Goal: Task Accomplishment & Management: Manage account settings

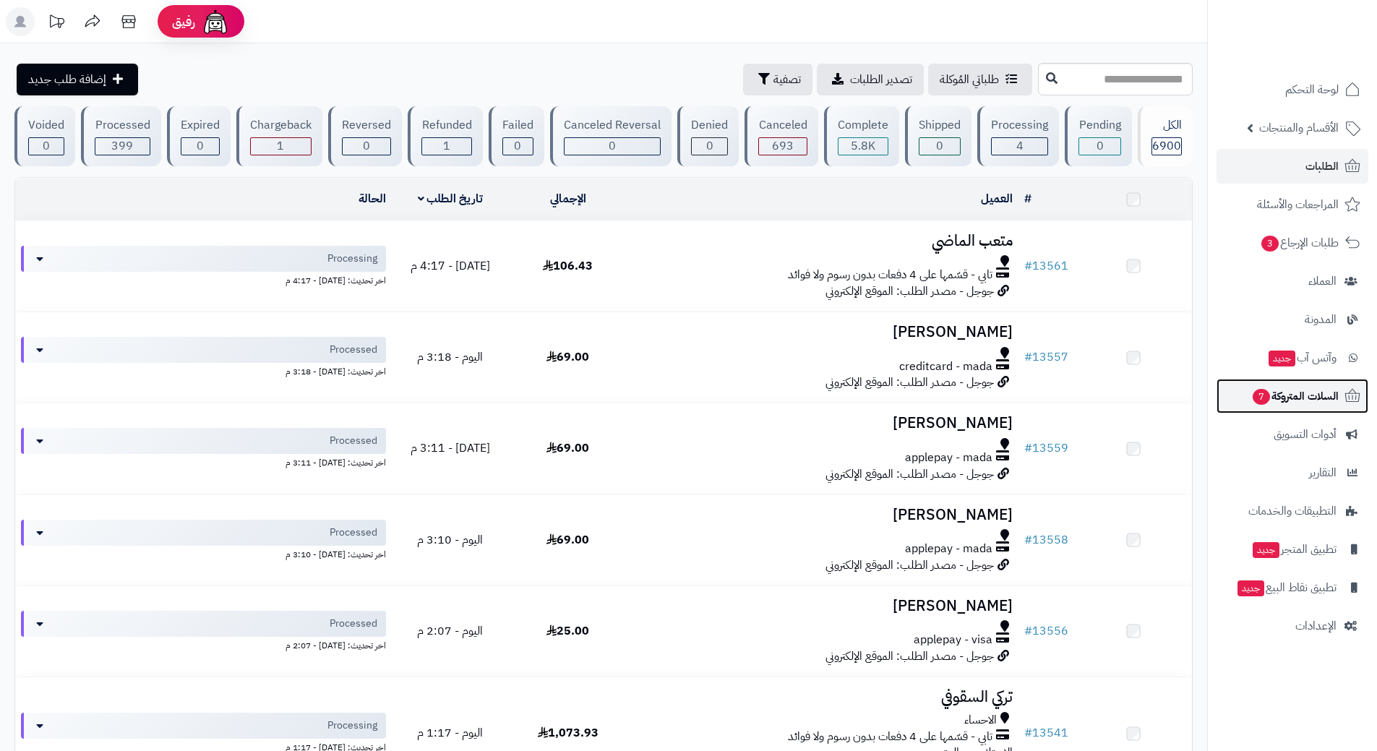
click at [1260, 397] on span "7" at bounding box center [1261, 397] width 17 height 16
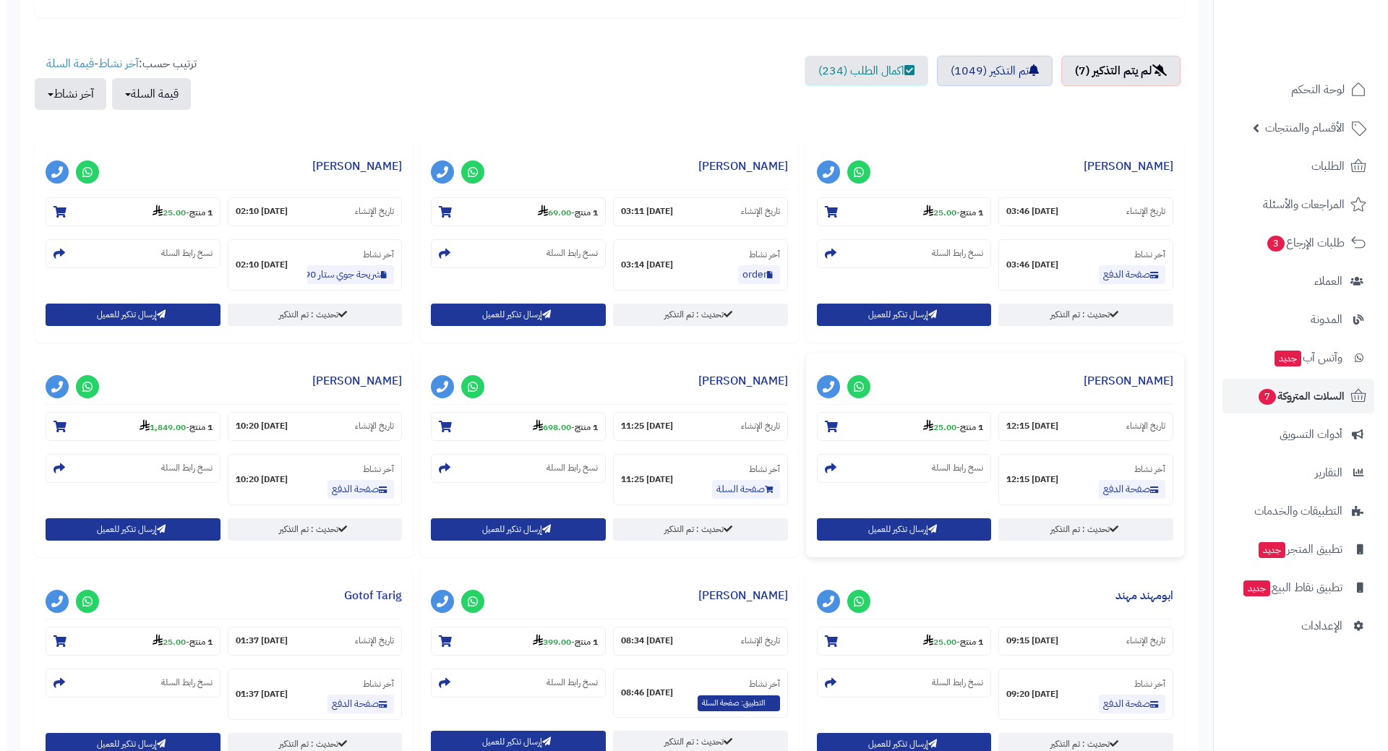
scroll to position [506, 0]
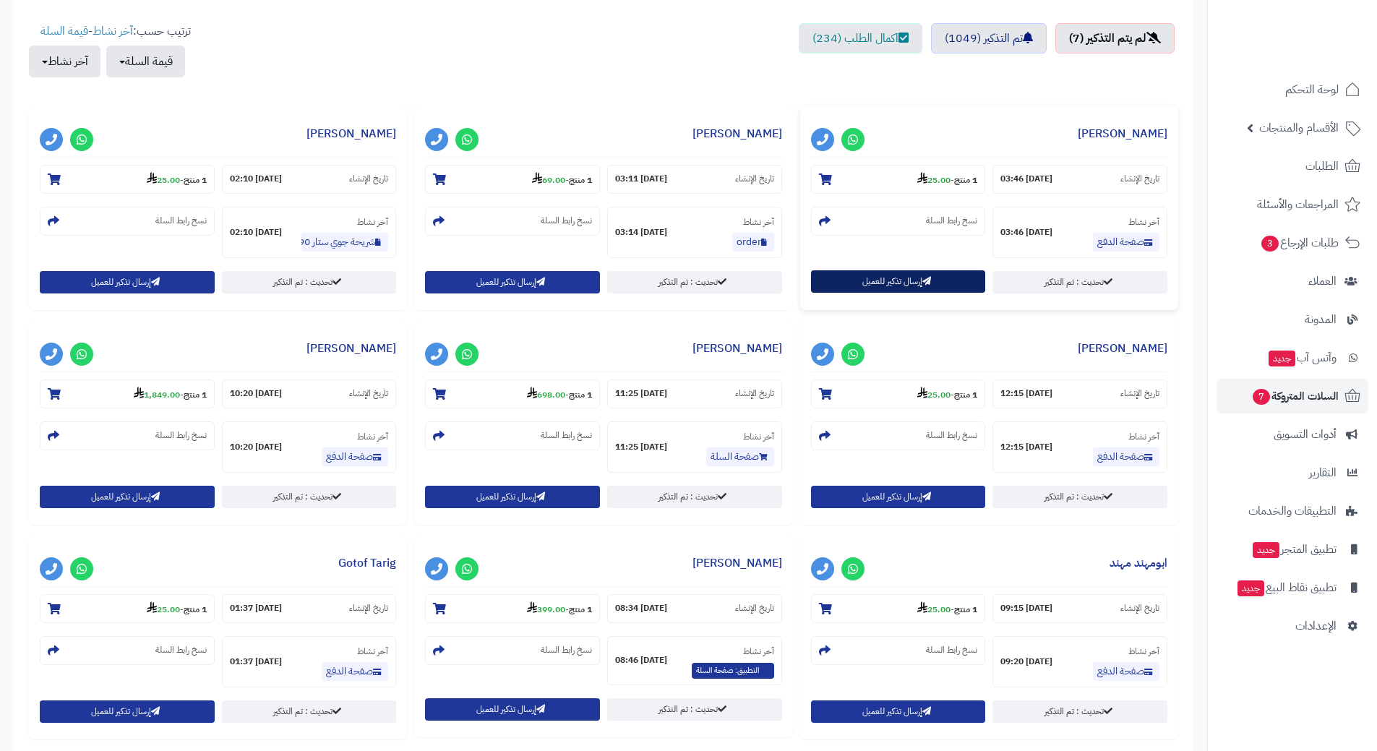
click at [930, 286] on icon "button" at bounding box center [926, 281] width 9 height 9
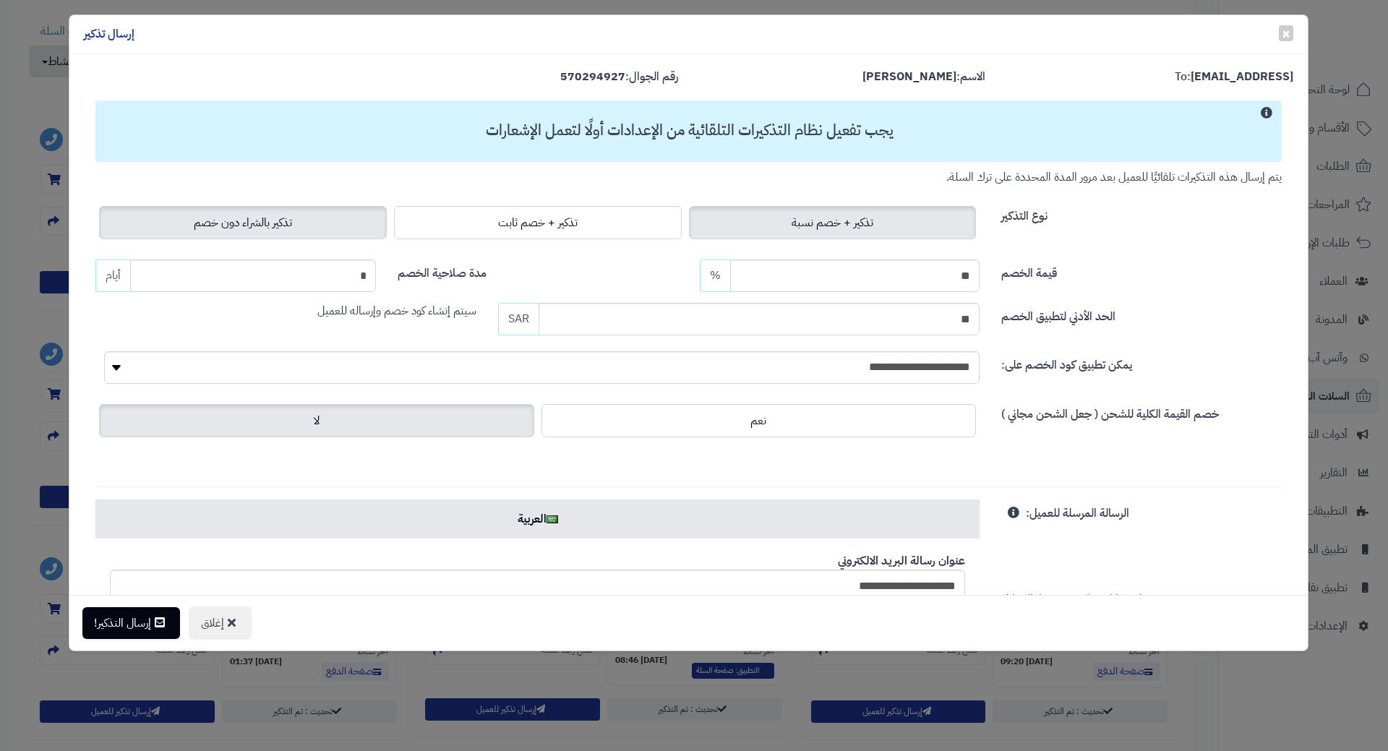
click at [226, 214] on span "تذكير بالشراء دون خصم" at bounding box center [243, 222] width 98 height 17
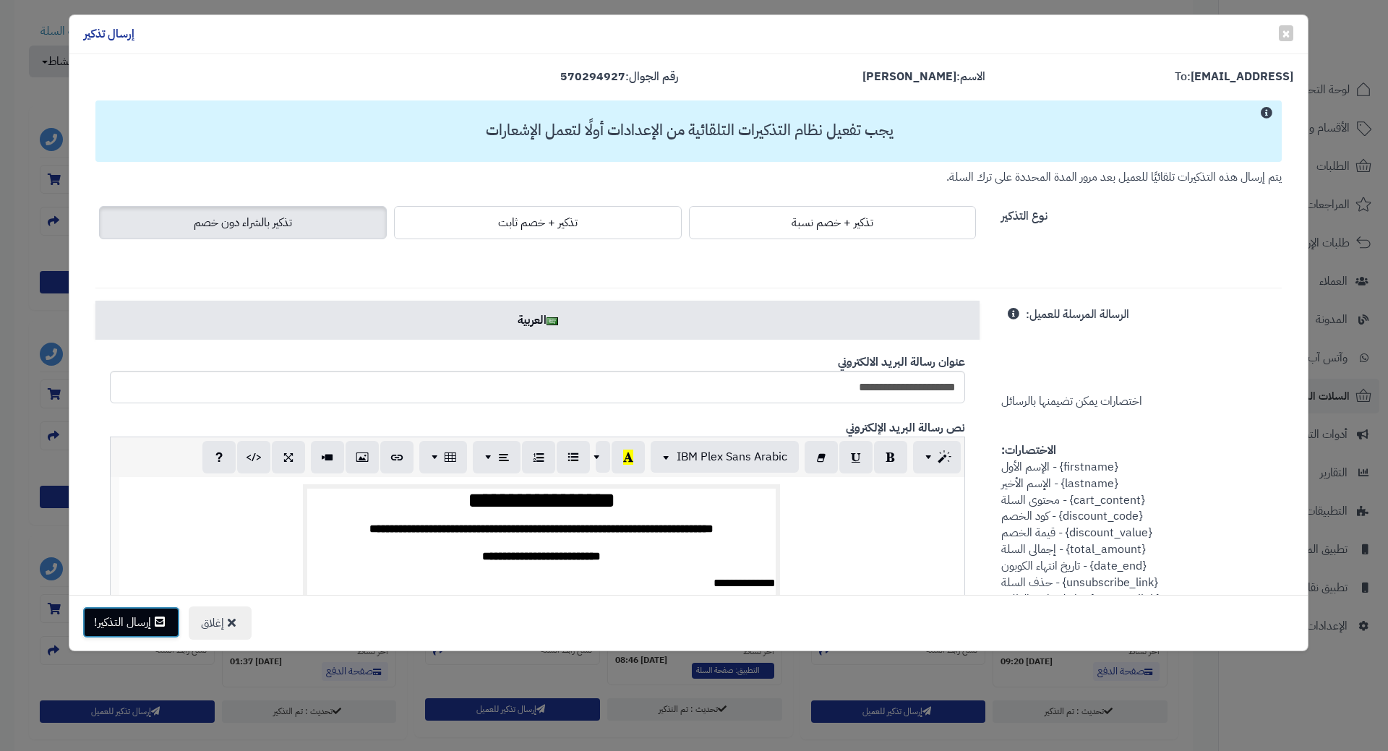
click at [134, 622] on button "إرسال التذكير!" at bounding box center [131, 623] width 98 height 32
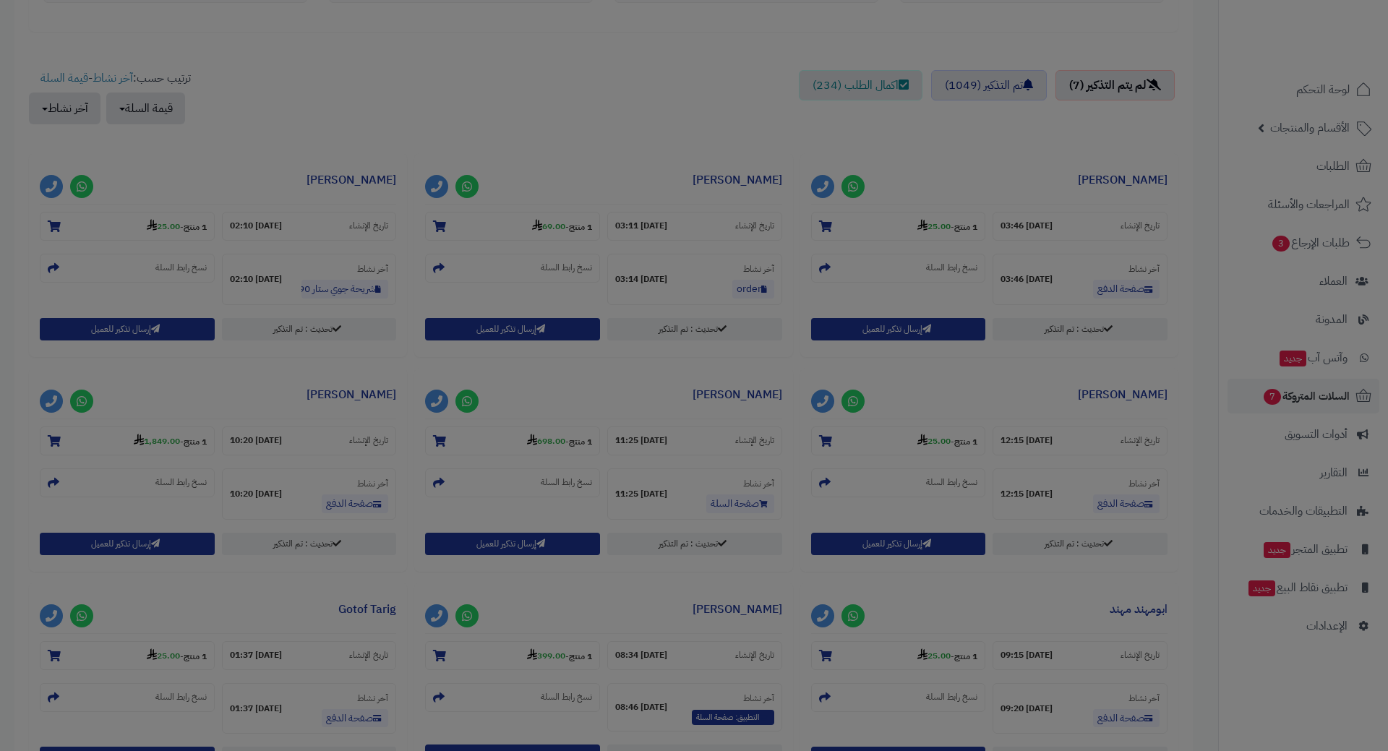
scroll to position [553, 0]
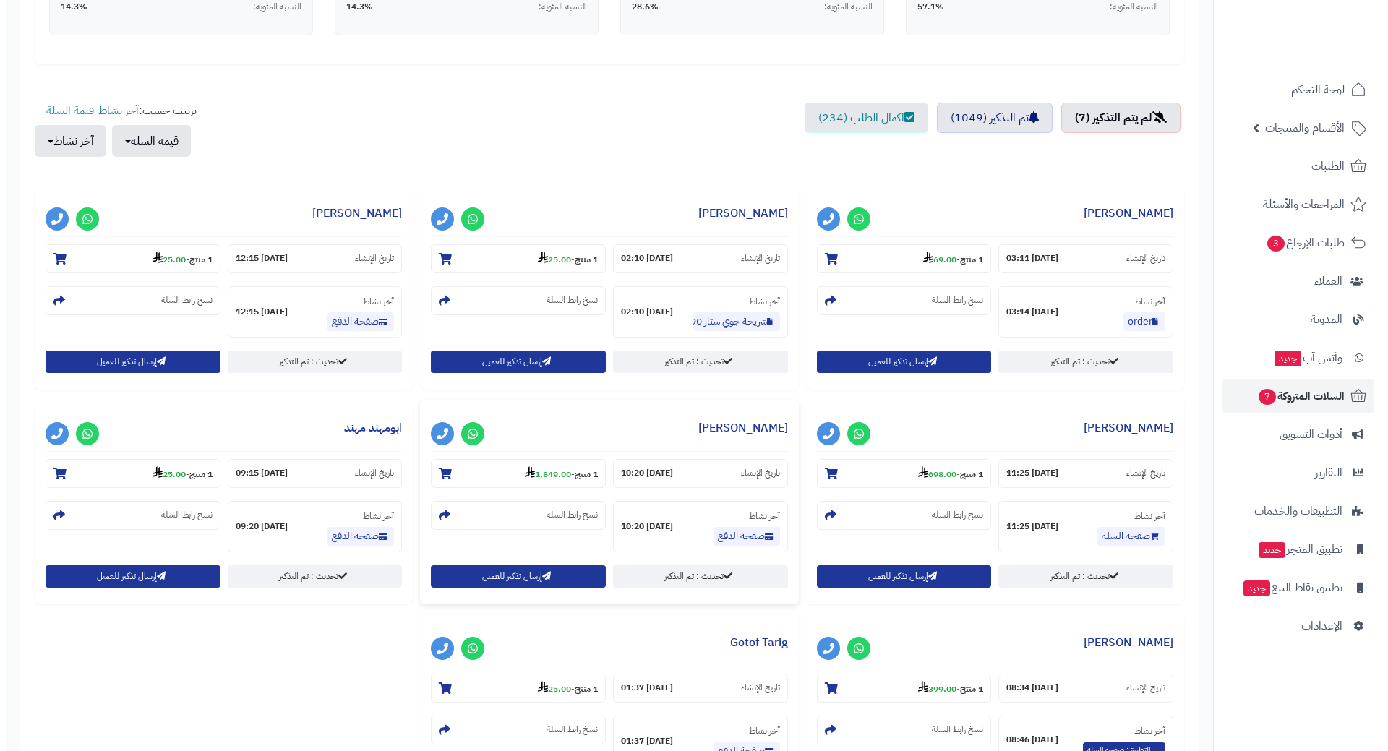
scroll to position [434, 0]
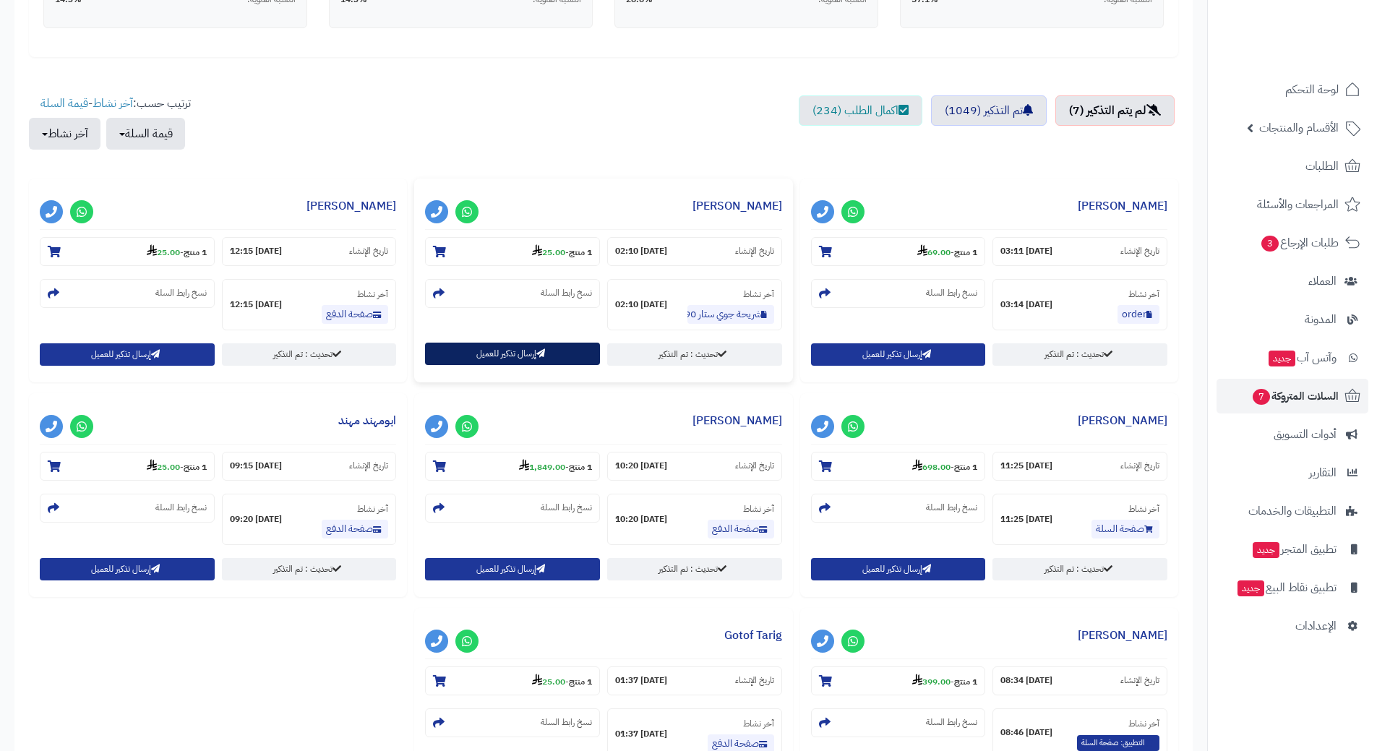
click at [551, 361] on button "إرسال تذكير للعميل" at bounding box center [512, 354] width 175 height 22
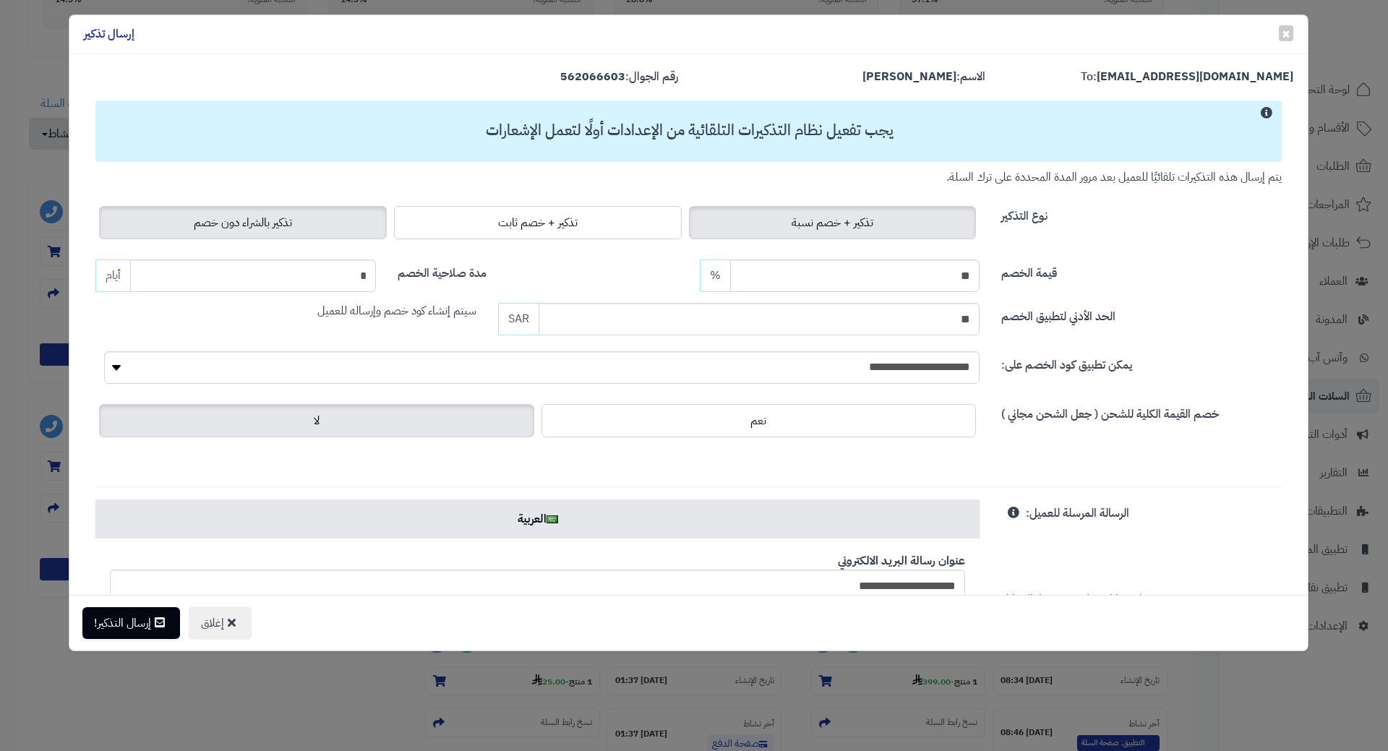
click at [335, 210] on label "تذكير بالشراء دون خصم" at bounding box center [243, 222] width 288 height 33
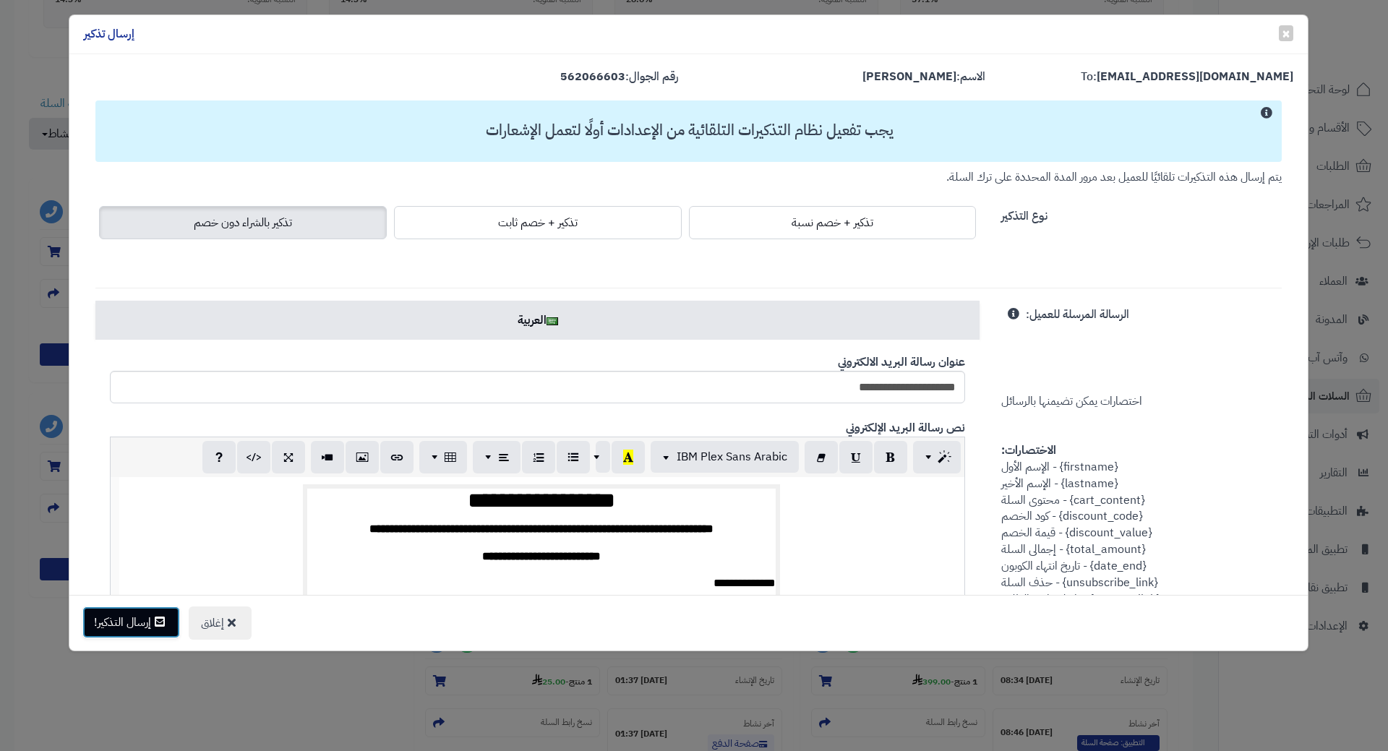
click at [131, 622] on button "إرسال التذكير!" at bounding box center [131, 623] width 98 height 32
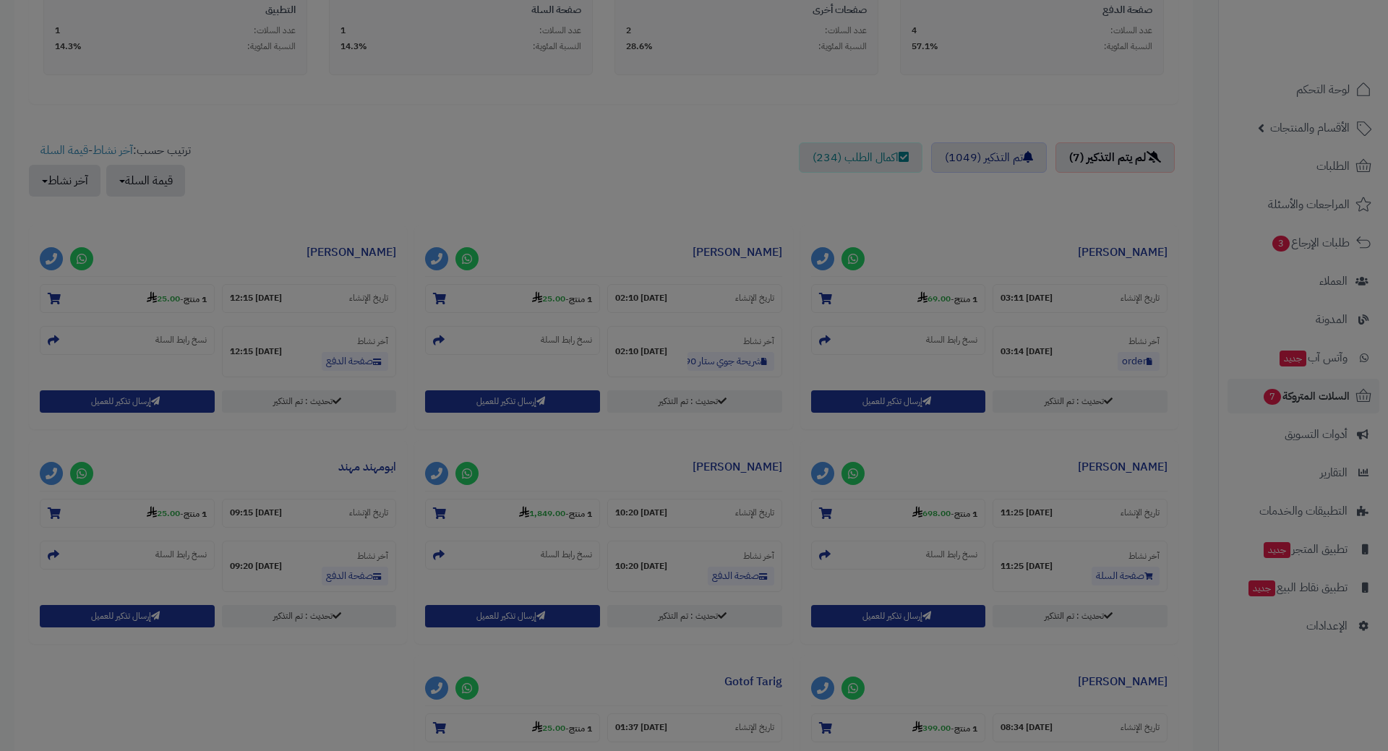
scroll to position [481, 0]
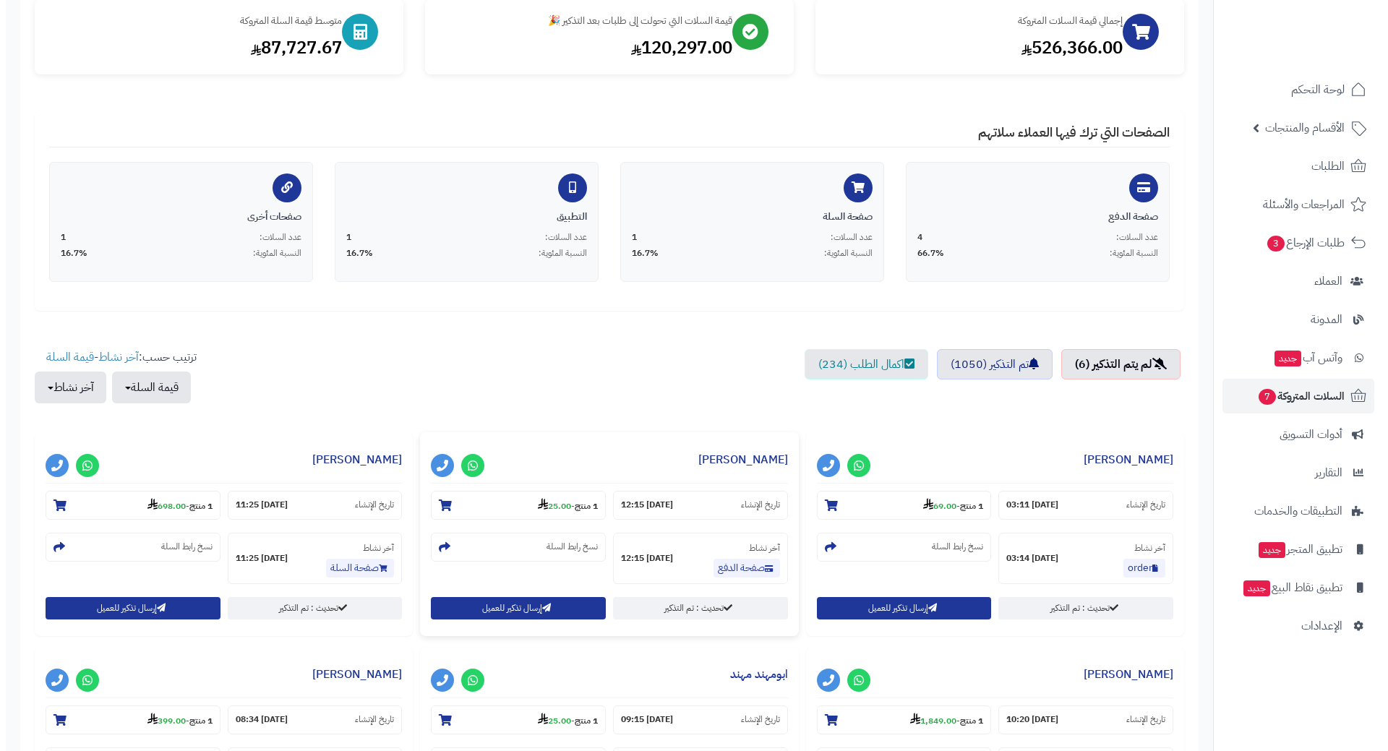
scroll to position [361, 0]
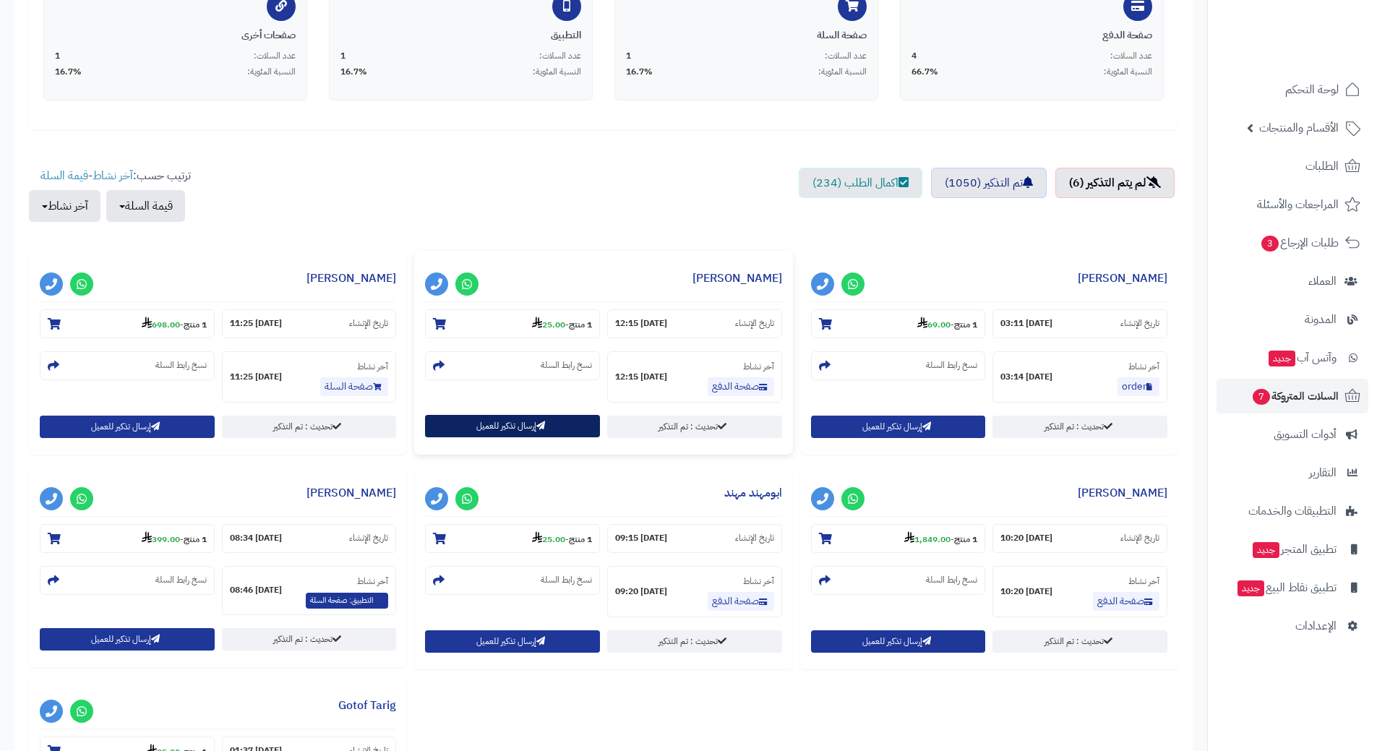
click at [499, 432] on button "إرسال تذكير للعميل" at bounding box center [512, 426] width 175 height 22
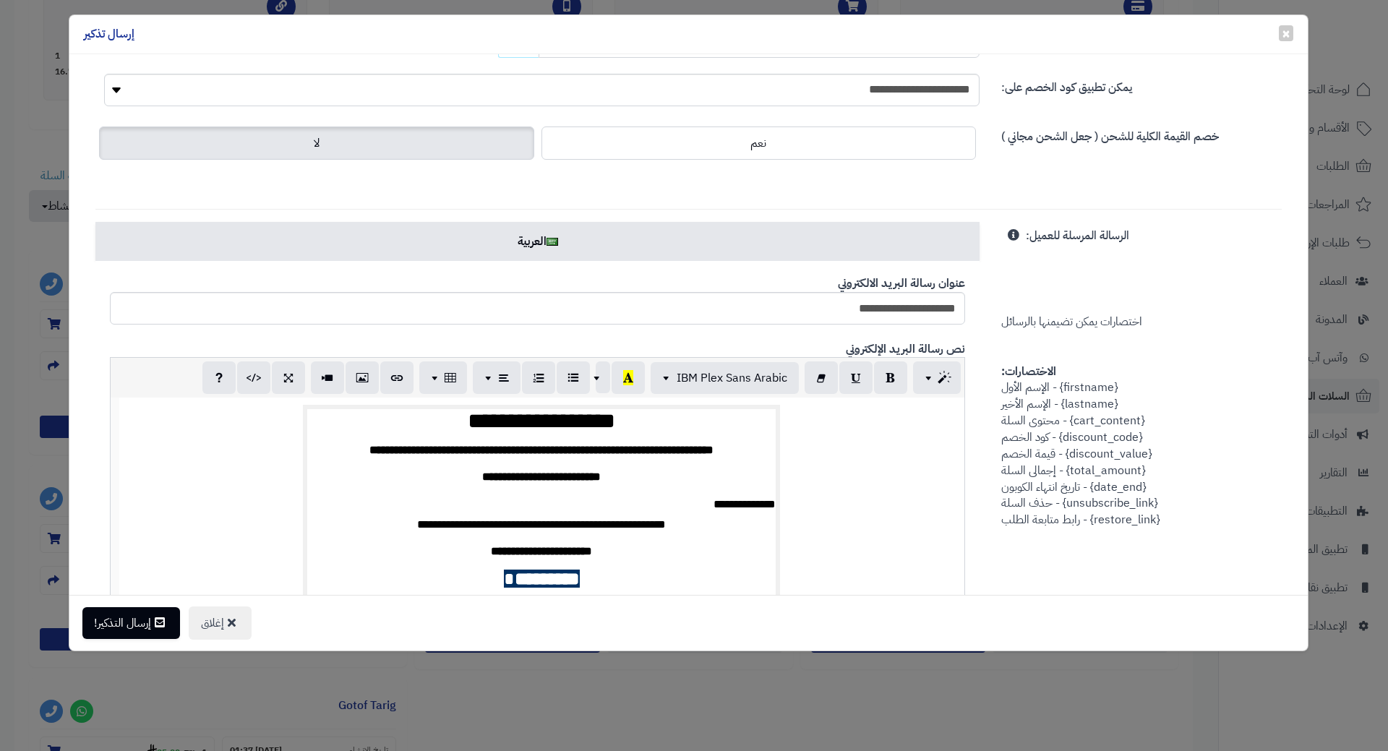
scroll to position [72, 0]
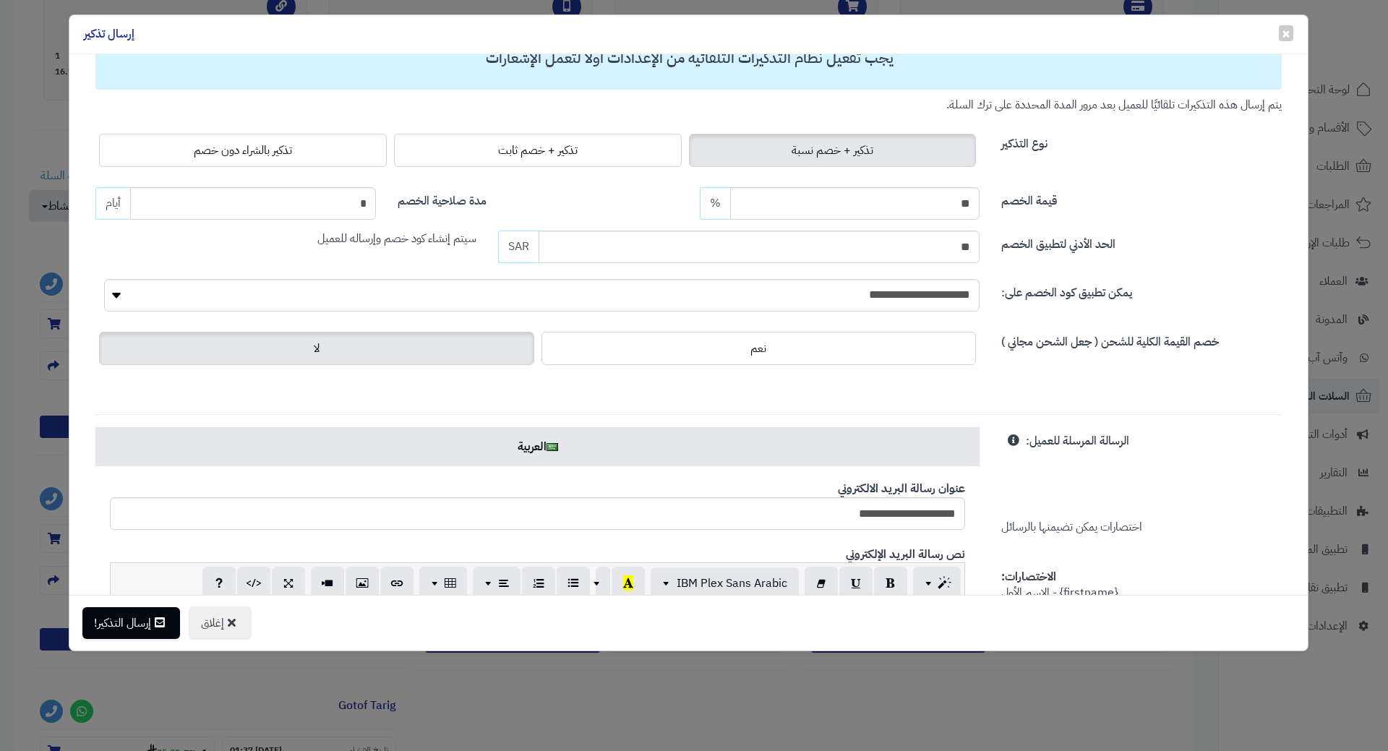
drag, startPoint x: 244, startPoint y: 160, endPoint x: 182, endPoint y: 345, distance: 195.0
click at [244, 158] on label "تذكير بالشراء دون خصم" at bounding box center [243, 150] width 288 height 33
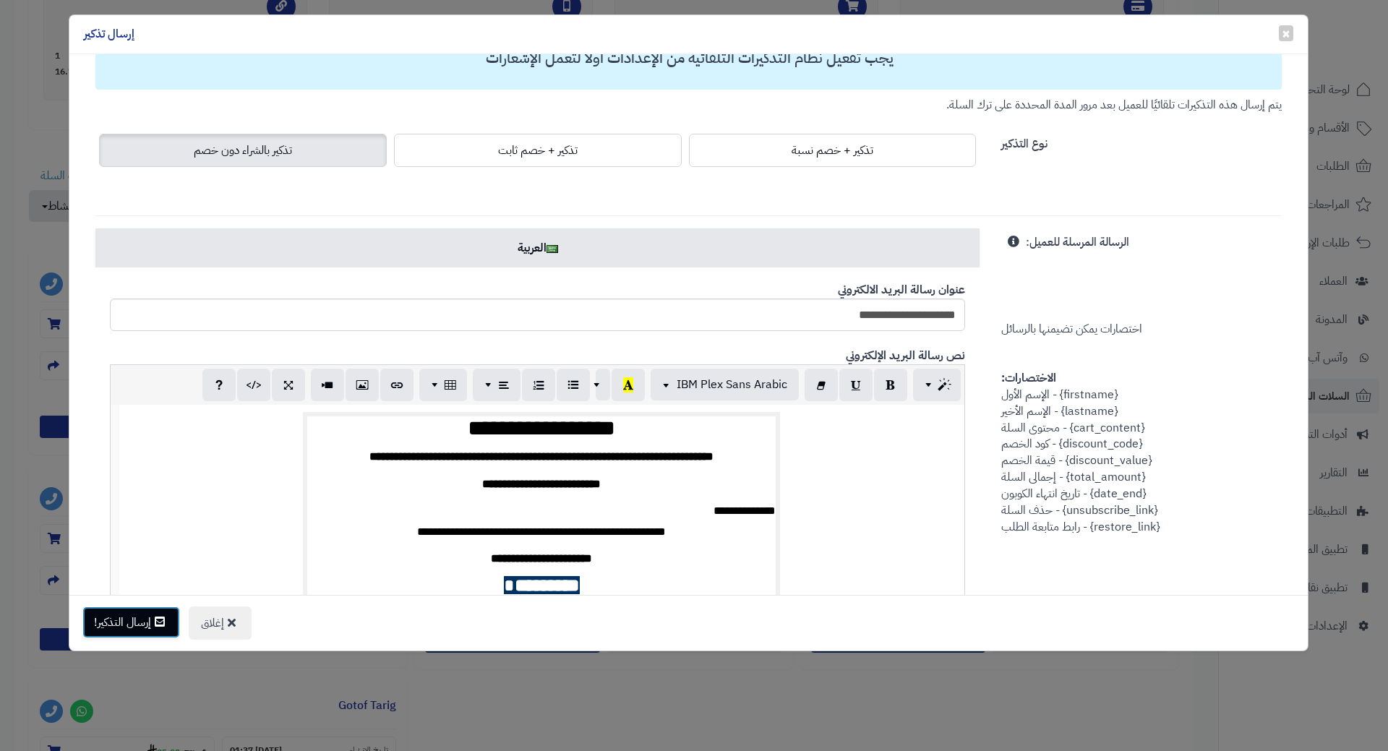
click at [155, 635] on button "إرسال التذكير!" at bounding box center [131, 623] width 98 height 32
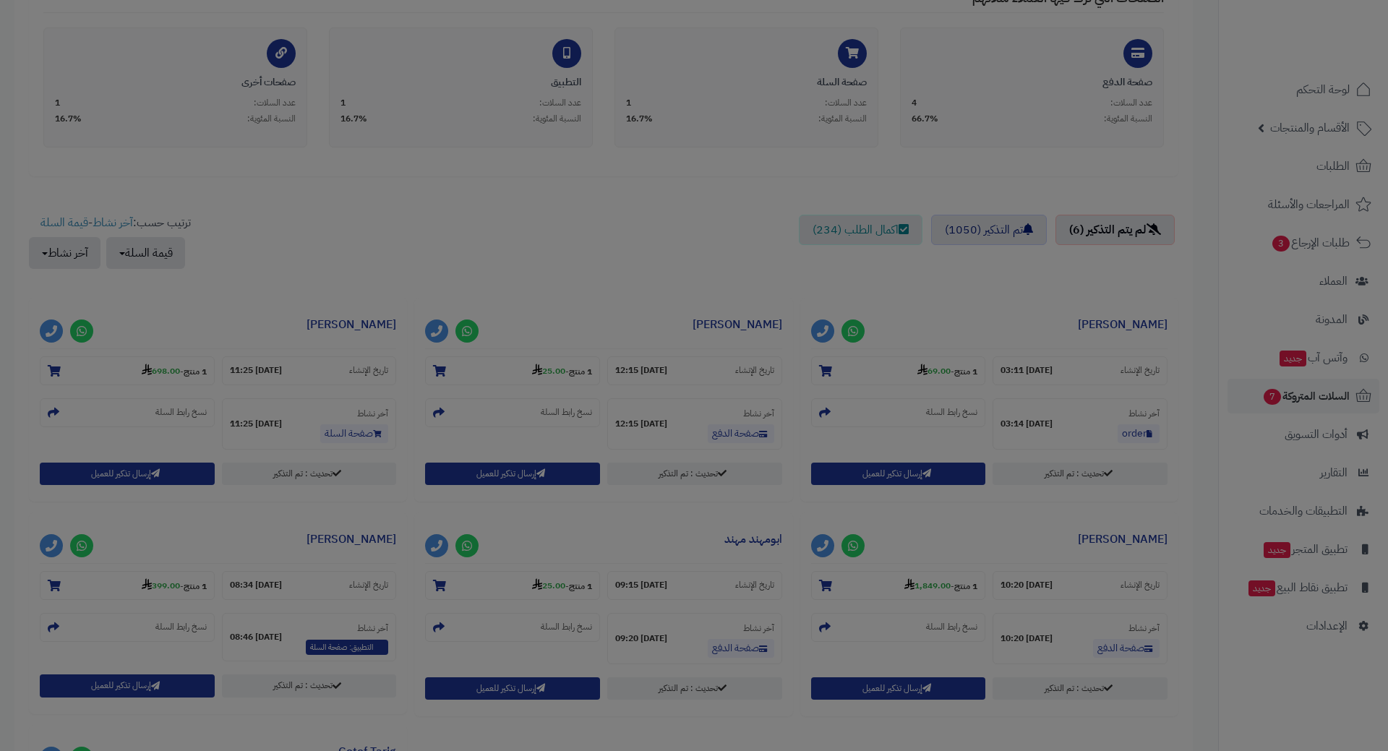
scroll to position [408, 0]
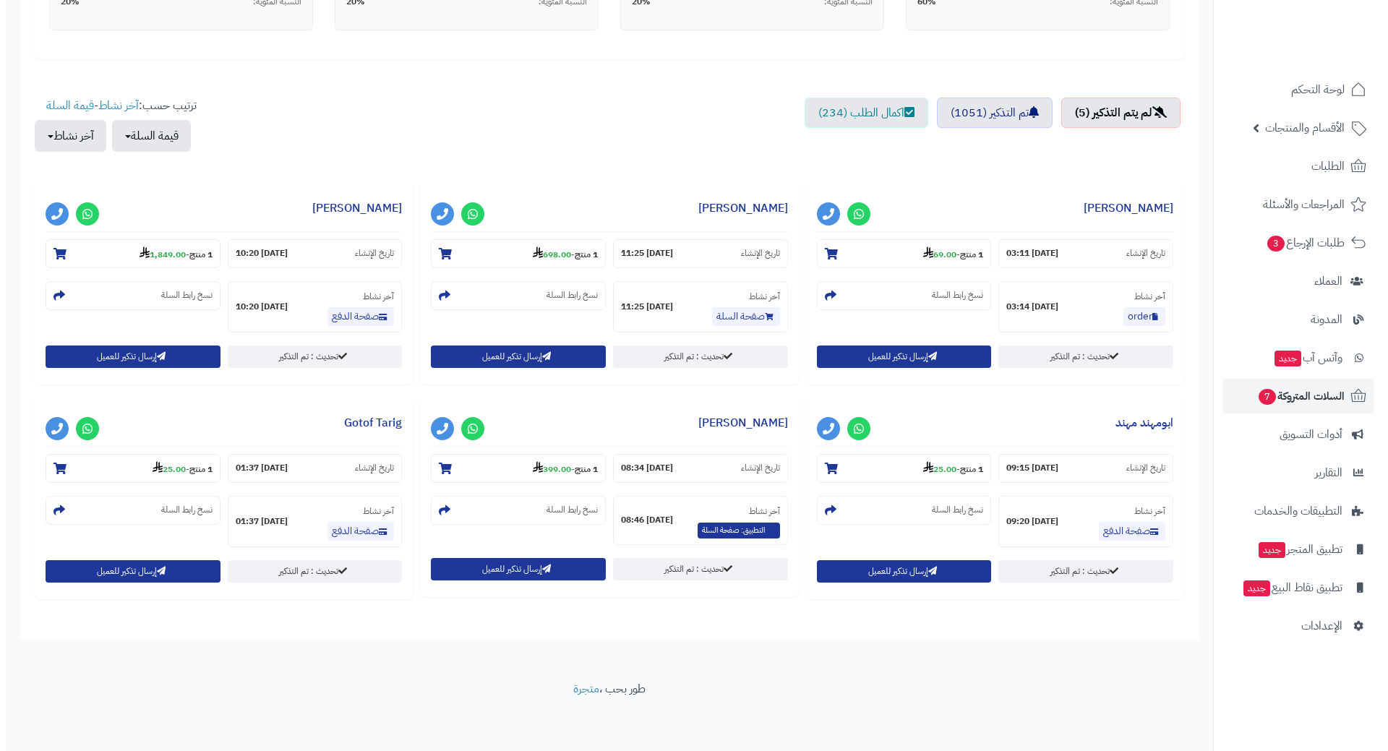
scroll to position [434, 0]
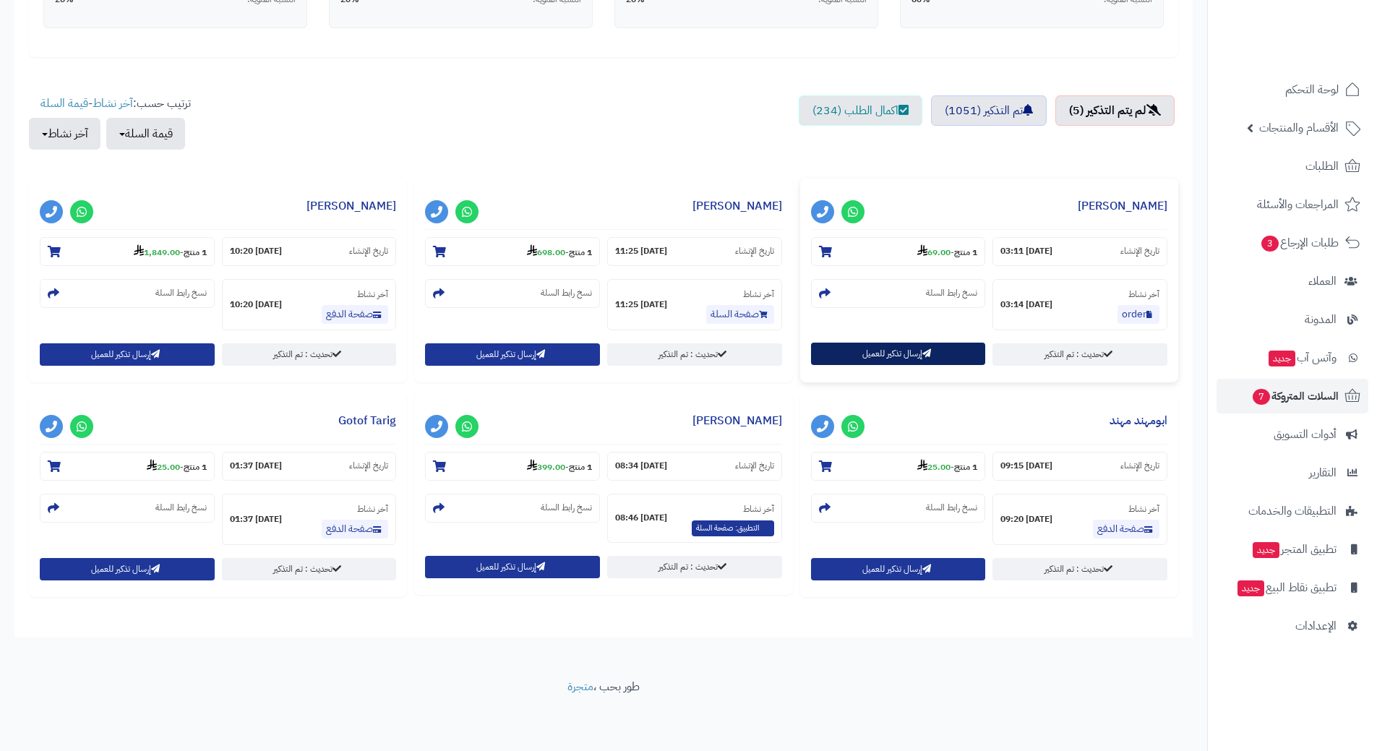
click at [835, 357] on button "إرسال تذكير للعميل" at bounding box center [898, 354] width 175 height 22
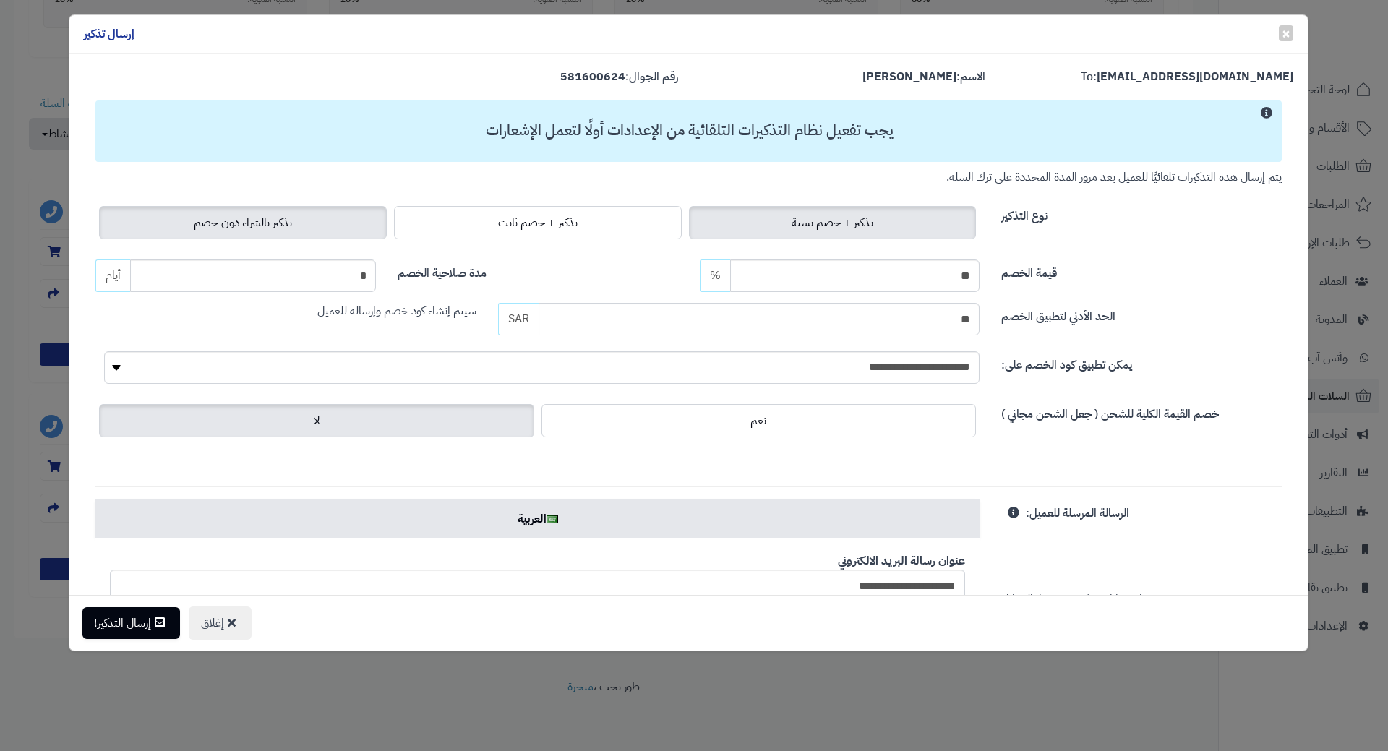
click at [227, 226] on span "تذكير بالشراء دون خصم" at bounding box center [243, 222] width 98 height 17
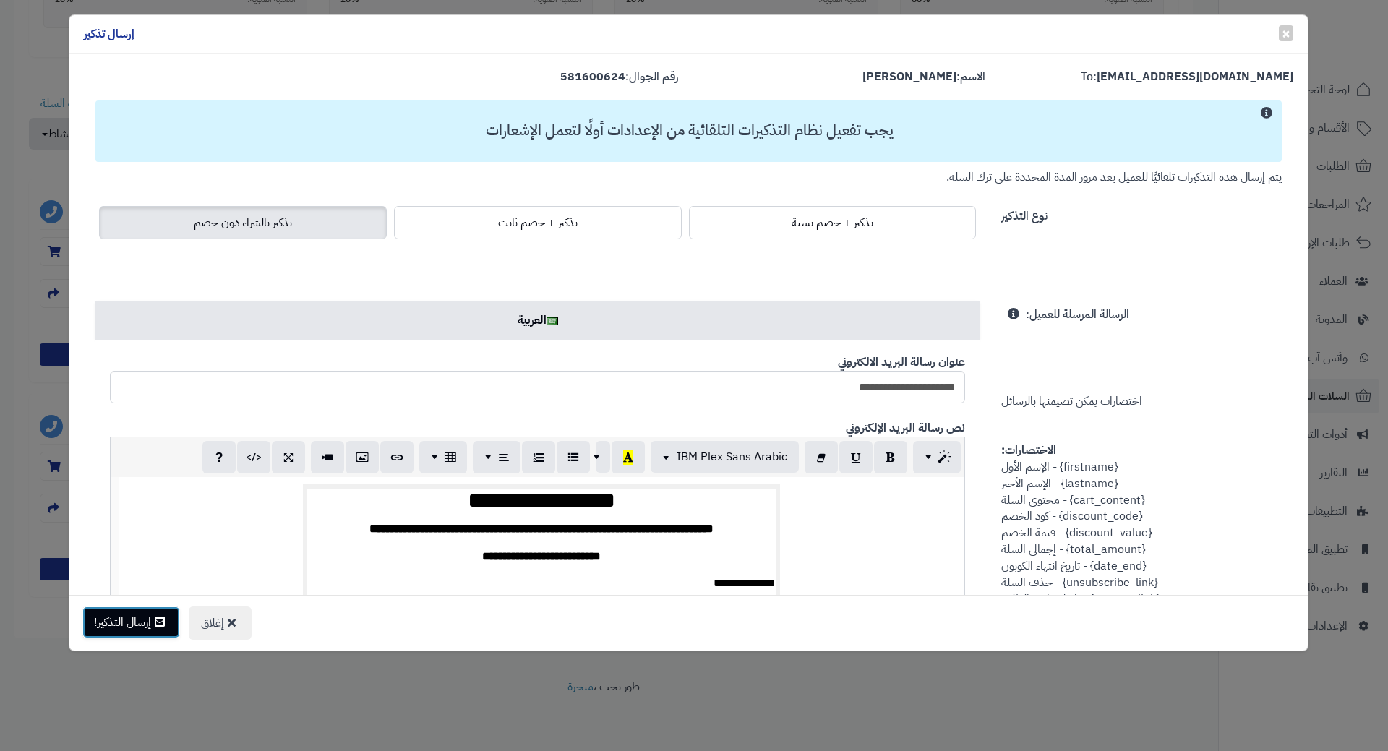
click at [142, 629] on button "إرسال التذكير!" at bounding box center [131, 623] width 98 height 32
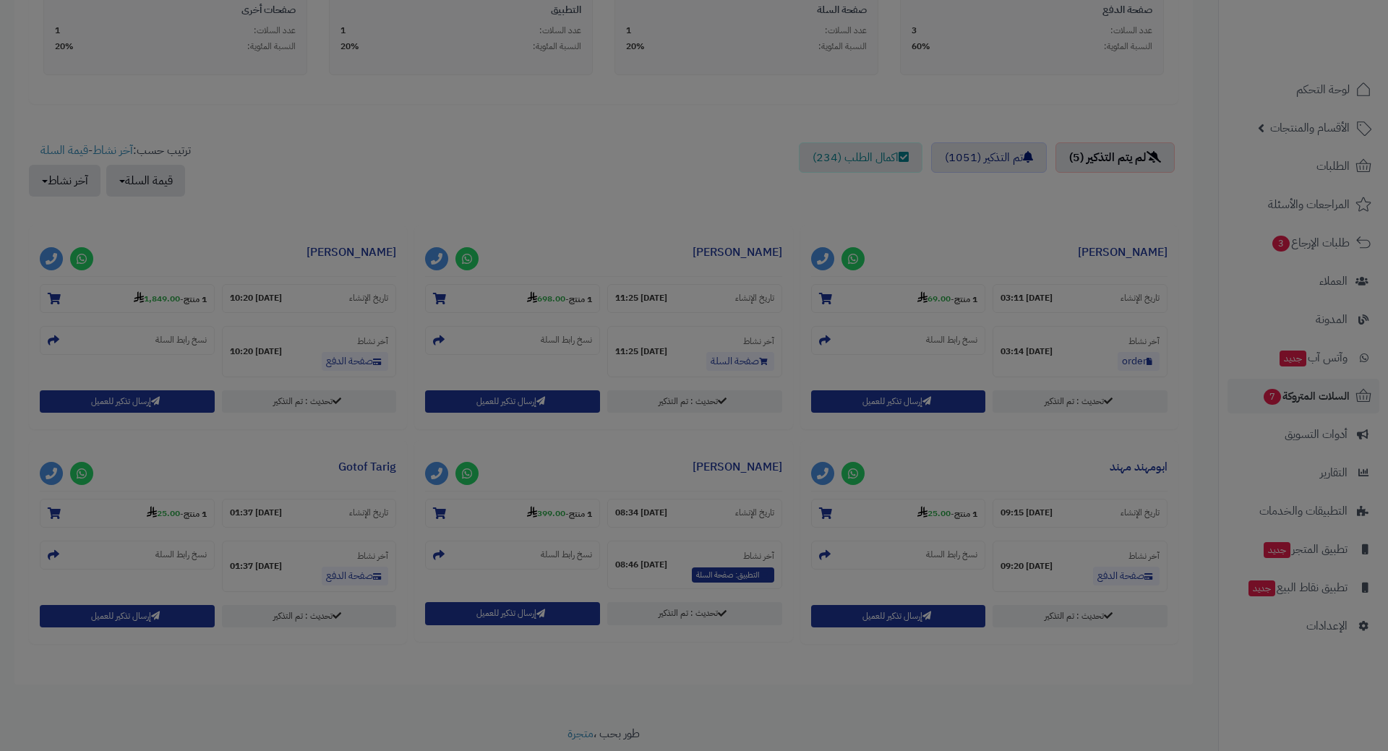
scroll to position [481, 0]
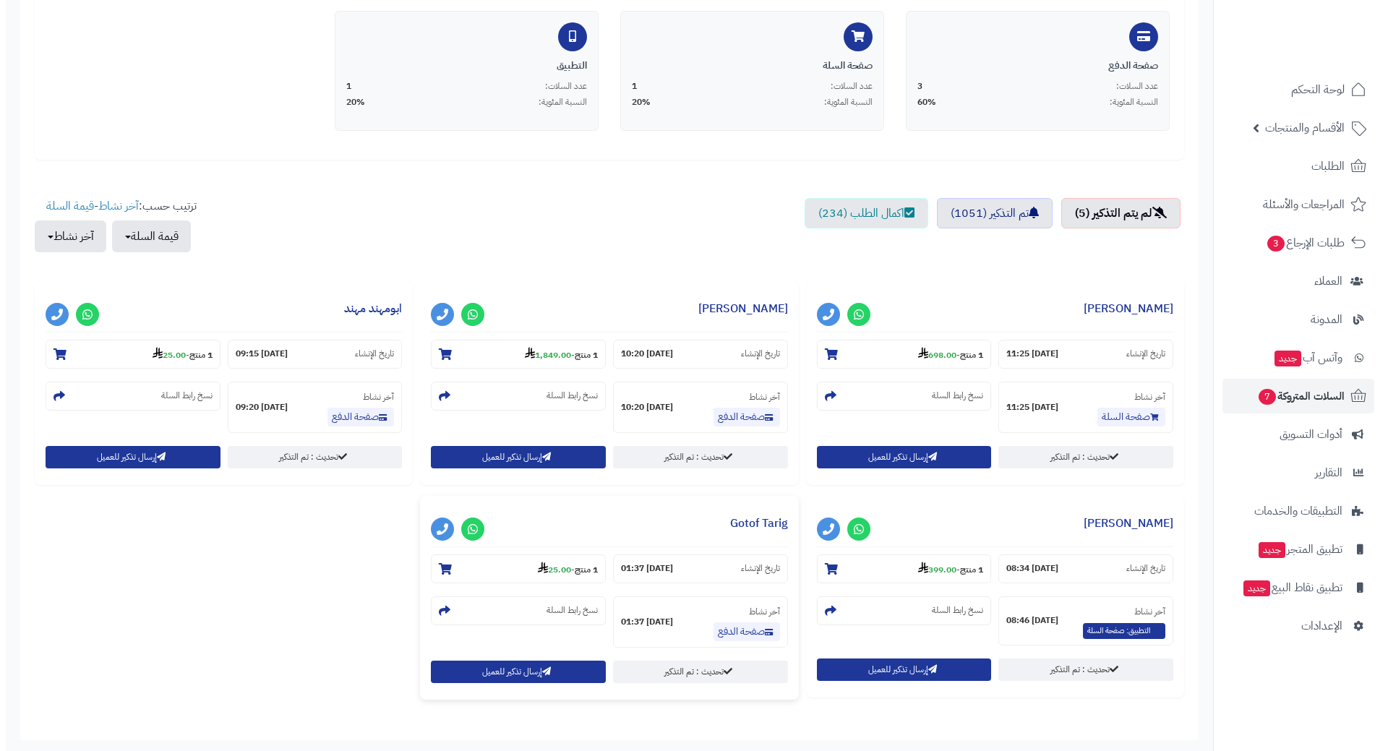
scroll to position [434, 0]
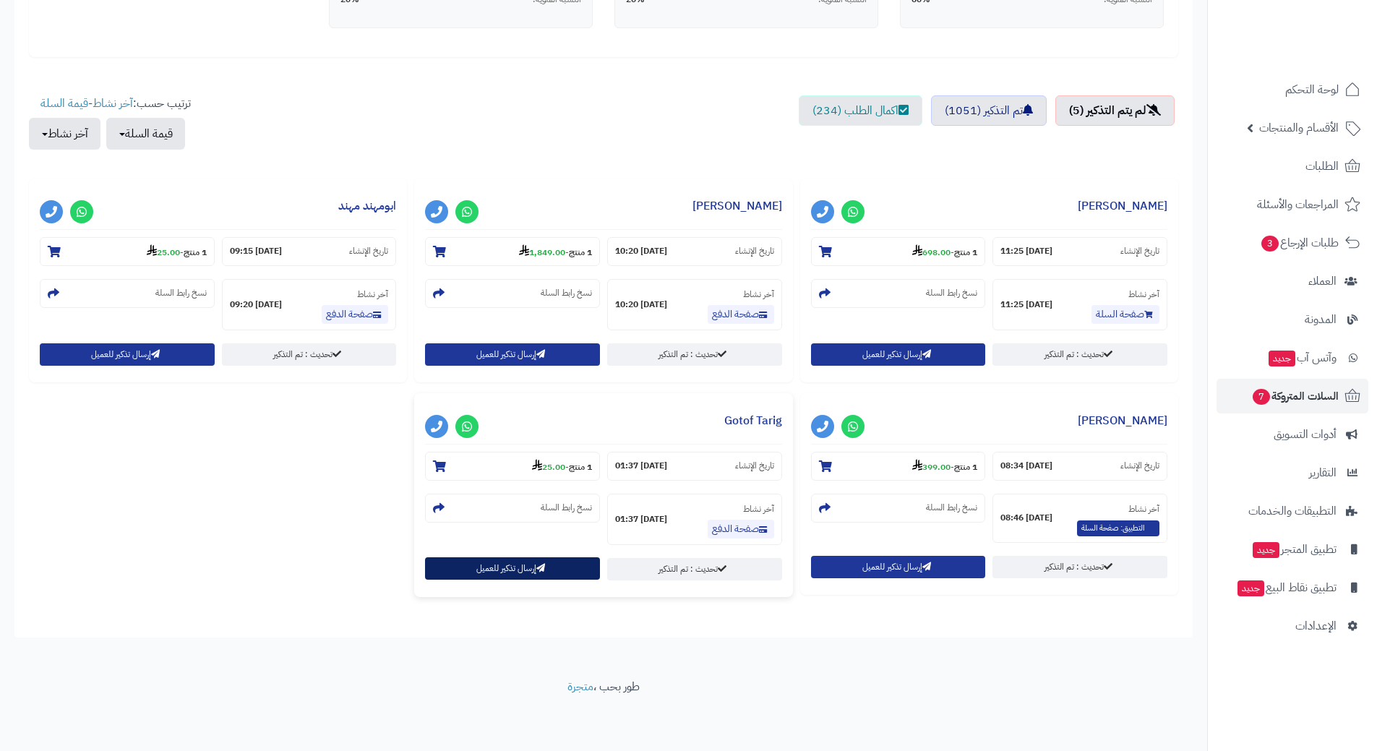
click at [526, 573] on button "إرسال تذكير للعميل" at bounding box center [512, 568] width 175 height 22
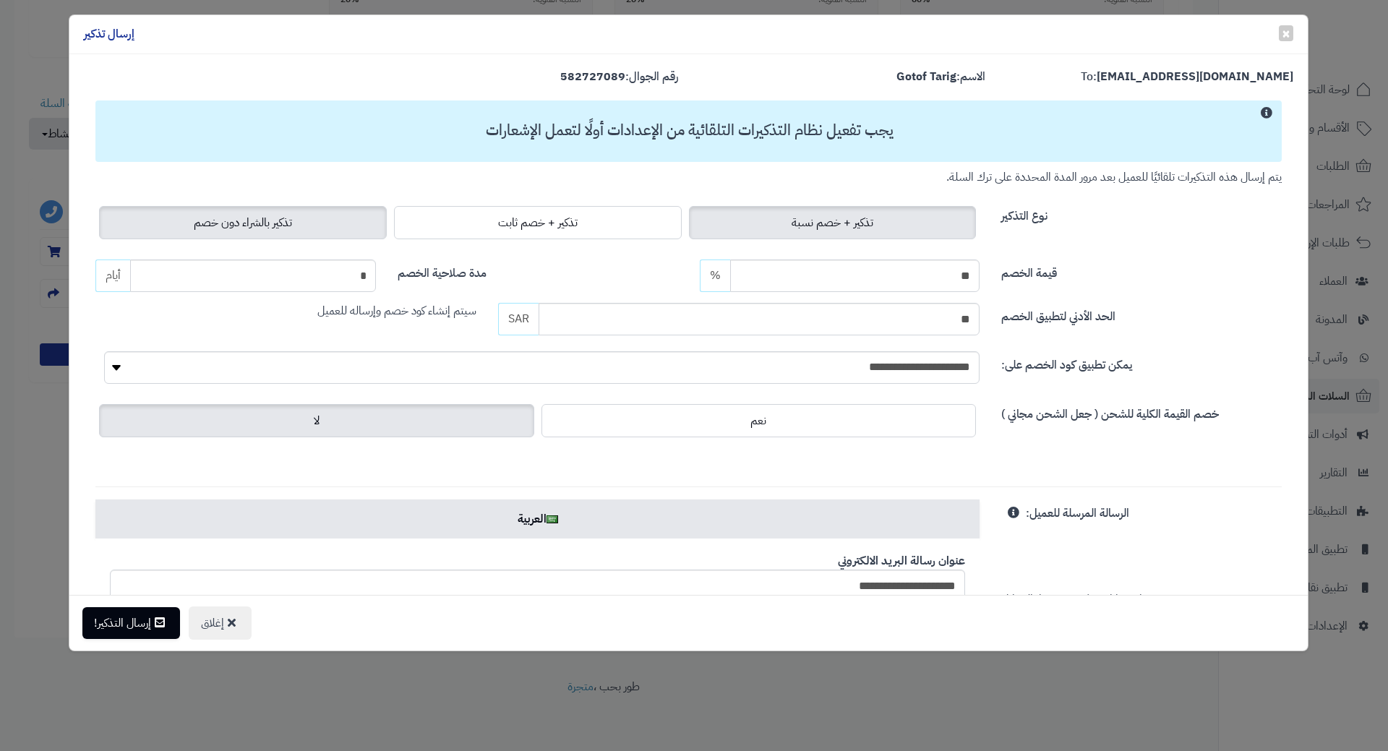
click at [175, 211] on label "تذكير بالشراء دون خصم" at bounding box center [243, 222] width 288 height 33
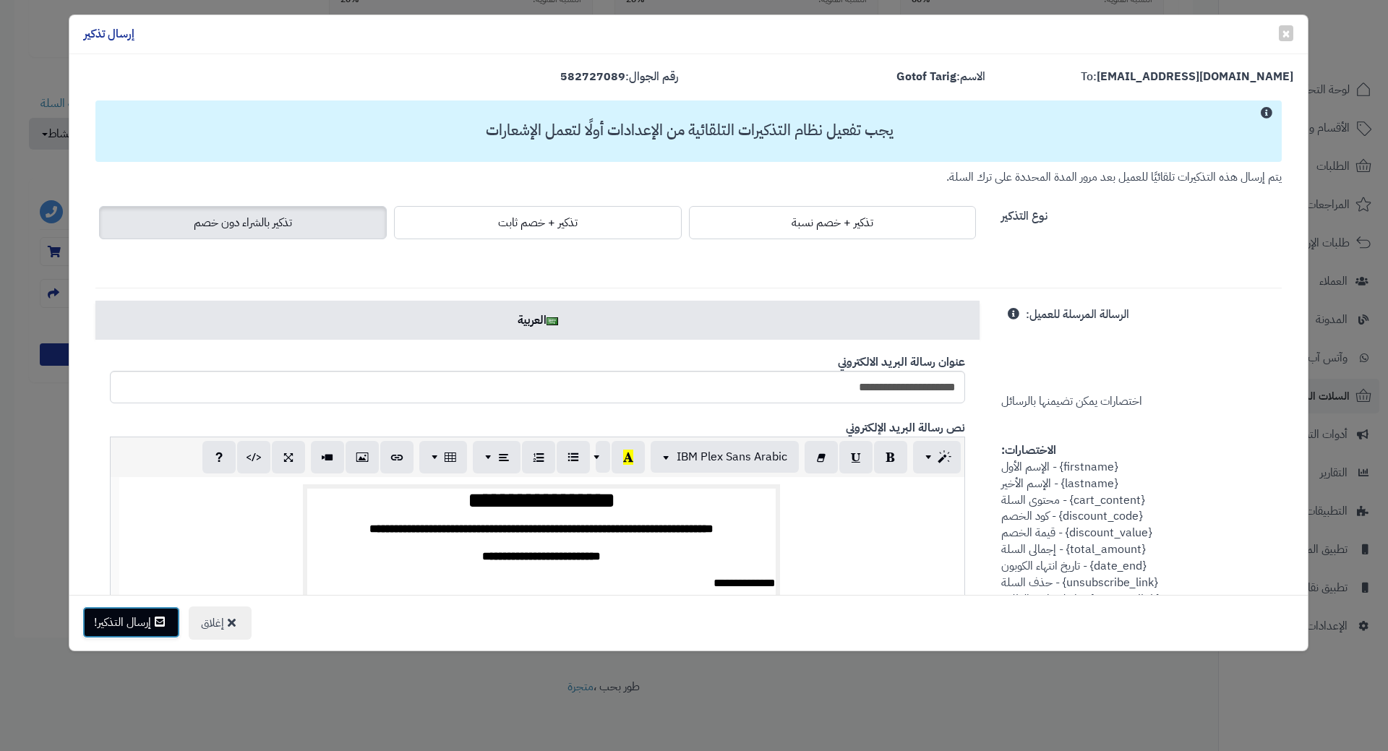
click at [147, 618] on button "إرسال التذكير!" at bounding box center [131, 623] width 98 height 32
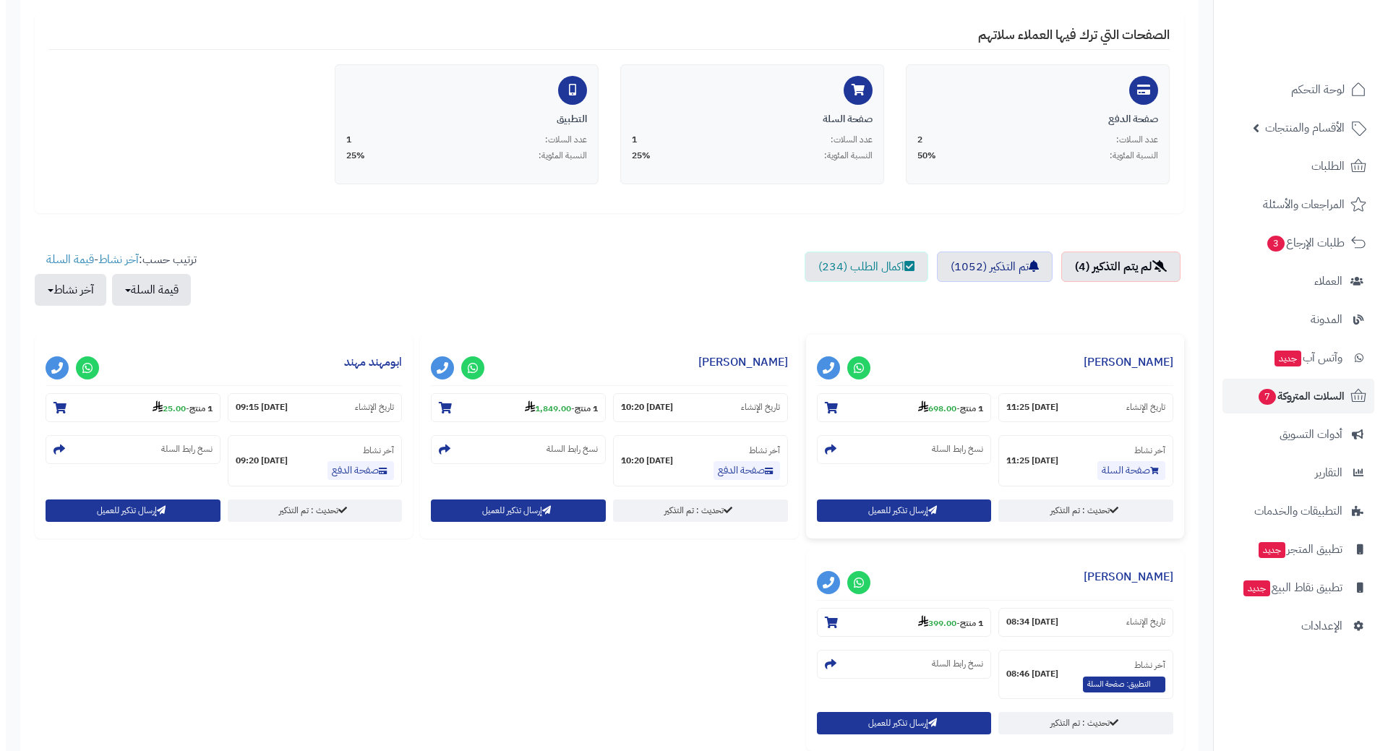
scroll to position [289, 0]
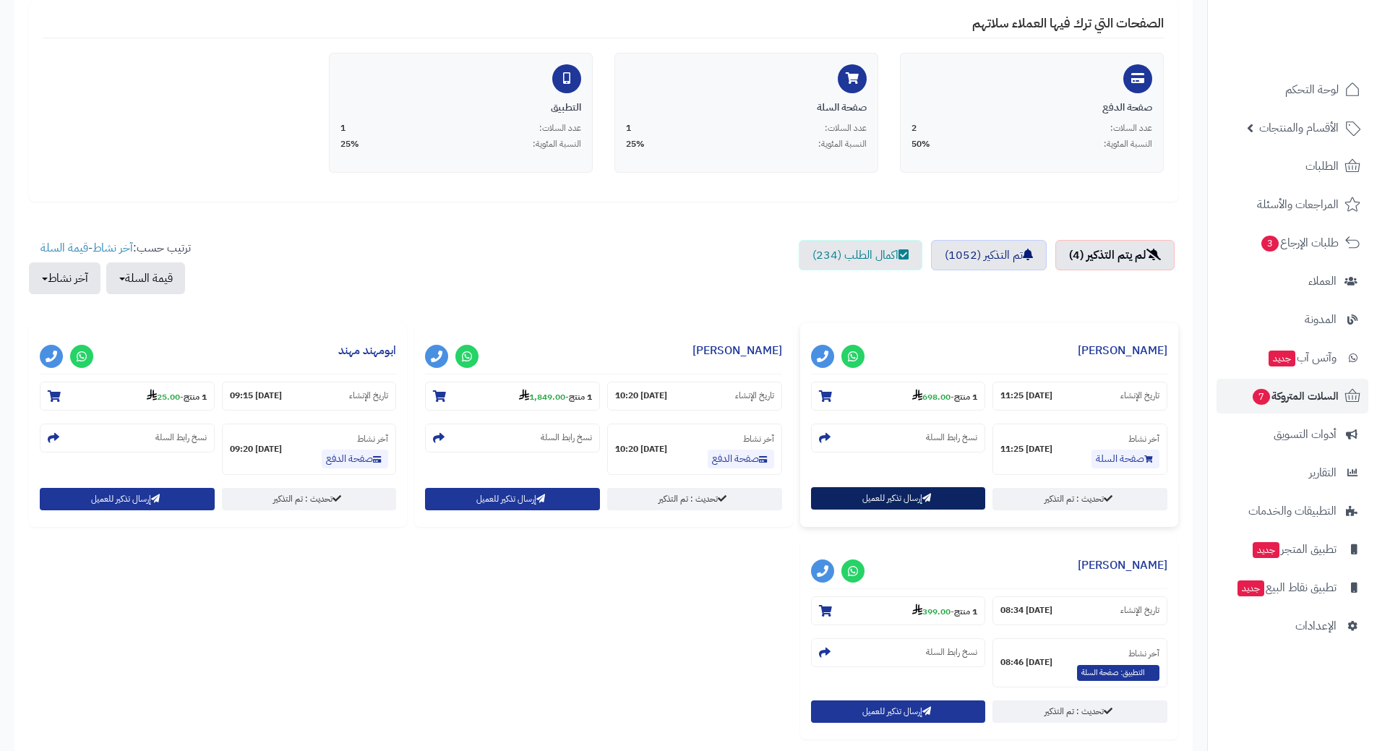
click at [886, 497] on button "إرسال تذكير للعميل" at bounding box center [898, 498] width 175 height 22
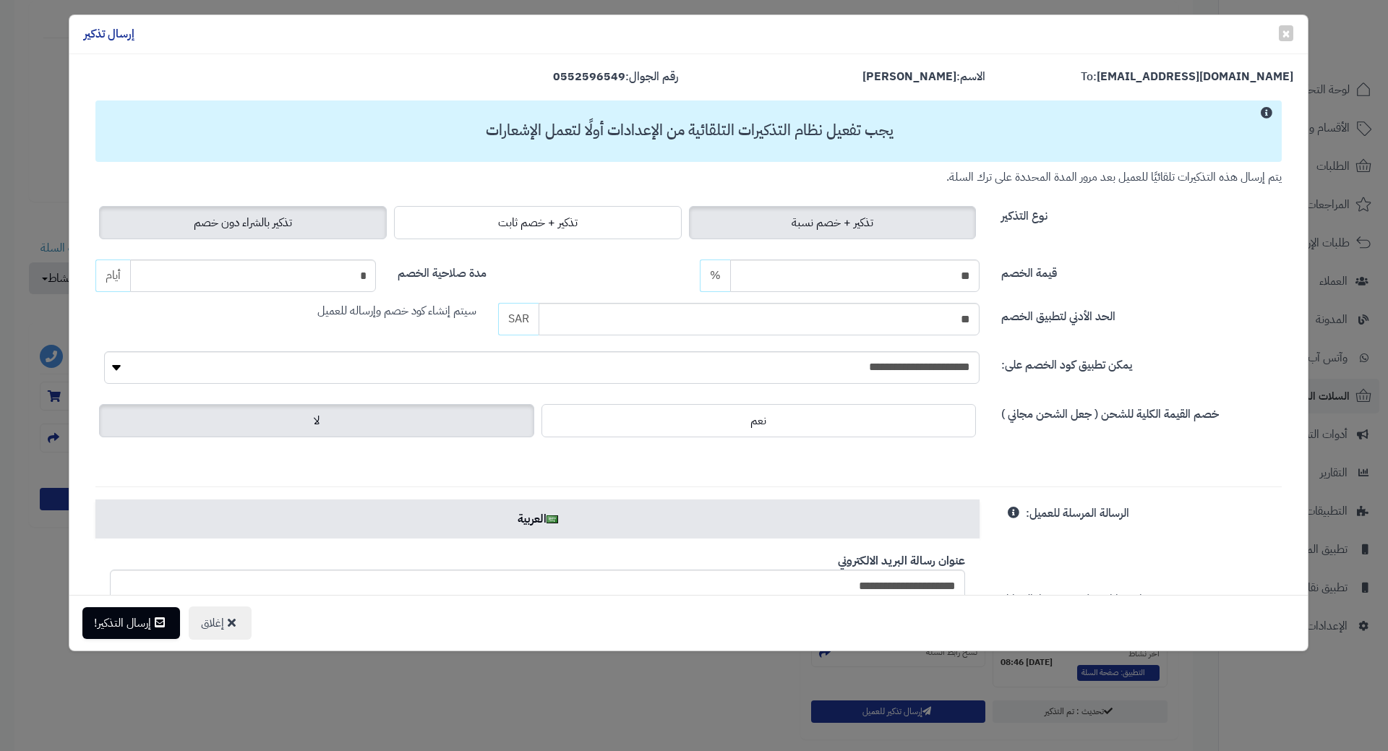
click at [280, 226] on span "تذكير بالشراء دون خصم" at bounding box center [243, 222] width 98 height 17
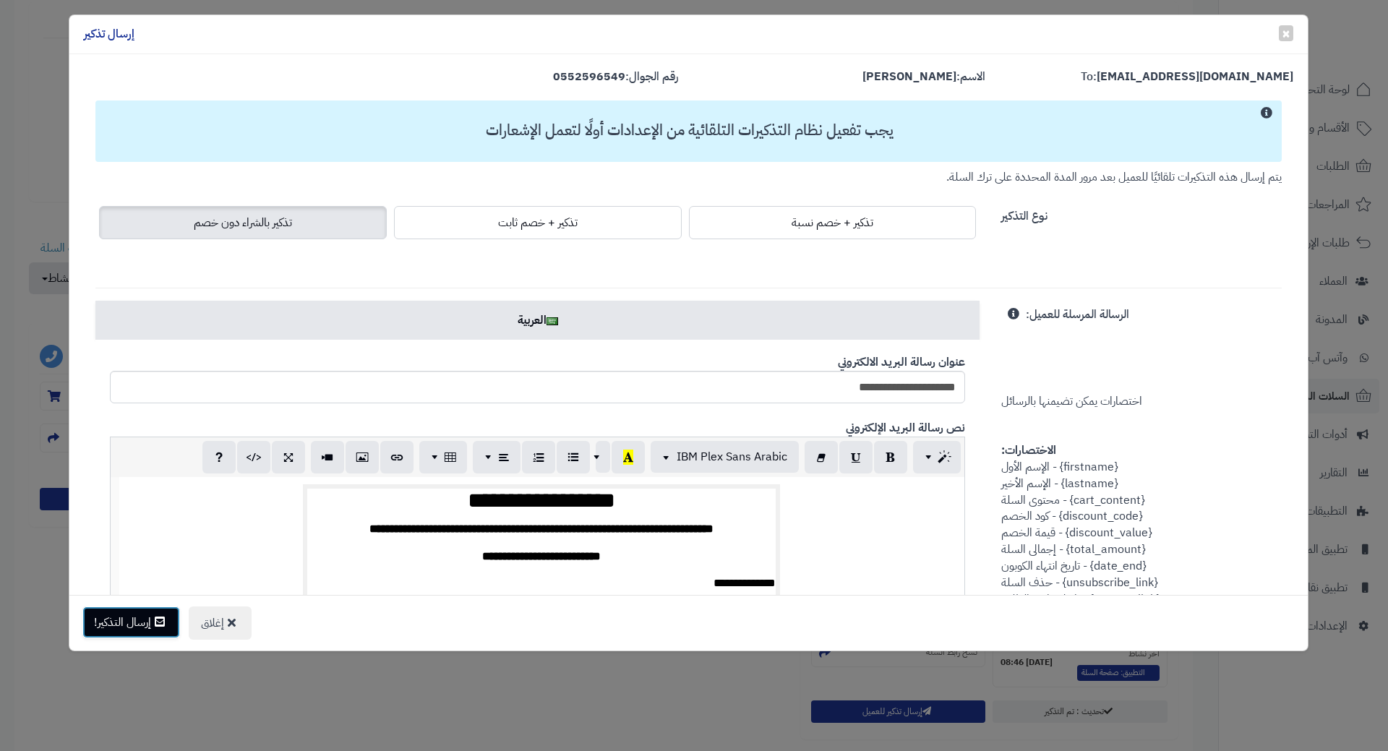
click at [140, 620] on button "إرسال التذكير!" at bounding box center [131, 623] width 98 height 32
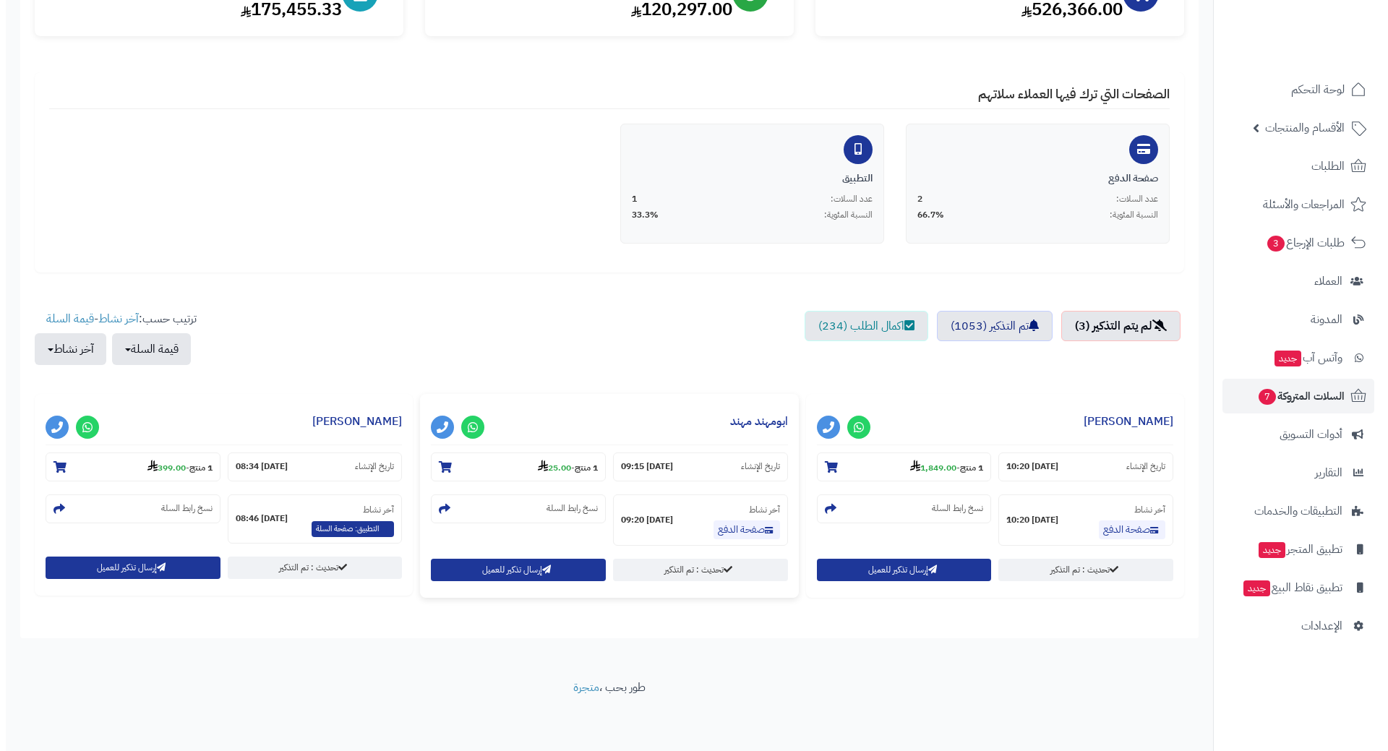
scroll to position [219, 0]
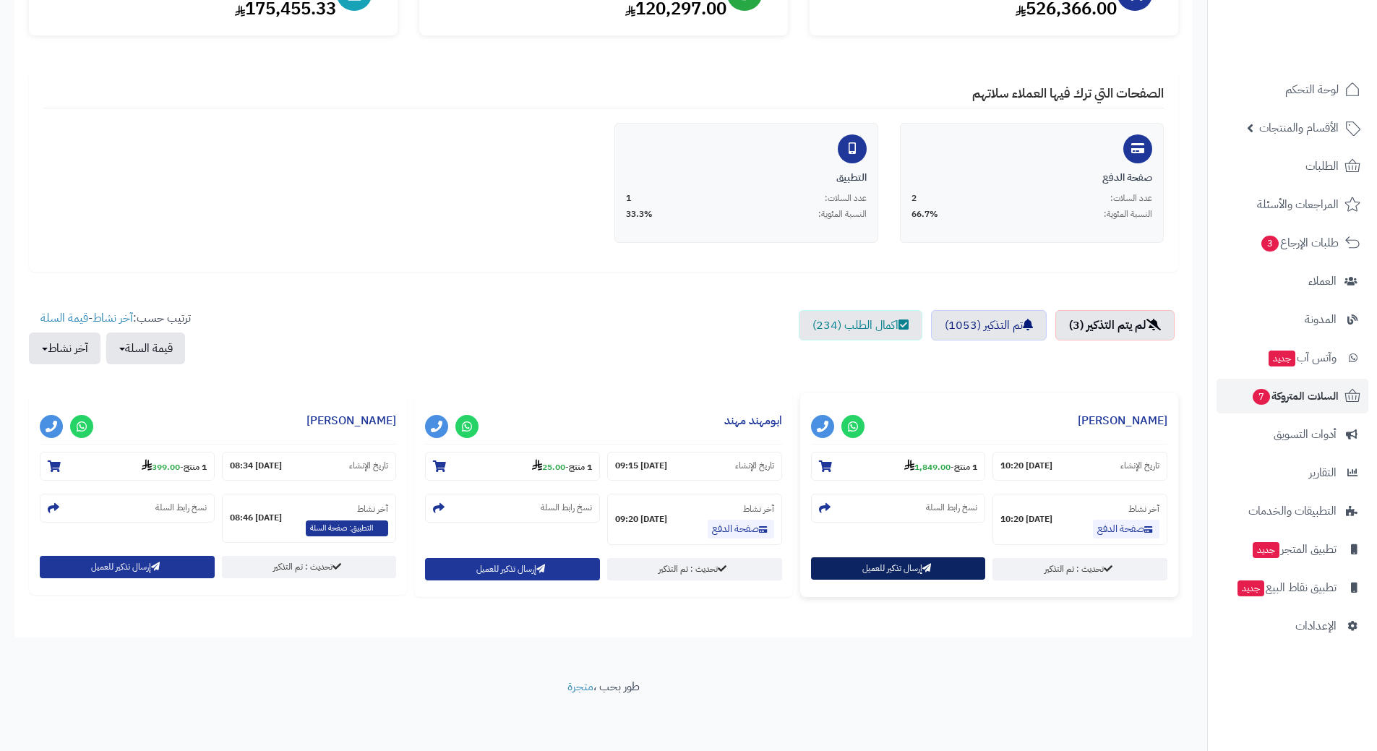
click at [862, 567] on button "إرسال تذكير للعميل" at bounding box center [898, 568] width 175 height 22
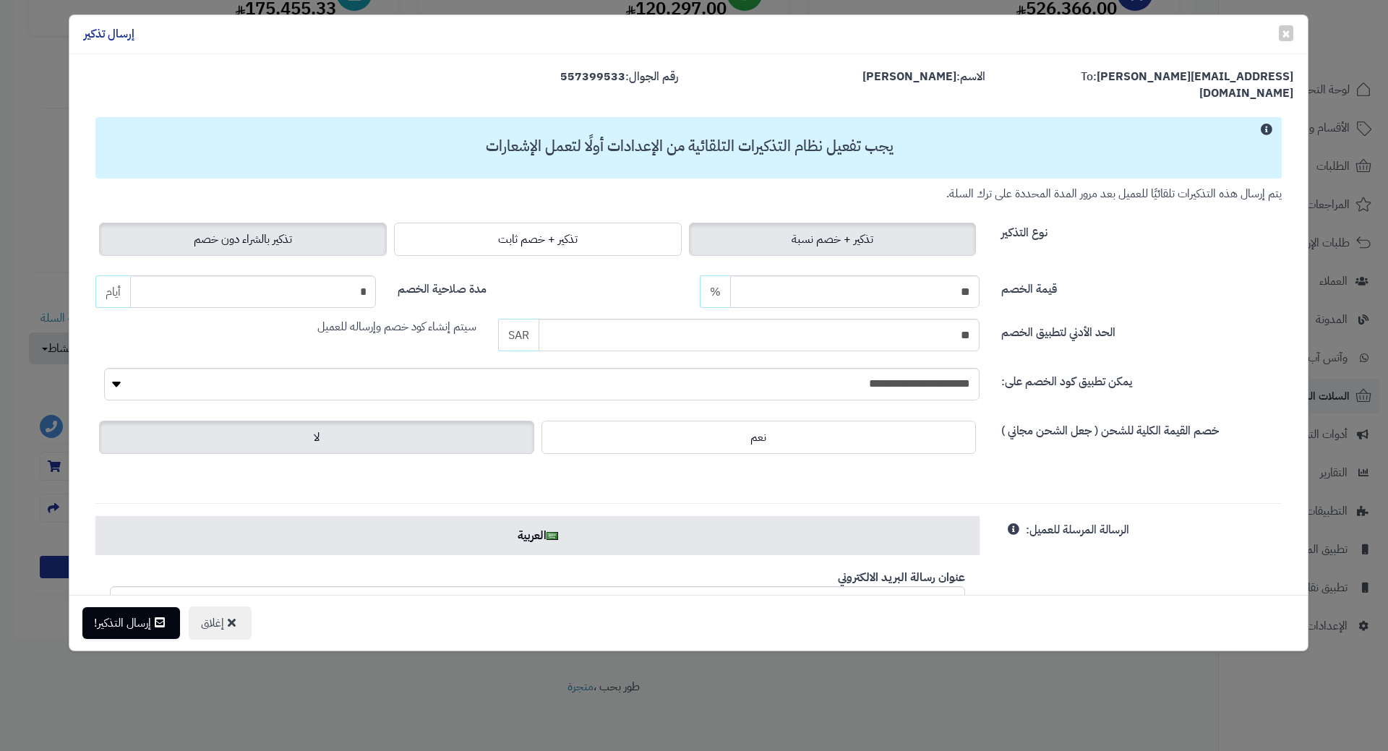
click at [284, 231] on span "تذكير بالشراء دون خصم" at bounding box center [243, 239] width 98 height 17
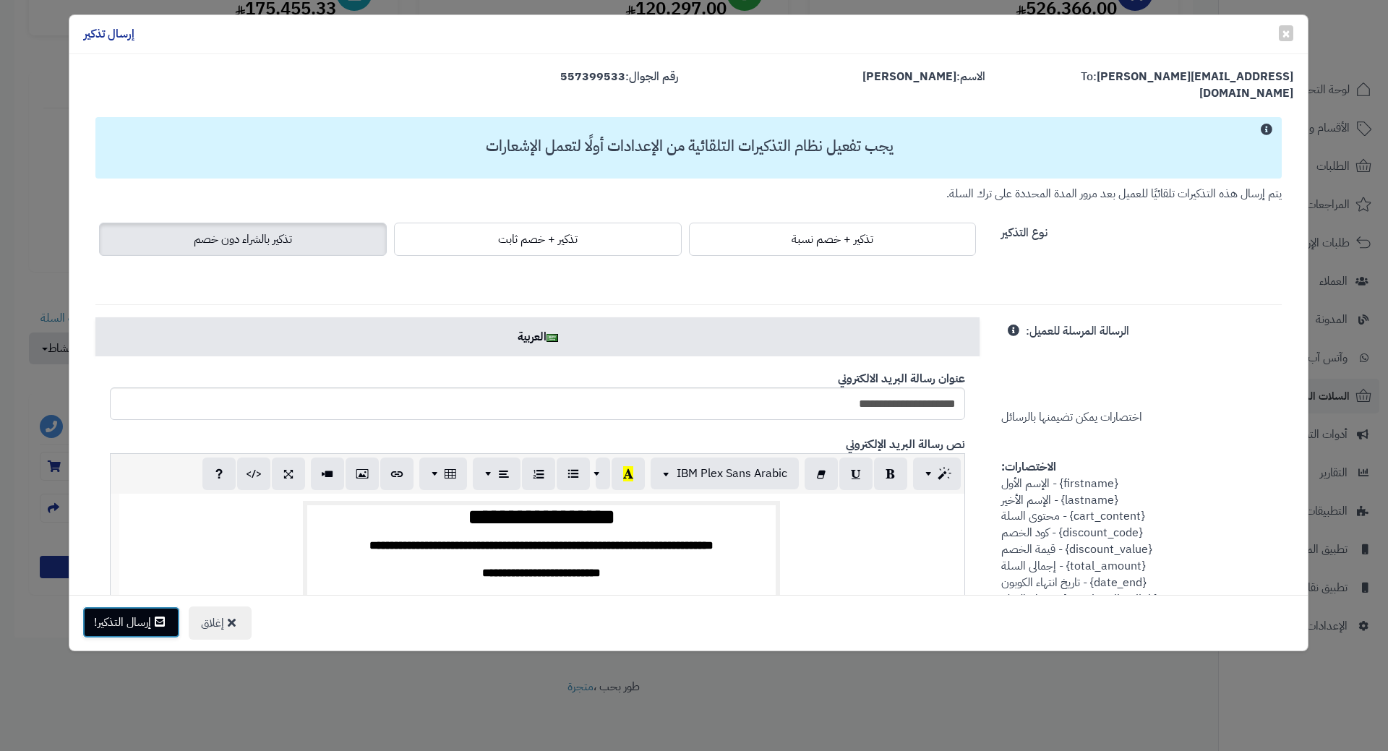
click at [133, 623] on button "إرسال التذكير!" at bounding box center [131, 623] width 98 height 32
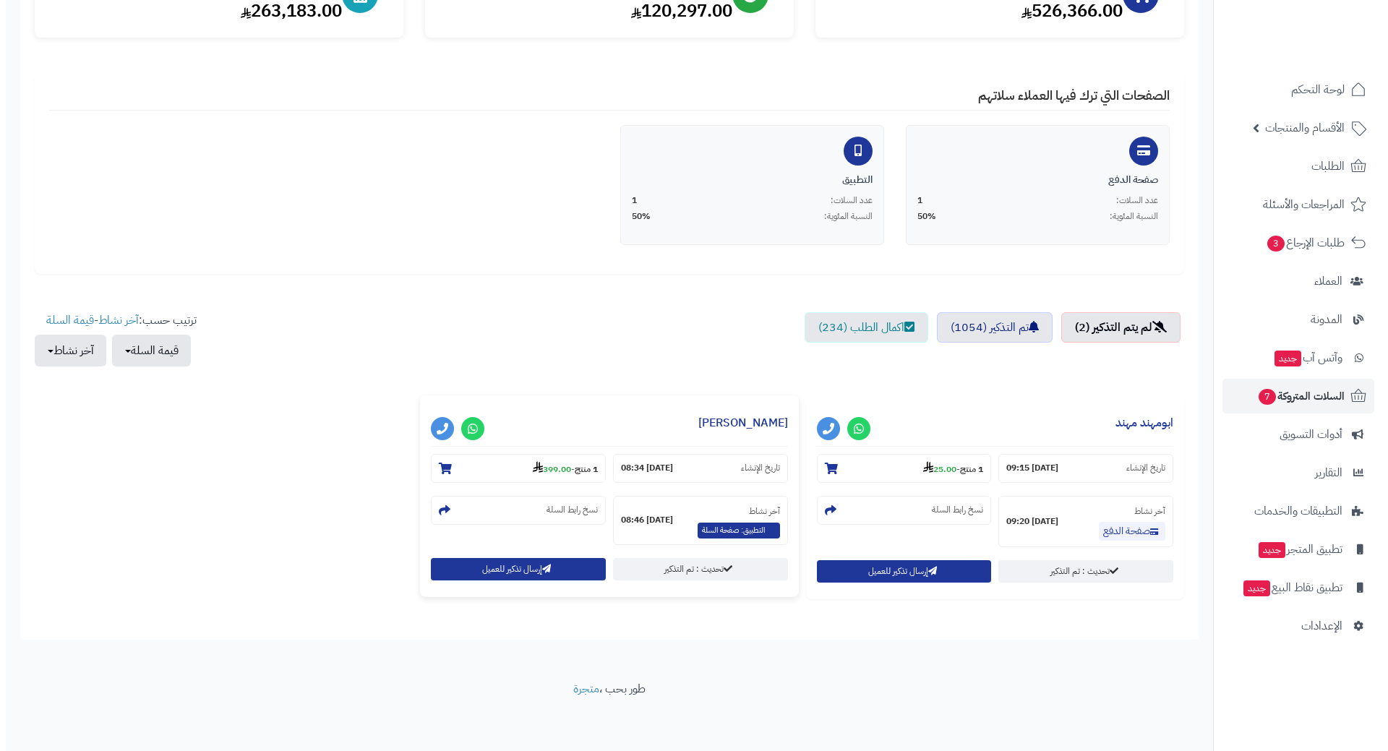
scroll to position [219, 0]
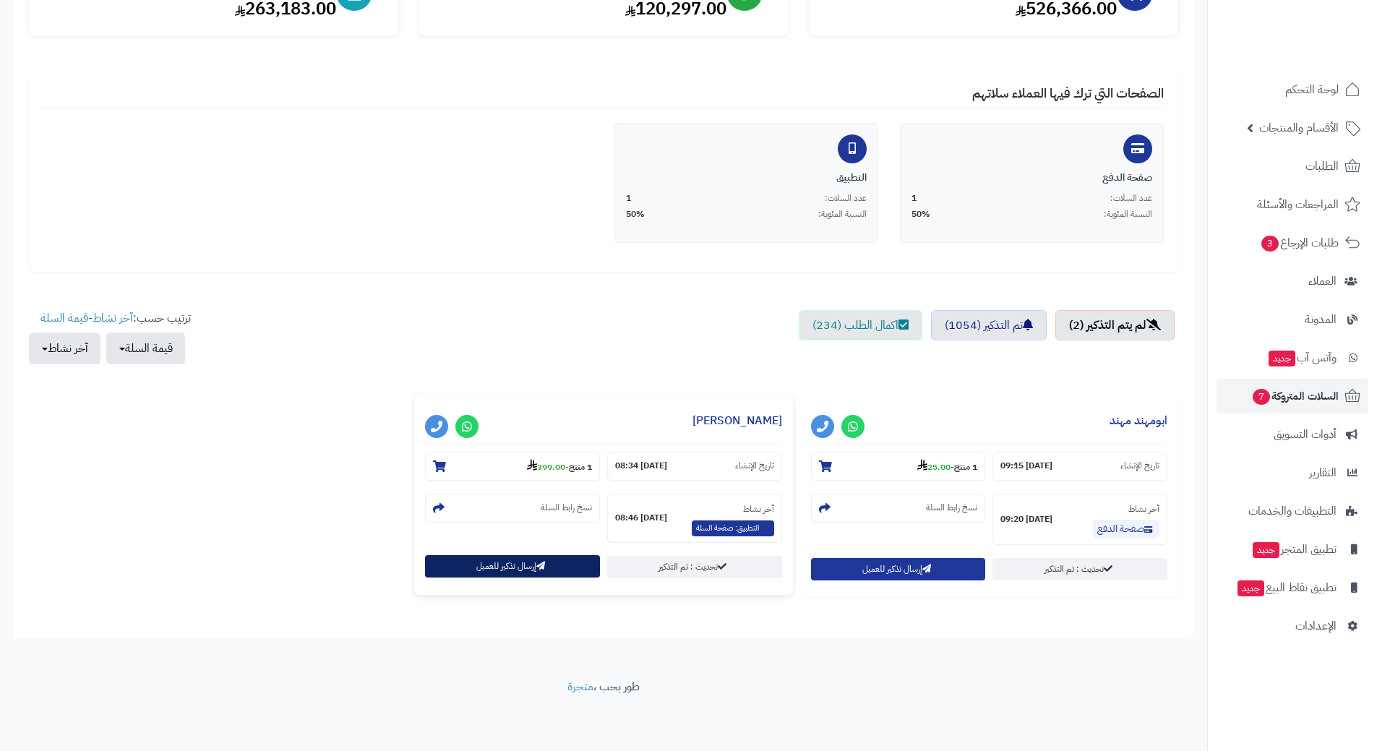
click at [502, 568] on button "إرسال تذكير للعميل" at bounding box center [512, 566] width 175 height 22
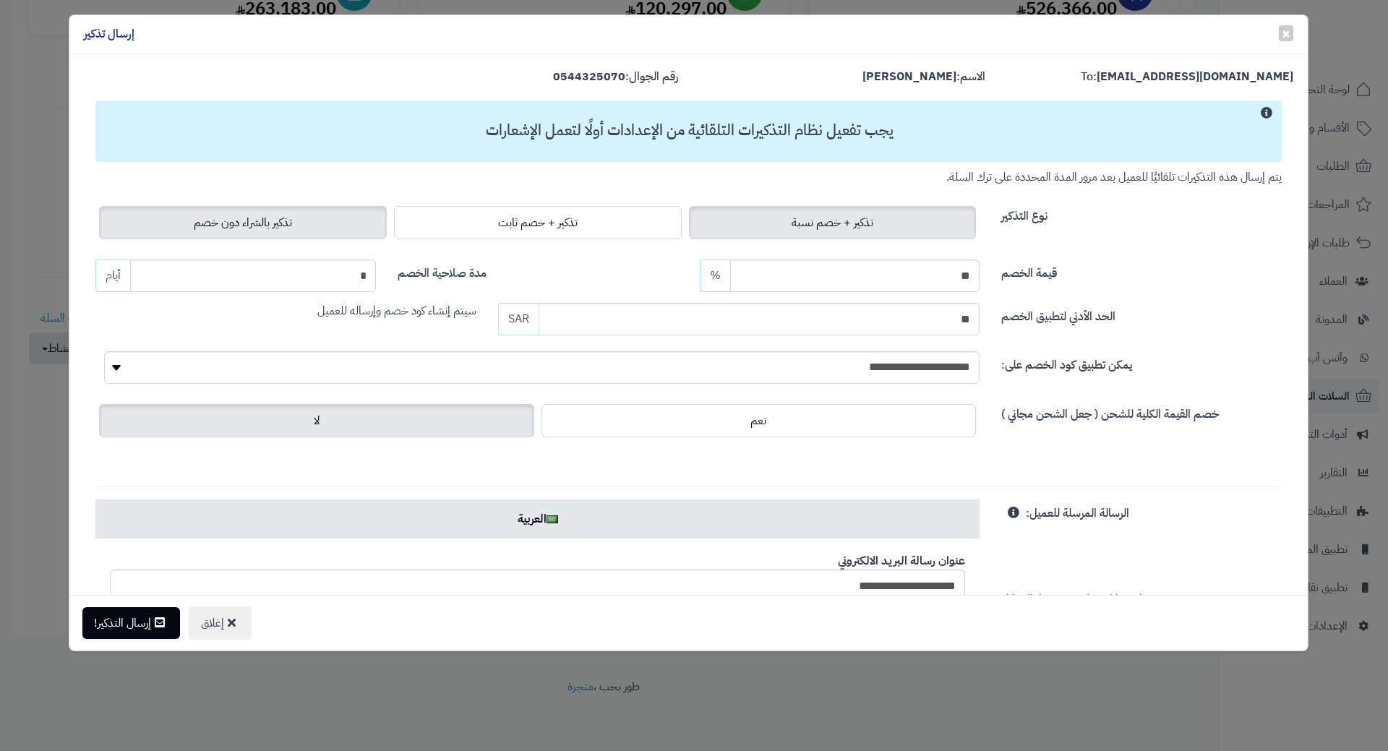
click at [207, 216] on span "تذكير بالشراء دون خصم" at bounding box center [243, 222] width 98 height 17
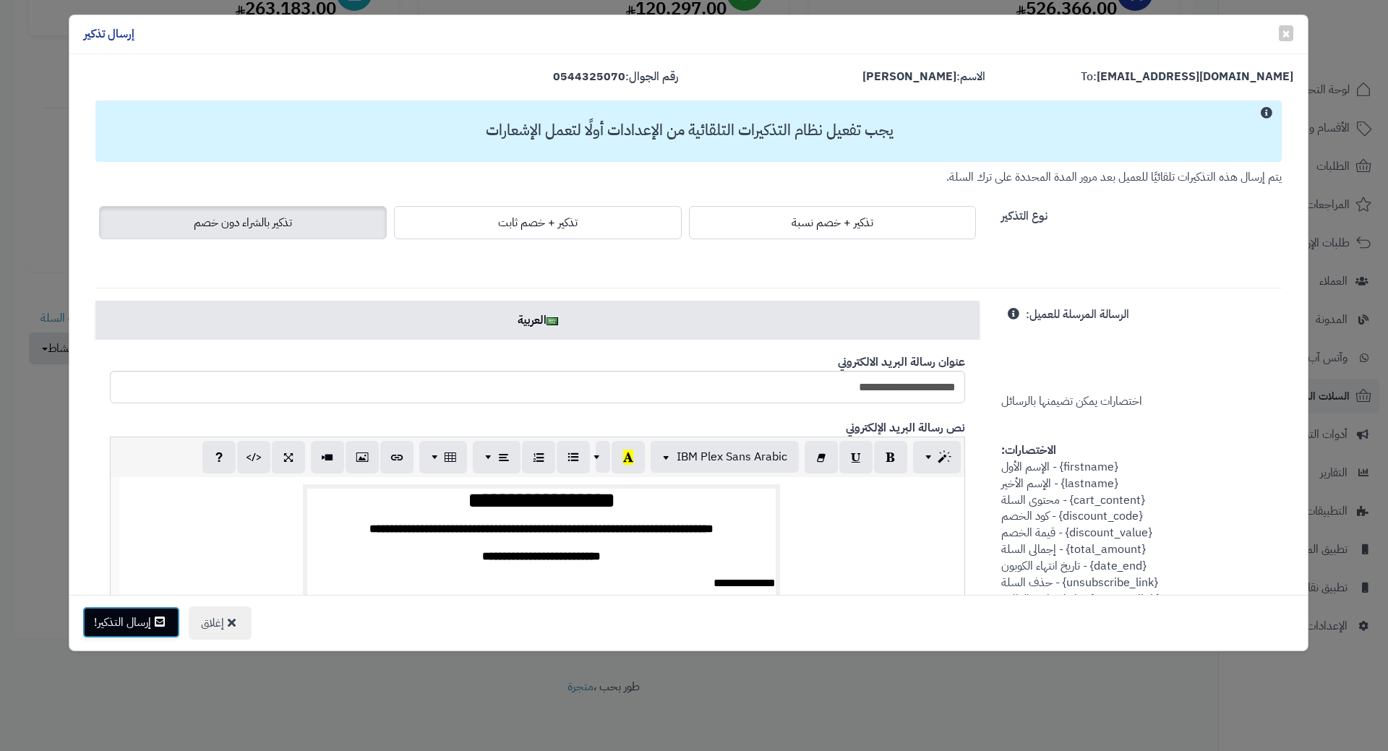
click at [160, 625] on icon at bounding box center [160, 622] width 10 height 12
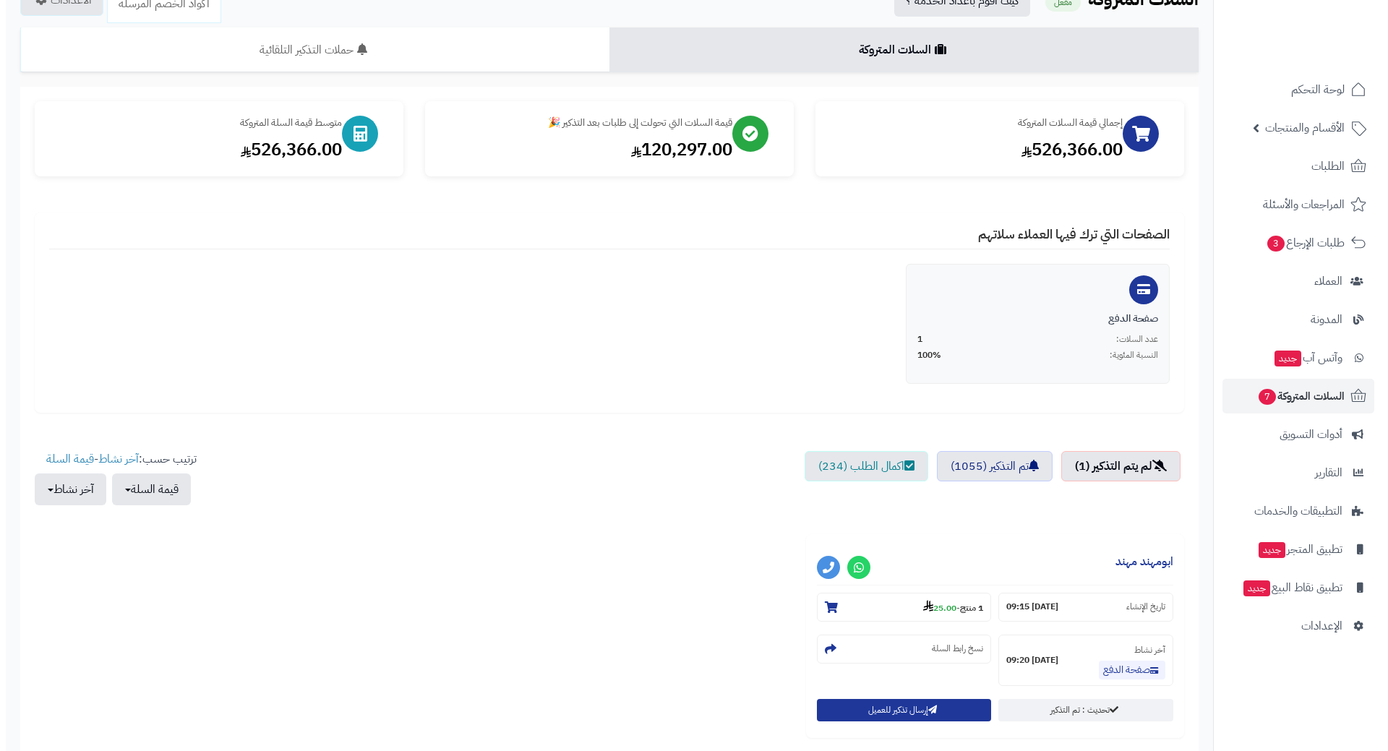
scroll to position [219, 0]
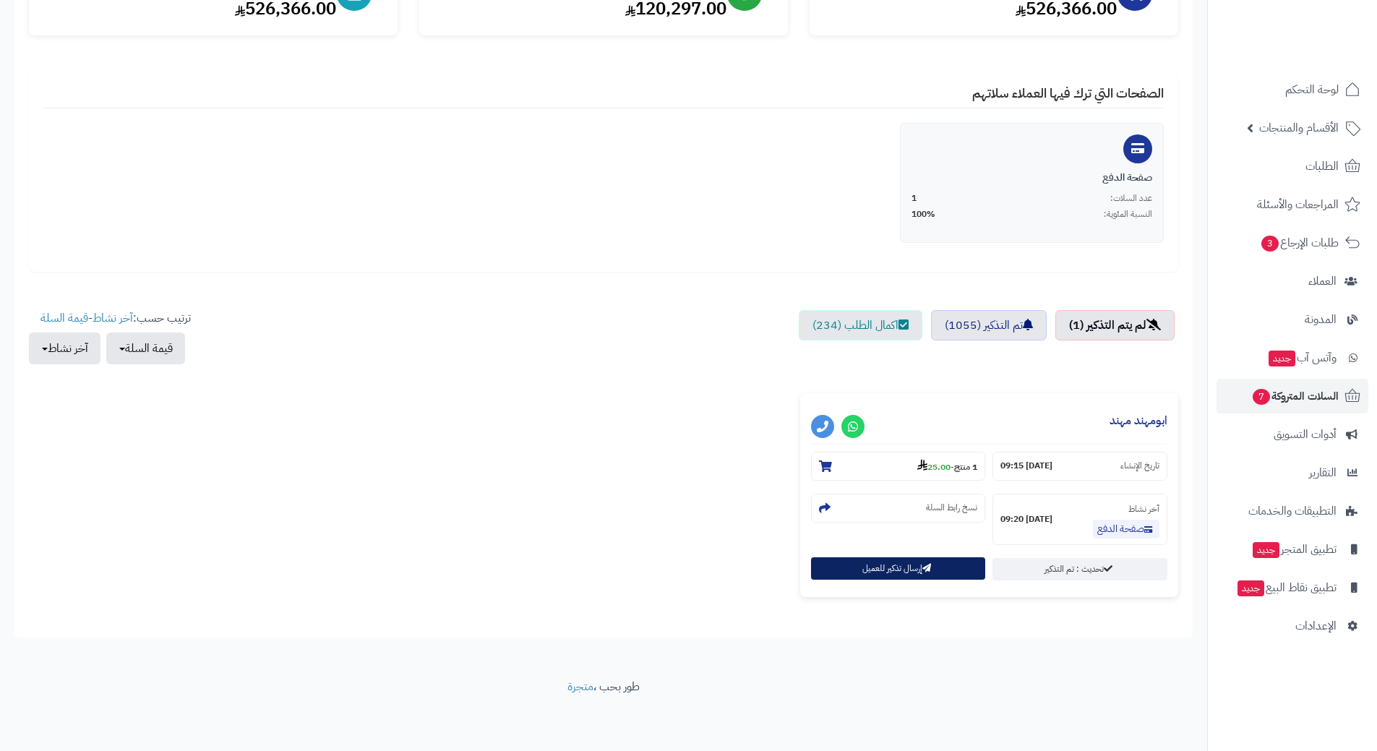
click at [871, 565] on button "إرسال تذكير للعميل" at bounding box center [898, 568] width 175 height 22
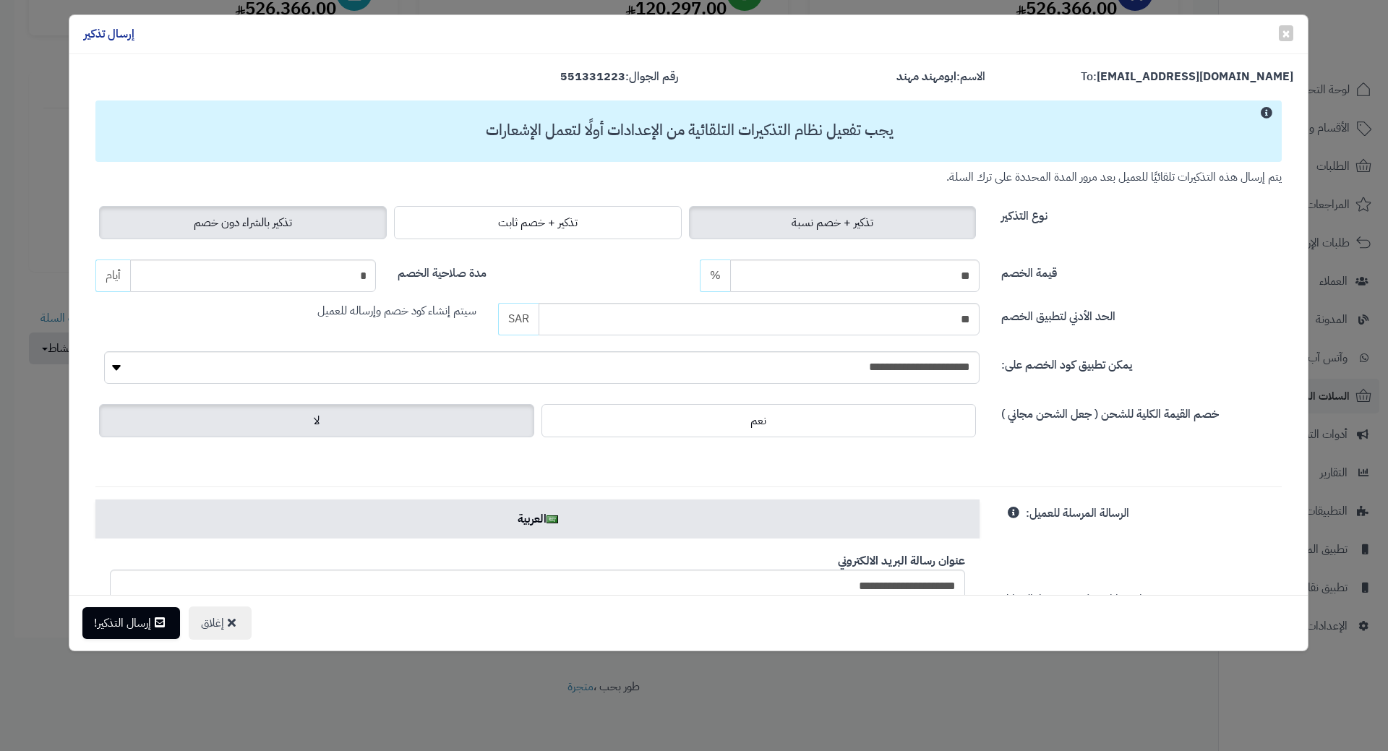
click at [262, 220] on span "تذكير بالشراء دون خصم" at bounding box center [243, 222] width 98 height 17
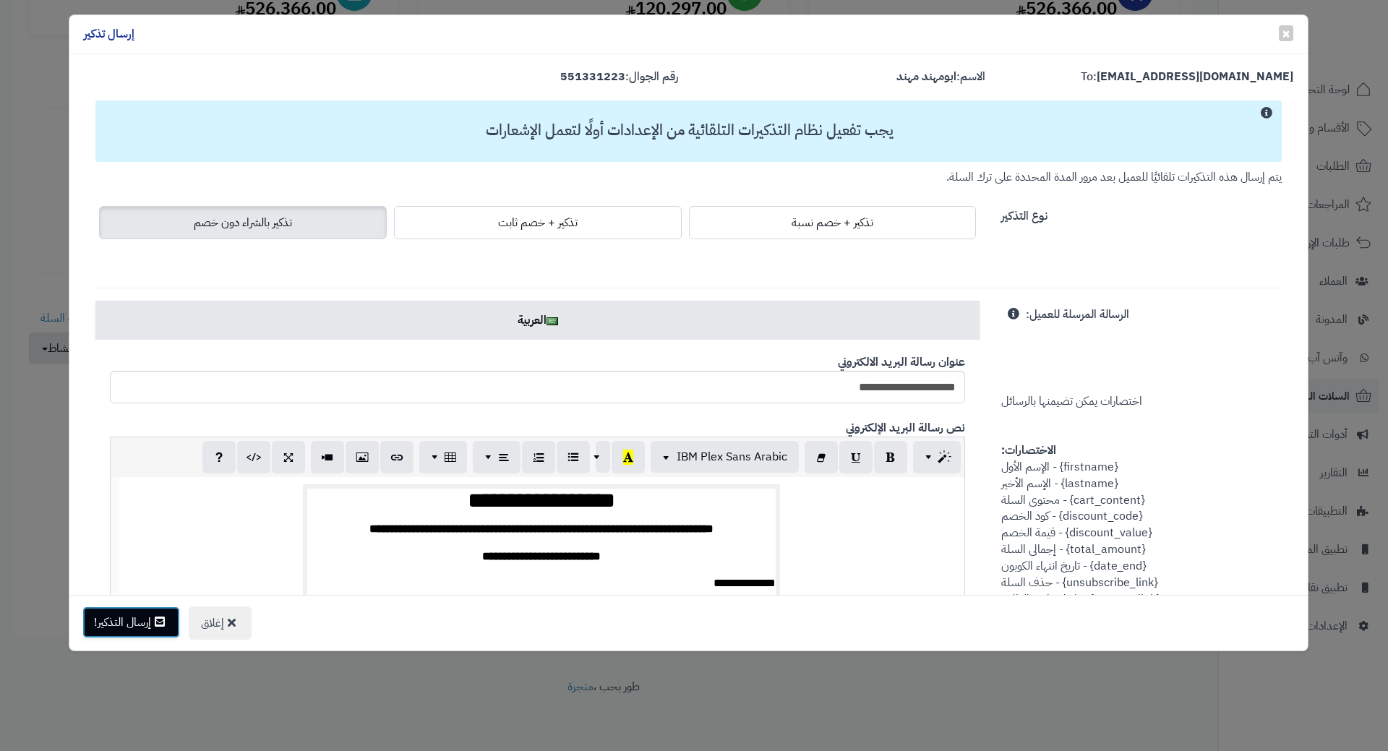
click at [108, 614] on button "إرسال التذكير!" at bounding box center [131, 623] width 98 height 32
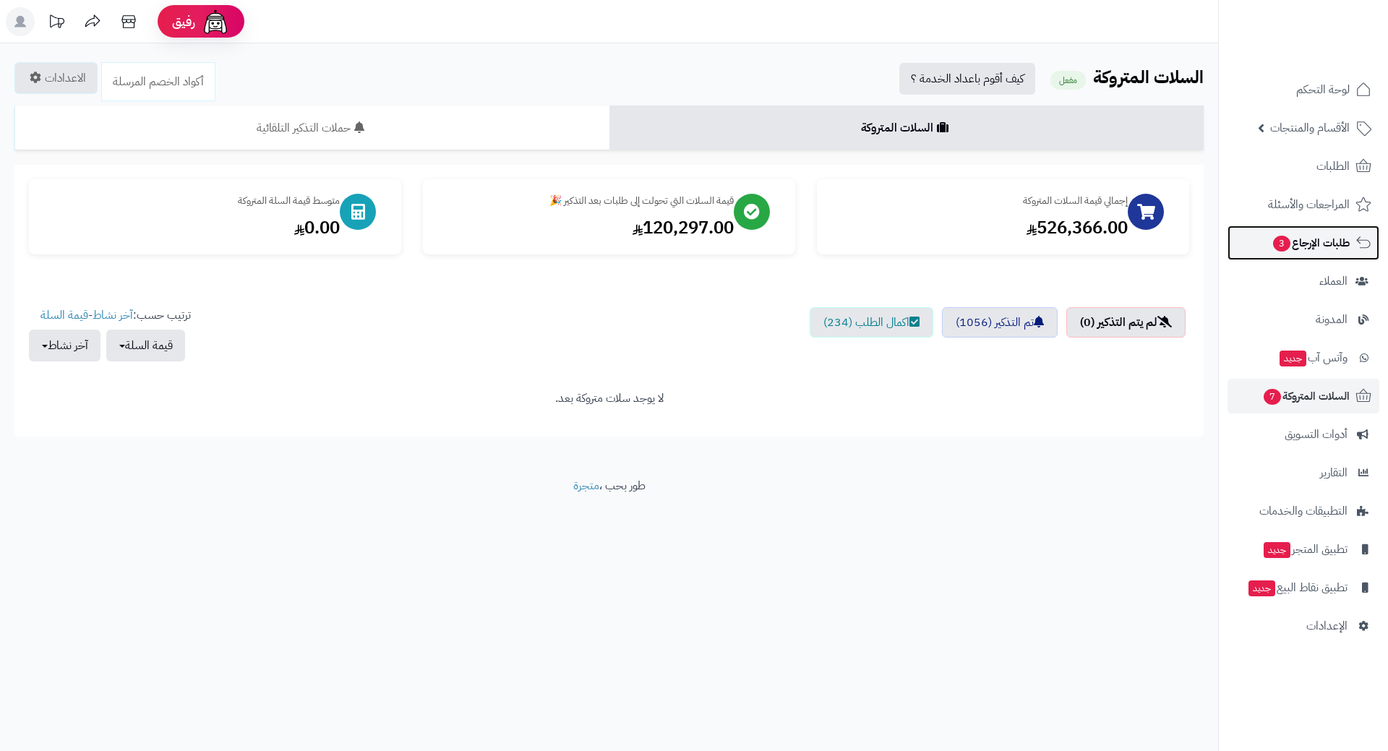
click at [1301, 251] on span "طلبات الإرجاع 3" at bounding box center [1311, 243] width 78 height 20
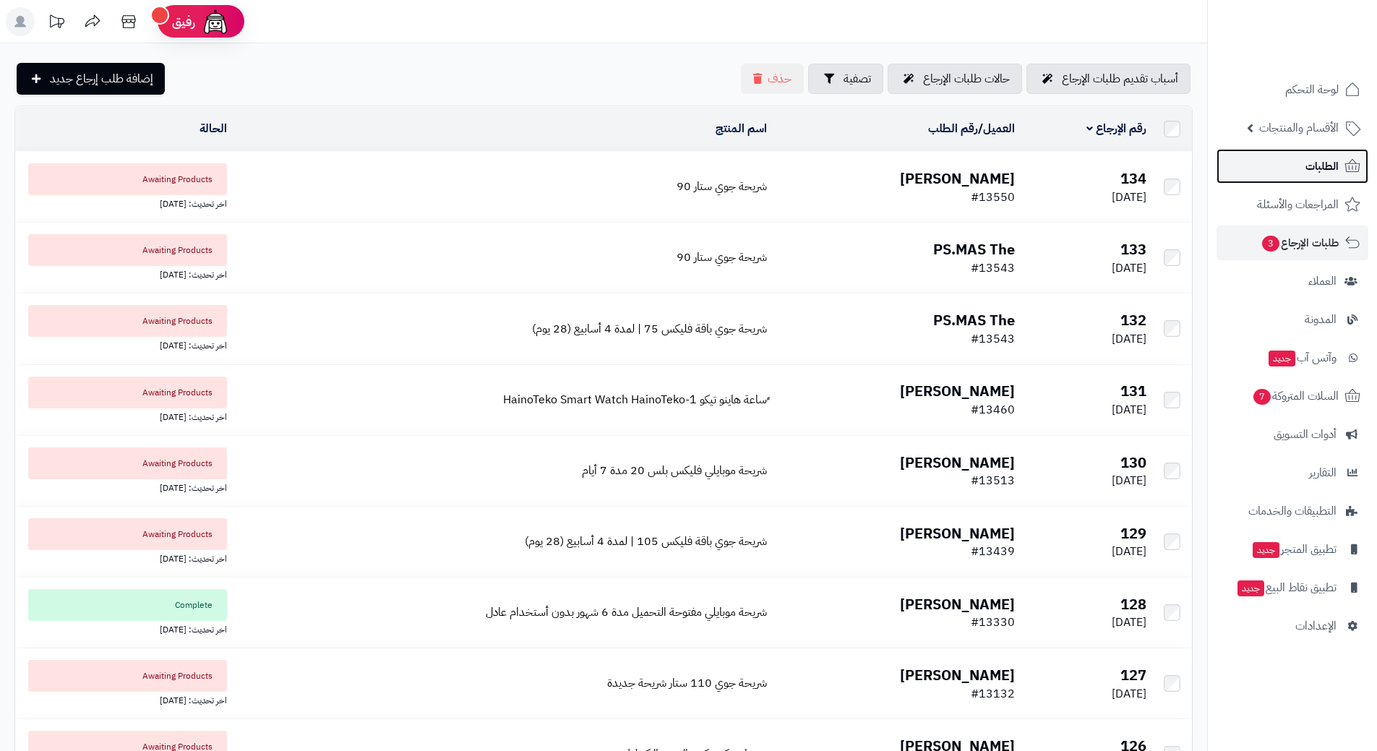
click at [1254, 171] on link "الطلبات" at bounding box center [1293, 166] width 152 height 35
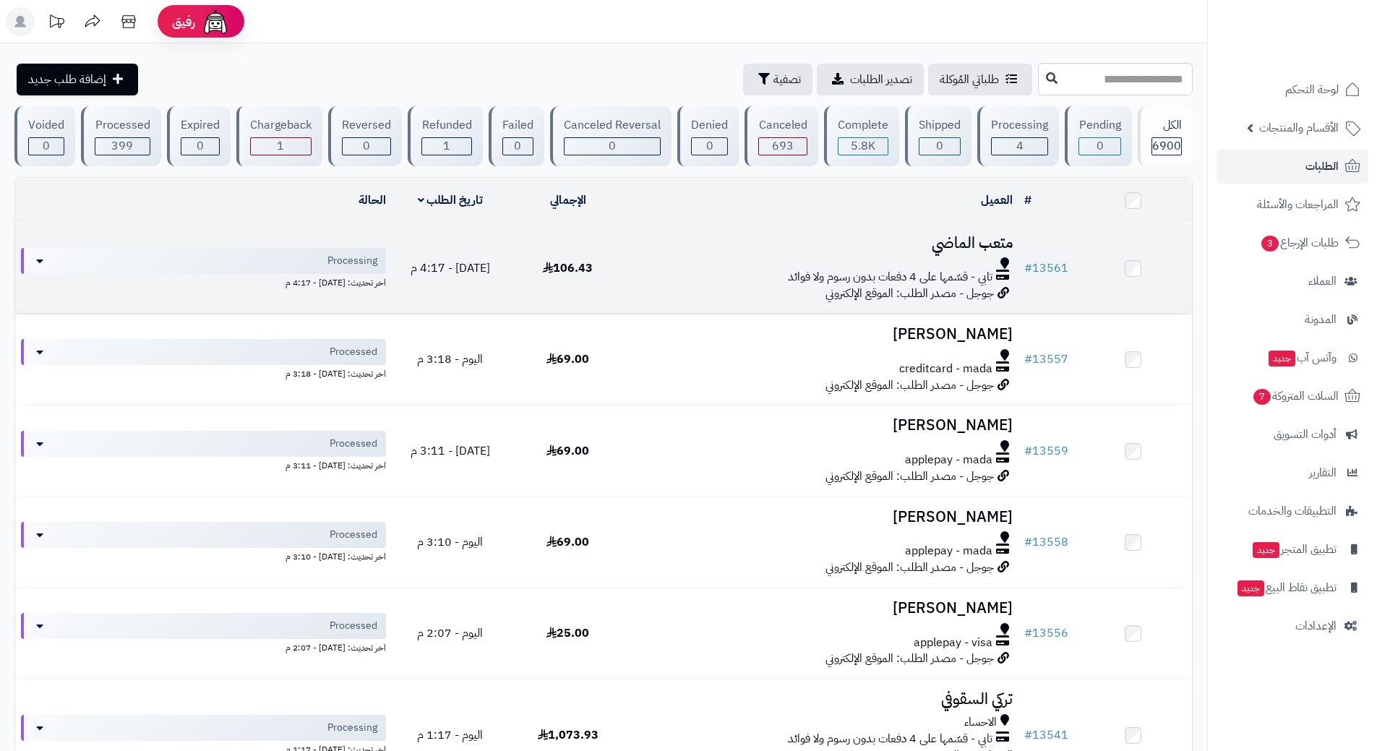
click div "تابي - قسّمها على 4 دفعات بدون رسوم ولا فوائد"
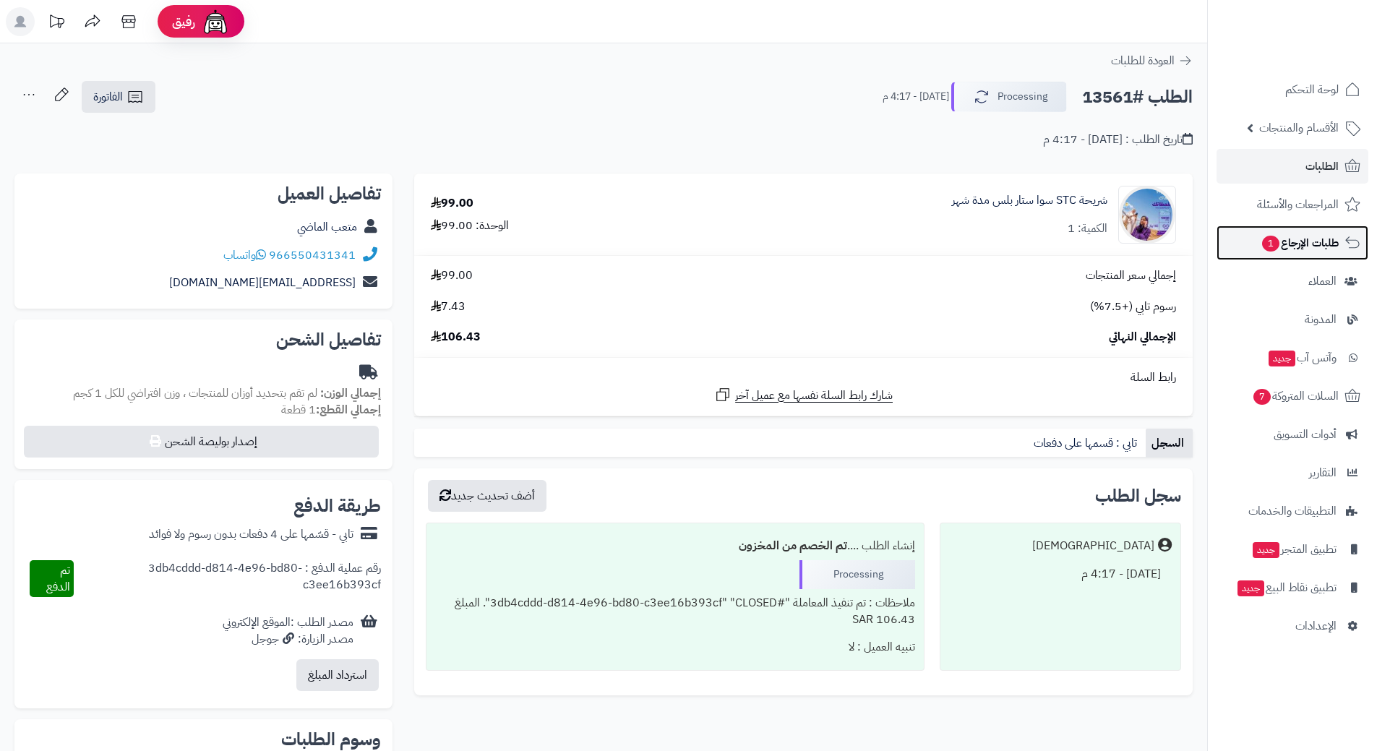
click at [1241, 240] on link "طلبات الإرجاع 1" at bounding box center [1293, 243] width 152 height 35
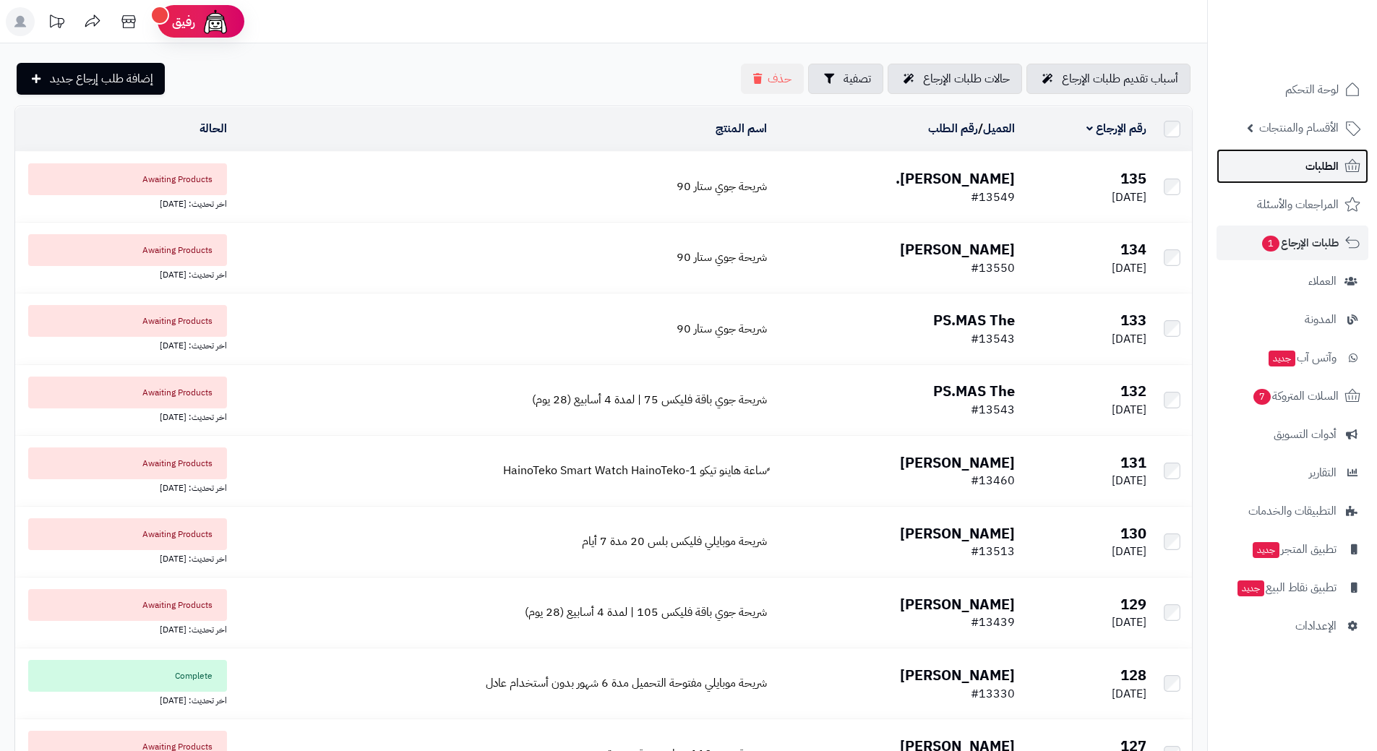
click at [1243, 168] on link "الطلبات" at bounding box center [1293, 166] width 152 height 35
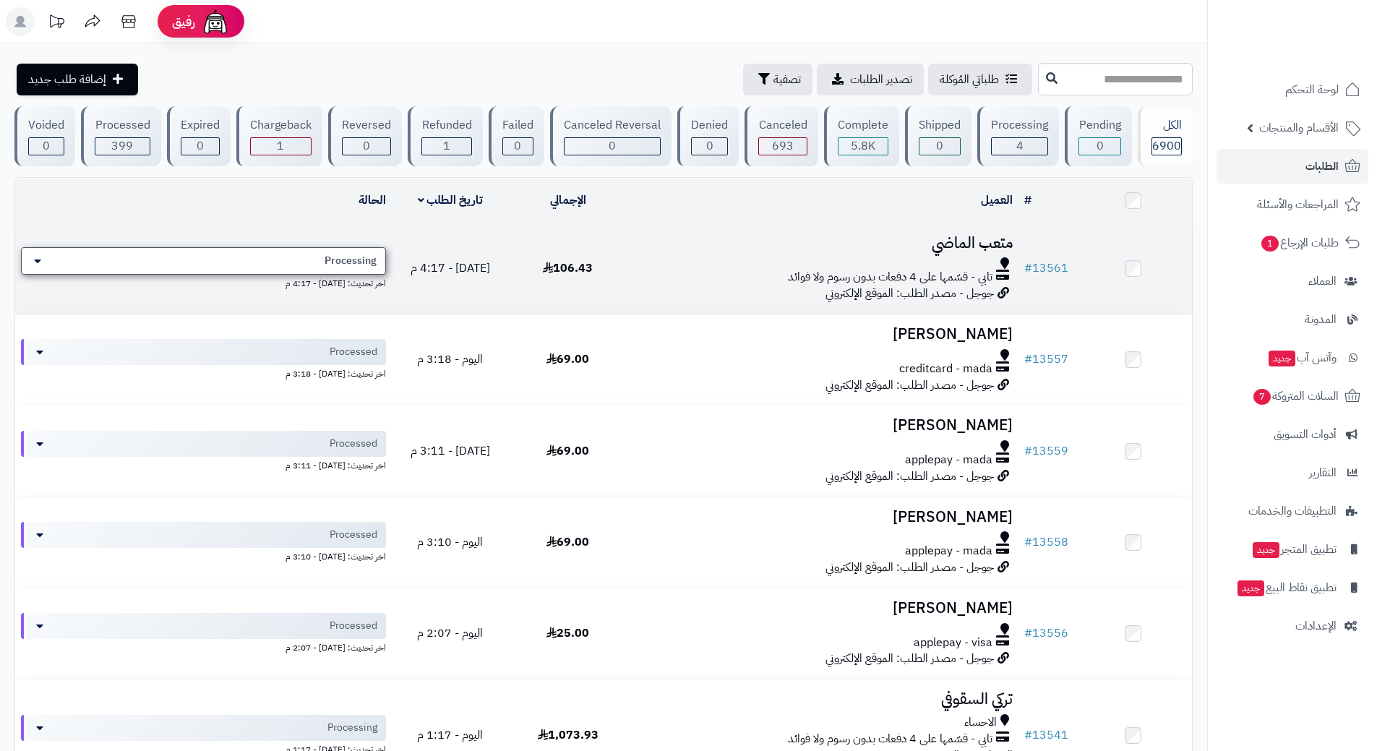
click at [222, 264] on div "Processing" at bounding box center [203, 260] width 365 height 27
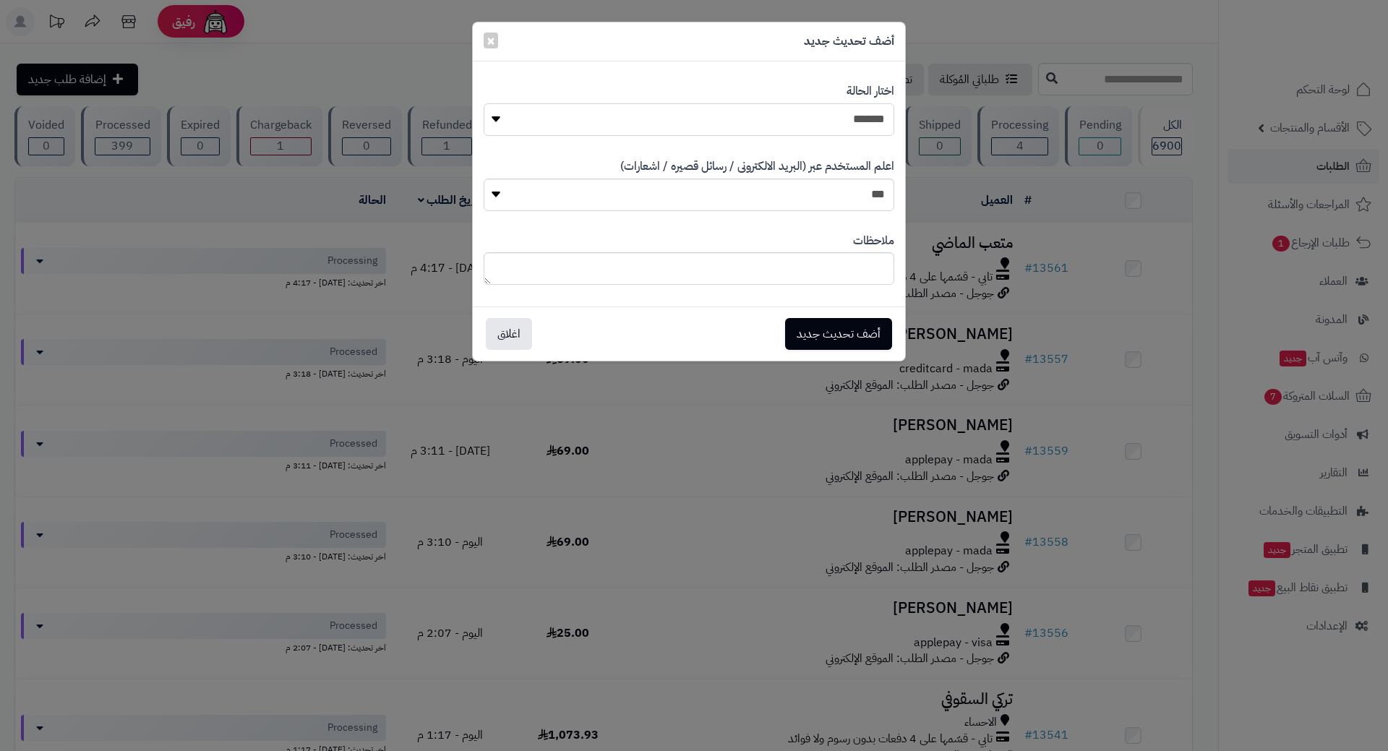
drag, startPoint x: 601, startPoint y: 127, endPoint x: 611, endPoint y: 131, distance: 10.1
click at [602, 127] on select "**********" at bounding box center [689, 119] width 411 height 33
select select "*"
click at [484, 103] on select "**********" at bounding box center [689, 119] width 411 height 33
click at [848, 337] on button "أضف تحديث جديد" at bounding box center [838, 333] width 107 height 32
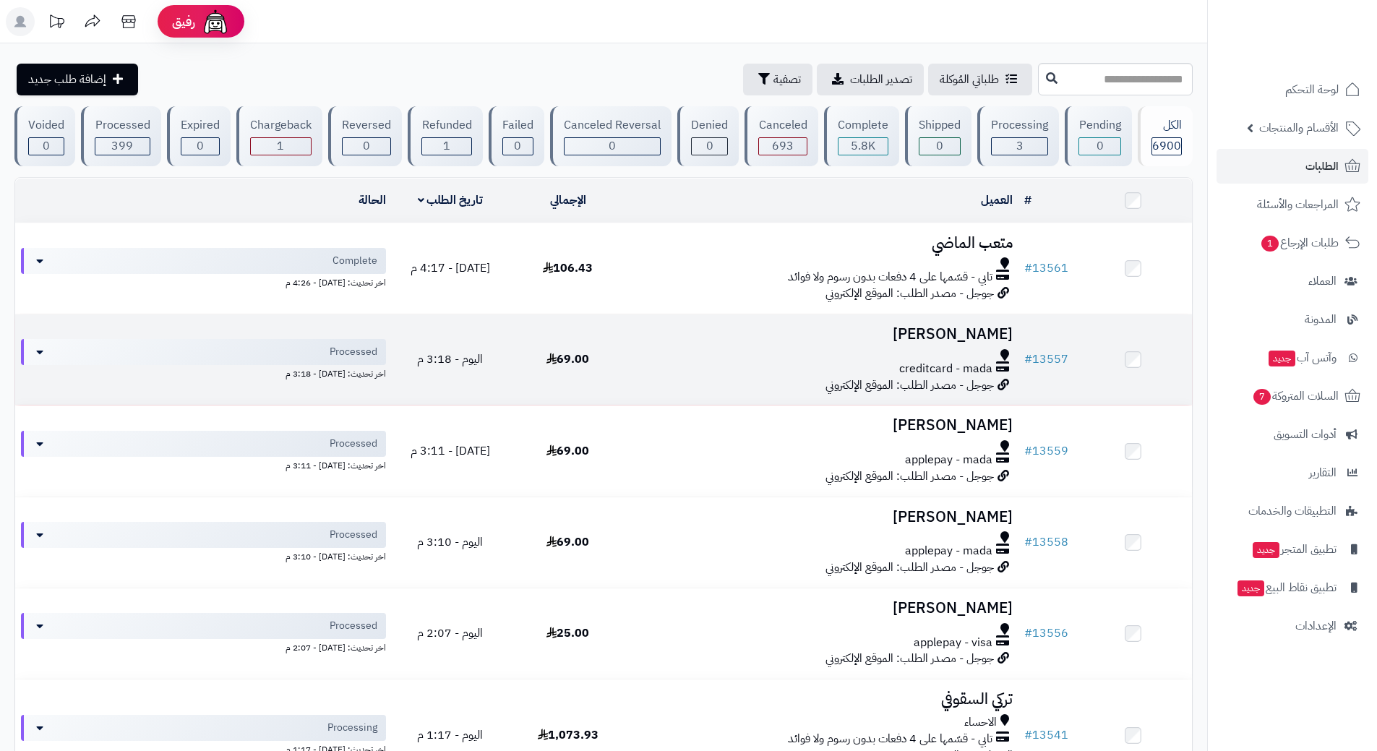
click at [627, 360] on td "69.00" at bounding box center [568, 359] width 118 height 90
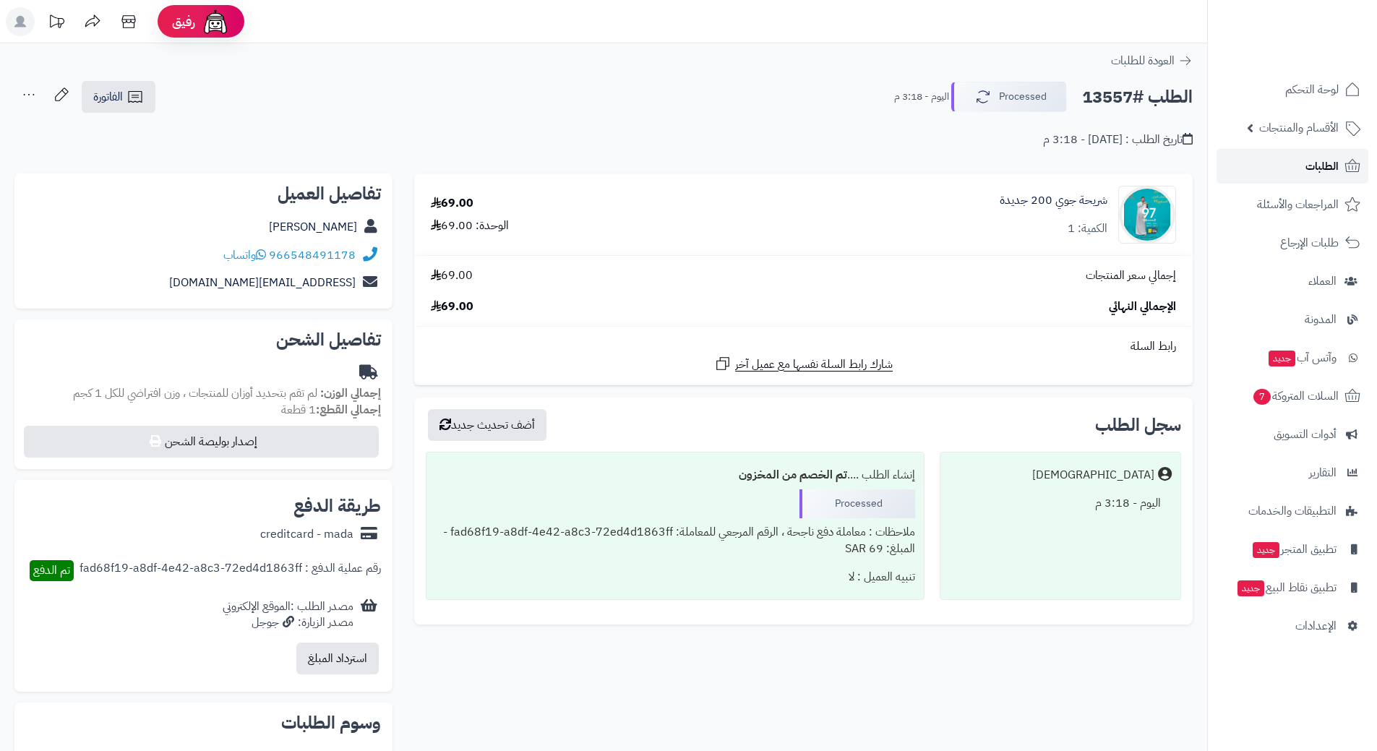
click at [1296, 170] on link "الطلبات" at bounding box center [1293, 166] width 152 height 35
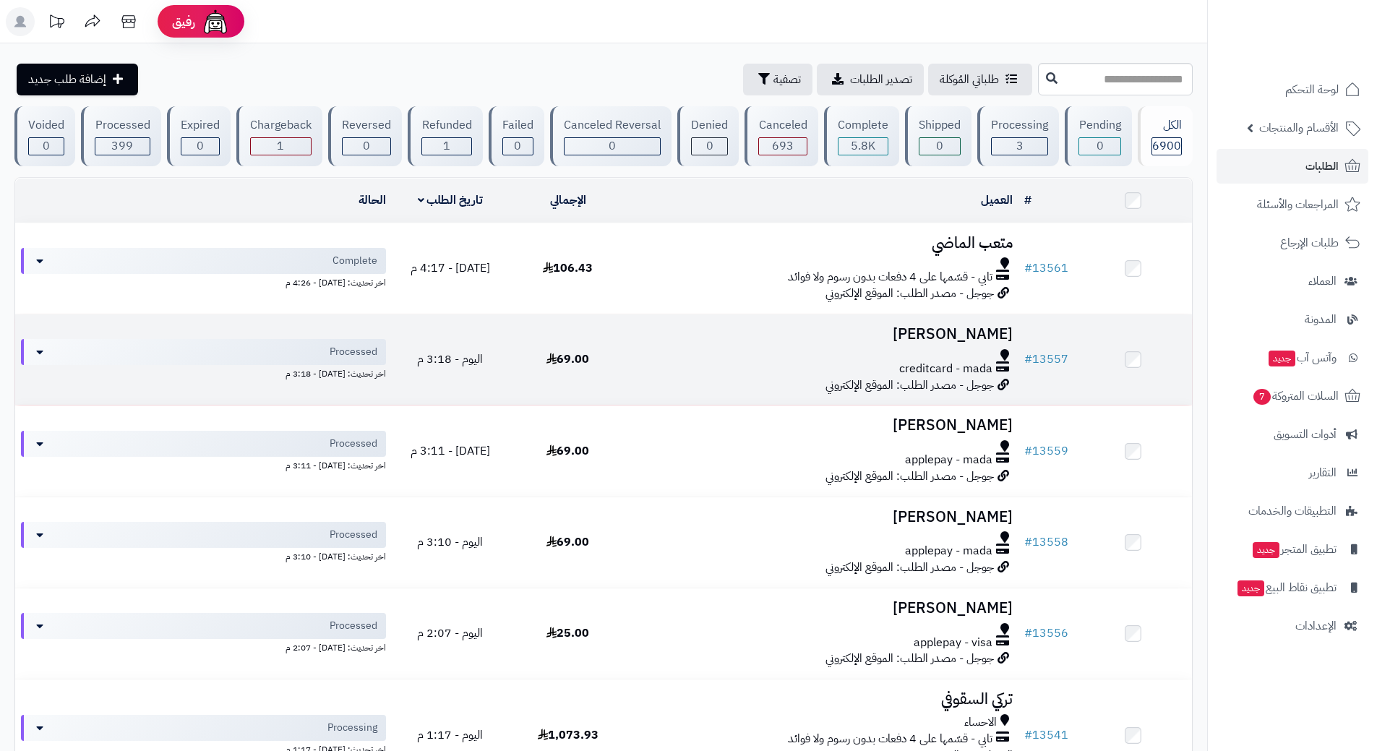
click at [755, 334] on h3 "حسين المنسف" at bounding box center [823, 334] width 380 height 17
drag, startPoint x: 755, startPoint y: 334, endPoint x: 778, endPoint y: 330, distance: 22.7
click at [755, 334] on h3 "حسين المنسف" at bounding box center [823, 334] width 380 height 17
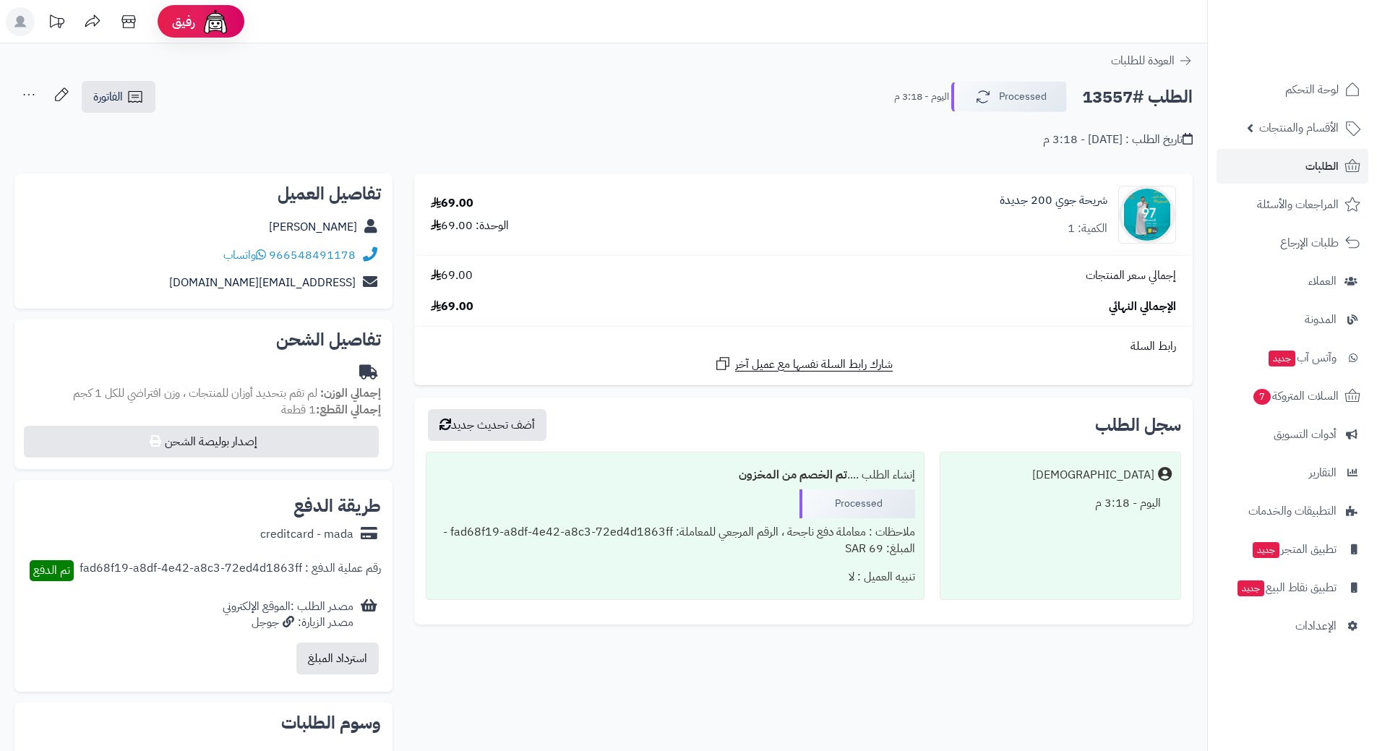
click at [1128, 93] on h2 "الطلب #13557" at bounding box center [1137, 97] width 111 height 30
copy div "الطلب #13557 Processed"
click at [264, 253] on icon at bounding box center [261, 255] width 10 height 12
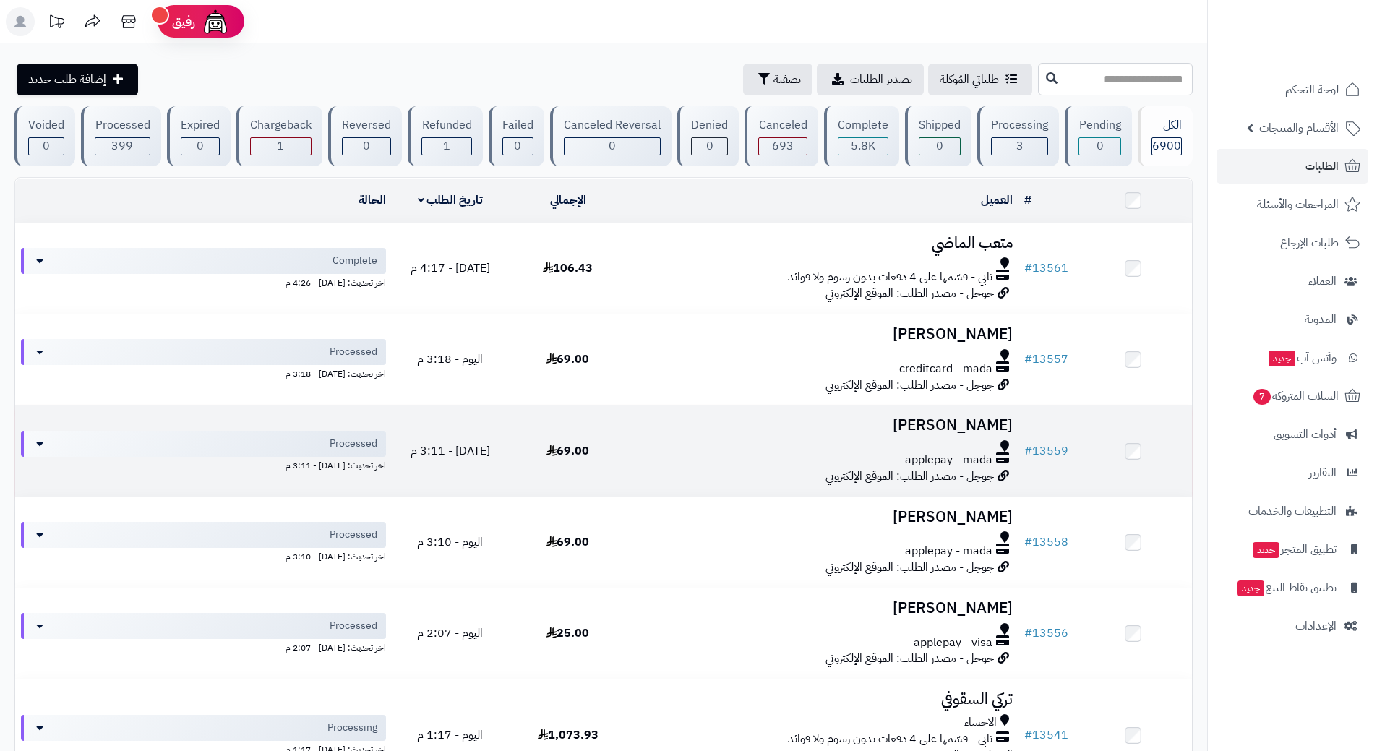
click at [669, 443] on div at bounding box center [823, 446] width 380 height 12
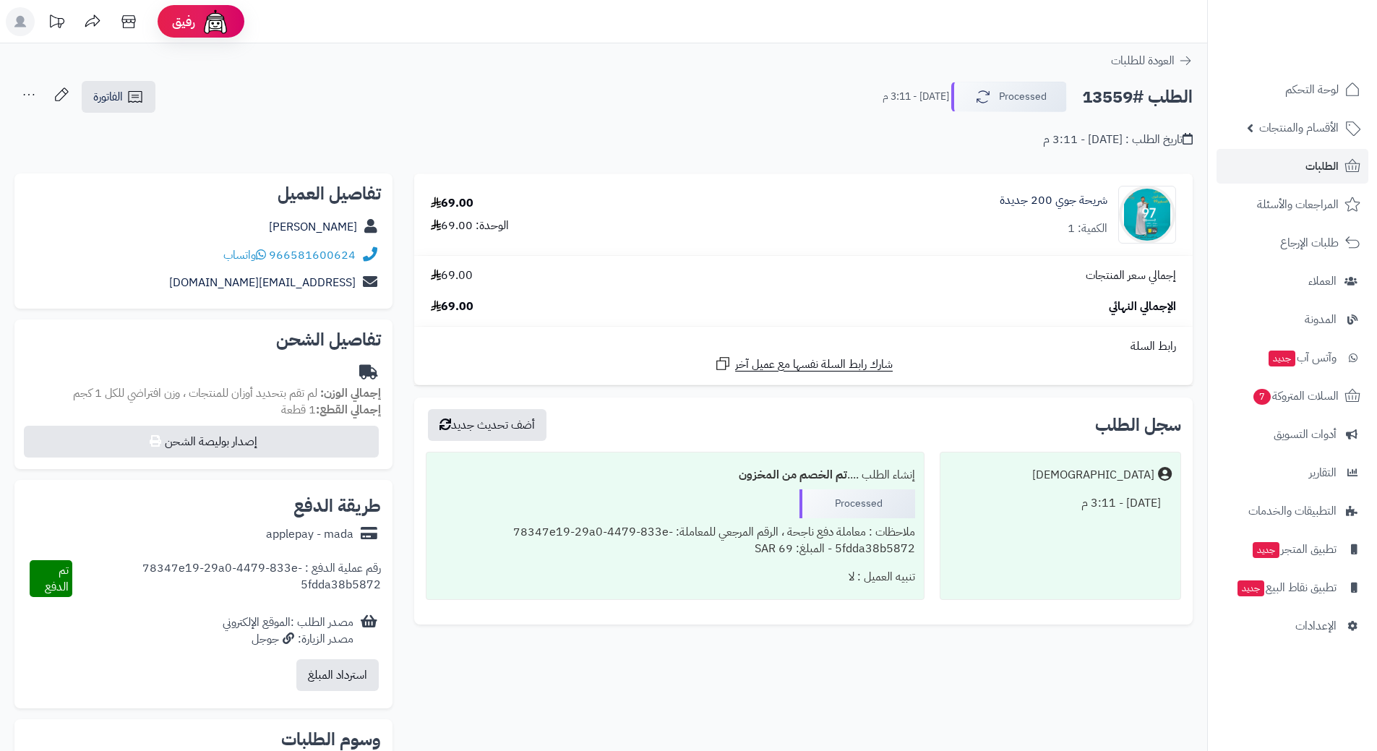
click at [1137, 98] on h2 "الطلب #13559" at bounding box center [1137, 97] width 111 height 30
click at [1136, 100] on h2 "الطلب #13559" at bounding box center [1137, 97] width 111 height 30
click at [1134, 100] on h2 "الطلب #13559" at bounding box center [1137, 97] width 111 height 30
click at [1151, 93] on h2 "الطلب #13559" at bounding box center [1137, 97] width 111 height 30
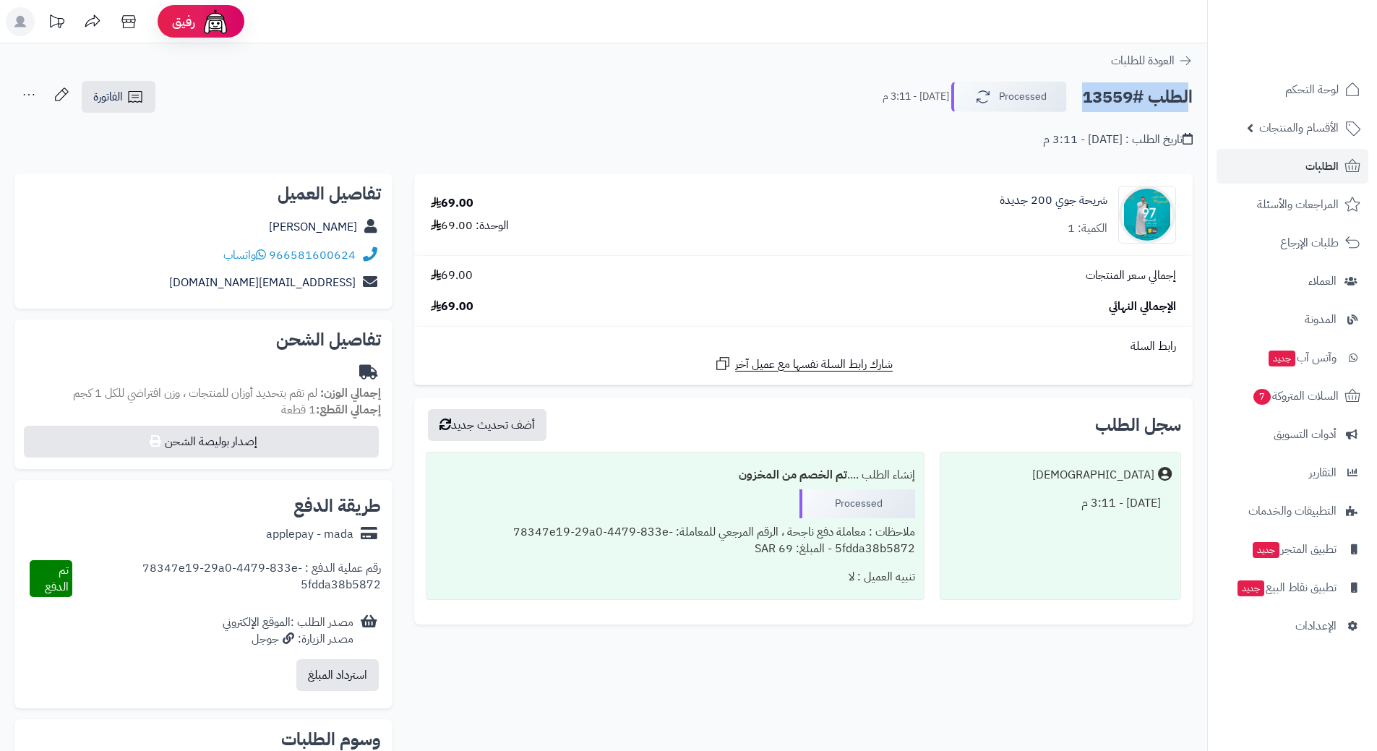
click at [1151, 93] on h2 "الطلب #13559" at bounding box center [1137, 97] width 111 height 30
copy div "الطلب #13559 Processed"
click at [266, 257] on icon at bounding box center [261, 255] width 10 height 12
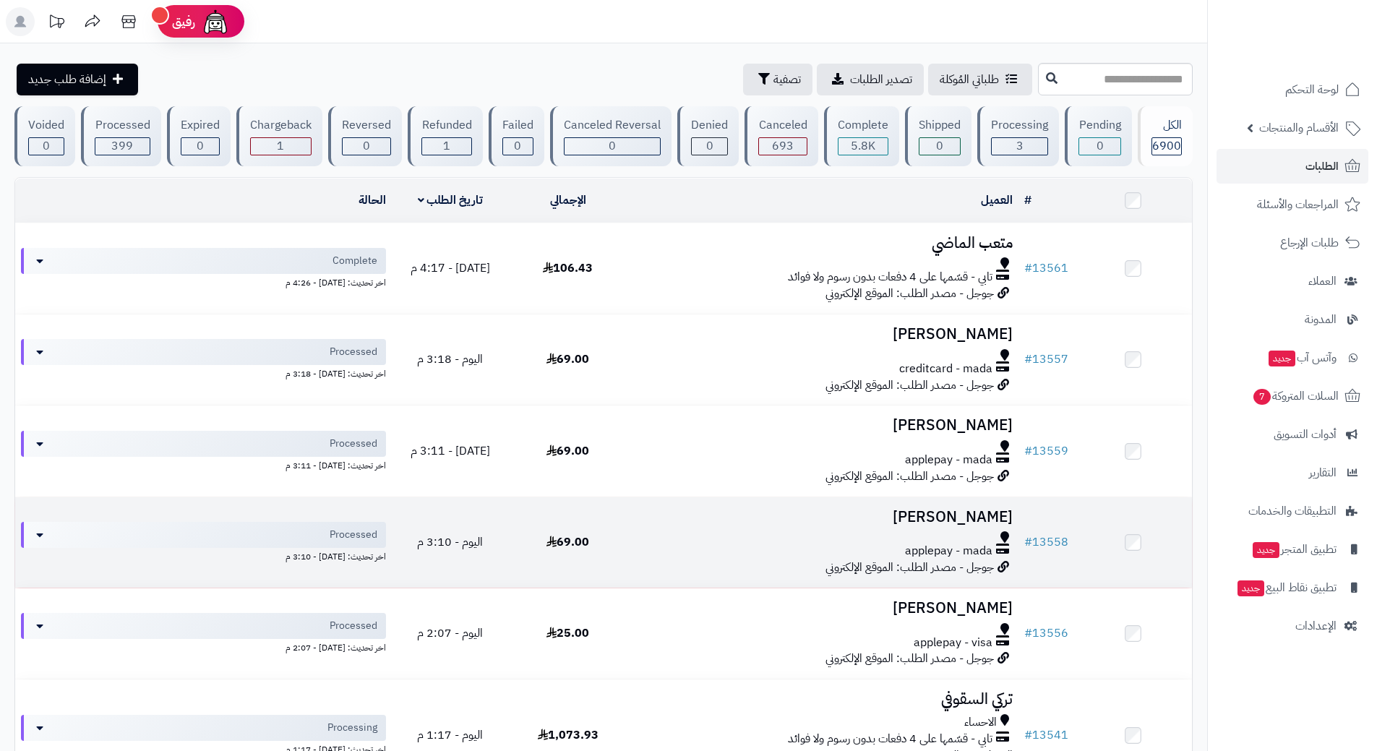
click at [685, 526] on td "عامر الجهني applepay - mada جوجل - مصدر الطلب: الموقع الإلكتروني" at bounding box center [823, 542] width 392 height 90
click at [686, 536] on div at bounding box center [823, 537] width 380 height 12
click at [686, 537] on div at bounding box center [823, 537] width 380 height 12
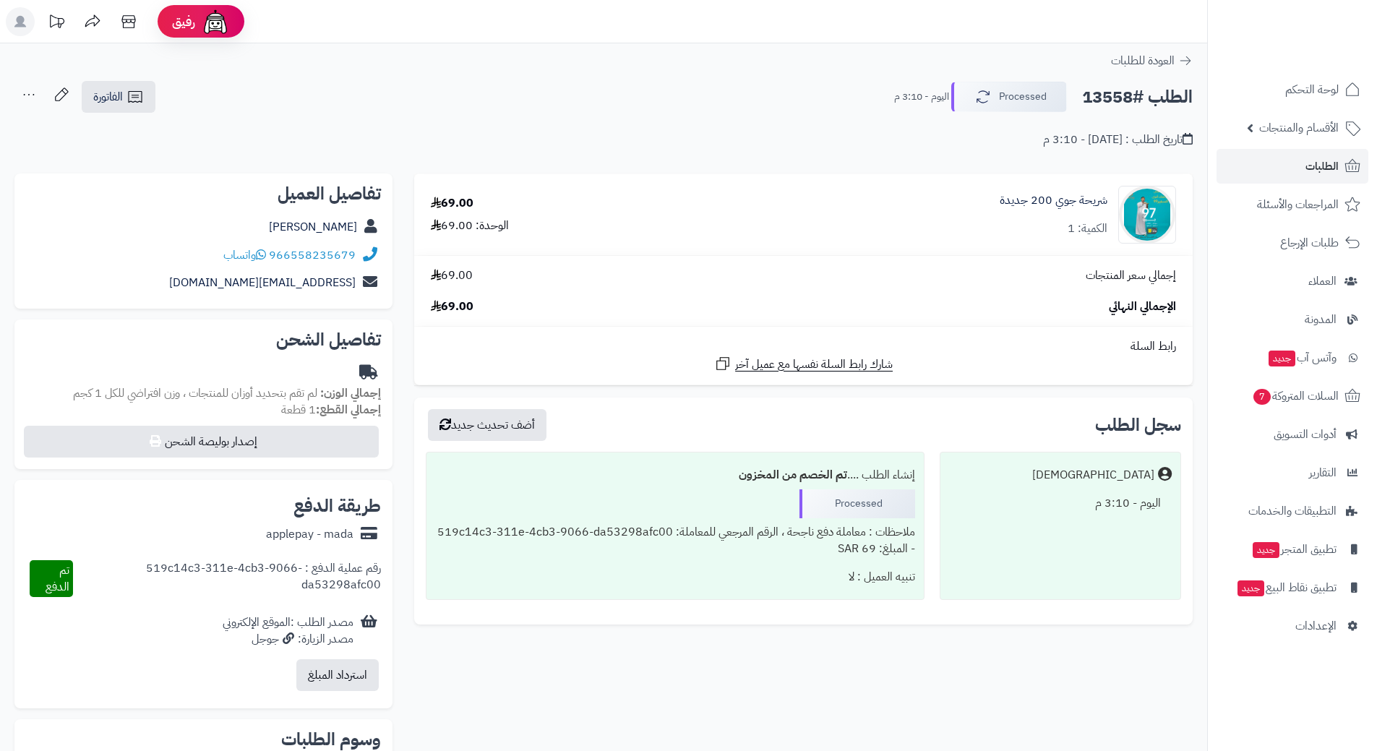
click at [1121, 95] on h2 "الطلب #13558" at bounding box center [1137, 97] width 111 height 30
click at [1121, 96] on h2 "الطلب #13558" at bounding box center [1137, 97] width 111 height 30
copy div "الطلب #13558 Processed"
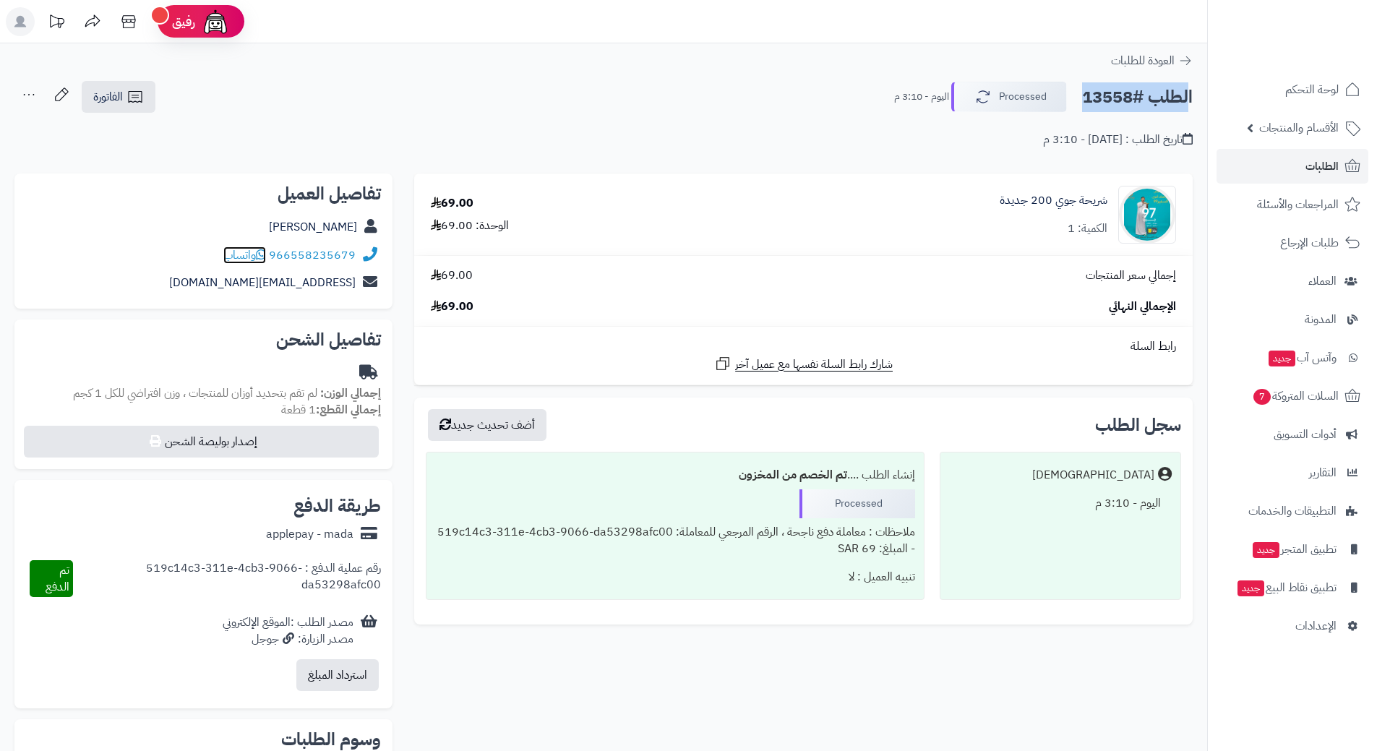
click at [260, 255] on icon at bounding box center [261, 255] width 10 height 12
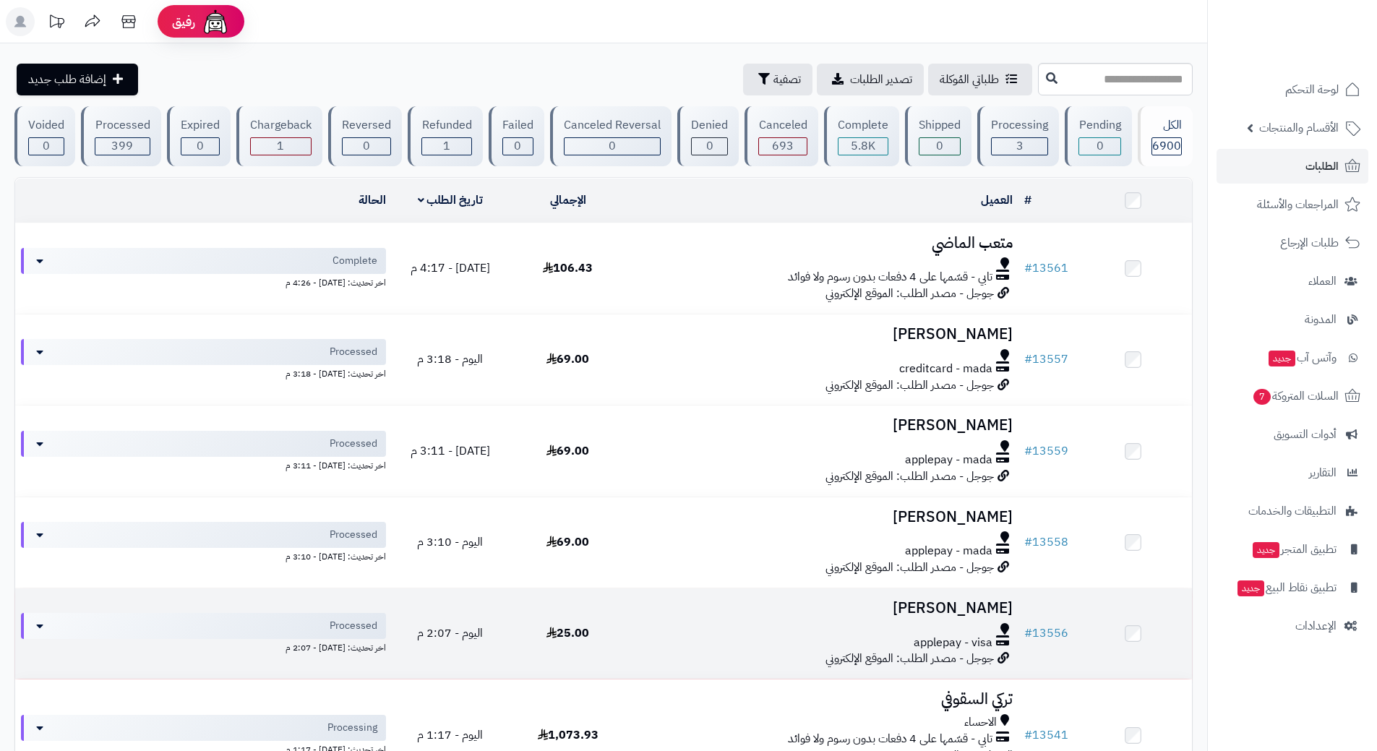
click at [646, 629] on div at bounding box center [823, 629] width 380 height 12
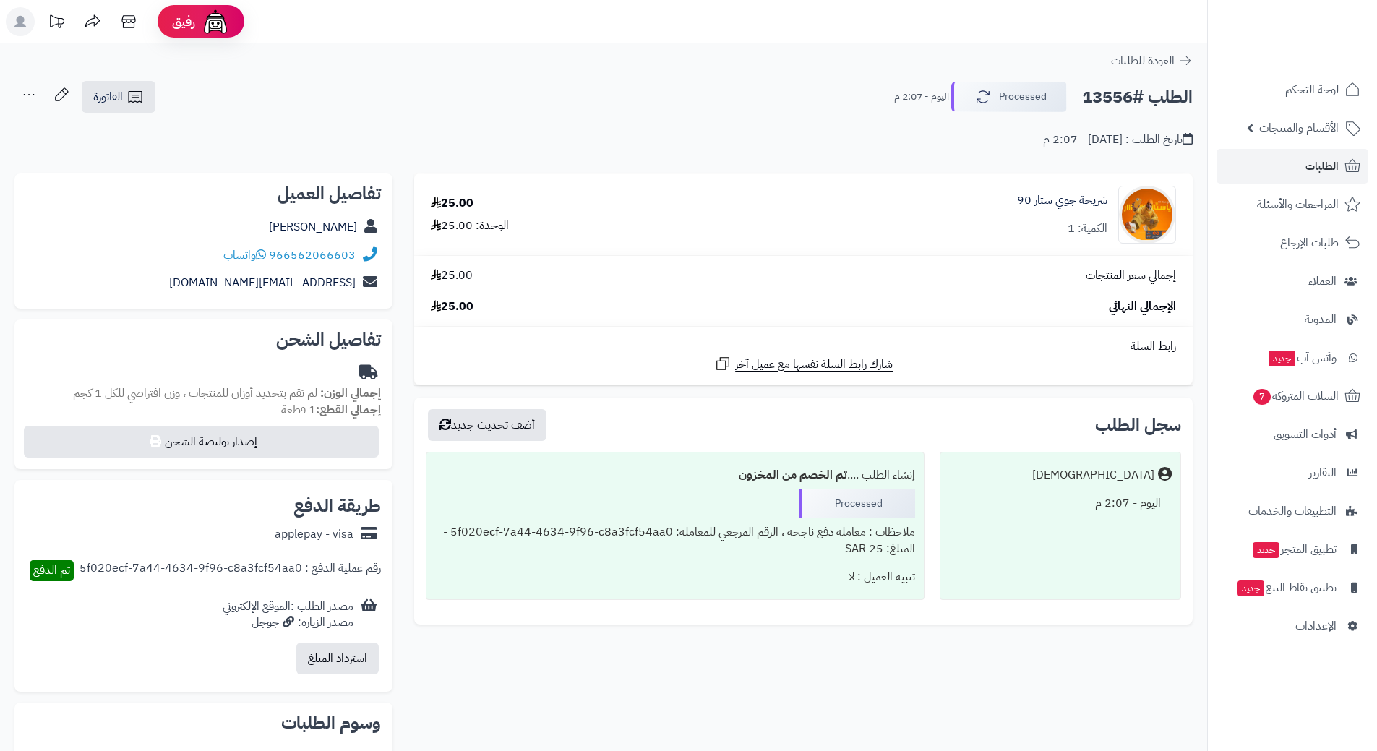
click at [1134, 98] on h2 "الطلب #13556" at bounding box center [1137, 97] width 111 height 30
click at [1135, 98] on h2 "الطلب #13556" at bounding box center [1137, 97] width 111 height 30
click at [1136, 100] on h2 "الطلب #13556" at bounding box center [1137, 97] width 111 height 30
copy div "الطلب #13556 Processed"
click at [263, 249] on icon at bounding box center [261, 255] width 10 height 12
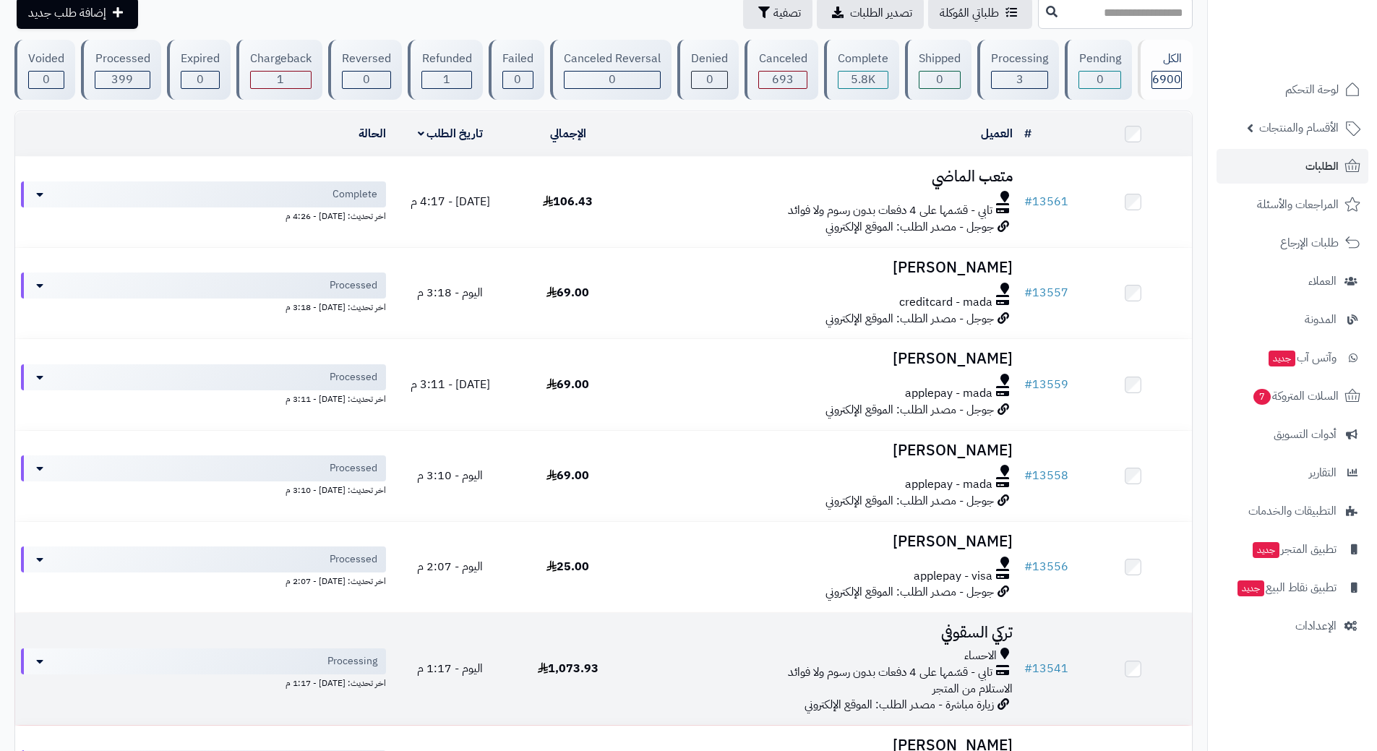
scroll to position [217, 0]
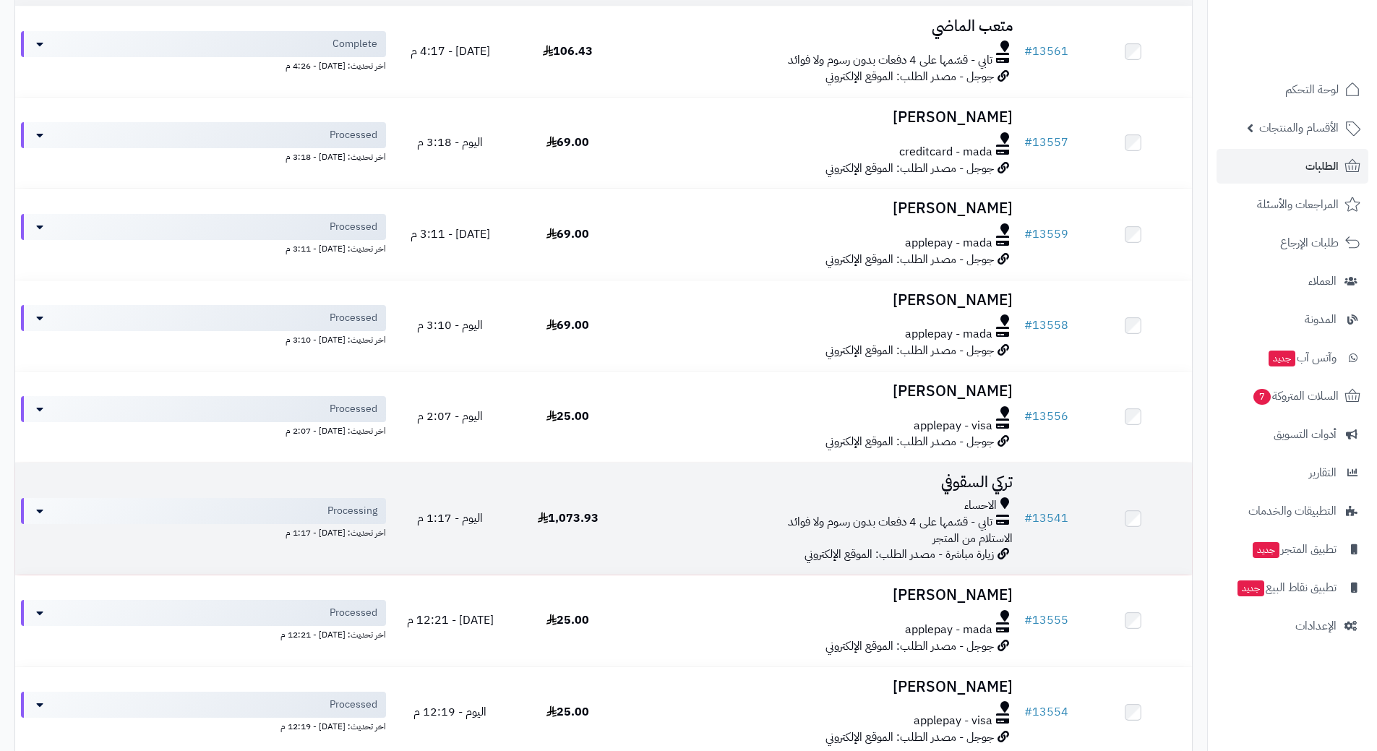
click at [702, 502] on div "الاحساء" at bounding box center [823, 505] width 380 height 17
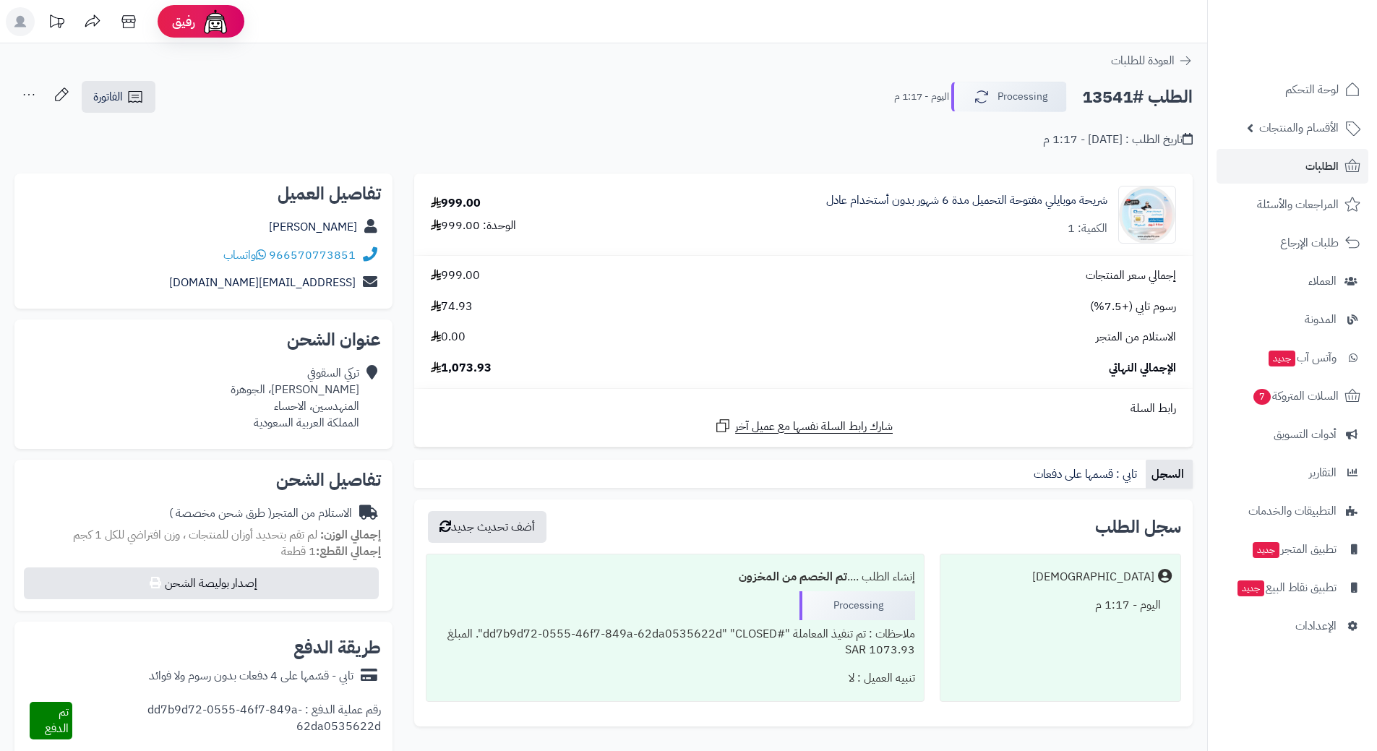
drag, startPoint x: 1080, startPoint y: 98, endPoint x: 1202, endPoint y: 101, distance: 122.2
click at [1205, 104] on div "الطلب #13541 Processing [DATE] - 1:17 م الفاتورة طباعة الفاتورة إرسال الفاتورة …" at bounding box center [603, 114] width 1207 height 68
copy h2 "الطلب #13541"
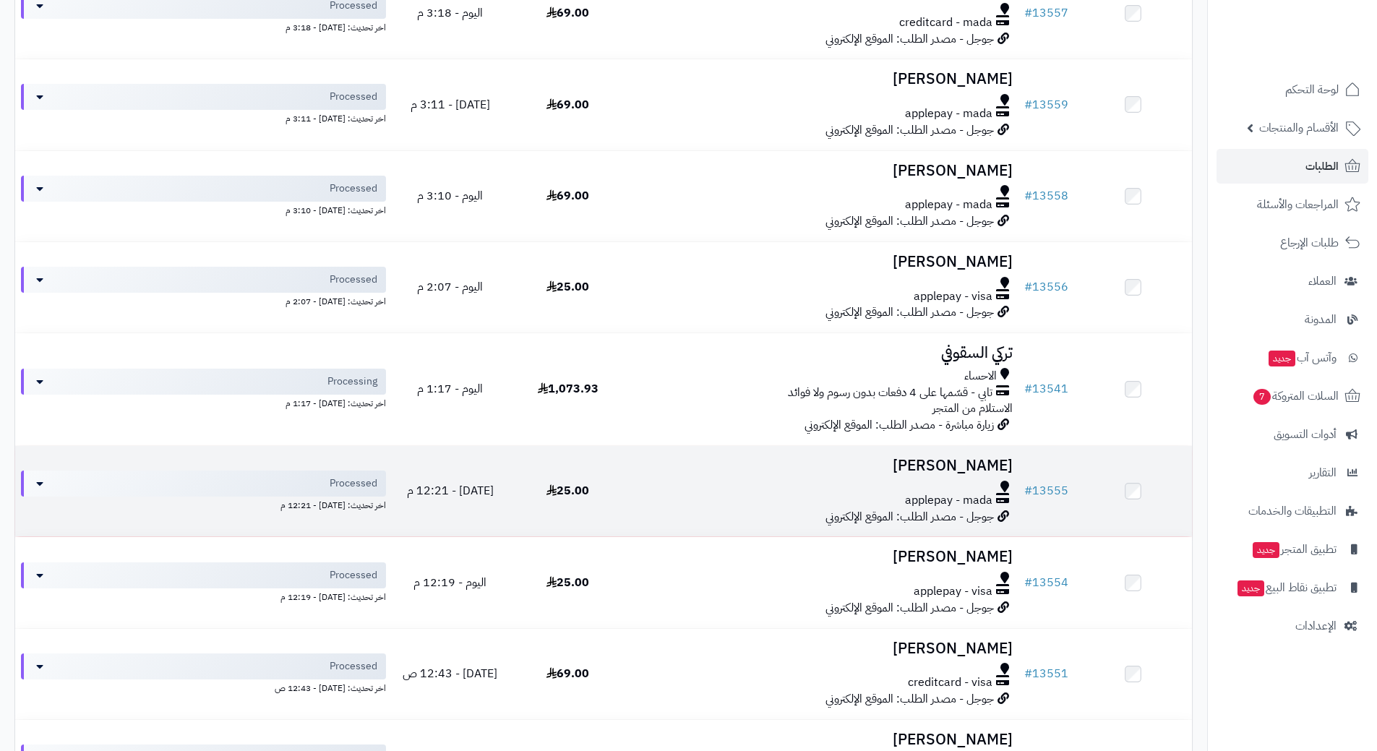
scroll to position [361, 0]
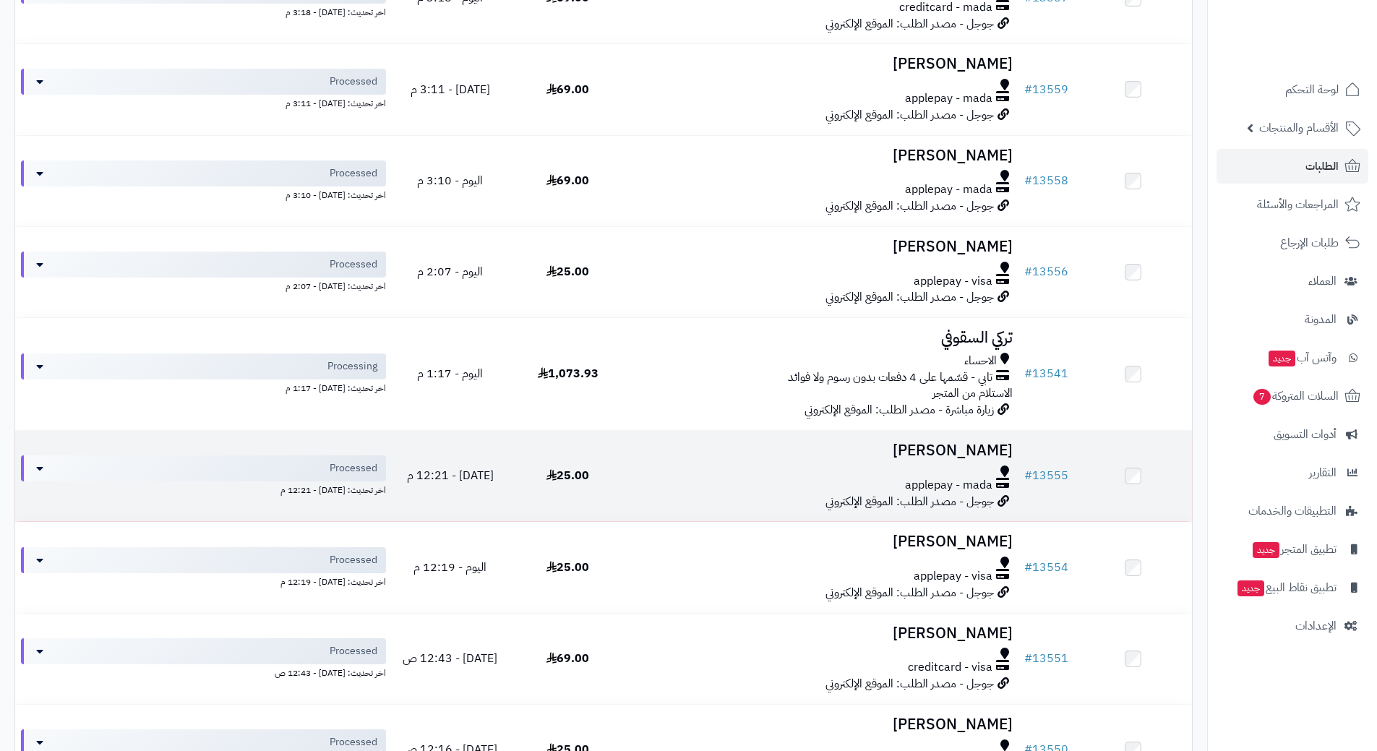
click at [640, 488] on div "applepay - mada" at bounding box center [823, 485] width 380 height 17
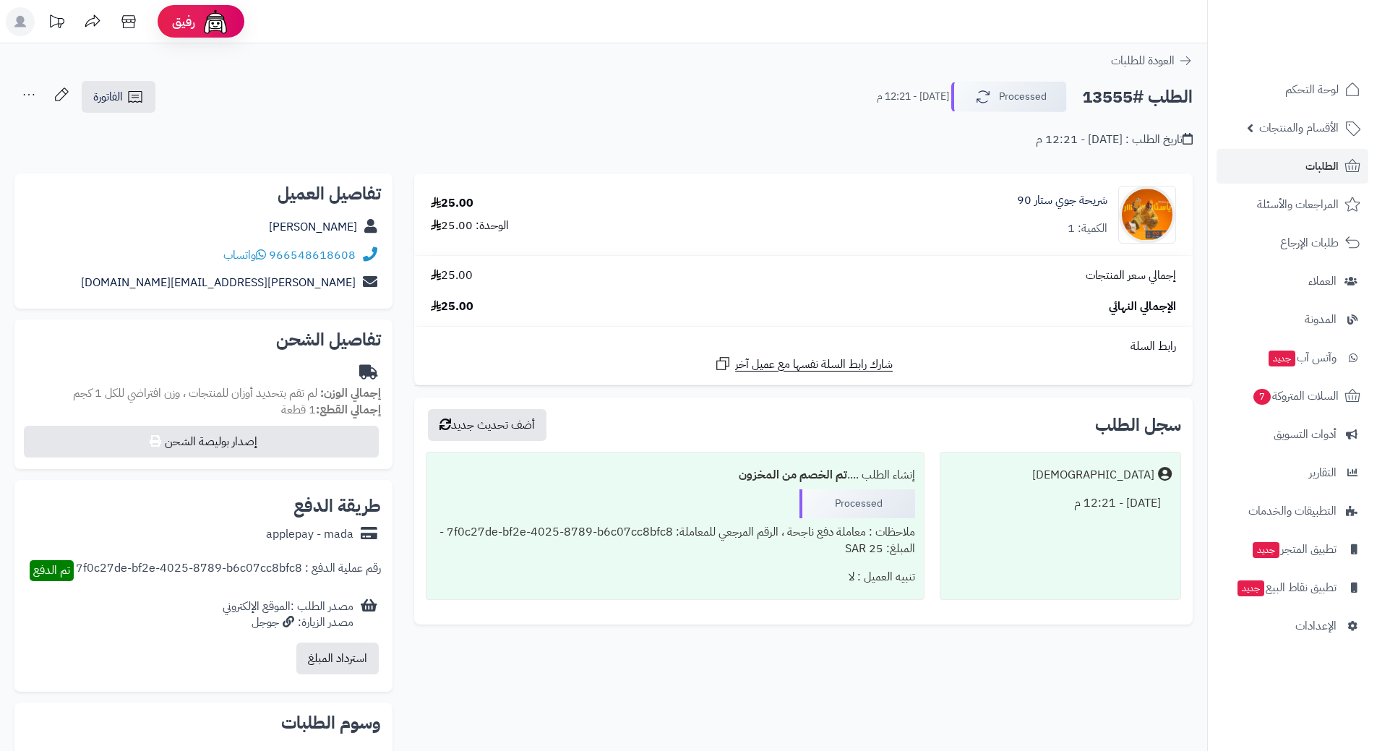
click at [1134, 98] on h2 "الطلب #13555" at bounding box center [1137, 97] width 111 height 30
copy div "الطلب #13555 Processed"
click at [264, 256] on icon at bounding box center [261, 255] width 10 height 12
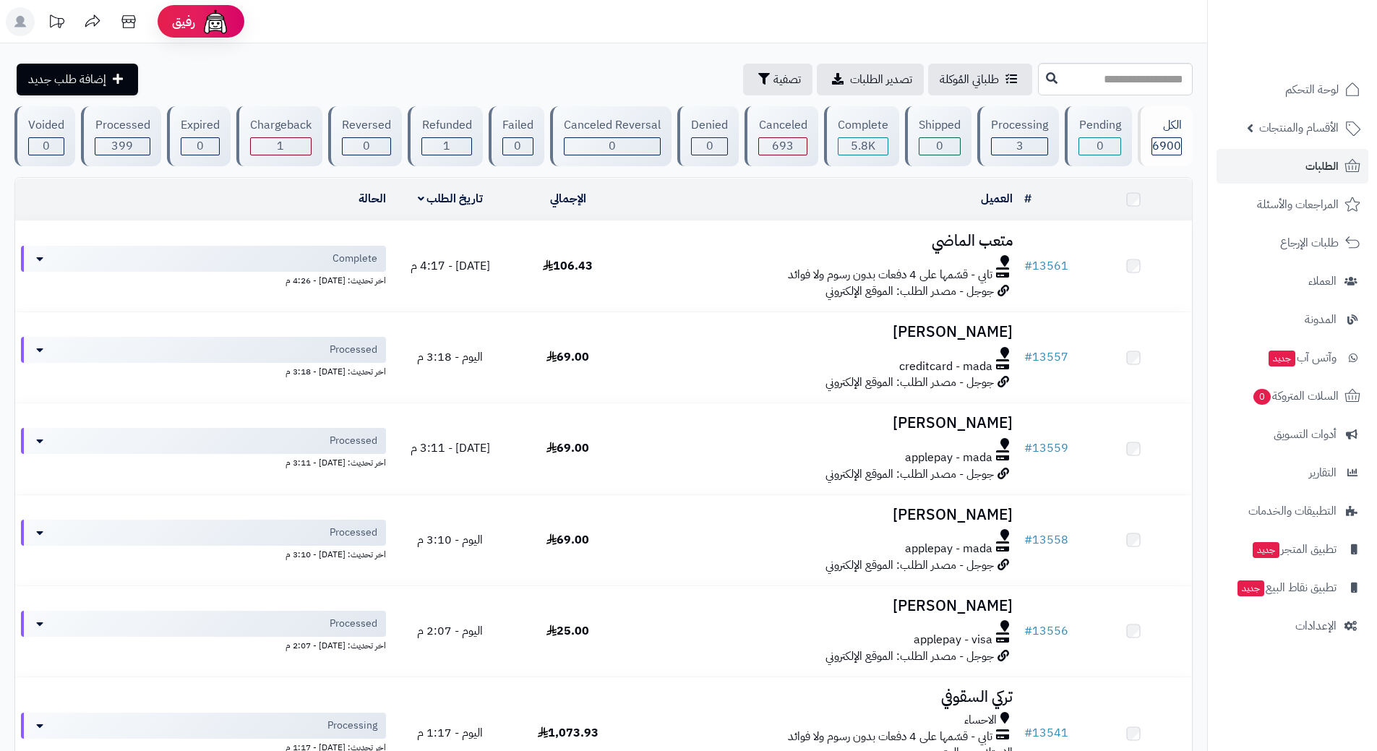
scroll to position [361, 0]
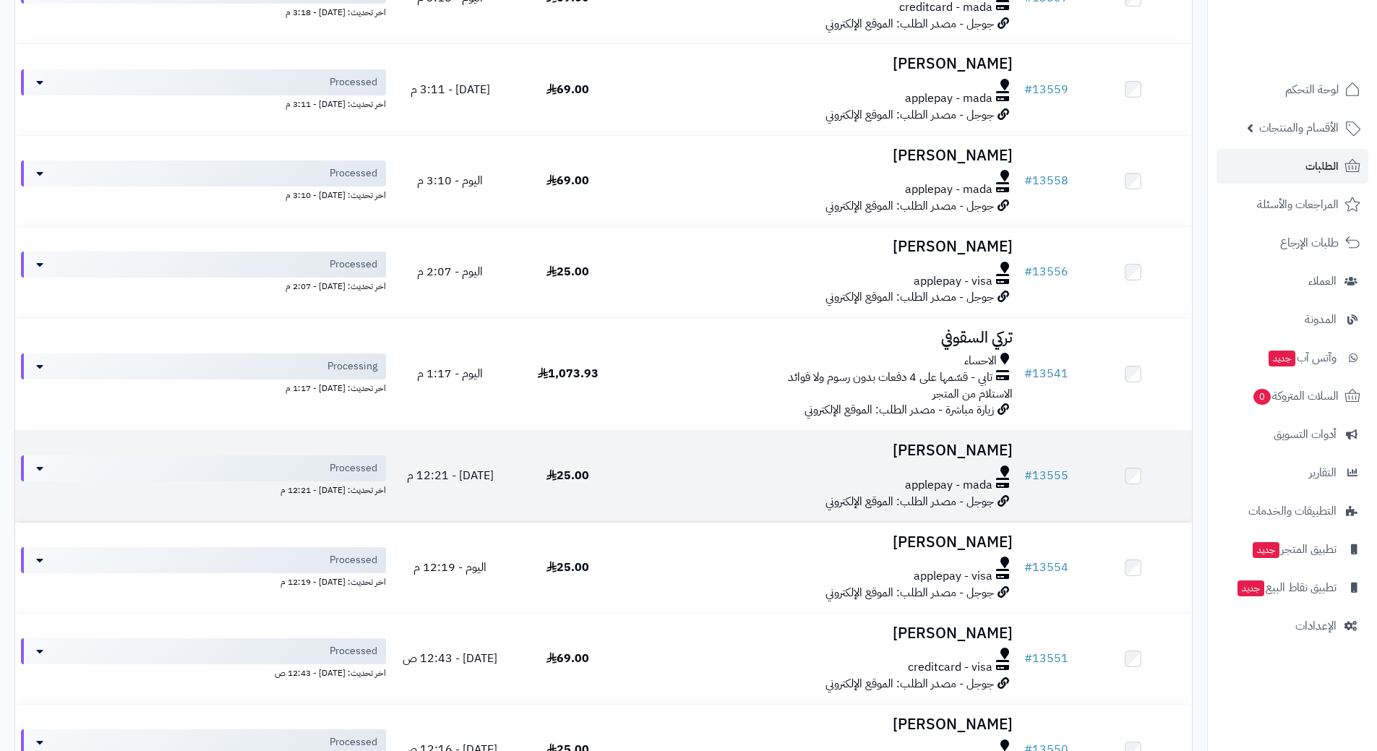
click at [686, 466] on div at bounding box center [823, 472] width 380 height 12
drag, startPoint x: 686, startPoint y: 466, endPoint x: 697, endPoint y: 465, distance: 10.9
click at [686, 466] on div at bounding box center [823, 472] width 380 height 12
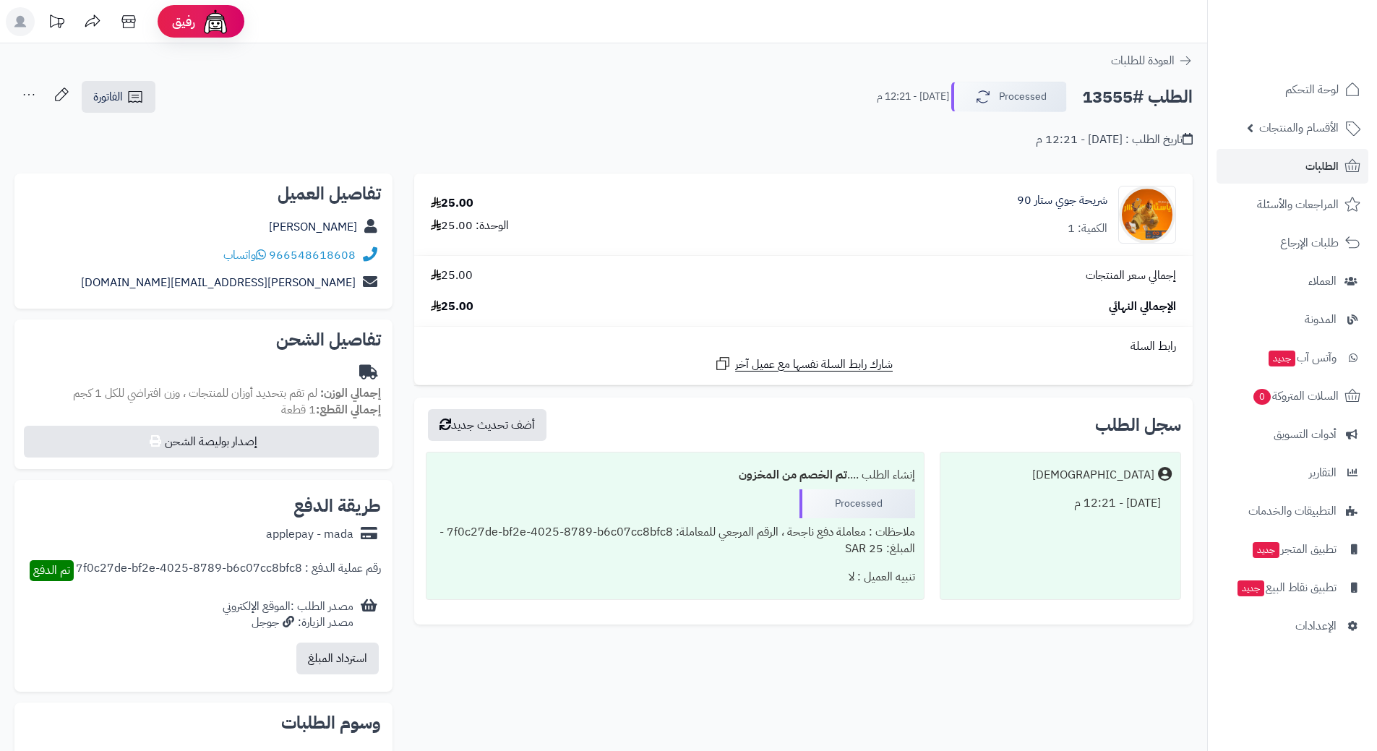
click at [1149, 95] on h2 "الطلب #13555" at bounding box center [1137, 97] width 111 height 30
click at [1150, 92] on h2 "الطلب #13555" at bounding box center [1137, 97] width 111 height 30
click at [1123, 94] on h2 "الطلب #13555" at bounding box center [1137, 97] width 111 height 30
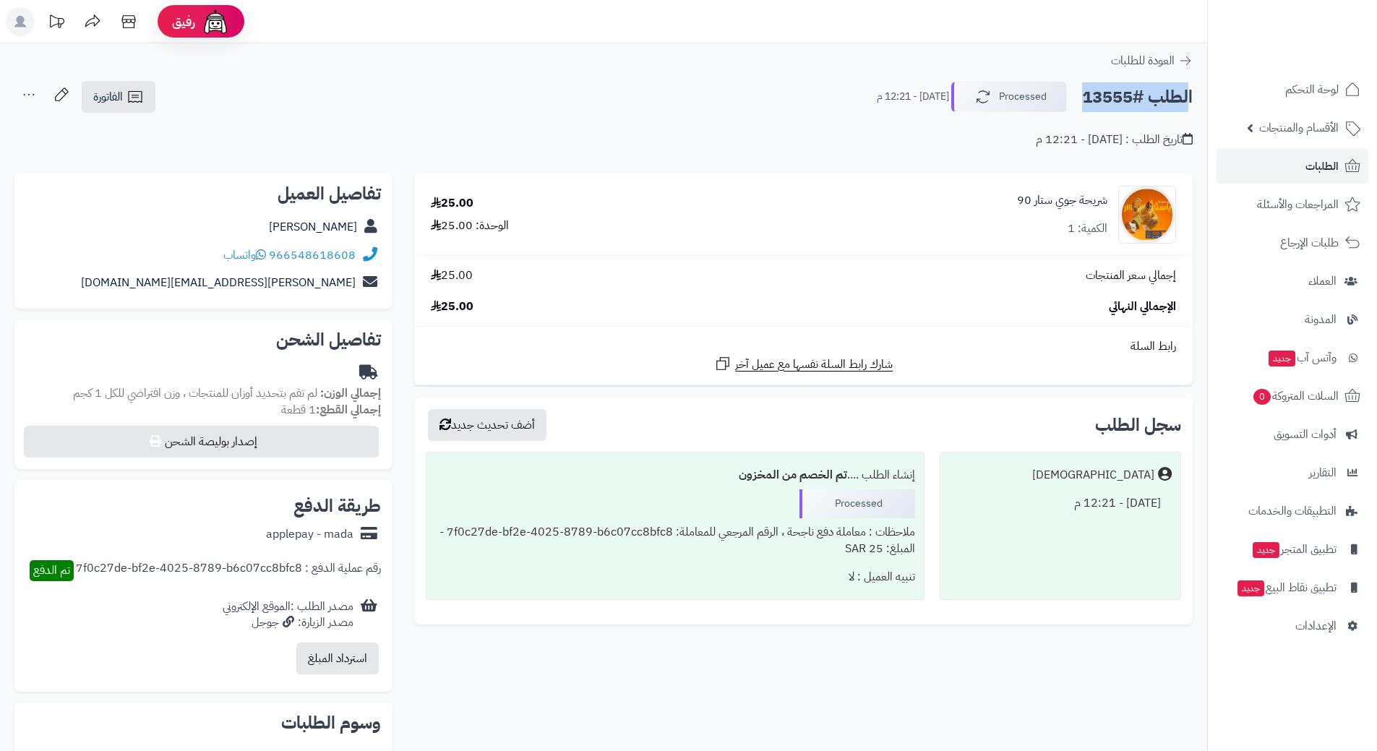
click at [1123, 94] on h2 "الطلب #13555" at bounding box center [1137, 97] width 111 height 30
click at [1123, 95] on h2 "الطلب #13555" at bounding box center [1137, 97] width 111 height 30
copy div "الطلب #13555 Processed"
click at [1129, 95] on h2 "الطلب #13555" at bounding box center [1137, 97] width 111 height 30
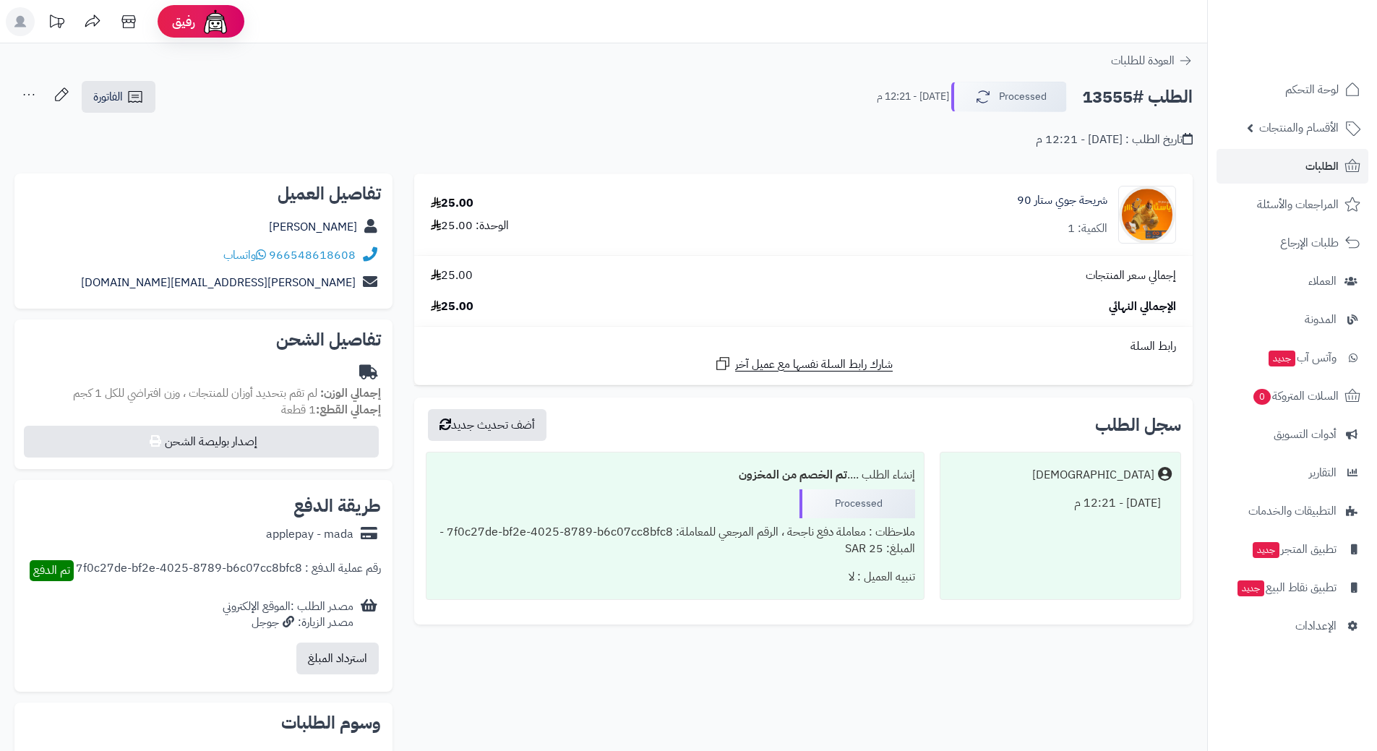
click at [1129, 95] on h2 "الطلب #13555" at bounding box center [1137, 97] width 111 height 30
click at [1133, 98] on h2 "الطلب #13555" at bounding box center [1137, 97] width 111 height 30
click at [264, 252] on icon at bounding box center [261, 255] width 10 height 12
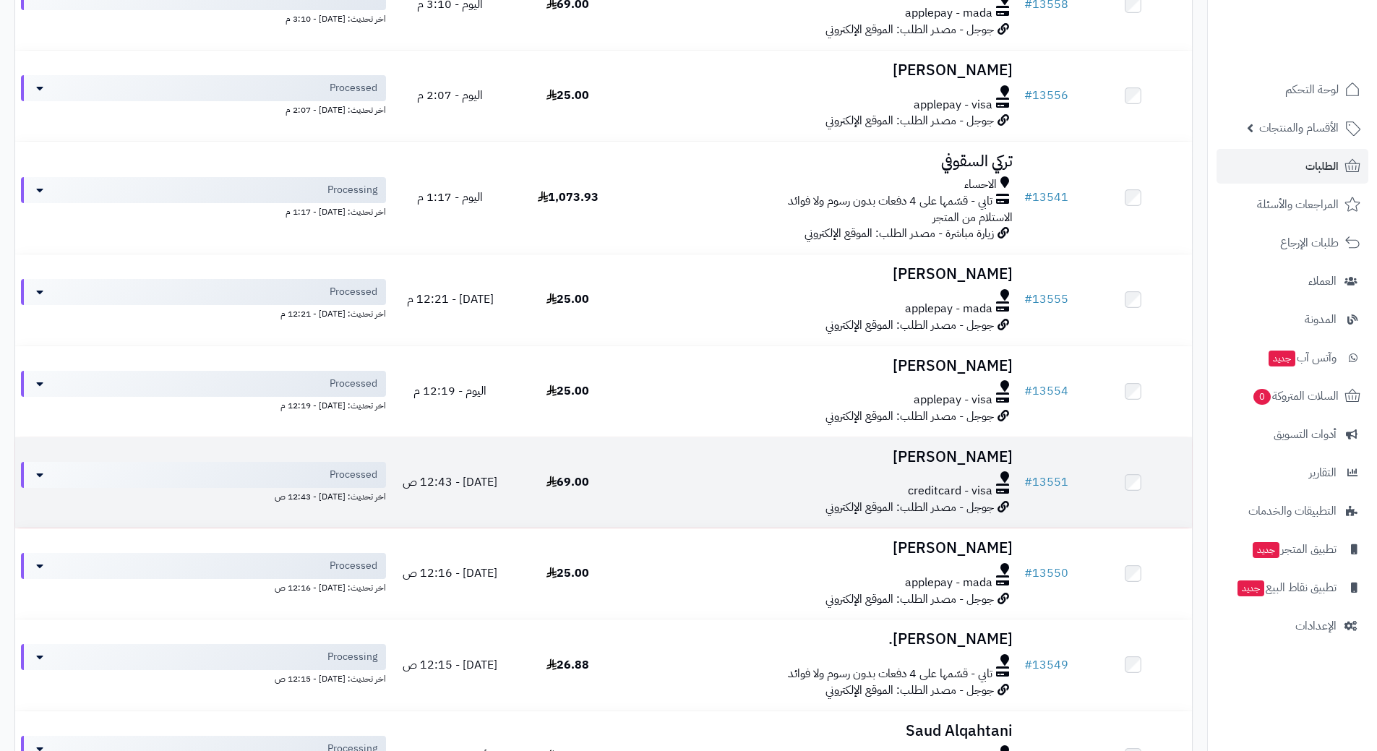
scroll to position [578, 0]
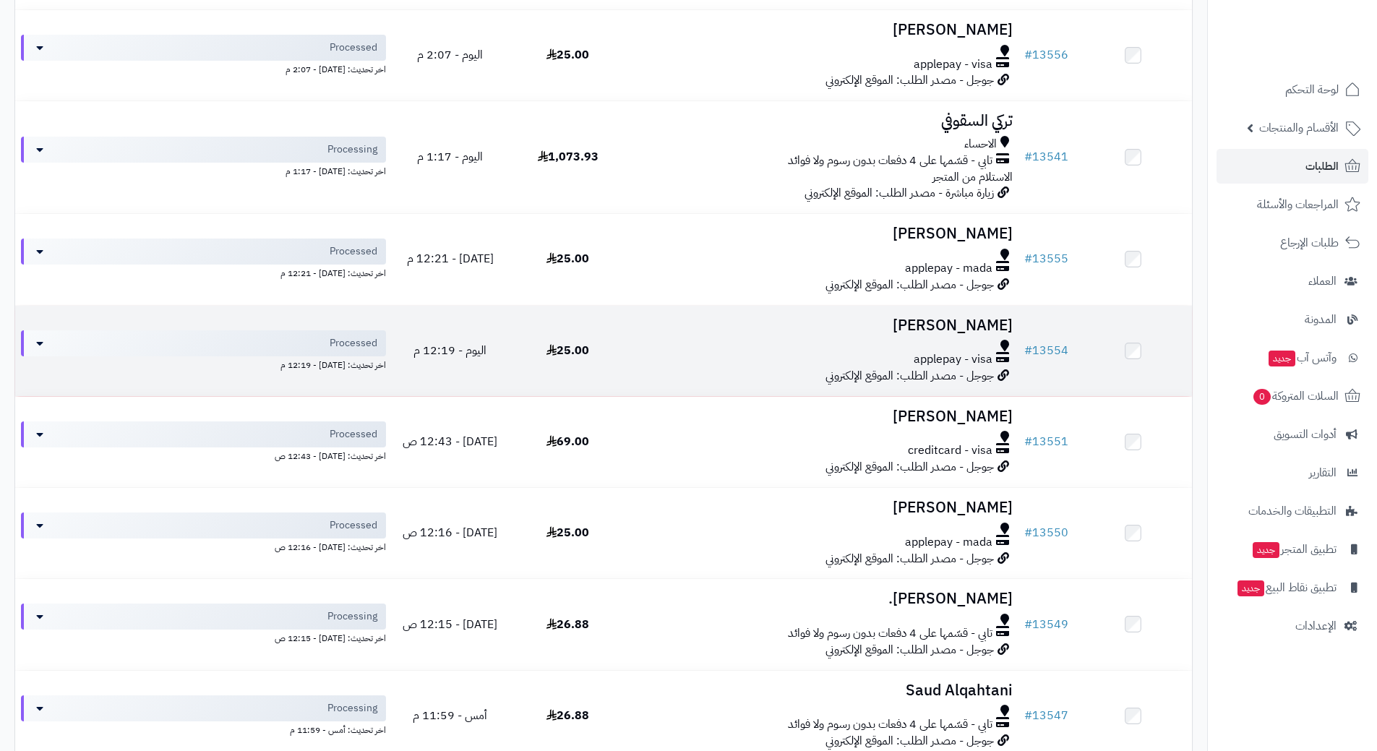
click at [728, 356] on div "applepay - visa" at bounding box center [823, 359] width 380 height 17
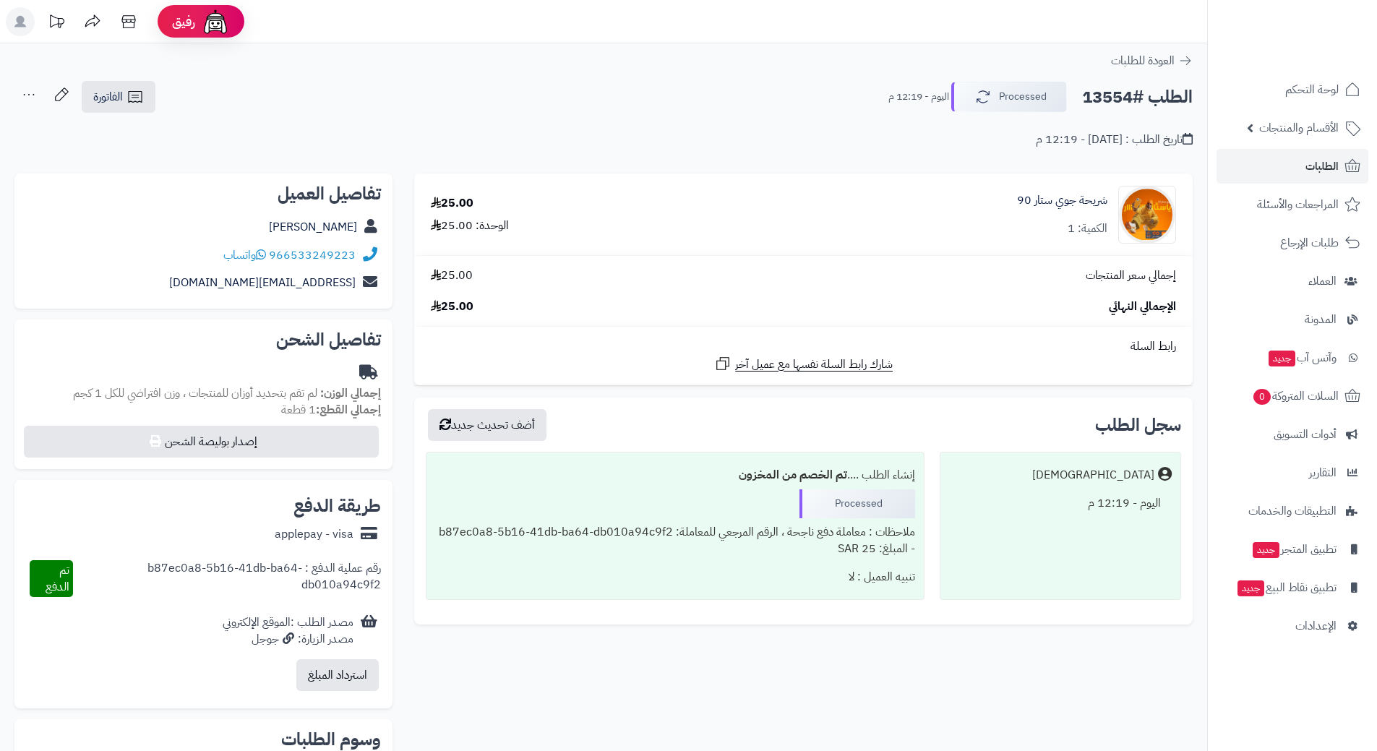
click at [1123, 96] on h2 "الطلب #13554" at bounding box center [1137, 97] width 111 height 30
click at [1124, 95] on h2 "الطلب #13554" at bounding box center [1137, 97] width 111 height 30
copy div "الطلب #13554 Processed"
click at [264, 252] on icon at bounding box center [261, 255] width 10 height 12
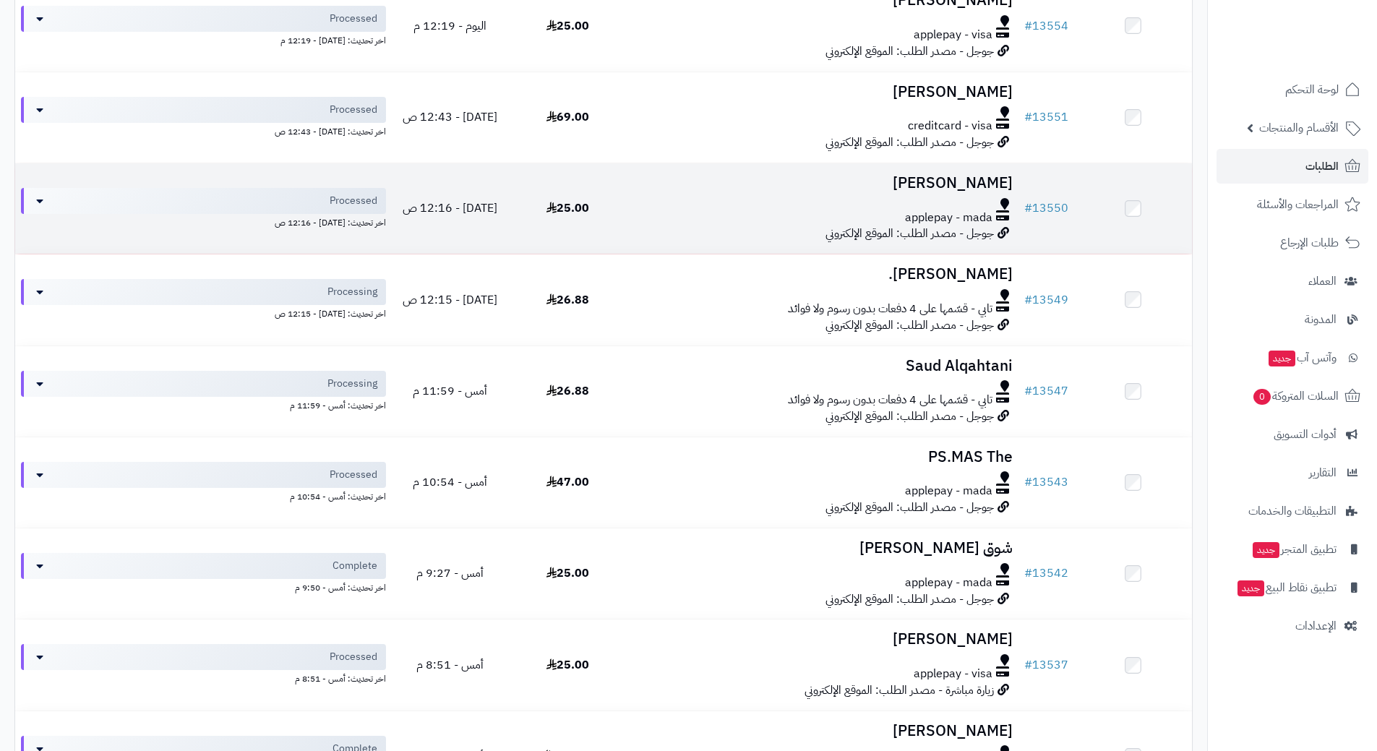
scroll to position [868, 0]
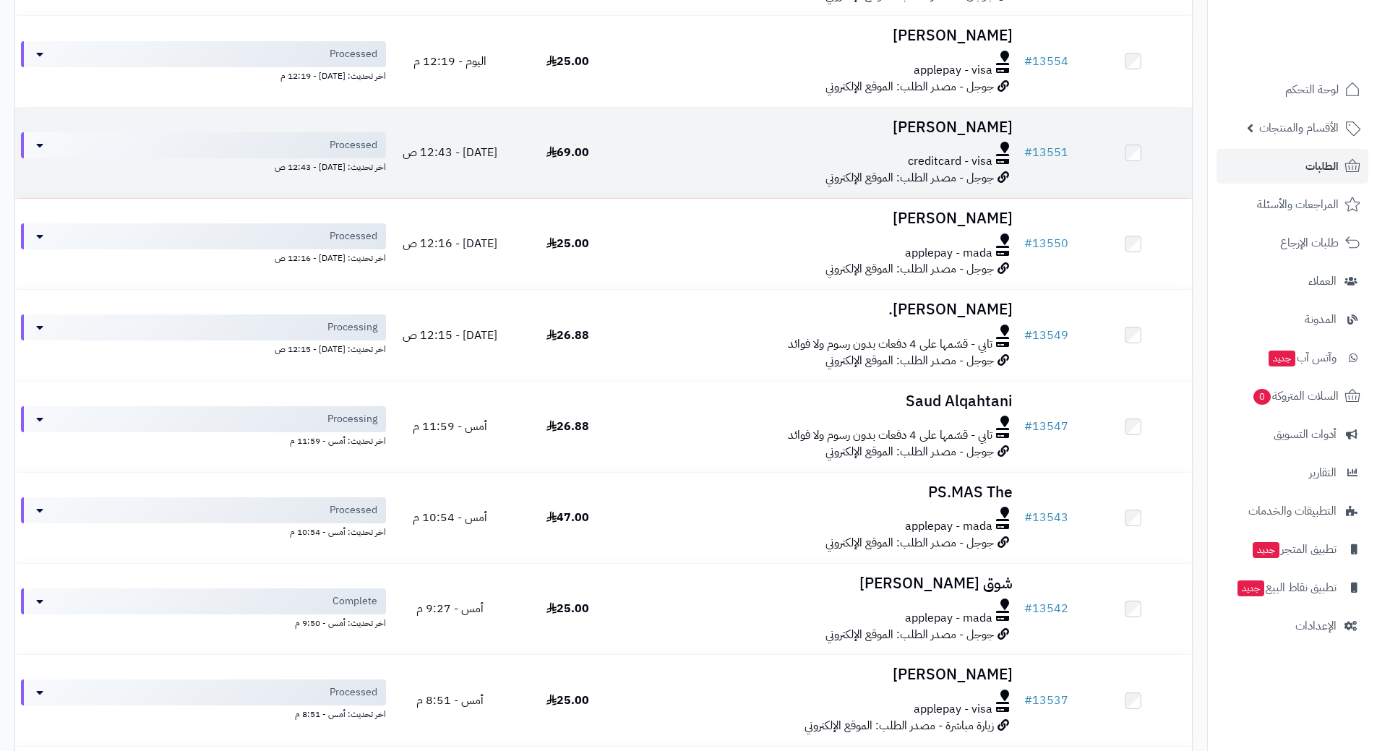
click at [721, 164] on div "creditcard - visa" at bounding box center [823, 161] width 380 height 17
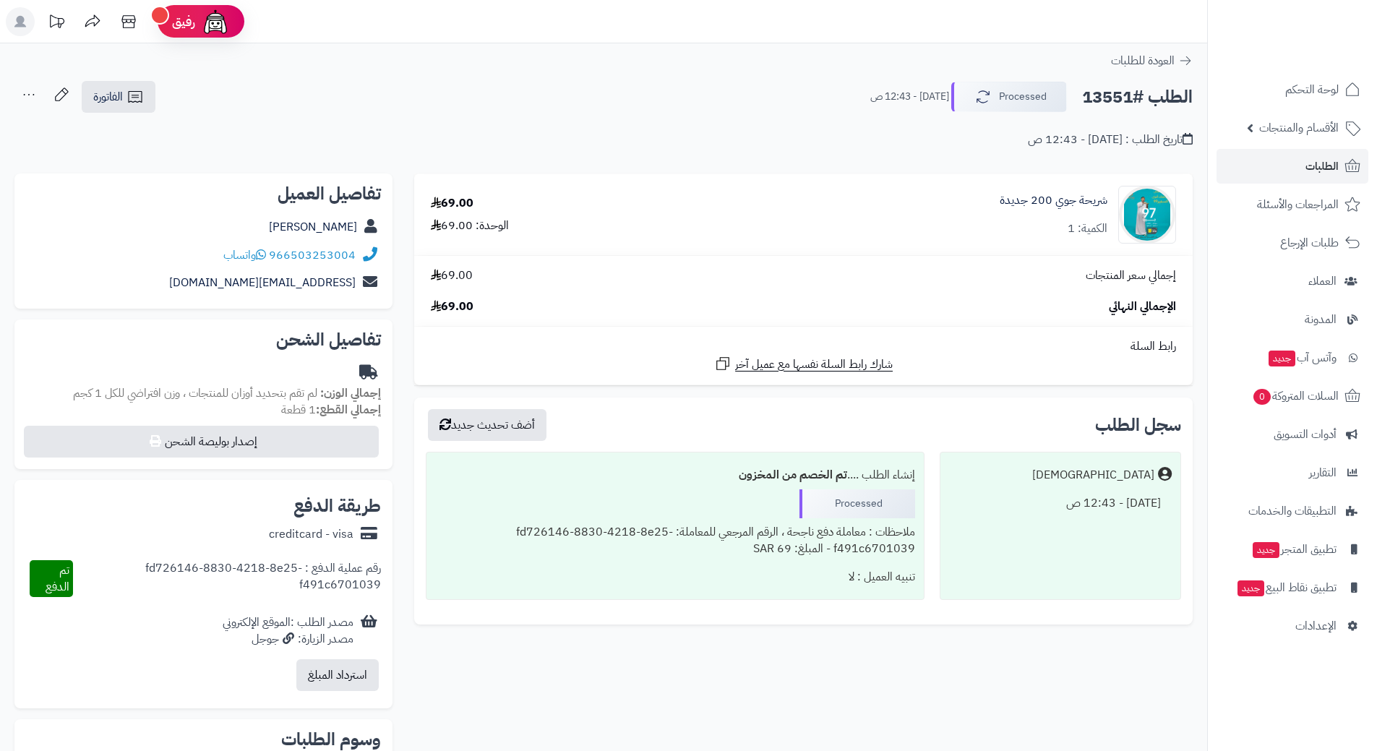
click at [1136, 101] on h2 "الطلب #13551" at bounding box center [1137, 97] width 111 height 30
copy div "الطلب #13551 Processed"
click at [249, 254] on span "واتساب" at bounding box center [244, 255] width 43 height 17
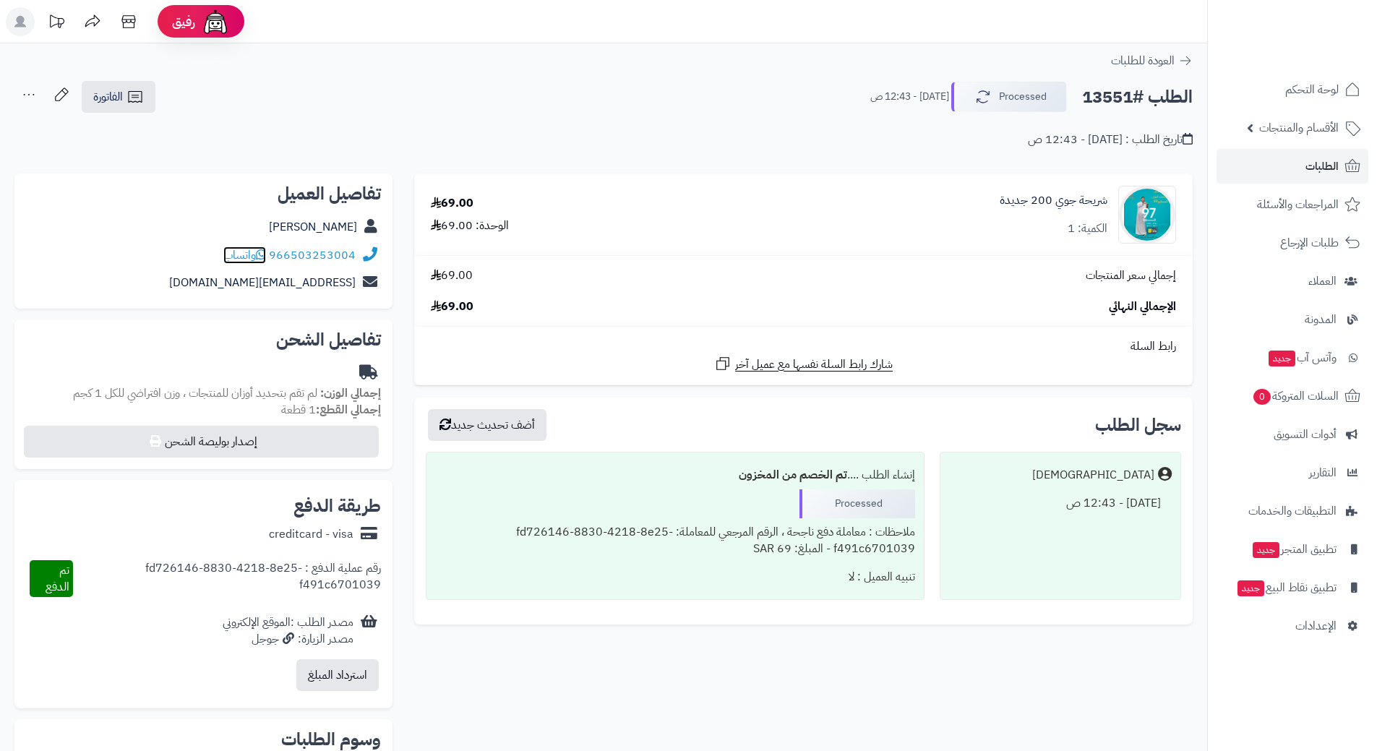
click at [266, 249] on icon at bounding box center [261, 255] width 10 height 12
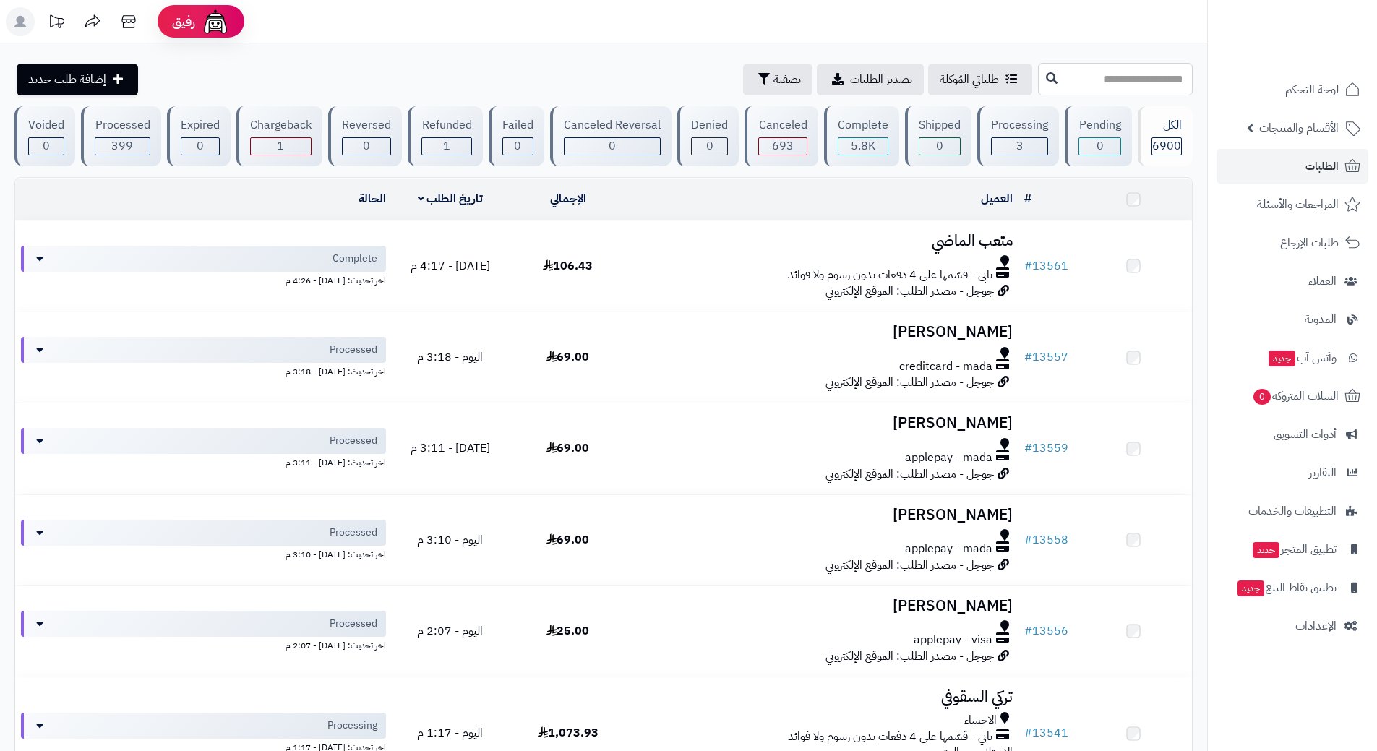
scroll to position [868, 0]
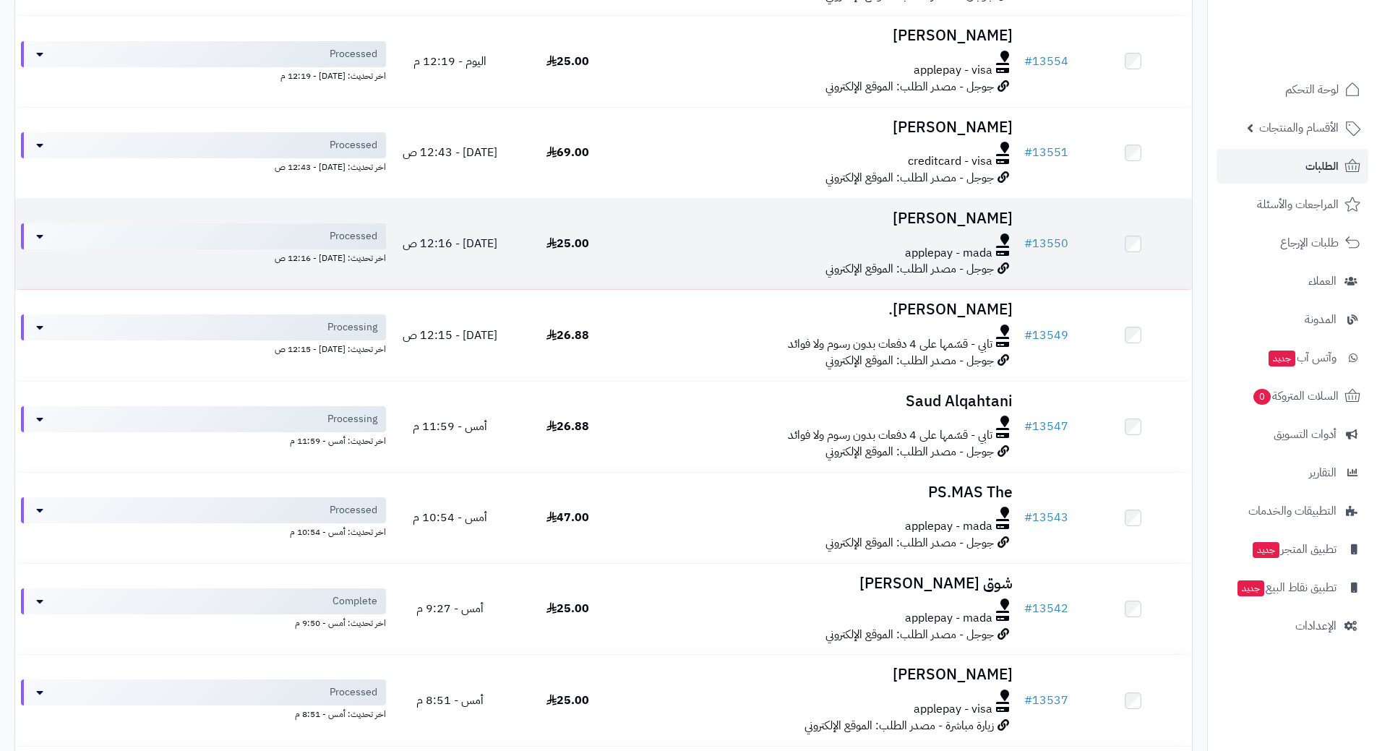
click at [669, 238] on div at bounding box center [823, 240] width 380 height 12
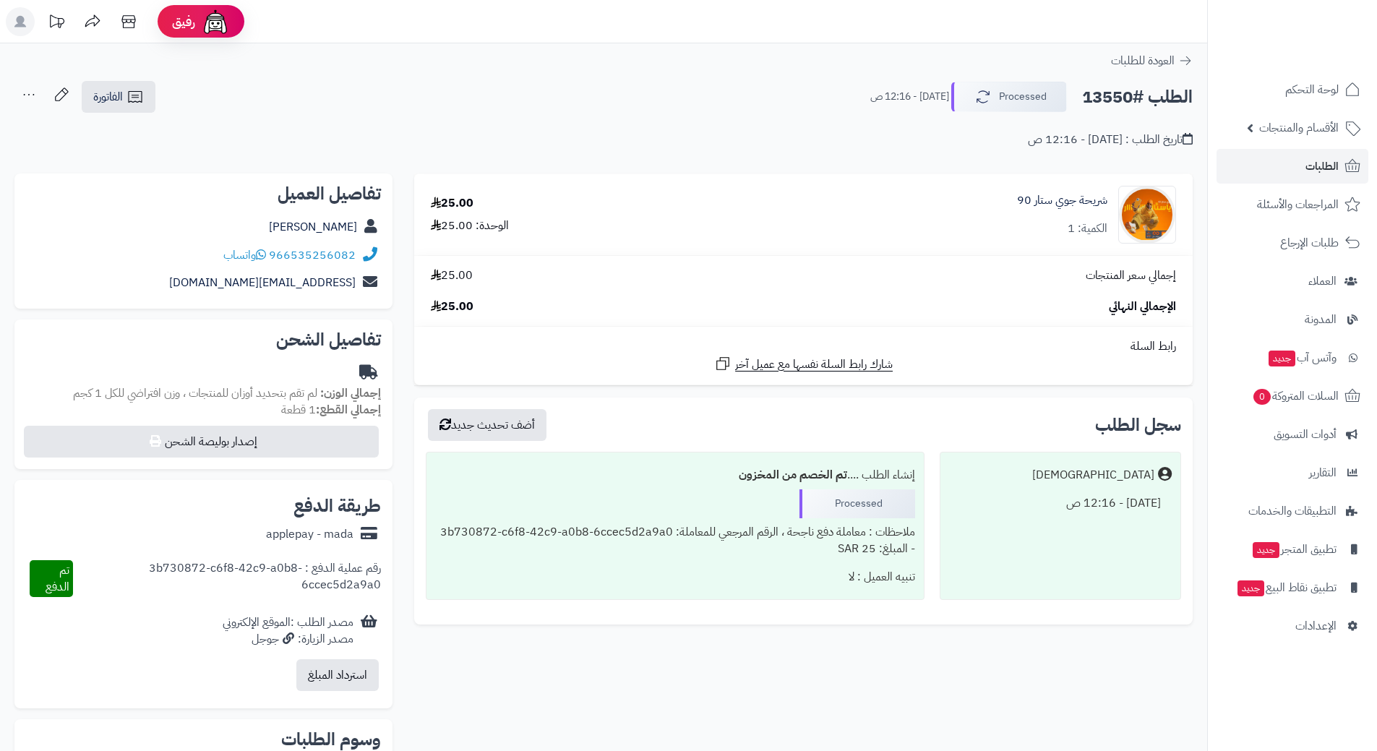
click at [1144, 95] on h2 "الطلب #13550" at bounding box center [1137, 97] width 111 height 30
copy div "الطلب #13550 Processed"
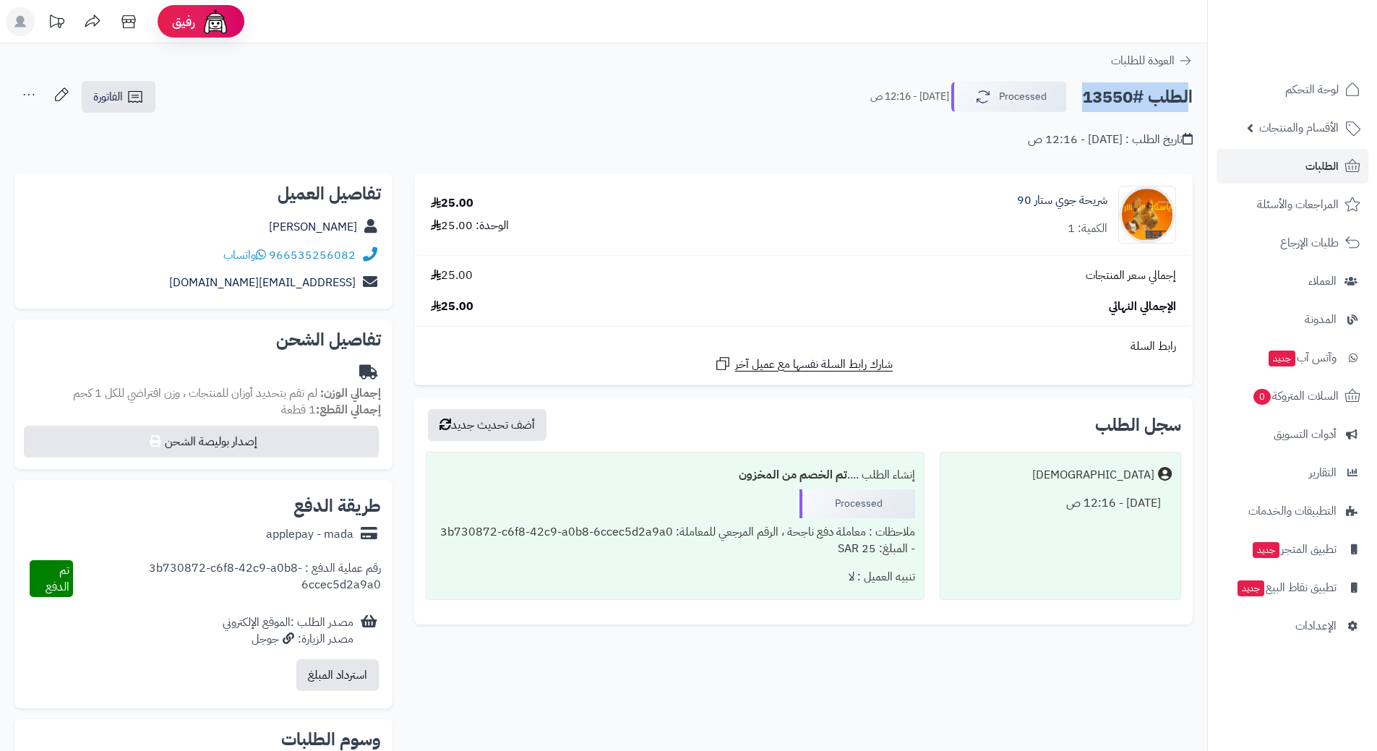
copy div "الطلب #13550 Processed"
click at [265, 254] on icon at bounding box center [261, 255] width 10 height 12
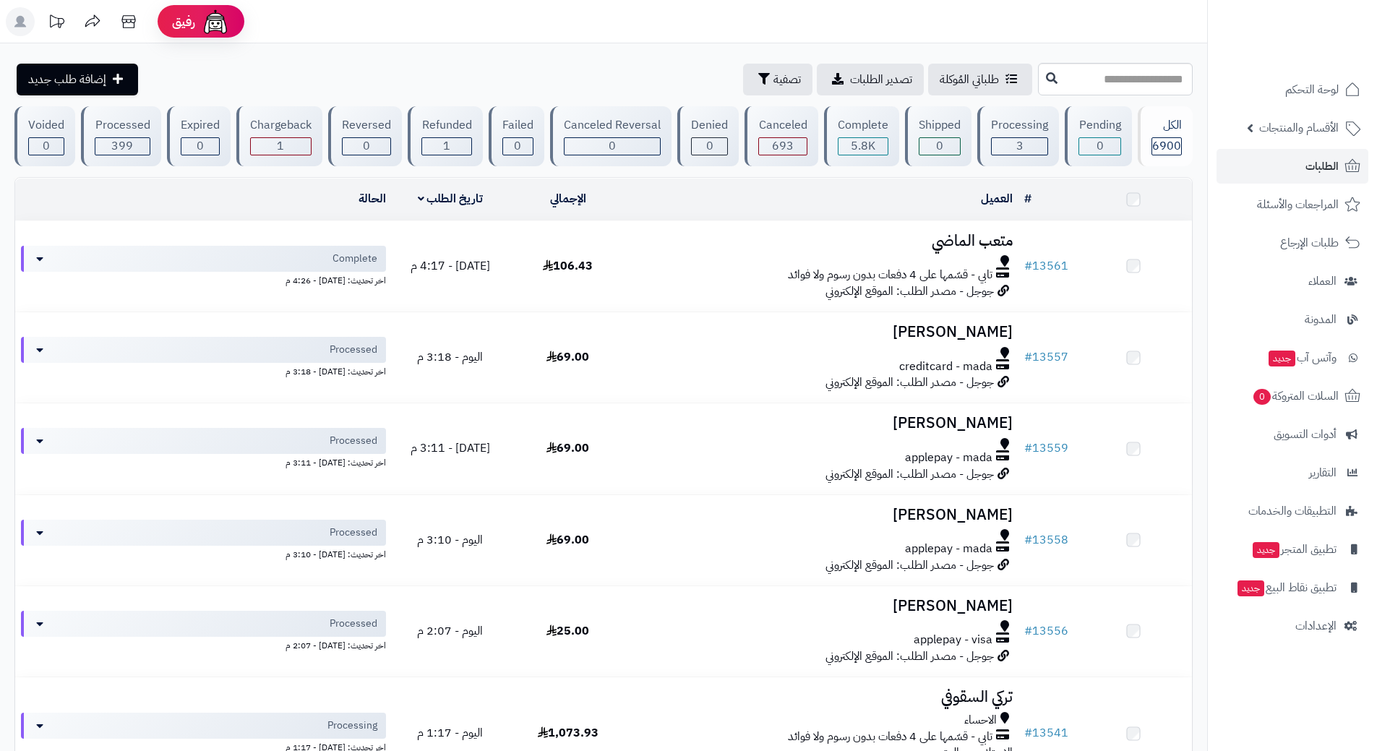
scroll to position [868, 0]
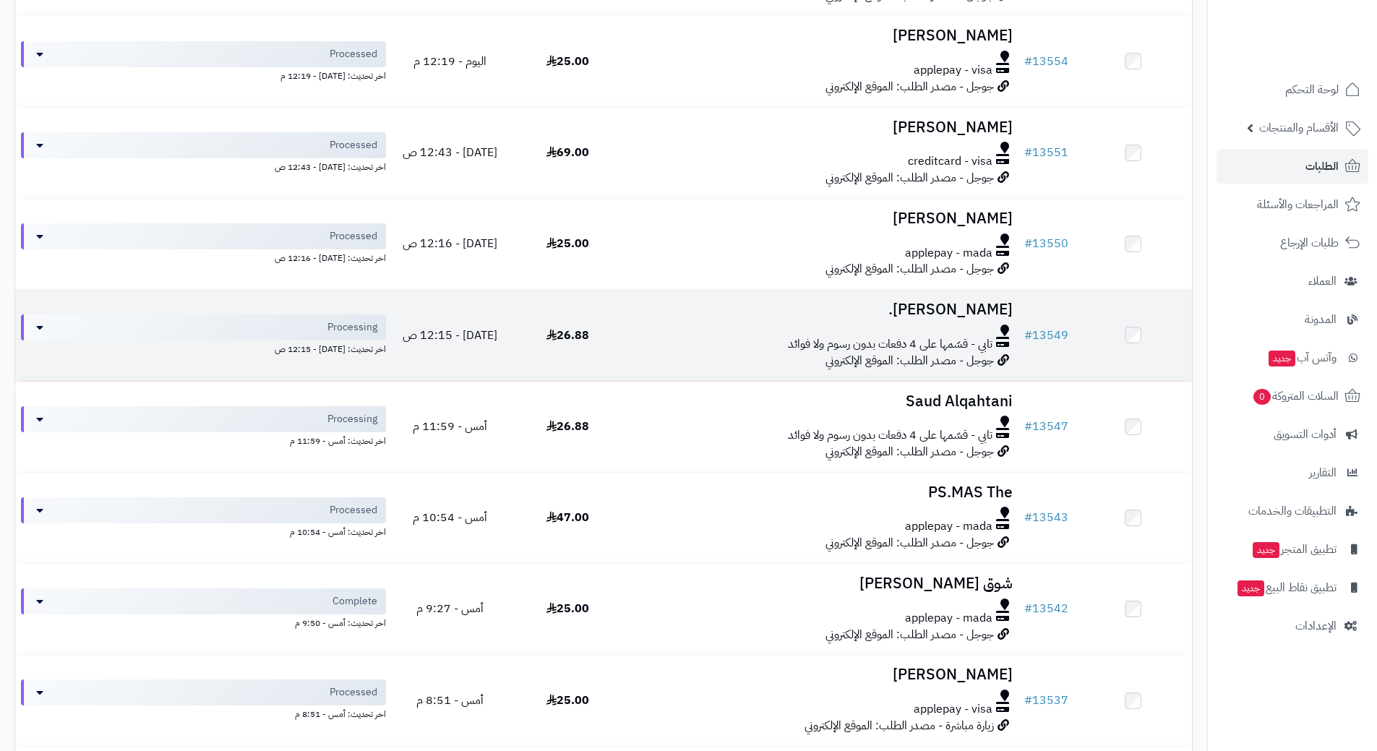
click at [680, 321] on td "[PERSON_NAME]. تابي - قسّمها على 4 دفعات بدون رسوم ولا فوائد جوجل - مصدر الطلب:…" at bounding box center [823, 335] width 392 height 90
click at [680, 321] on td "حسن سالم. تابي - قسّمها على 4 دفعات بدون رسوم ولا فوائد جوجل - مصدر الطلب: المو…" at bounding box center [823, 335] width 392 height 90
click at [680, 322] on td "حسن سالم. تابي - قسّمها على 4 دفعات بدون رسوم ولا فوائد جوجل - مصدر الطلب: المو…" at bounding box center [823, 335] width 392 height 90
click at [682, 325] on div at bounding box center [823, 331] width 380 height 12
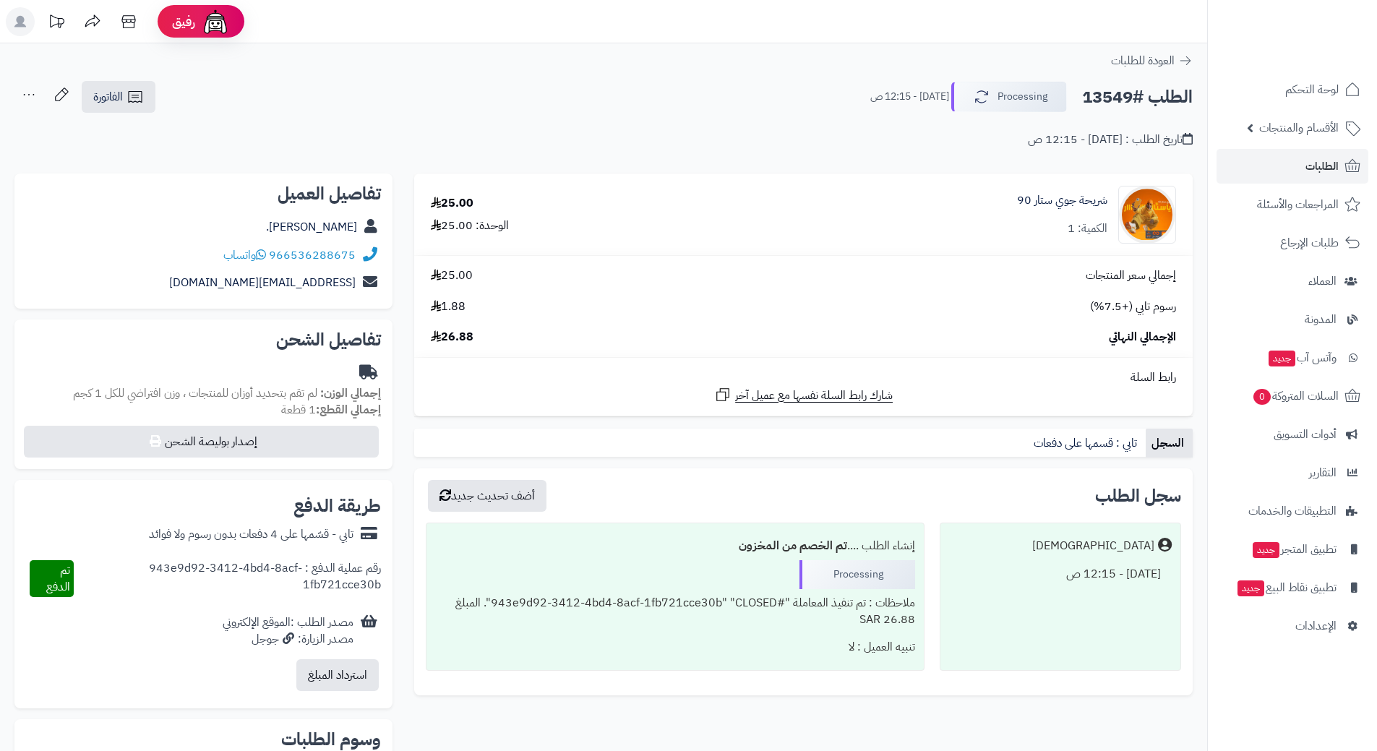
click at [1134, 95] on h2 "الطلب #13549" at bounding box center [1137, 97] width 111 height 30
copy div "الطلب #13549 Processing"
drag, startPoint x: 1129, startPoint y: 87, endPoint x: 1149, endPoint y: 93, distance: 20.9
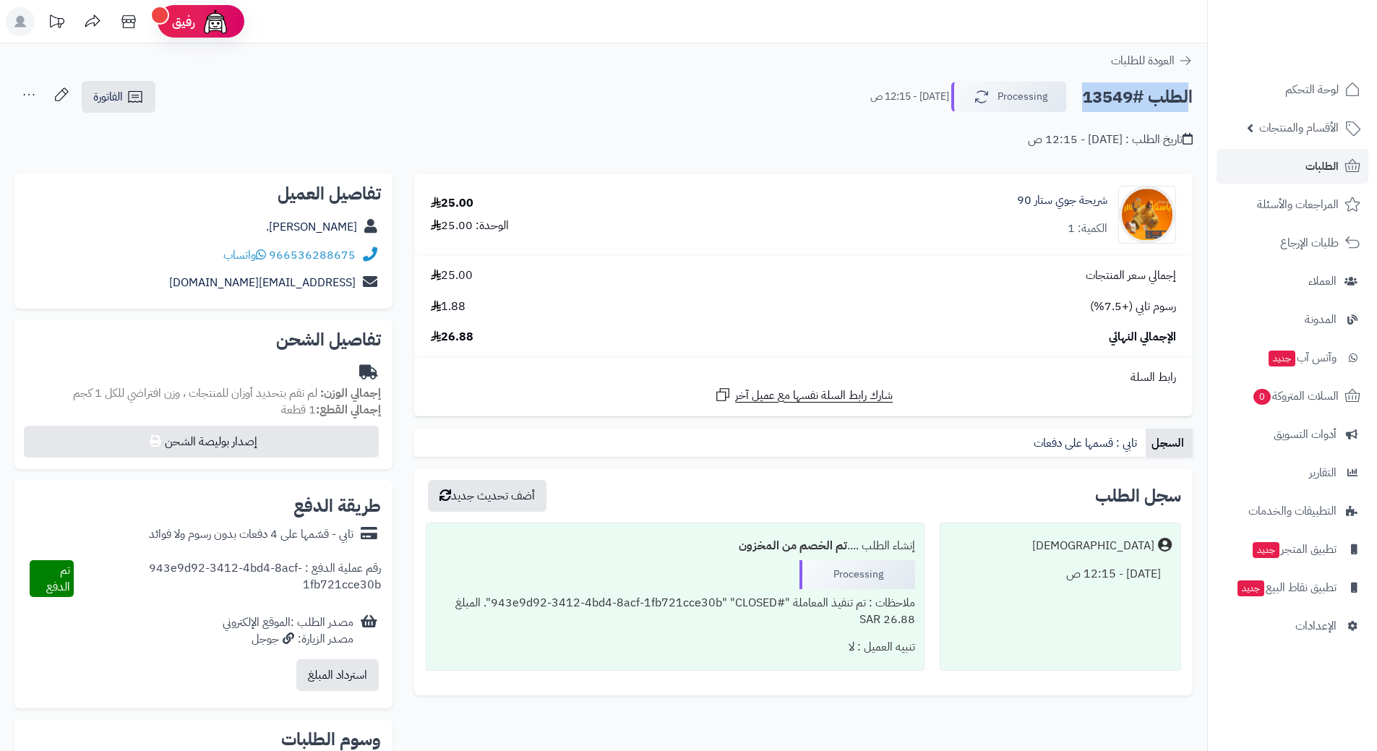
click at [1149, 93] on h2 "الطلب #13549" at bounding box center [1137, 97] width 111 height 30
copy div "الطلب #13549 Processing"
click at [266, 251] on icon at bounding box center [261, 255] width 10 height 12
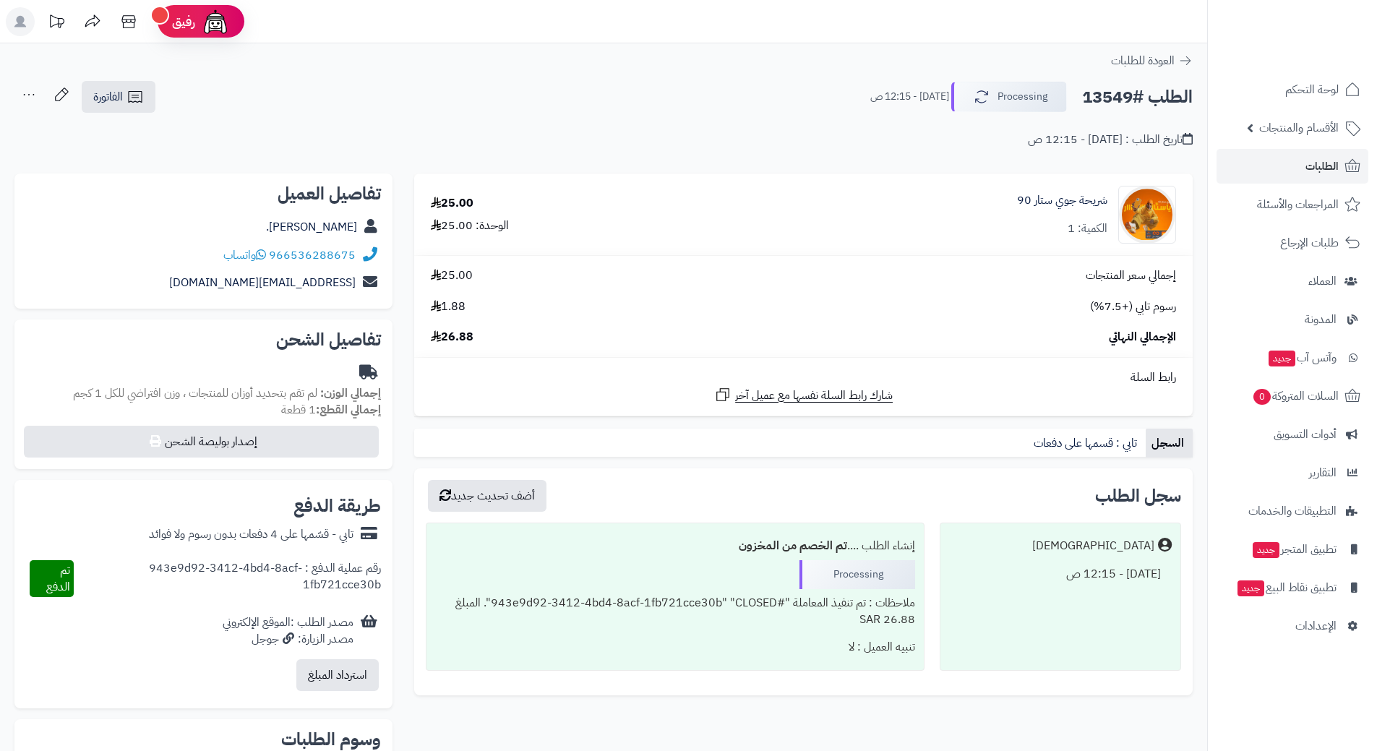
click at [1136, 96] on h2 "الطلب #13549" at bounding box center [1137, 97] width 111 height 30
click at [1129, 100] on h2 "الطلب #13549" at bounding box center [1137, 97] width 111 height 30
drag, startPoint x: 1129, startPoint y: 100, endPoint x: 1144, endPoint y: 92, distance: 17.1
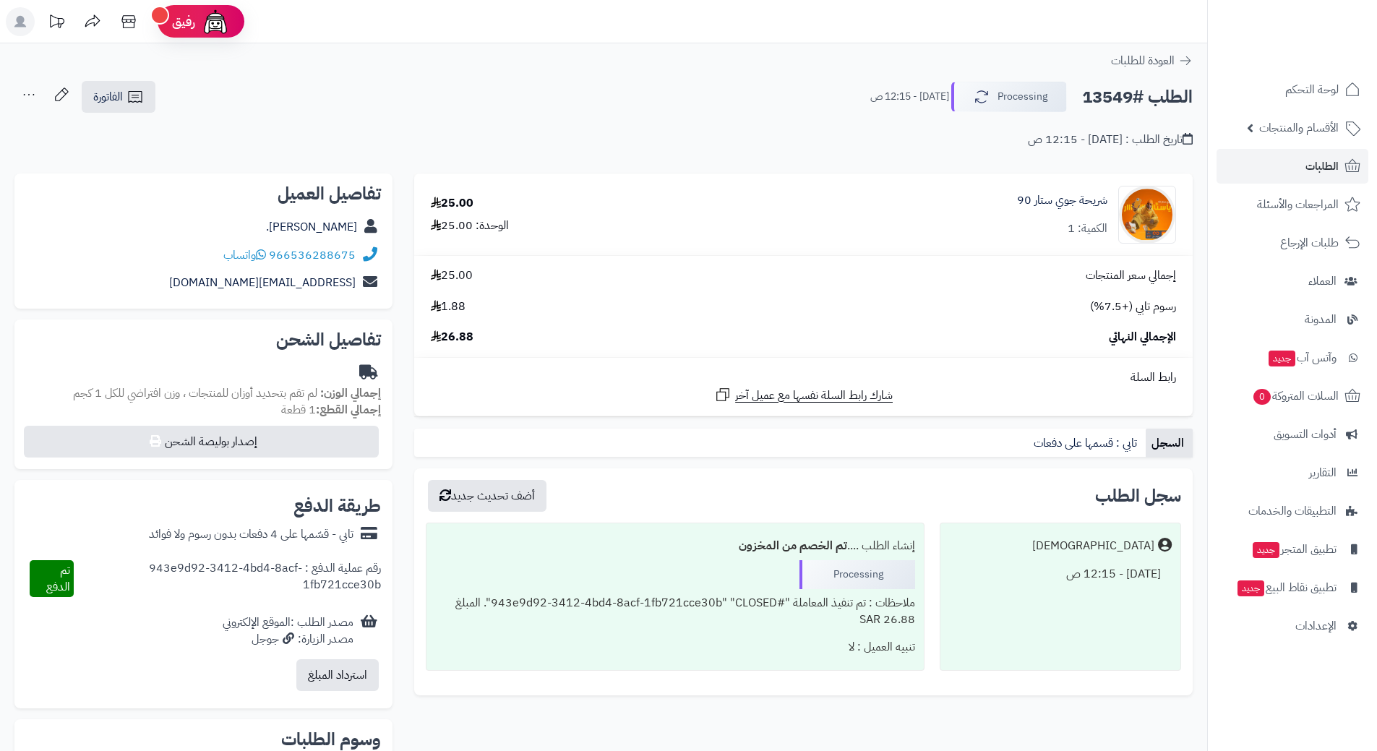
click at [1144, 92] on h2 "الطلب #13549" at bounding box center [1137, 97] width 111 height 30
copy div "الطلب #13549 Processing"
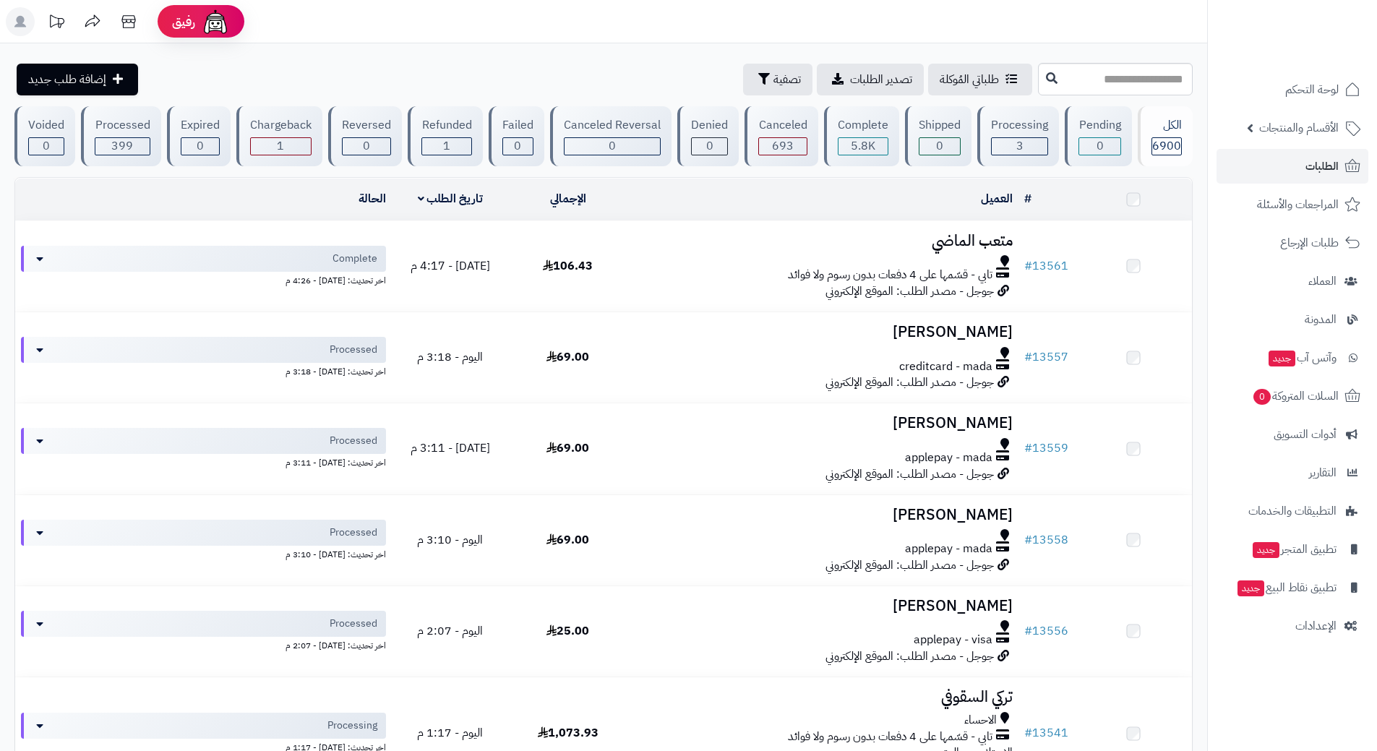
scroll to position [868, 0]
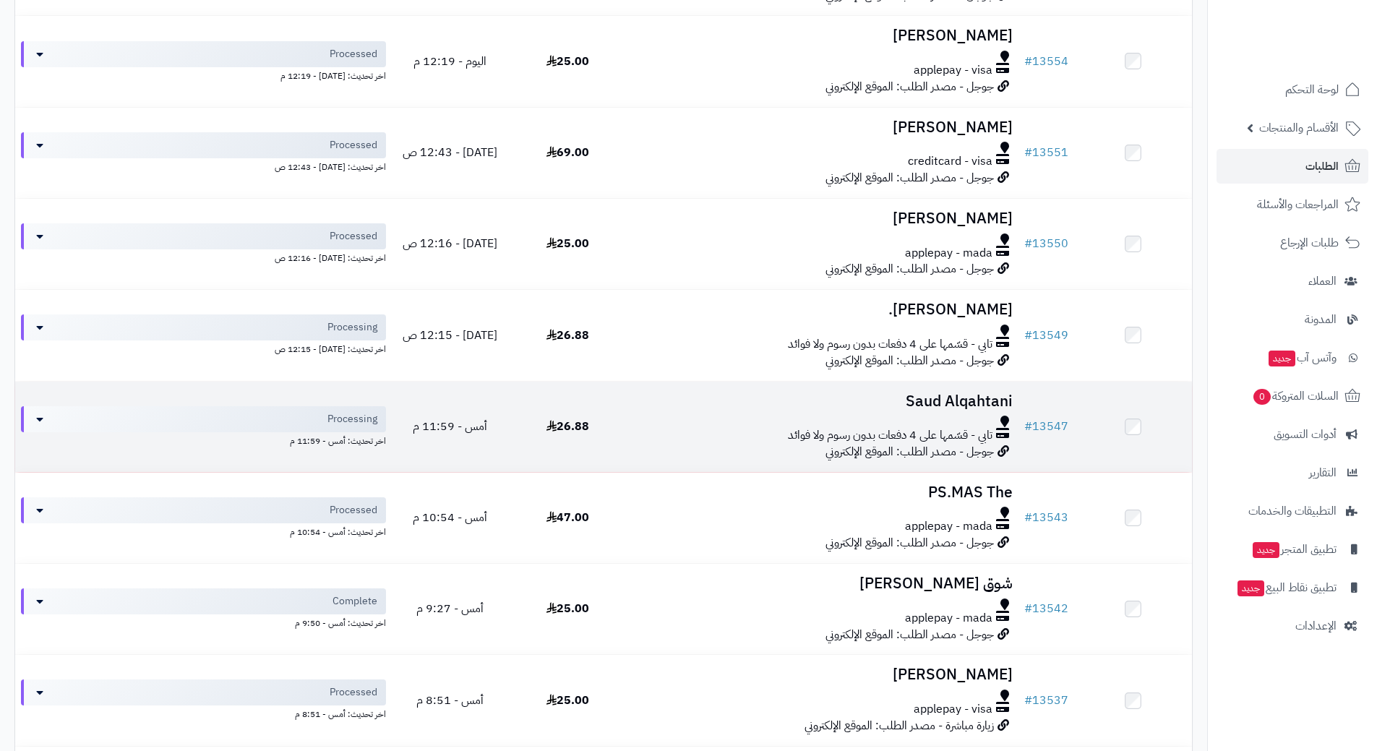
click at [666, 413] on td "Saud Alqahtani تابي - قسّمها على 4 دفعات بدون رسوم ولا فوائد جوجل - مصدر الطلب:…" at bounding box center [823, 427] width 392 height 90
click at [664, 413] on td "Saud Alqahtani تابي - قسّمها على 4 دفعات بدون رسوم ولا فوائد جوجل - مصدر الطلب:…" at bounding box center [823, 427] width 392 height 90
click at [656, 421] on div at bounding box center [823, 422] width 380 height 12
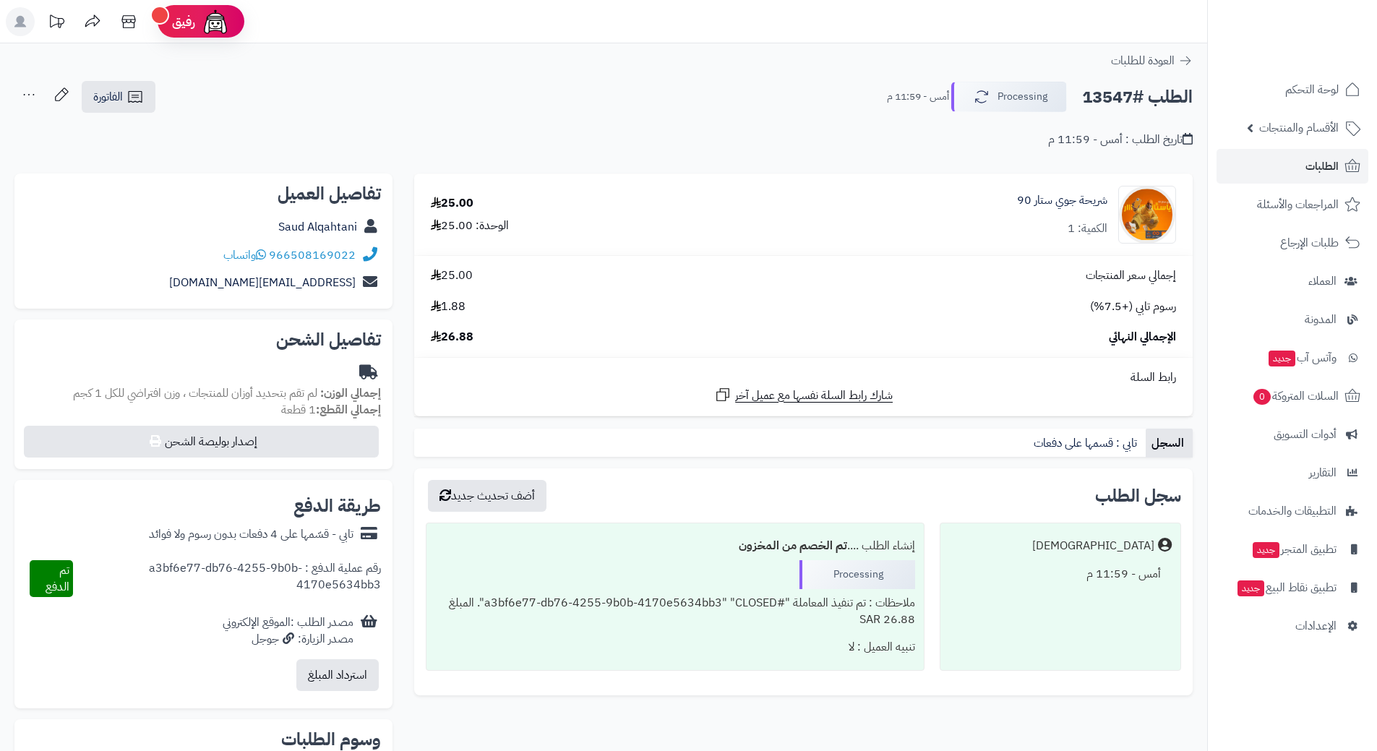
click at [1127, 101] on h2 "الطلب #13547" at bounding box center [1137, 97] width 111 height 30
click at [1129, 98] on h2 "الطلب #13547" at bounding box center [1137, 97] width 111 height 30
copy div "الطلب #13547 Processing"
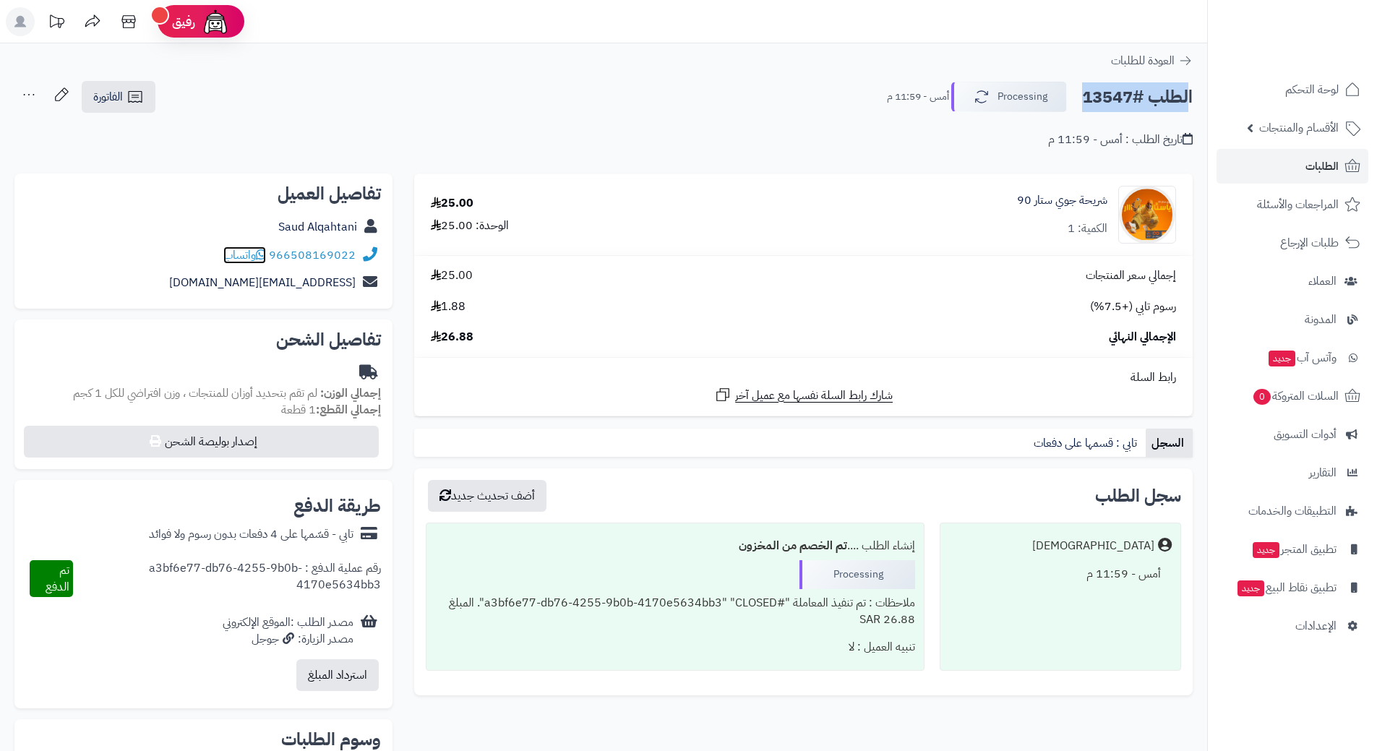
click at [262, 252] on icon at bounding box center [261, 255] width 10 height 12
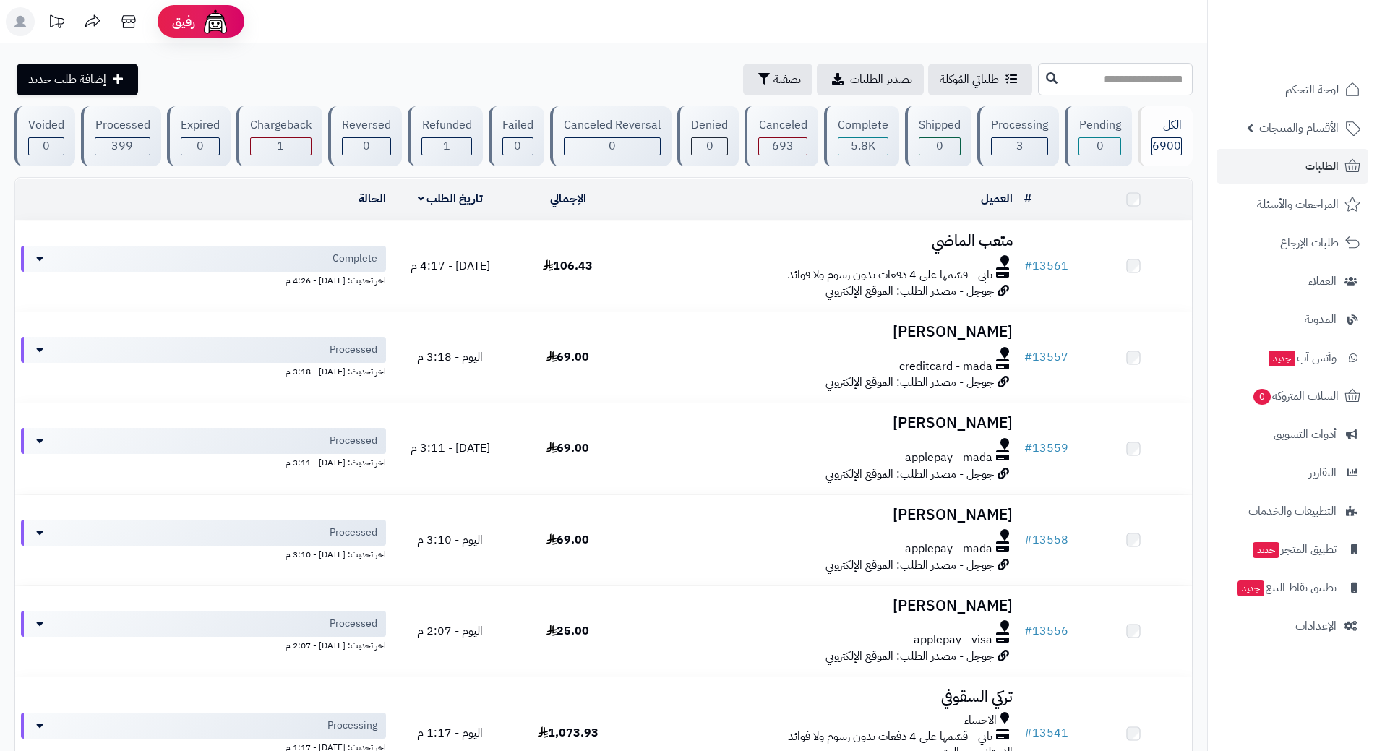
scroll to position [868, 0]
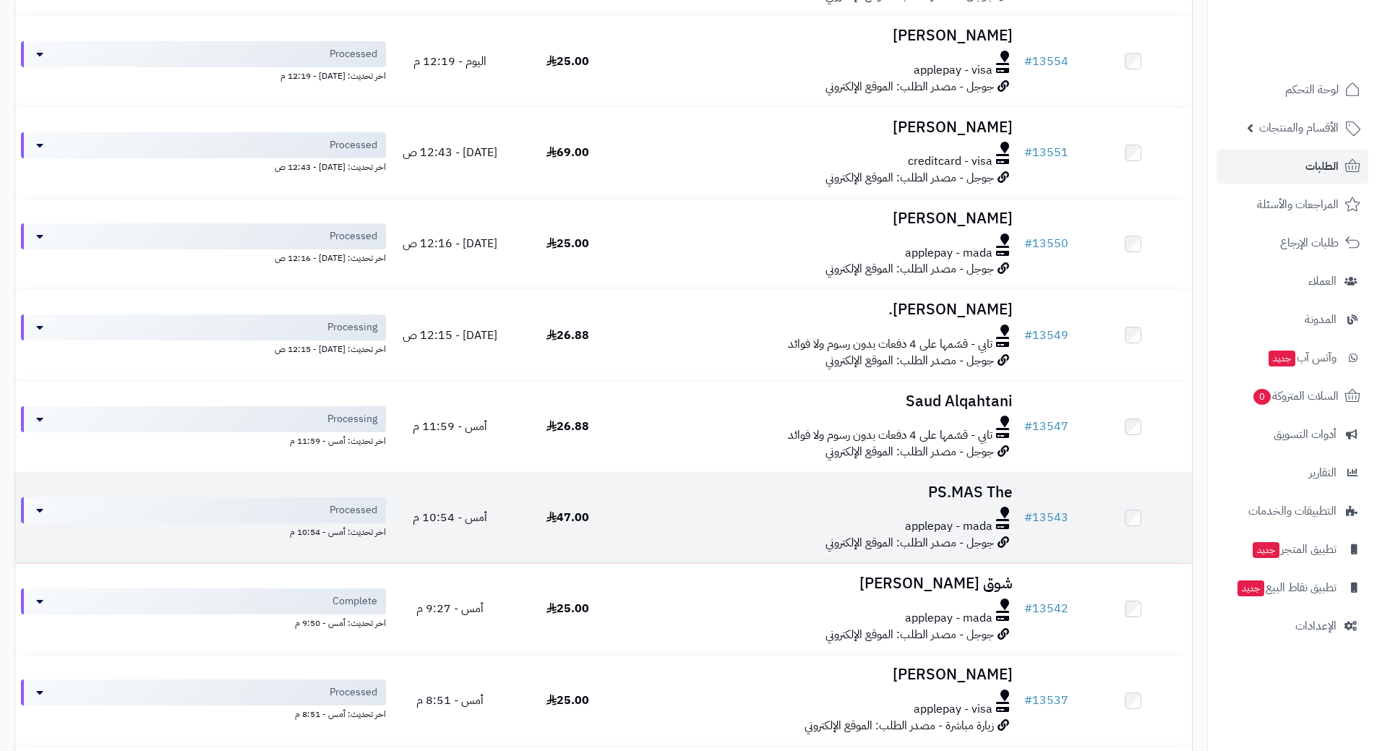
click at [706, 496] on h3 "PS.MAS The" at bounding box center [823, 492] width 380 height 17
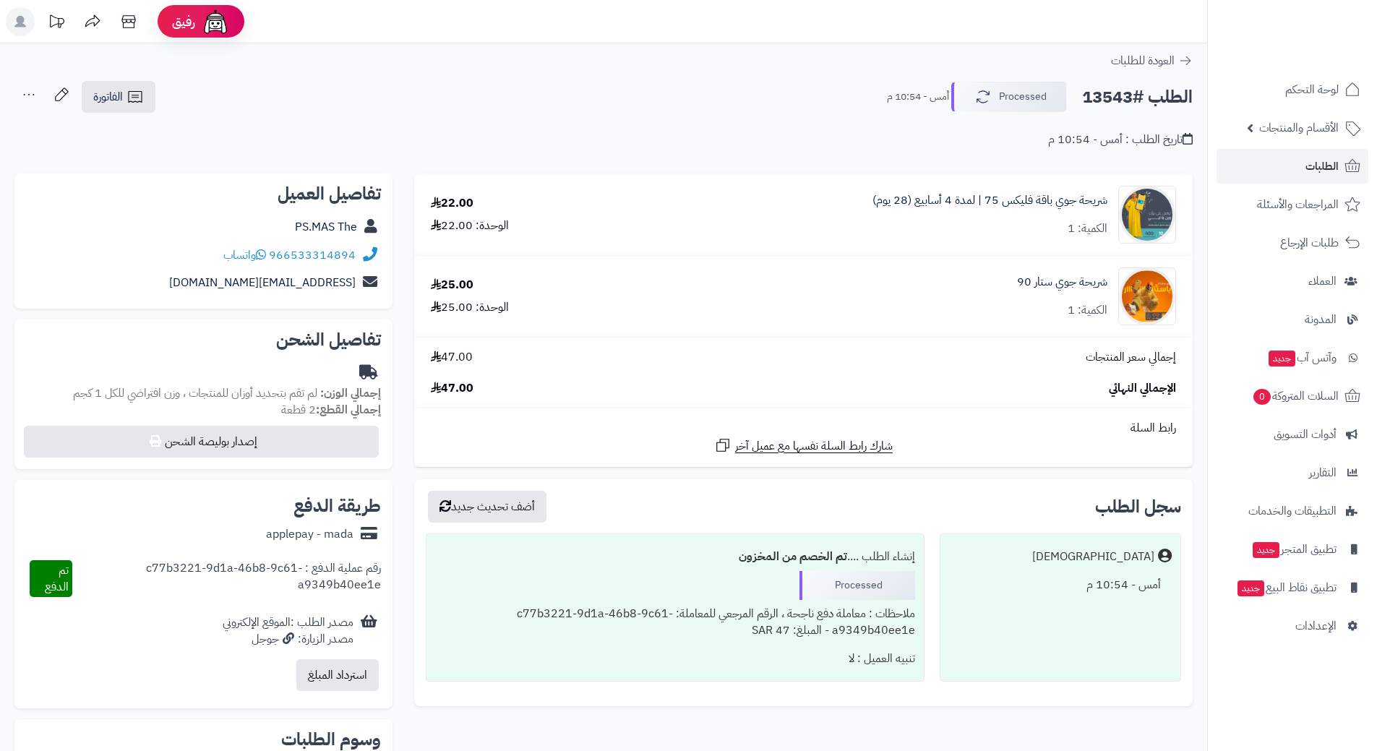
click at [1126, 101] on h2 "الطلب #13543" at bounding box center [1137, 97] width 111 height 30
click at [1126, 100] on h2 "الطلب #13543" at bounding box center [1137, 97] width 111 height 30
copy div "الطلب #13543 Processed"
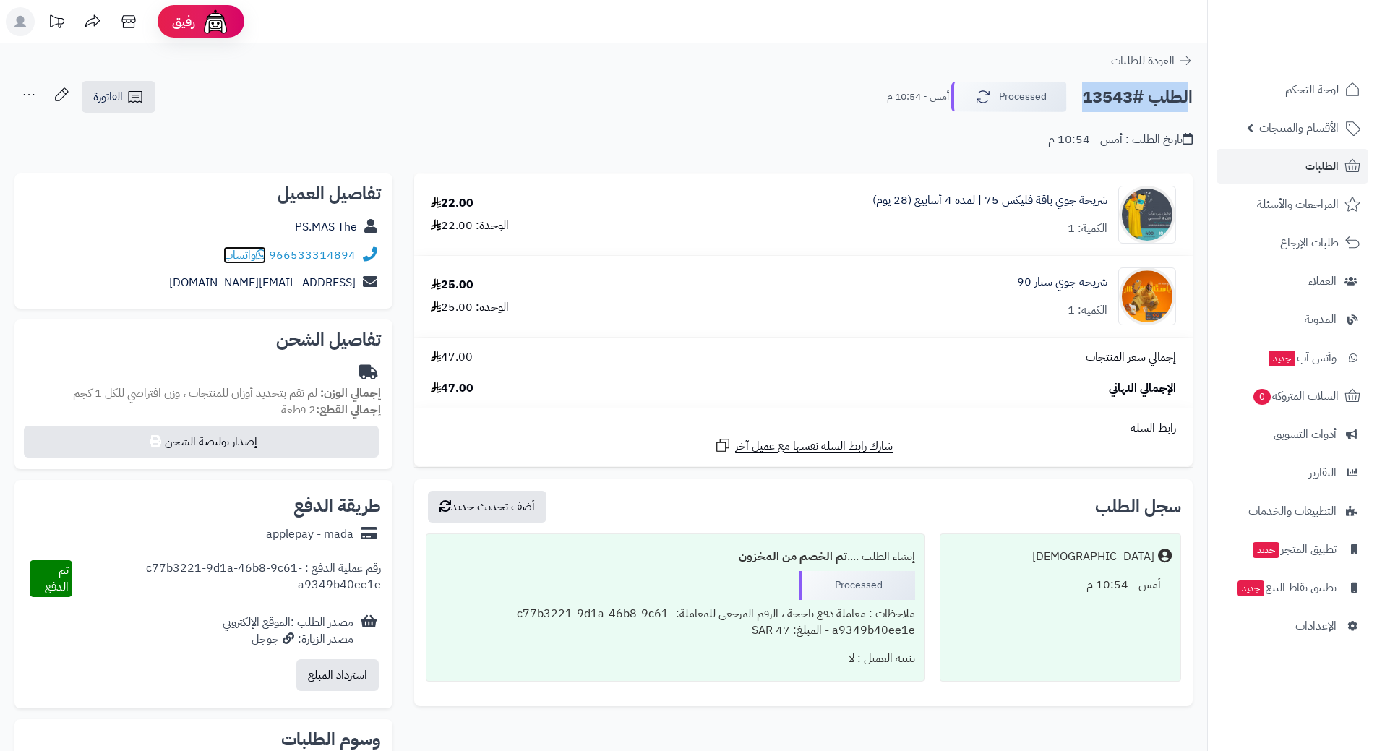
click at [266, 255] on icon at bounding box center [261, 255] width 10 height 12
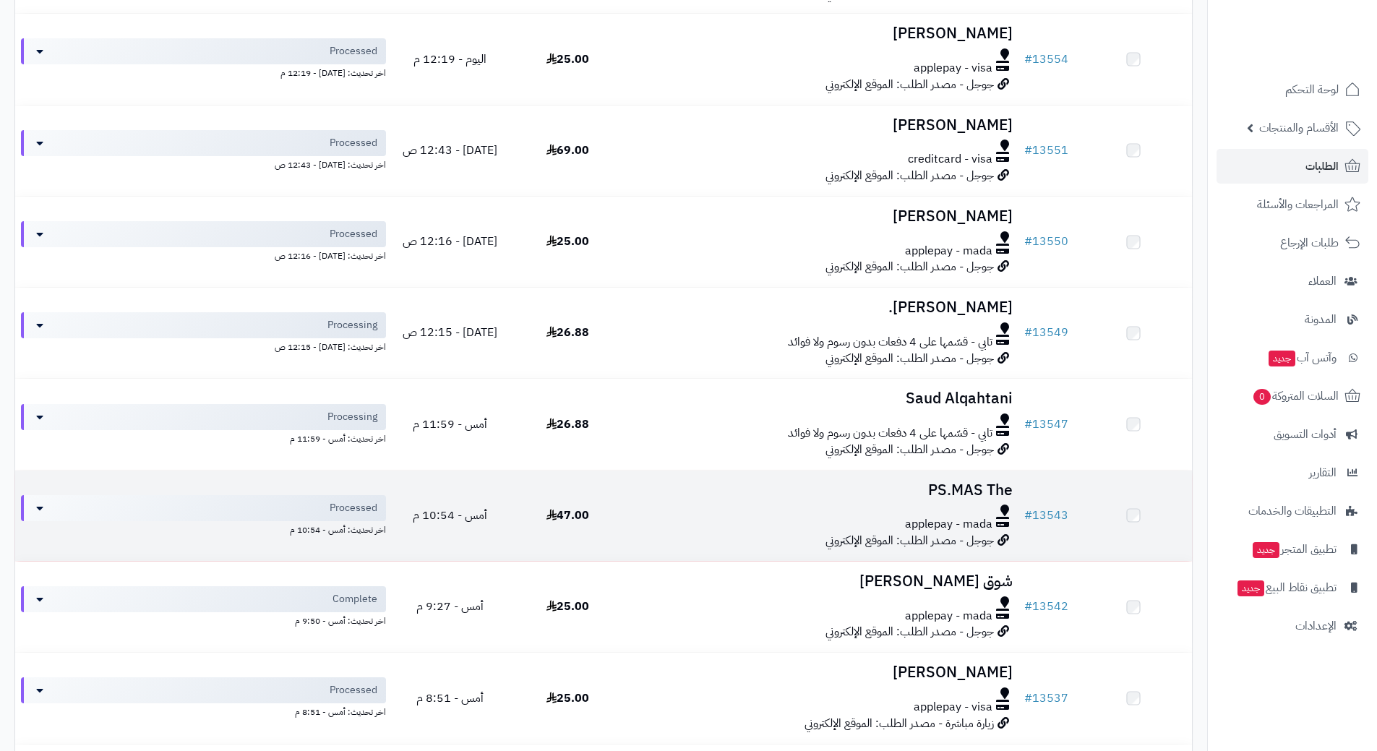
scroll to position [868, 0]
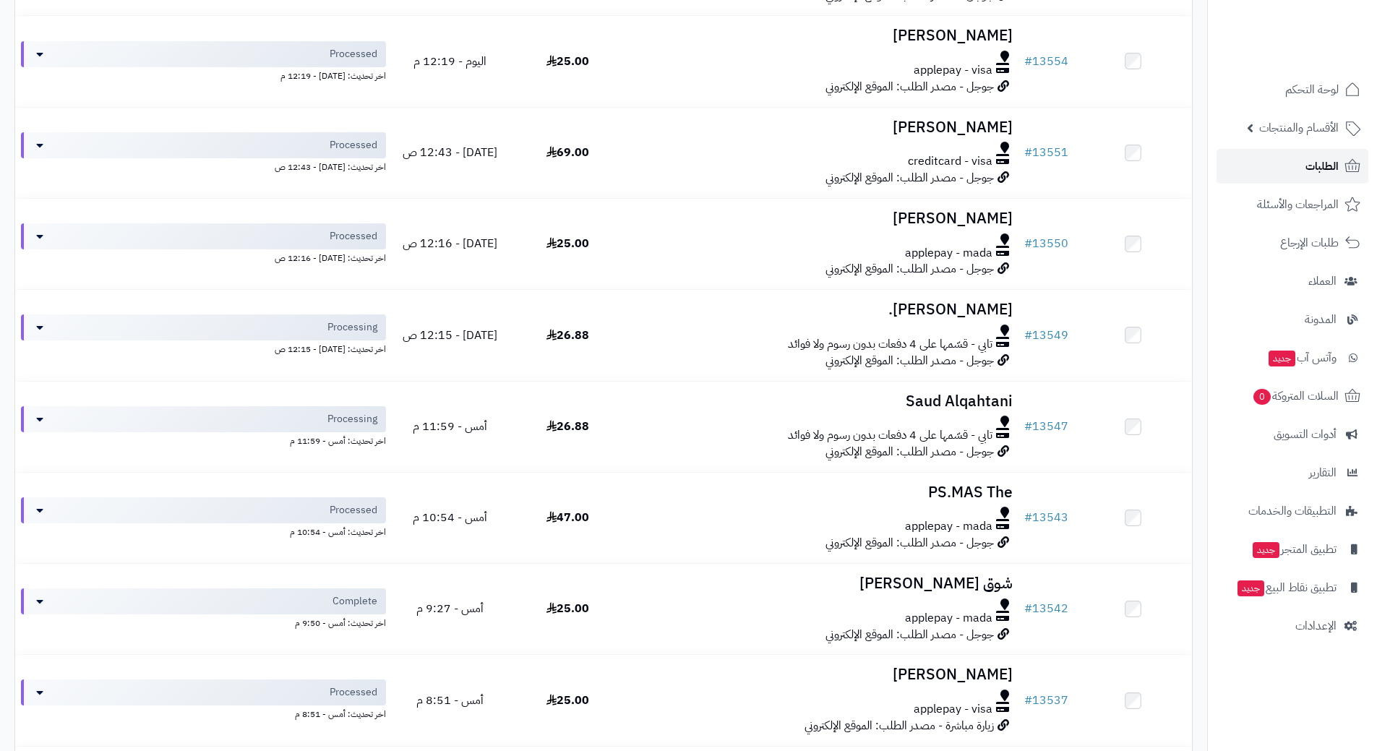
click at [1285, 165] on link "الطلبات" at bounding box center [1293, 166] width 152 height 35
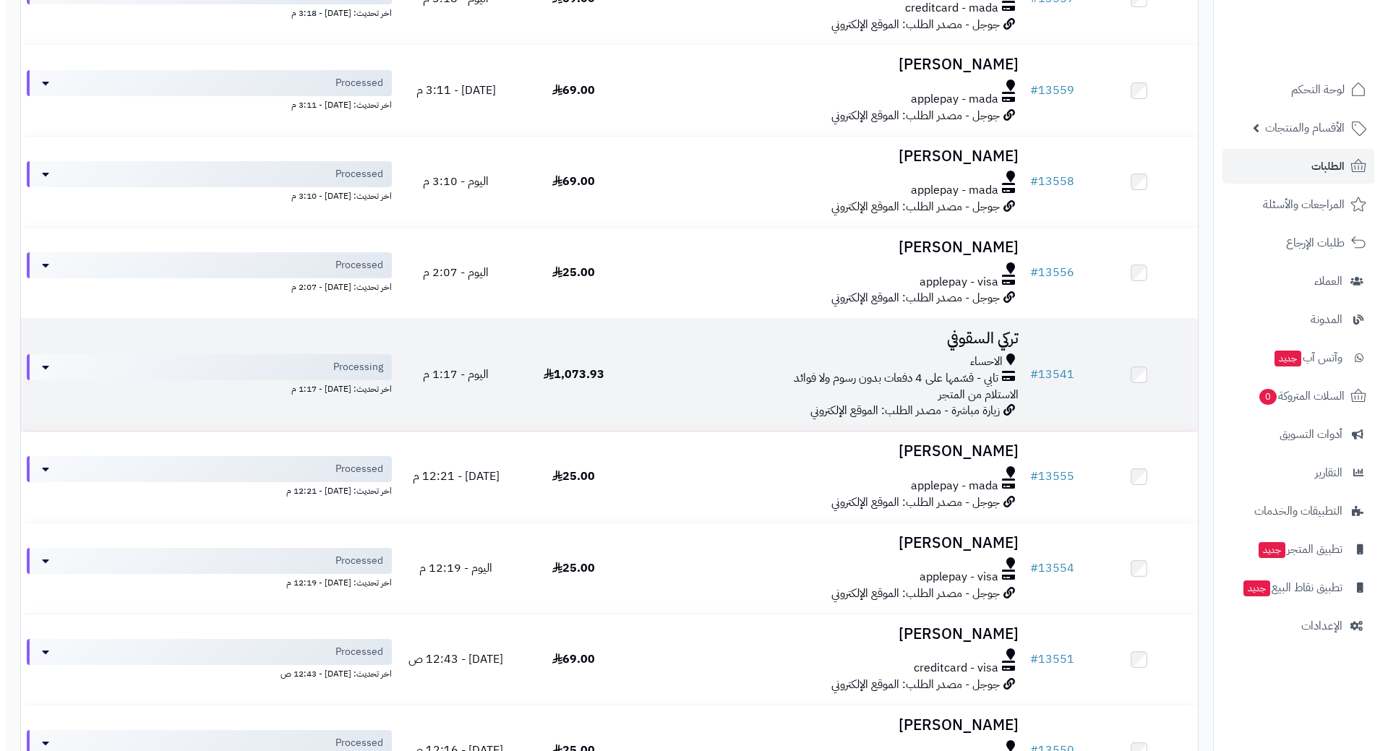
scroll to position [361, 0]
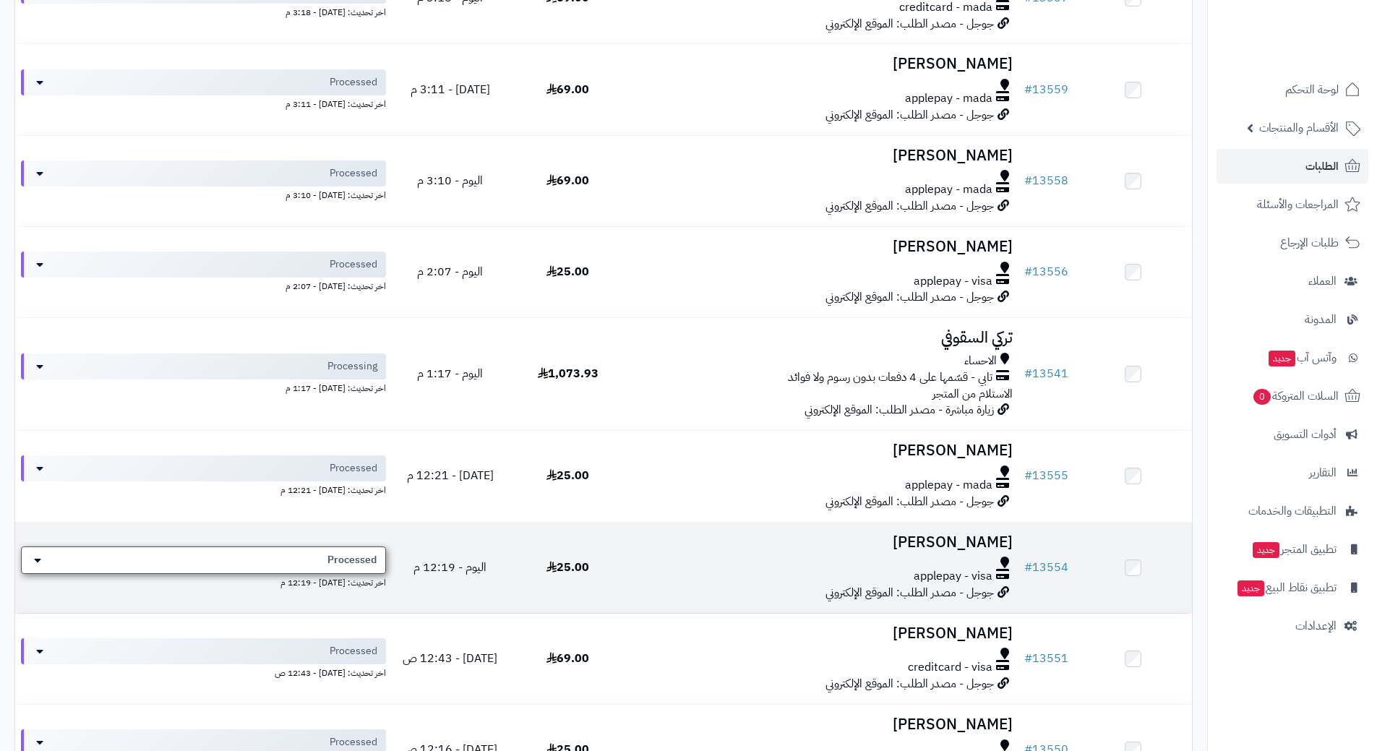
click at [326, 558] on div "Processed" at bounding box center [203, 560] width 365 height 27
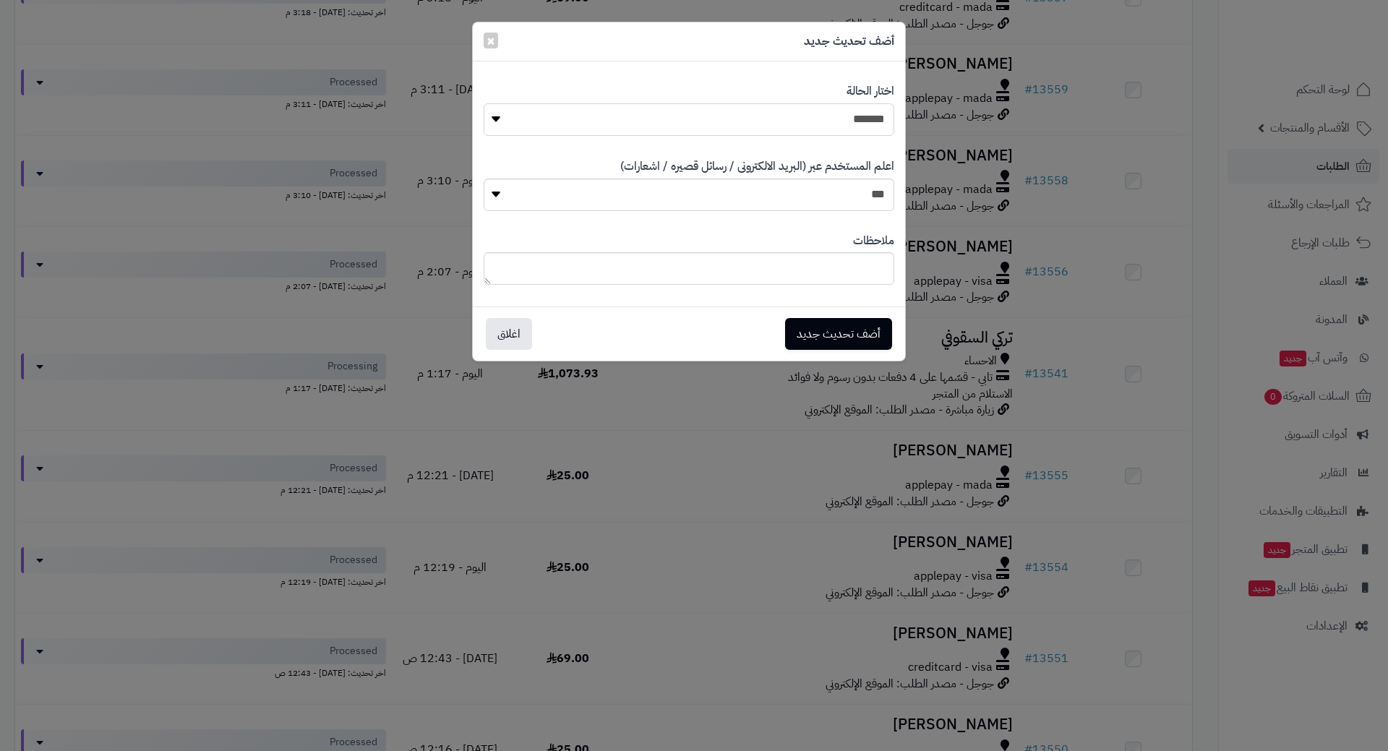
drag, startPoint x: 731, startPoint y: 121, endPoint x: 738, endPoint y: 119, distance: 7.4
click at [731, 120] on select "**********" at bounding box center [689, 119] width 411 height 33
select select "*"
click at [484, 103] on select "**********" at bounding box center [689, 119] width 411 height 33
click at [868, 324] on button "أضف تحديث جديد" at bounding box center [838, 333] width 107 height 32
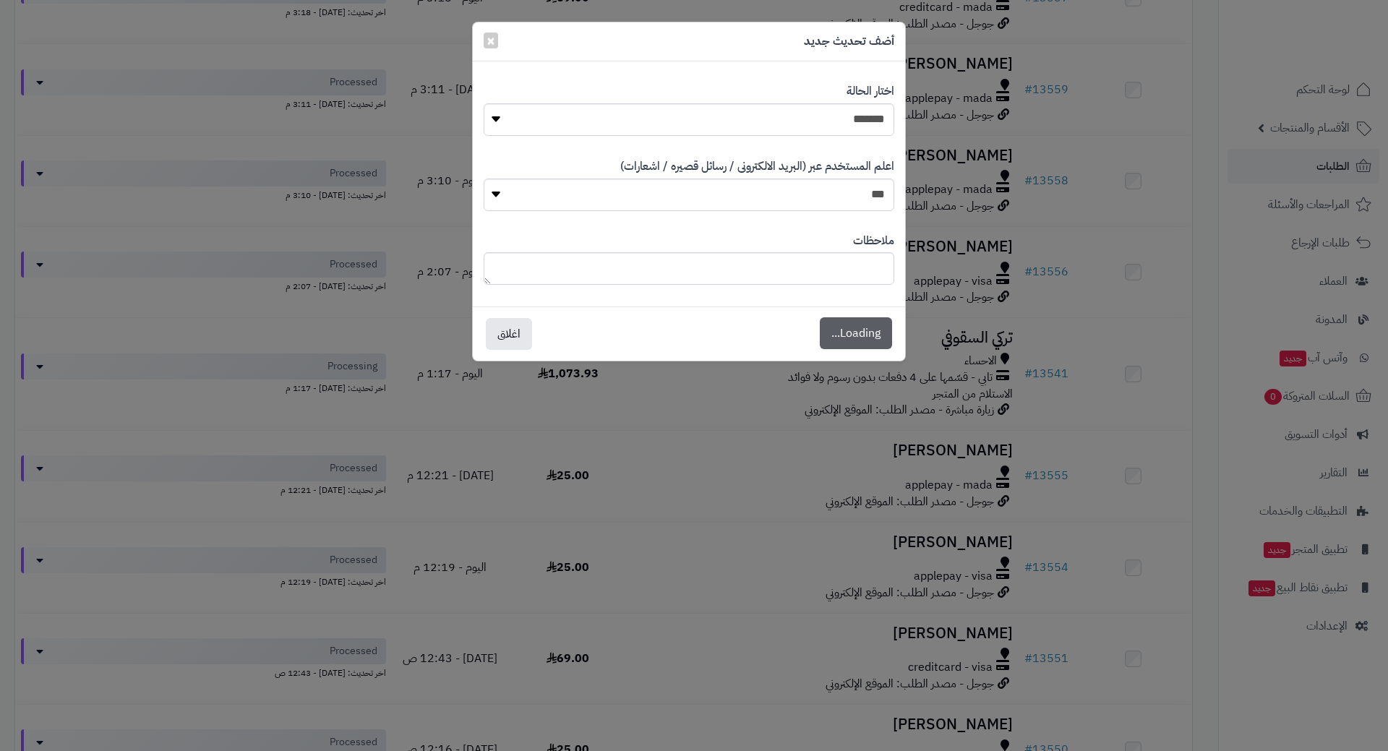
scroll to position [408, 0]
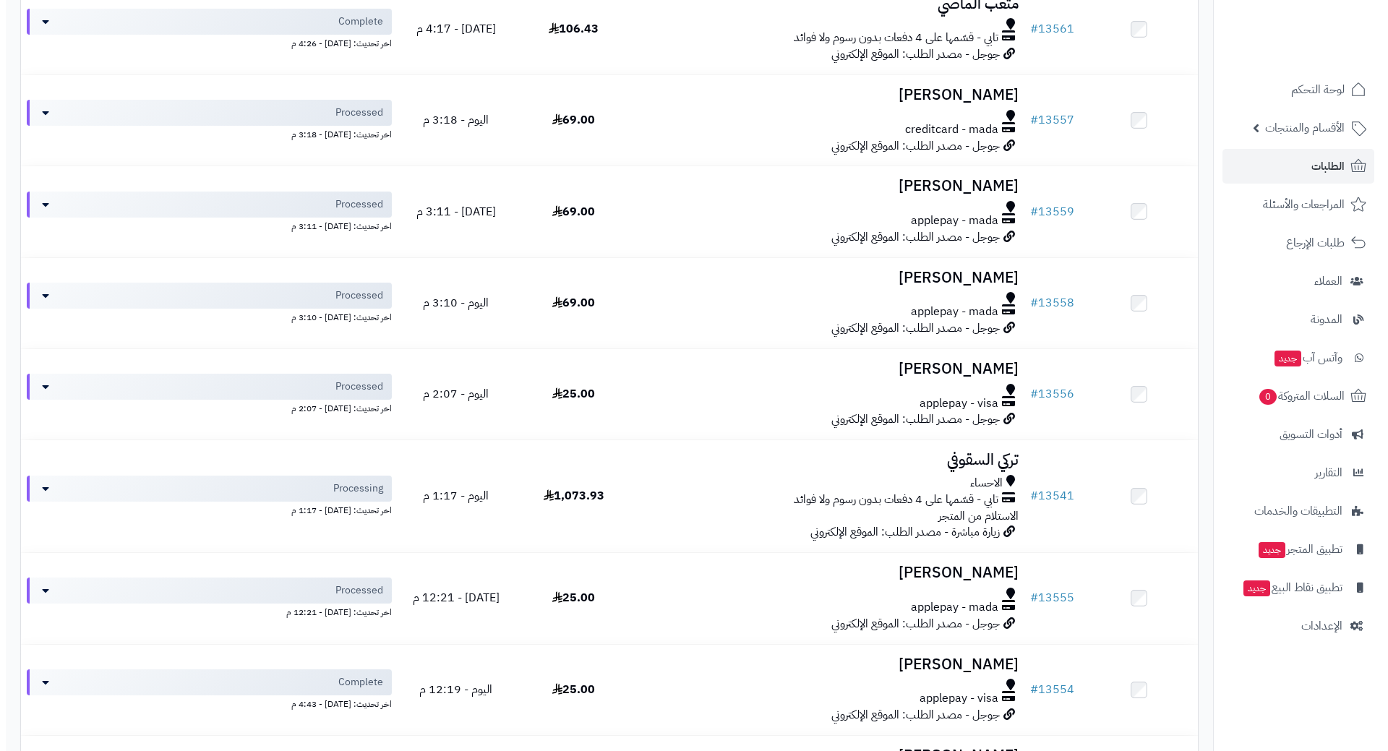
scroll to position [217, 0]
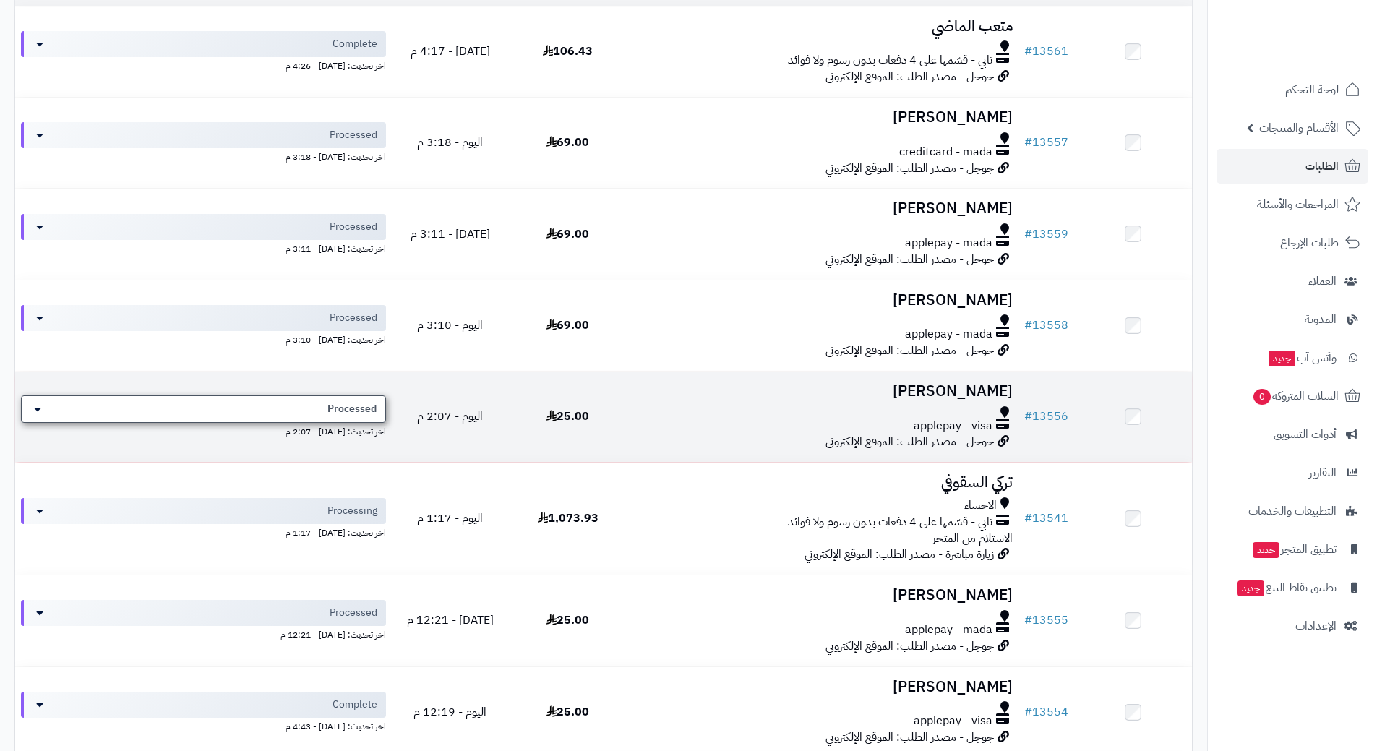
click at [356, 415] on div "Processed" at bounding box center [203, 408] width 365 height 27
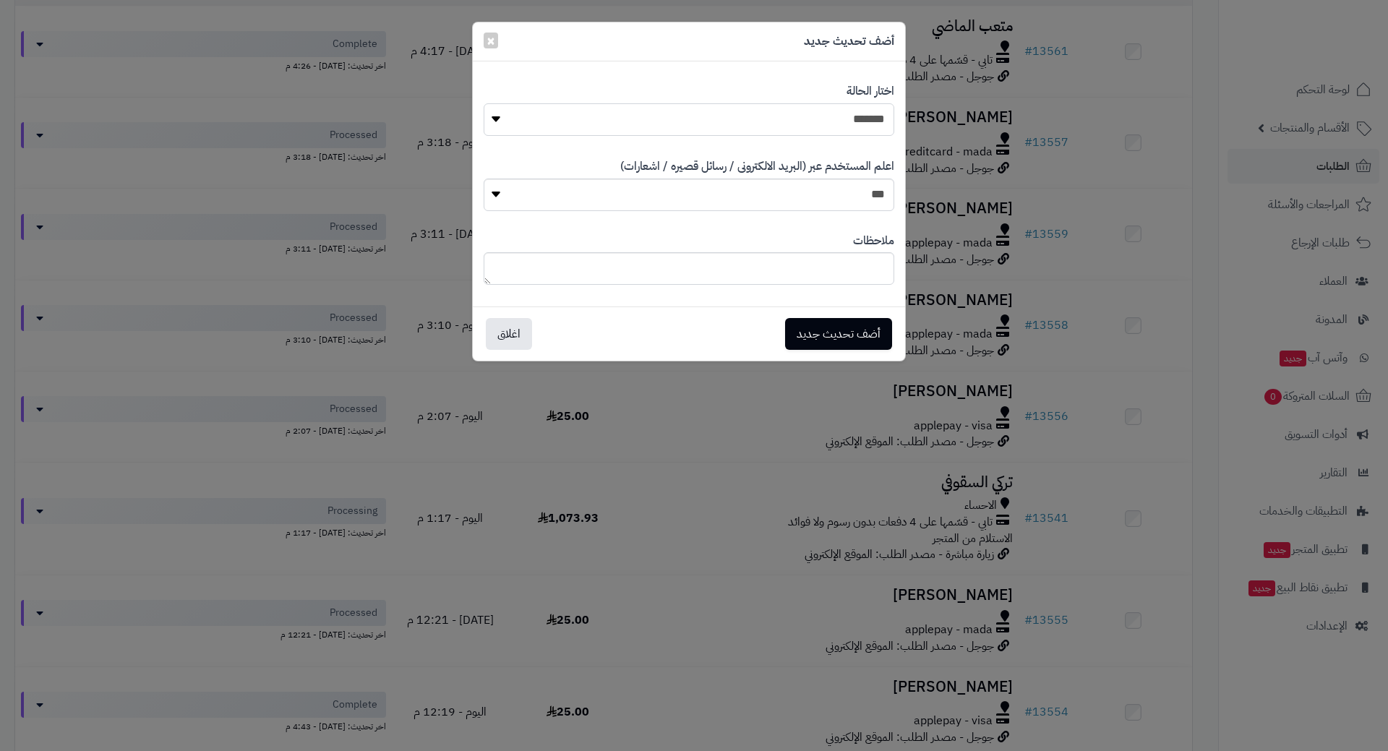
drag, startPoint x: 755, startPoint y: 113, endPoint x: 759, endPoint y: 121, distance: 9.4
click at [756, 115] on select "**********" at bounding box center [689, 119] width 411 height 33
select select "*"
click at [484, 103] on select "**********" at bounding box center [689, 119] width 411 height 33
click at [850, 333] on button "أضف تحديث جديد" at bounding box center [838, 333] width 107 height 32
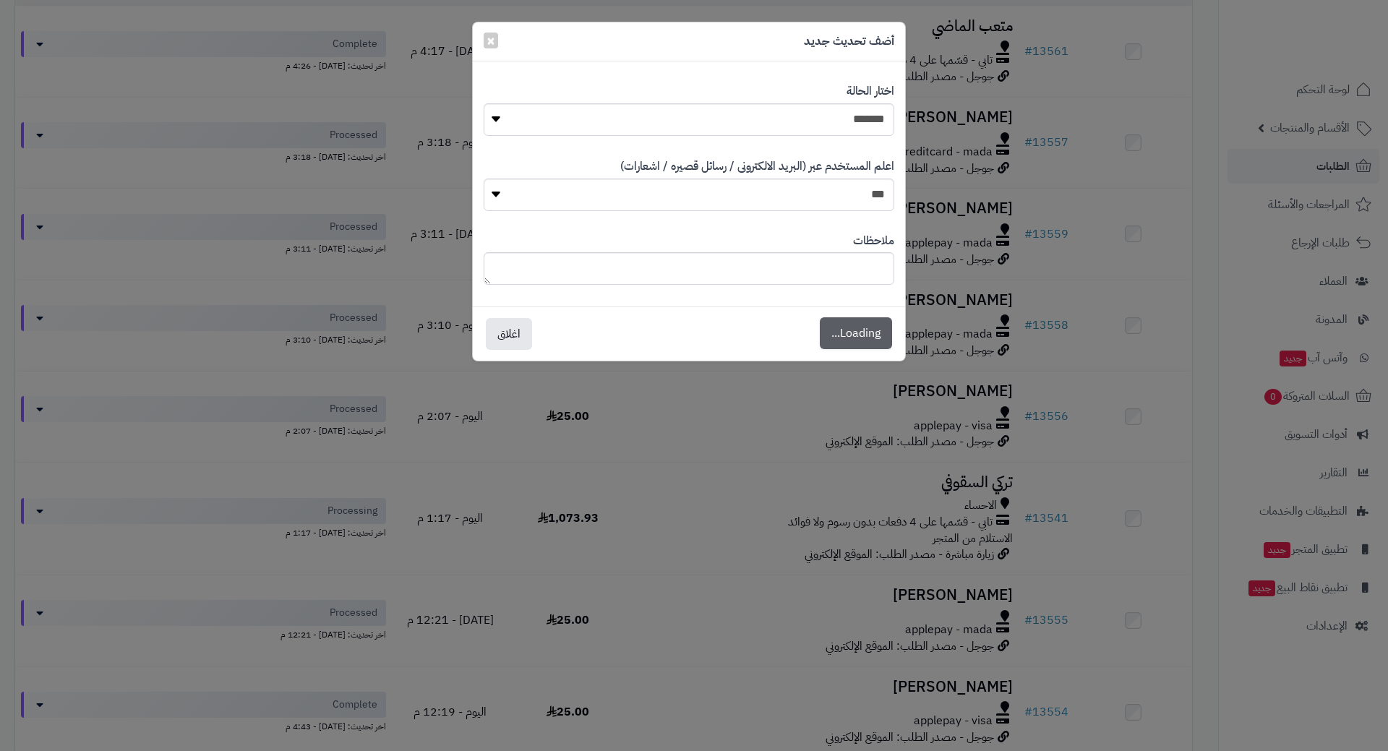
scroll to position [263, 0]
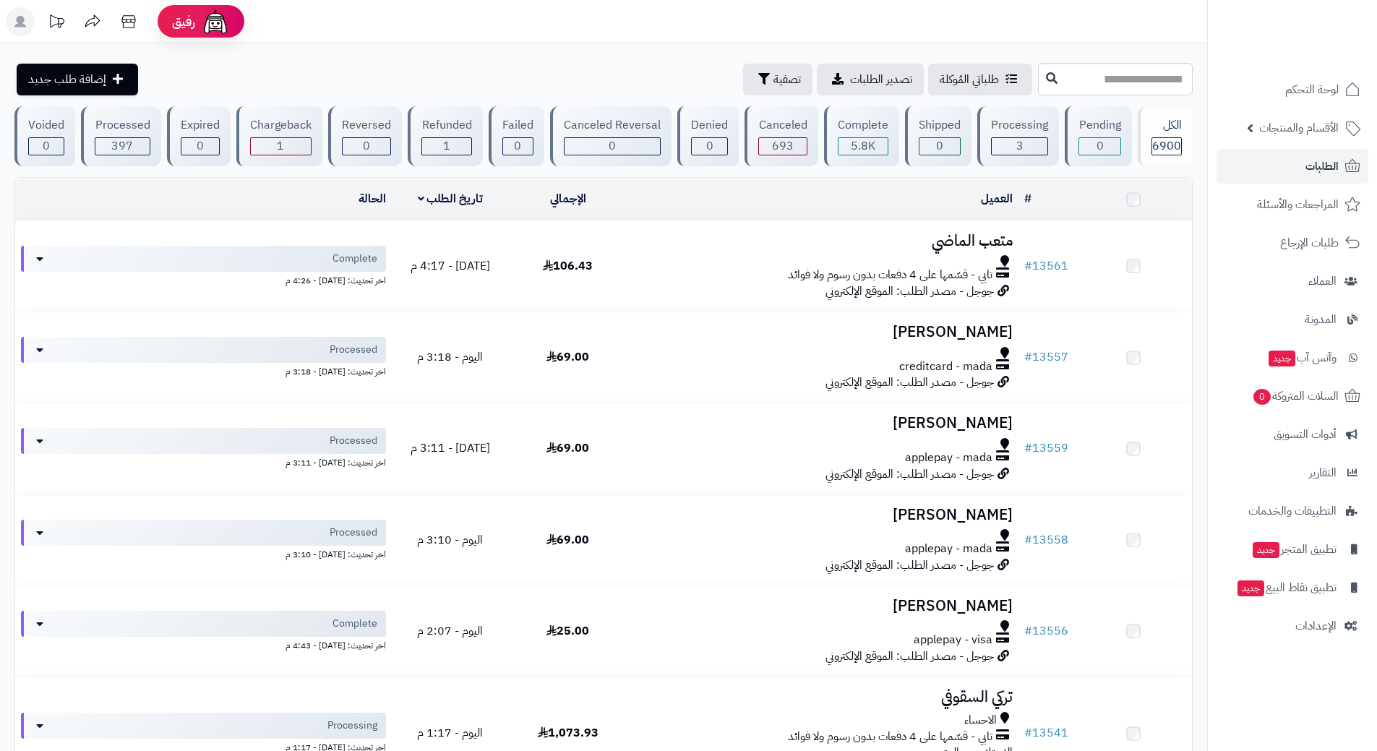
scroll to position [202, 0]
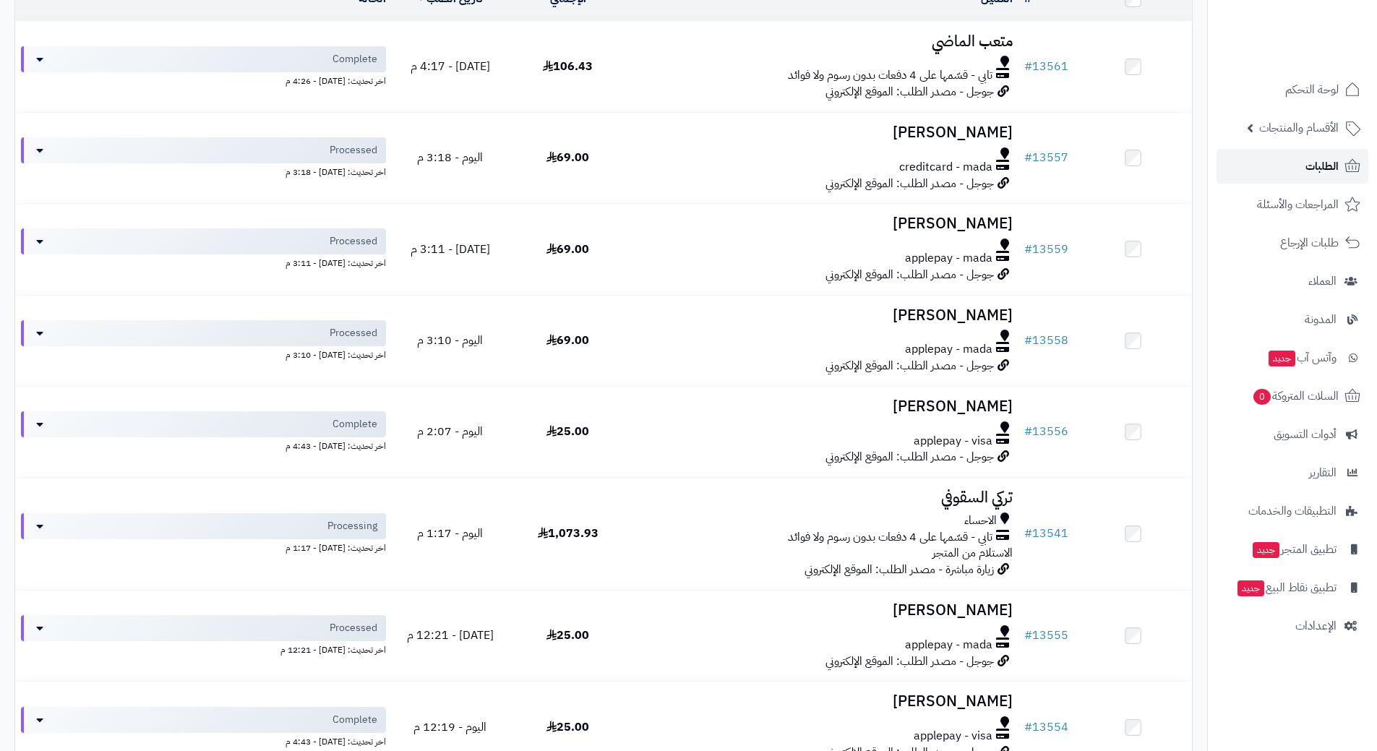
click at [1255, 157] on link "الطلبات" at bounding box center [1293, 166] width 152 height 35
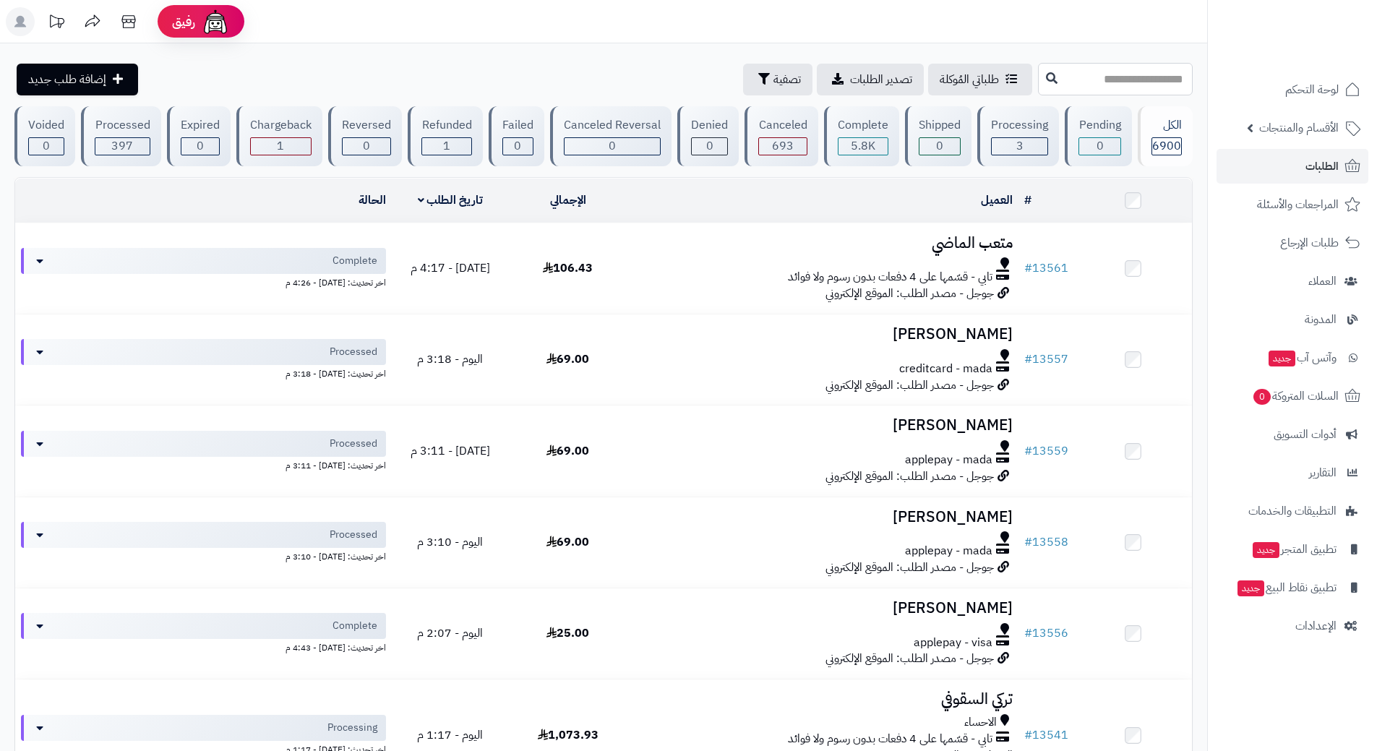
click at [1050, 78] on input "text" at bounding box center [1115, 79] width 155 height 33
type input "*****"
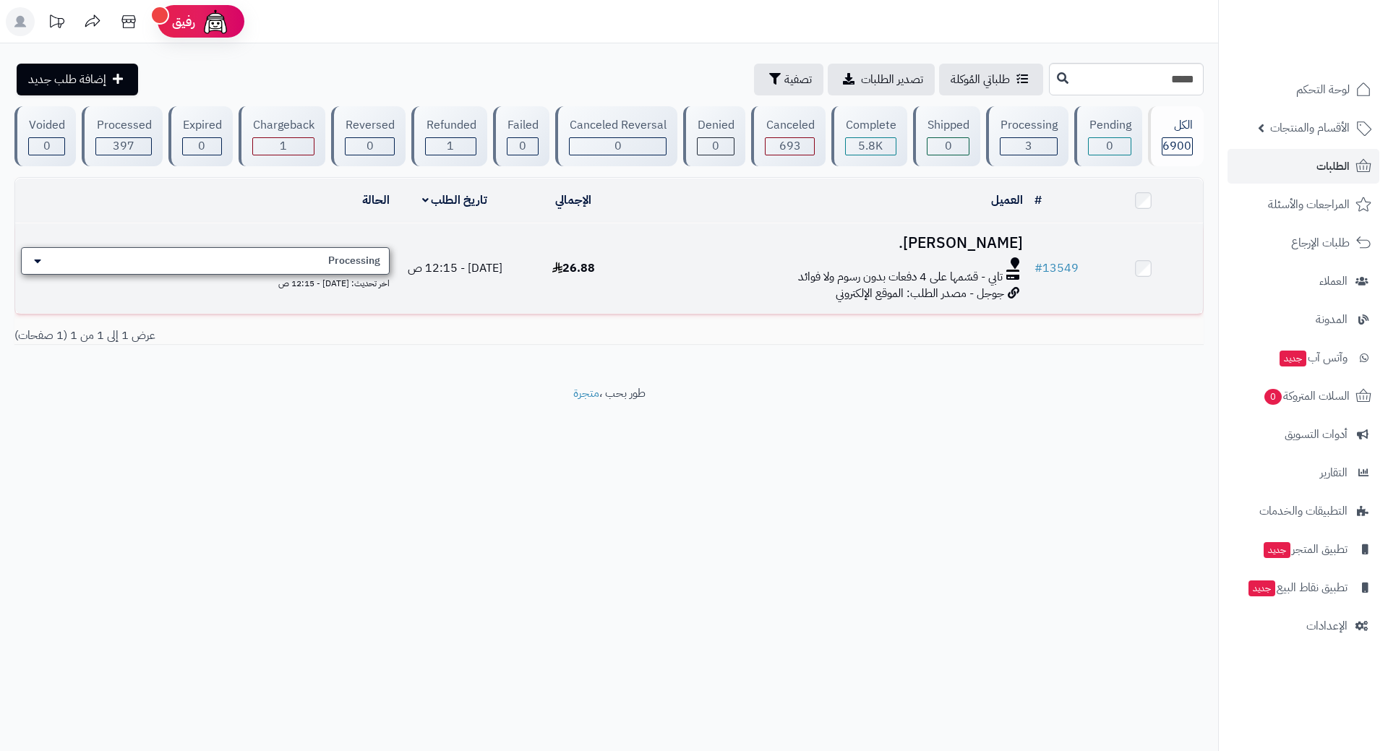
click at [314, 265] on div "Processing" at bounding box center [205, 260] width 369 height 27
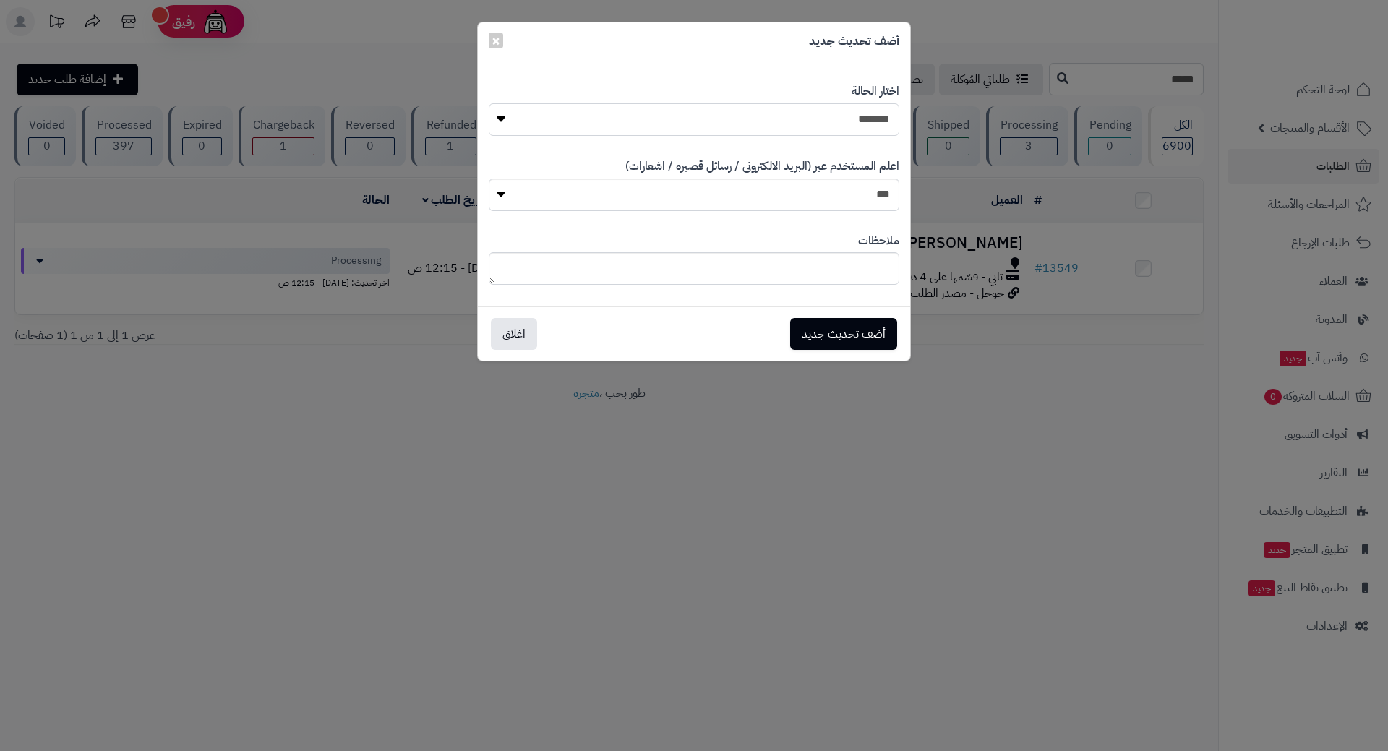
click at [565, 115] on select "**********" at bounding box center [694, 119] width 411 height 33
select select "*"
click at [489, 103] on select "**********" at bounding box center [694, 119] width 411 height 33
click at [833, 329] on button "أضف تحديث جديد" at bounding box center [843, 333] width 107 height 32
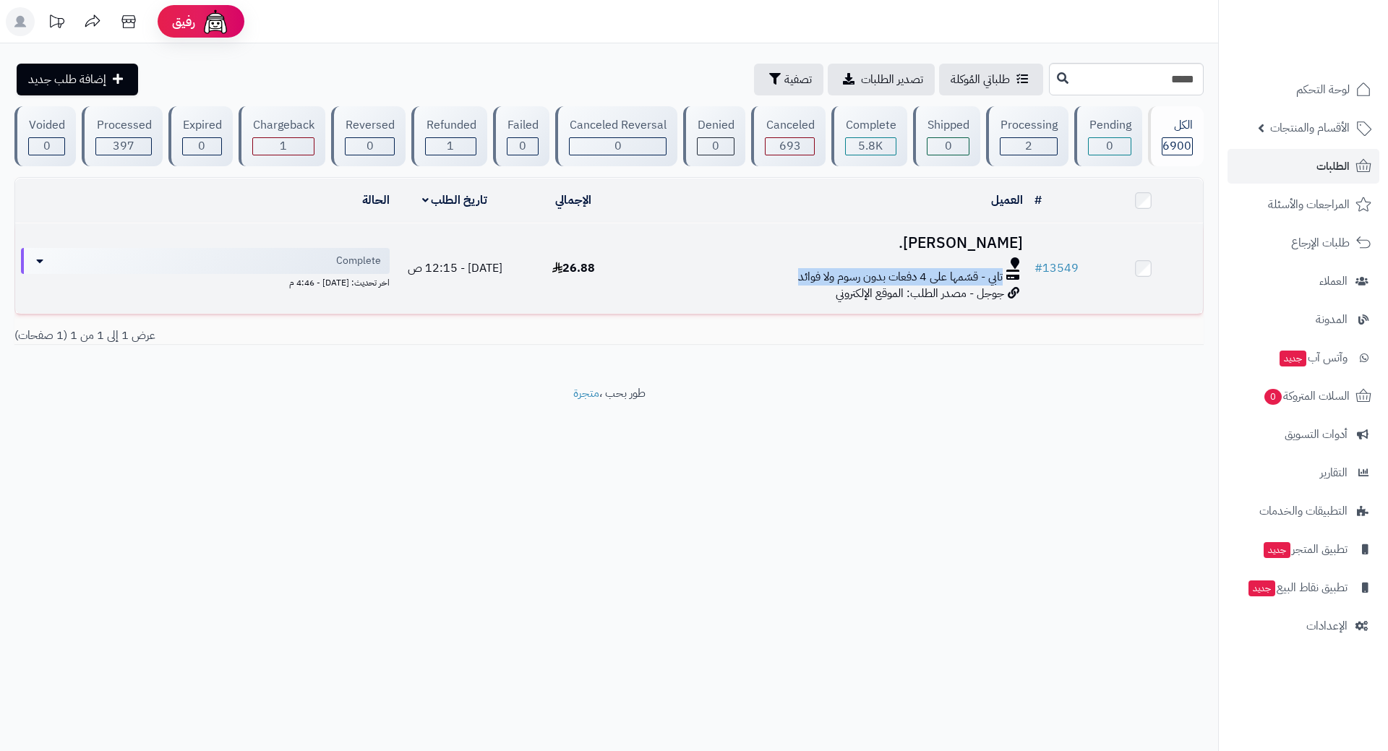
click at [739, 268] on div "تابي - قسّمها على 4 دفعات بدون رسوم ولا فوائد" at bounding box center [831, 271] width 384 height 28
click at [739, 269] on div "تابي - قسّمها على 4 دفعات بدون رسوم ولا فوائد" at bounding box center [831, 277] width 384 height 17
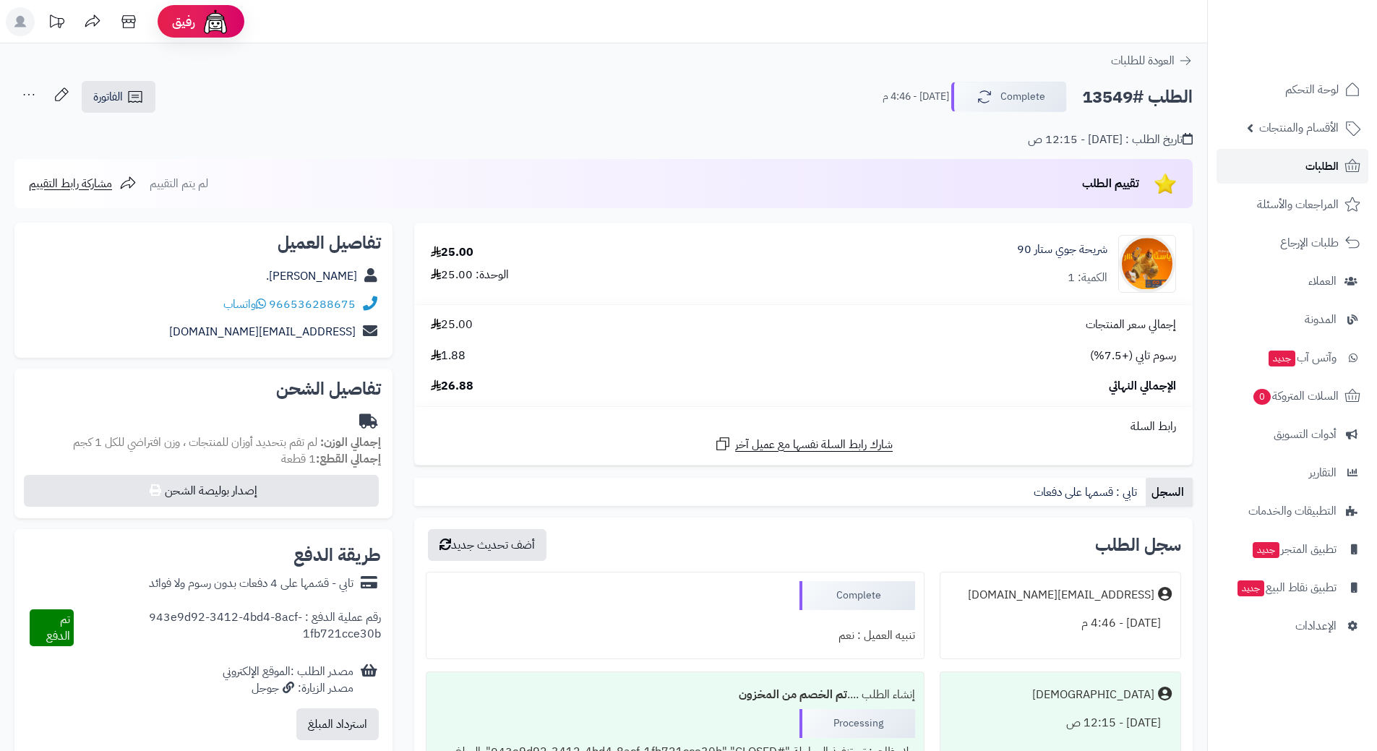
click at [1242, 163] on link "الطلبات" at bounding box center [1293, 166] width 152 height 35
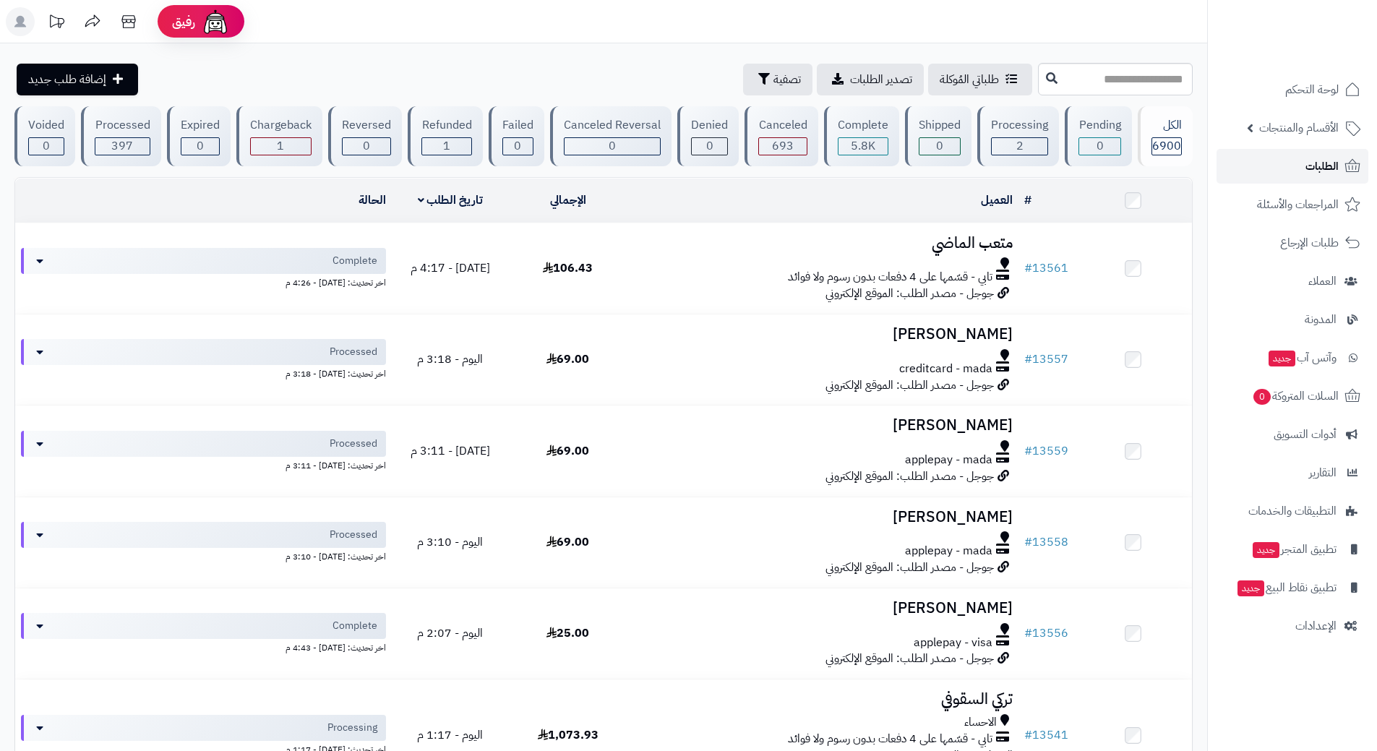
click at [1247, 155] on link "الطلبات" at bounding box center [1293, 166] width 152 height 35
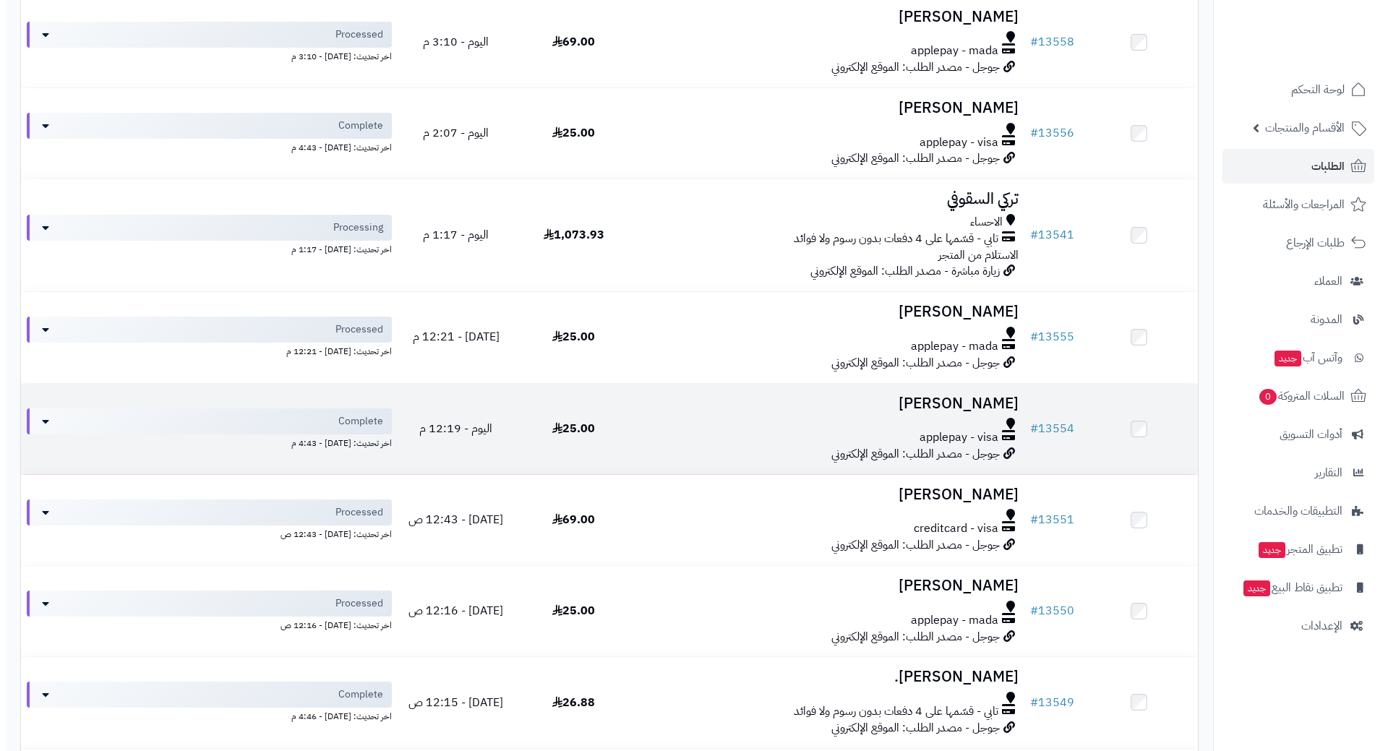
scroll to position [506, 0]
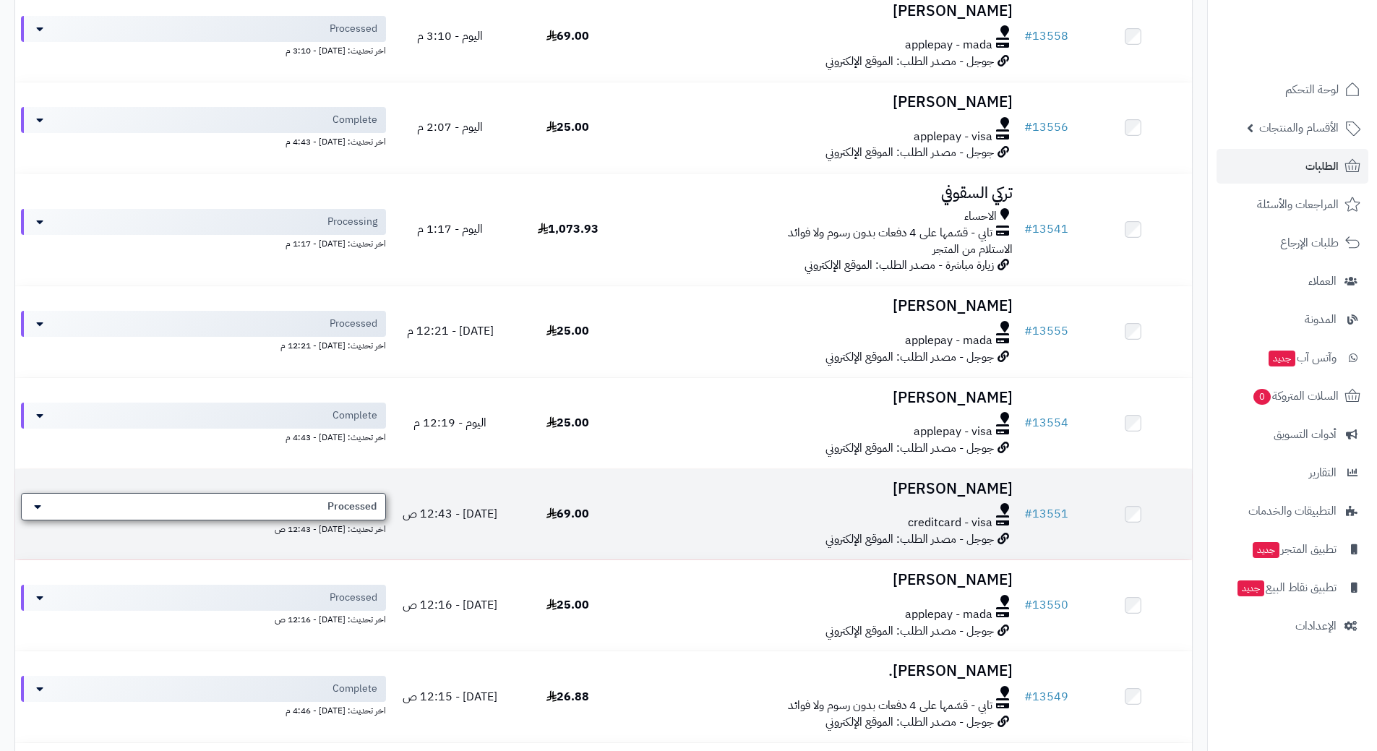
click at [351, 501] on span "Processed" at bounding box center [351, 507] width 49 height 14
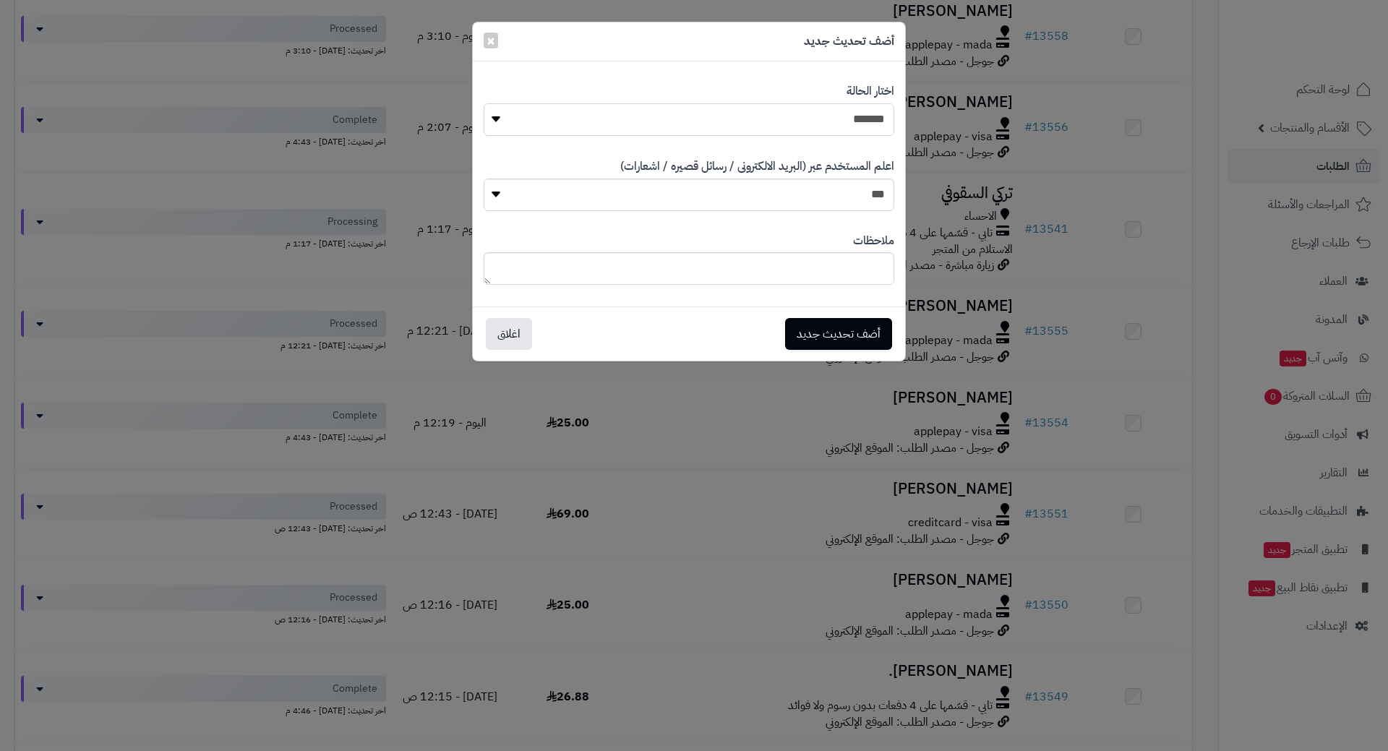
click at [766, 118] on select "**********" at bounding box center [689, 119] width 411 height 33
select select "*"
click at [484, 103] on select "**********" at bounding box center [689, 119] width 411 height 33
click at [815, 329] on button "أضف تحديث جديد" at bounding box center [838, 333] width 107 height 32
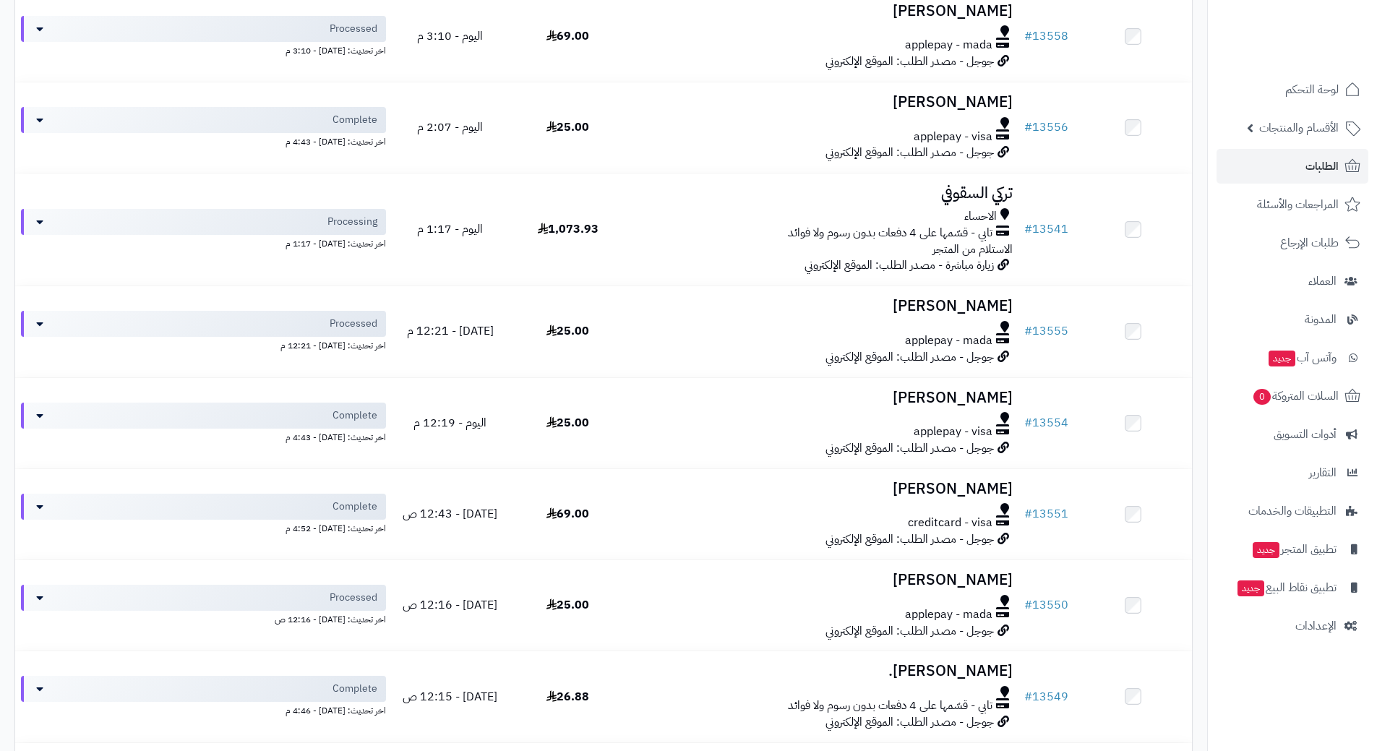
scroll to position [506, 0]
click at [1241, 162] on link "الطلبات" at bounding box center [1293, 166] width 152 height 35
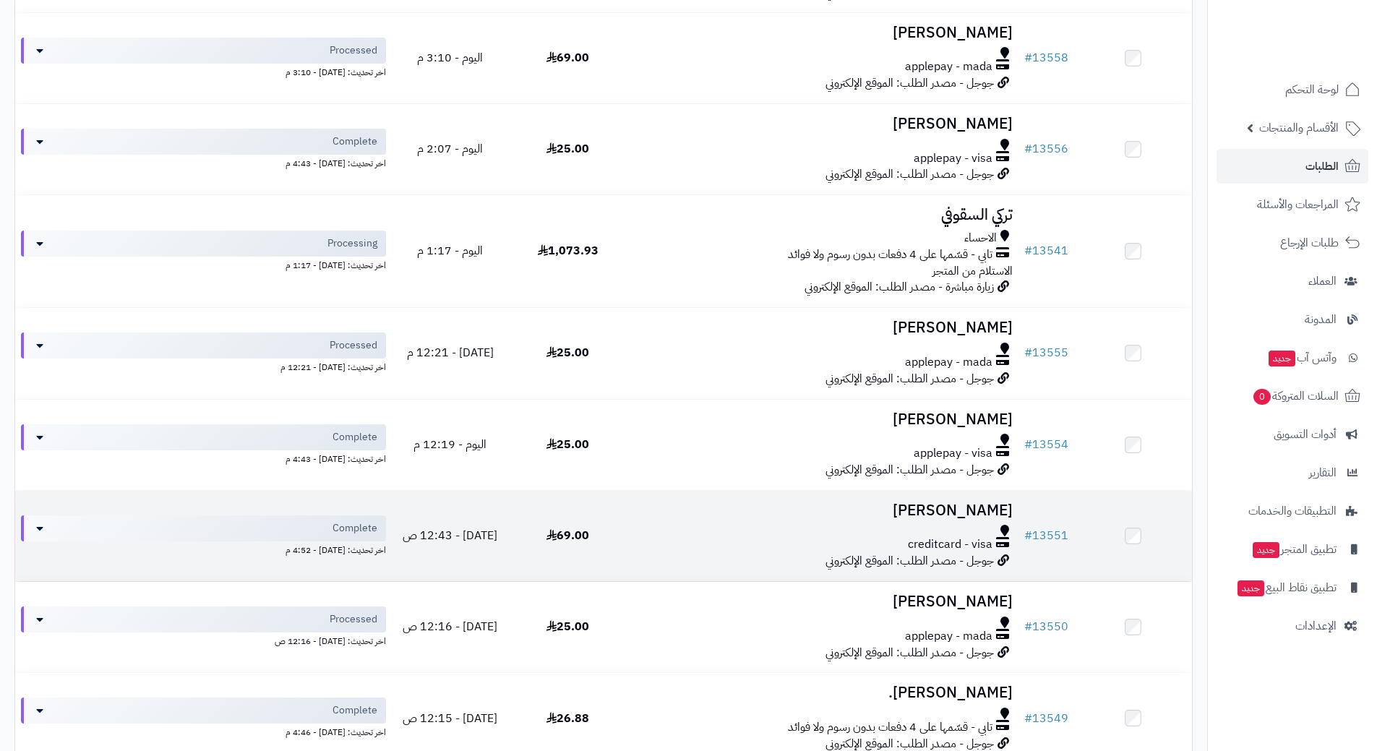
scroll to position [578, 0]
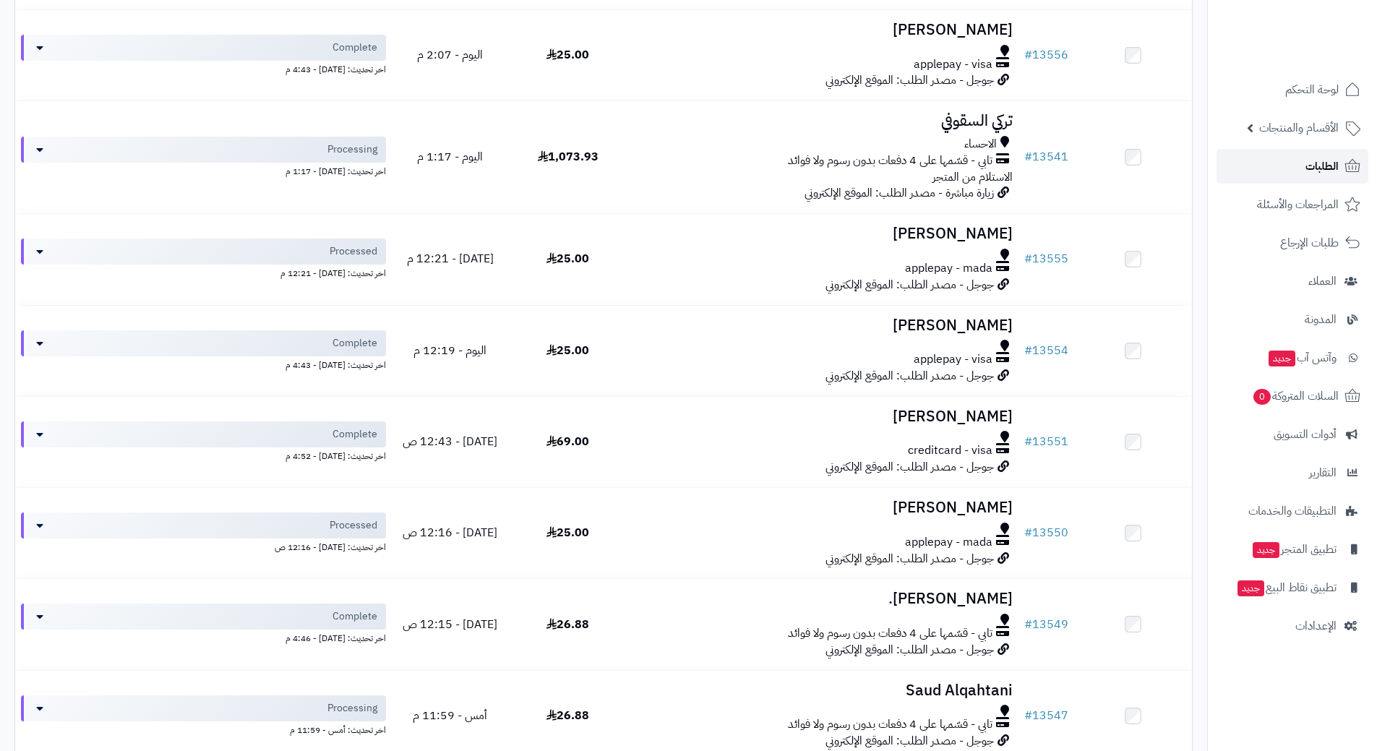
click at [1237, 163] on link "الطلبات" at bounding box center [1293, 166] width 152 height 35
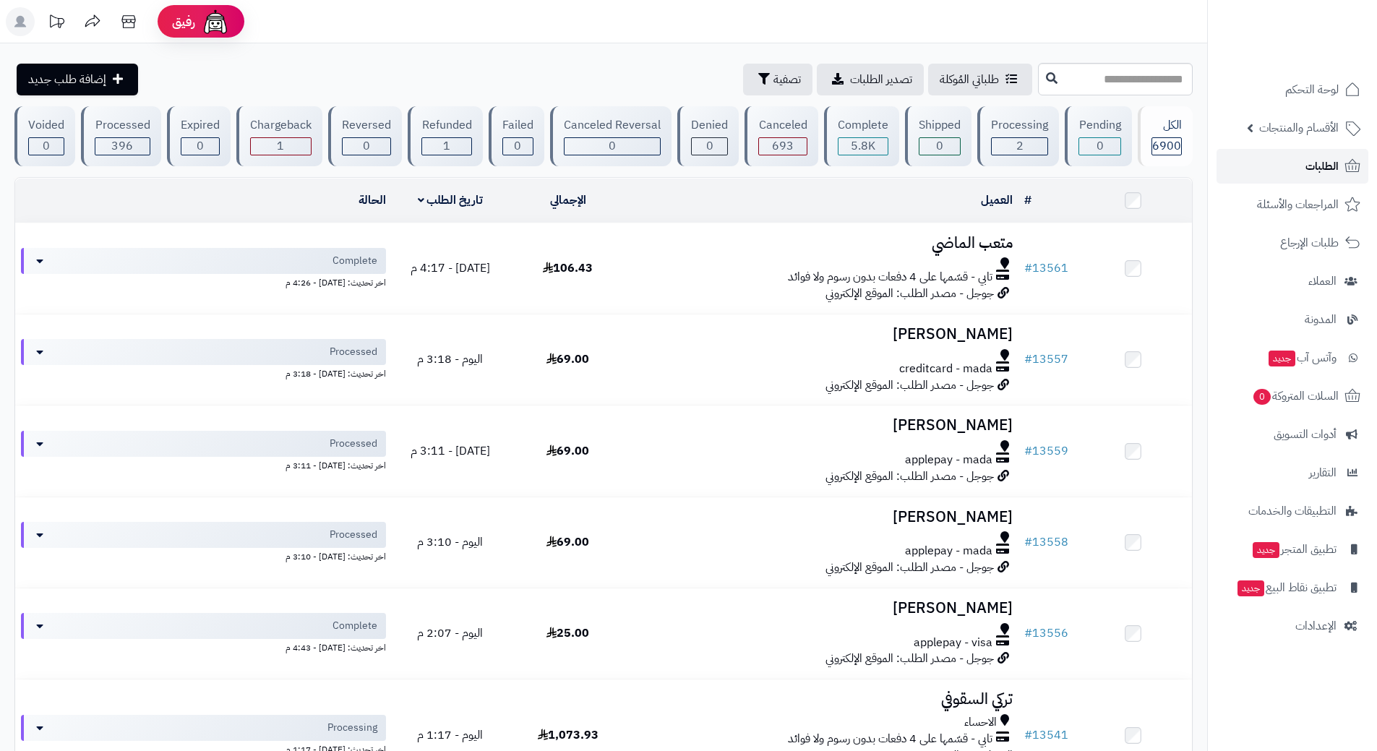
click at [1286, 169] on link "الطلبات" at bounding box center [1293, 166] width 152 height 35
click at [1255, 168] on link "الطلبات" at bounding box center [1293, 166] width 152 height 35
click at [1231, 163] on link "الطلبات" at bounding box center [1293, 166] width 152 height 35
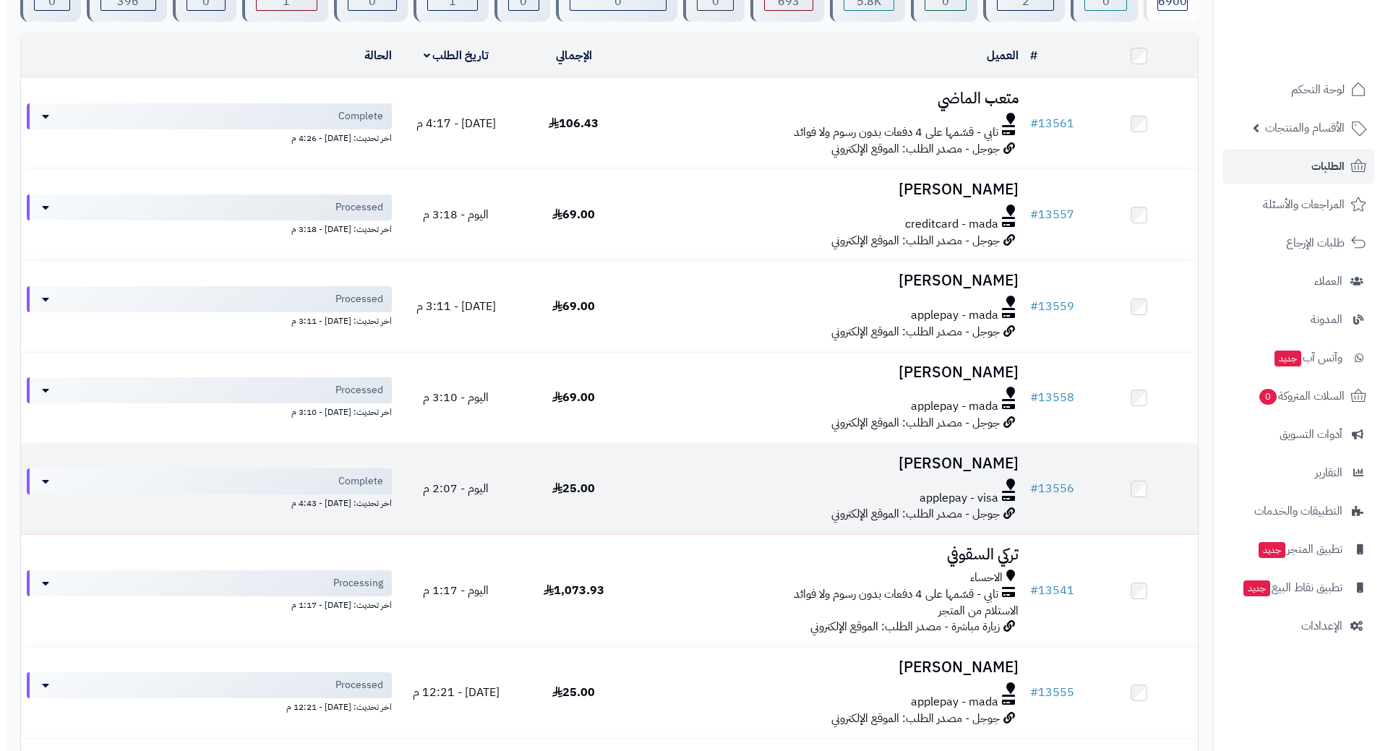
scroll to position [289, 0]
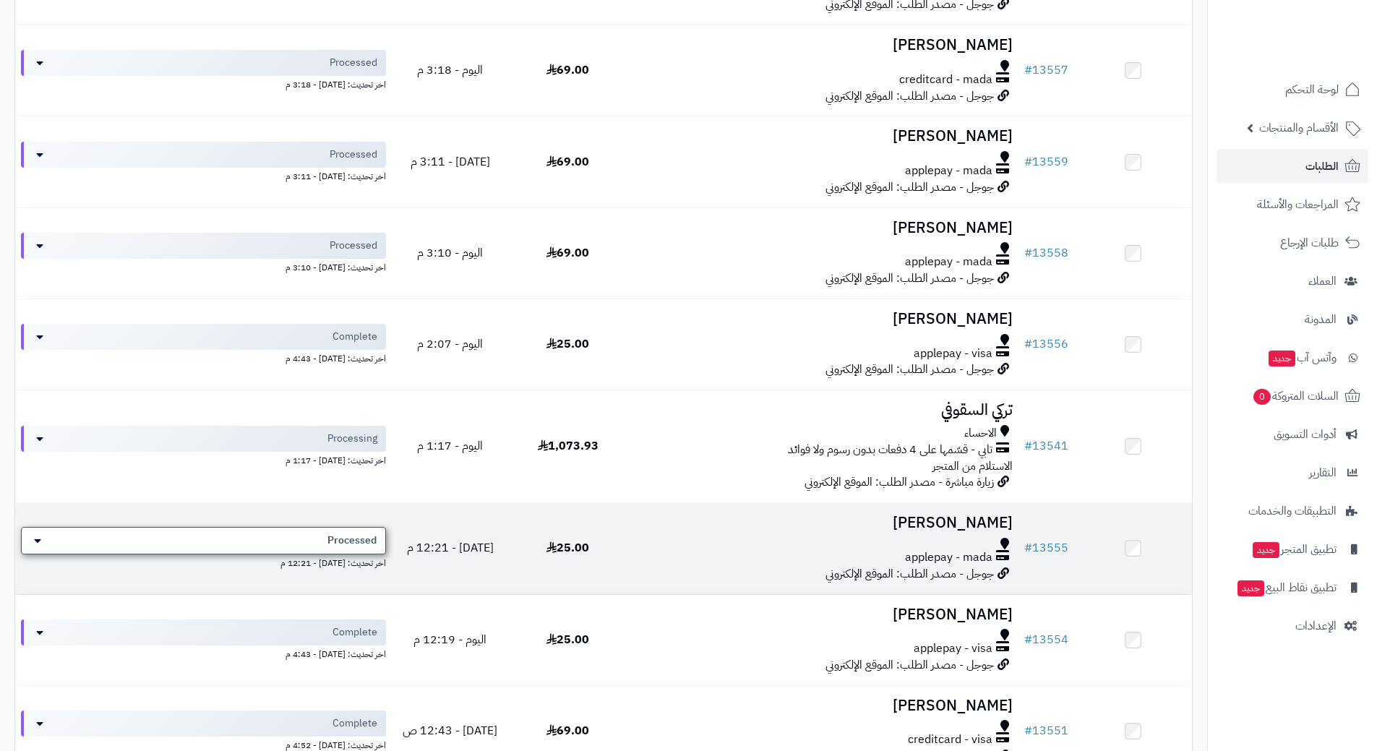
click at [340, 545] on span "Processed" at bounding box center [351, 541] width 49 height 14
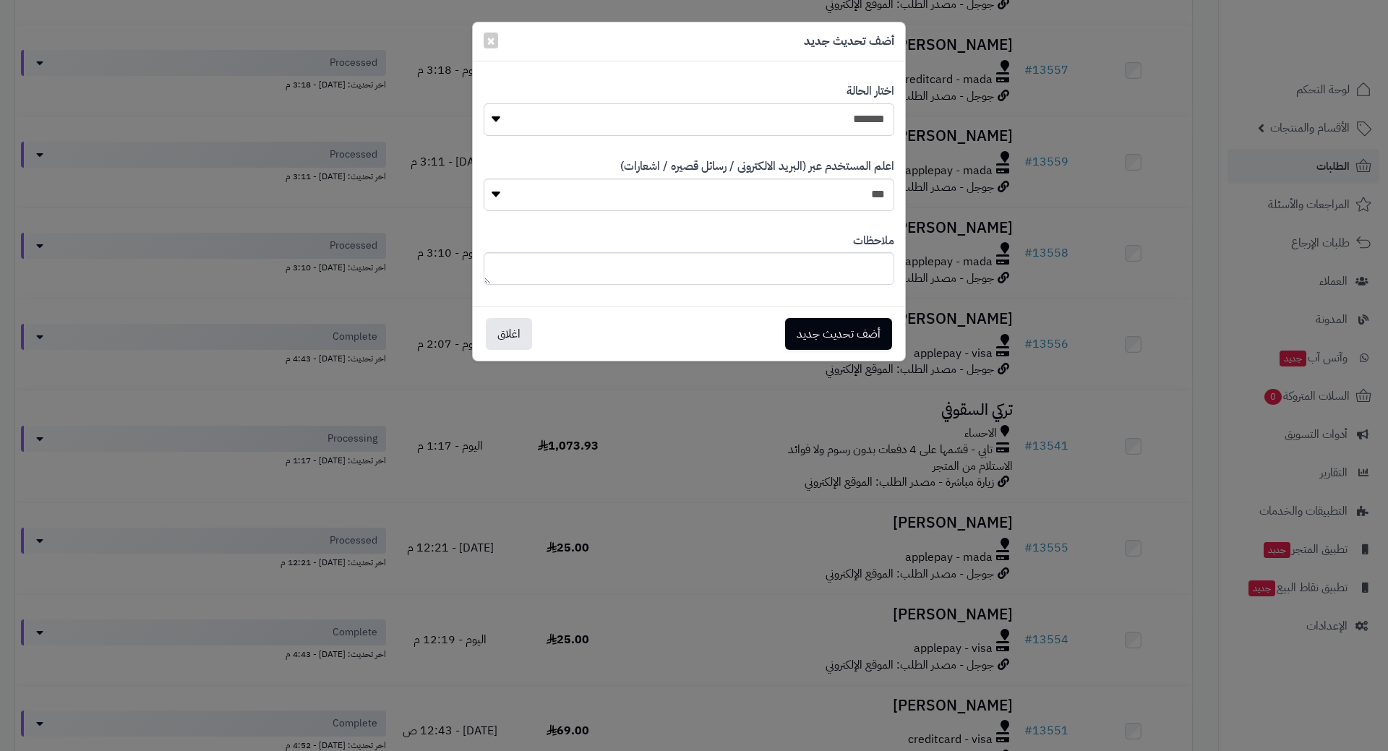
click at [779, 134] on select "**********" at bounding box center [689, 119] width 411 height 33
select select "*"
click at [484, 103] on select "**********" at bounding box center [689, 119] width 411 height 33
click at [819, 333] on button "أضف تحديث جديد" at bounding box center [838, 334] width 107 height 32
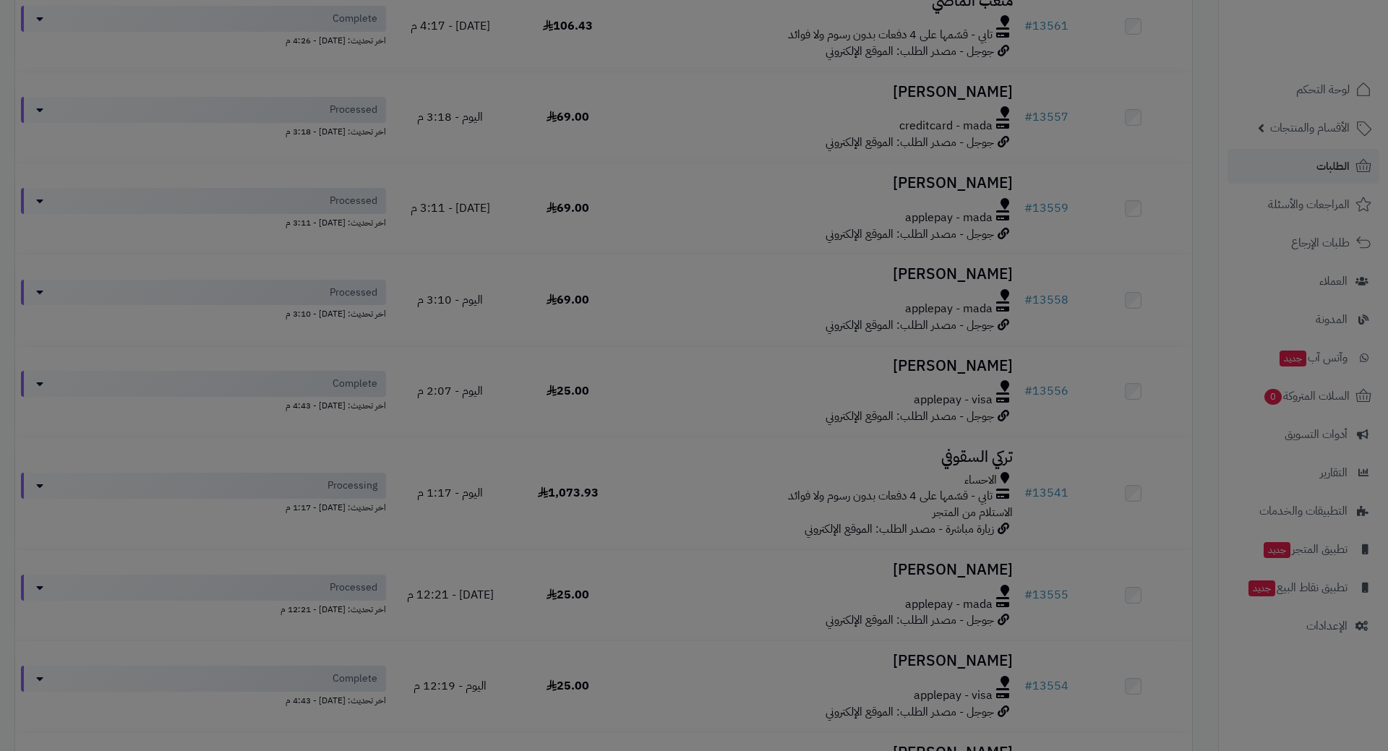
scroll to position [335, 0]
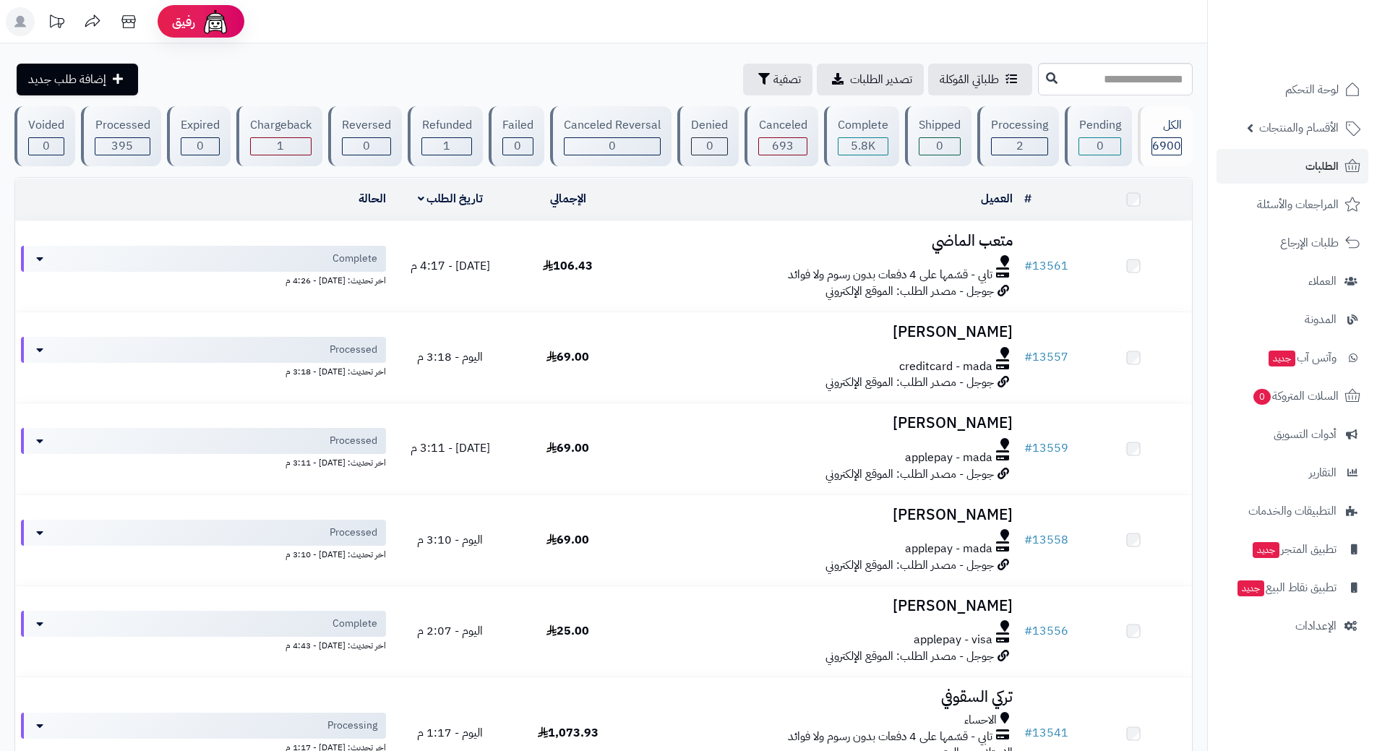
scroll to position [289, 0]
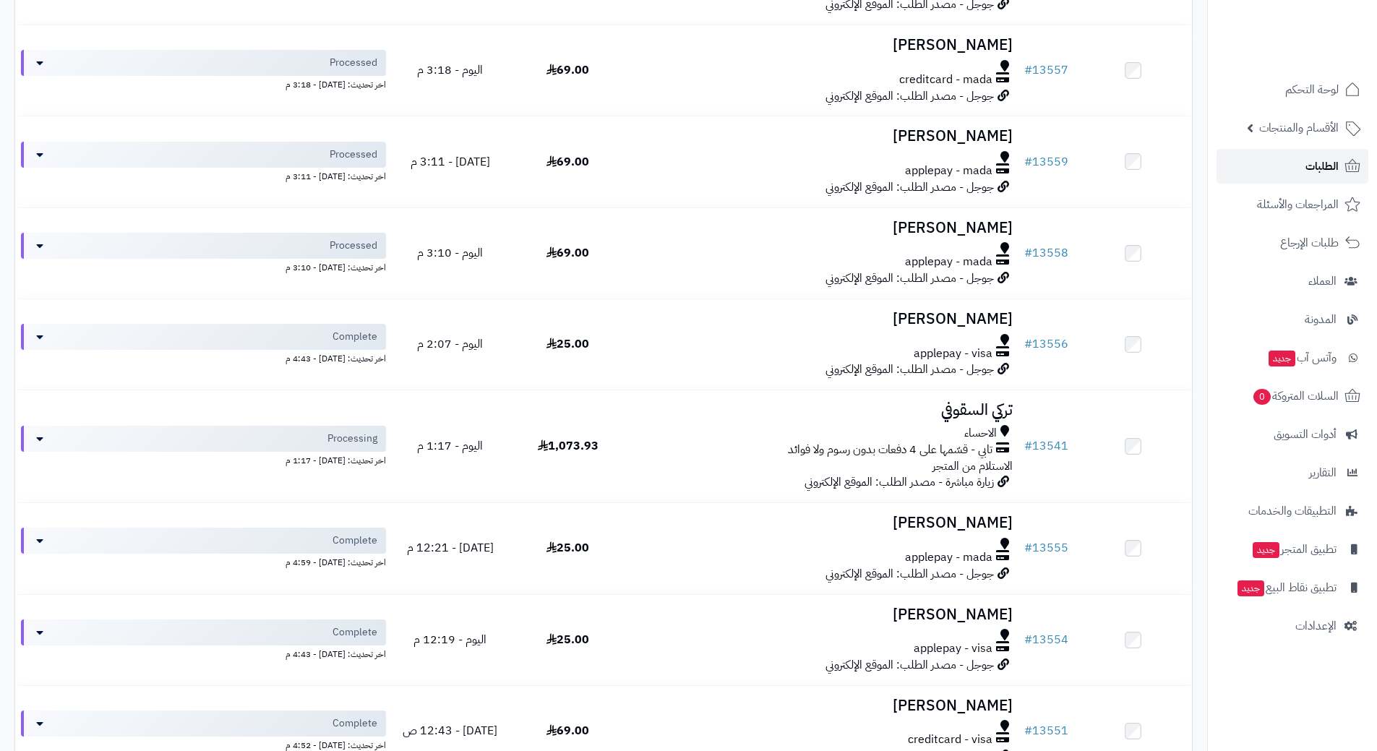
click at [1306, 154] on link "الطلبات" at bounding box center [1293, 166] width 152 height 35
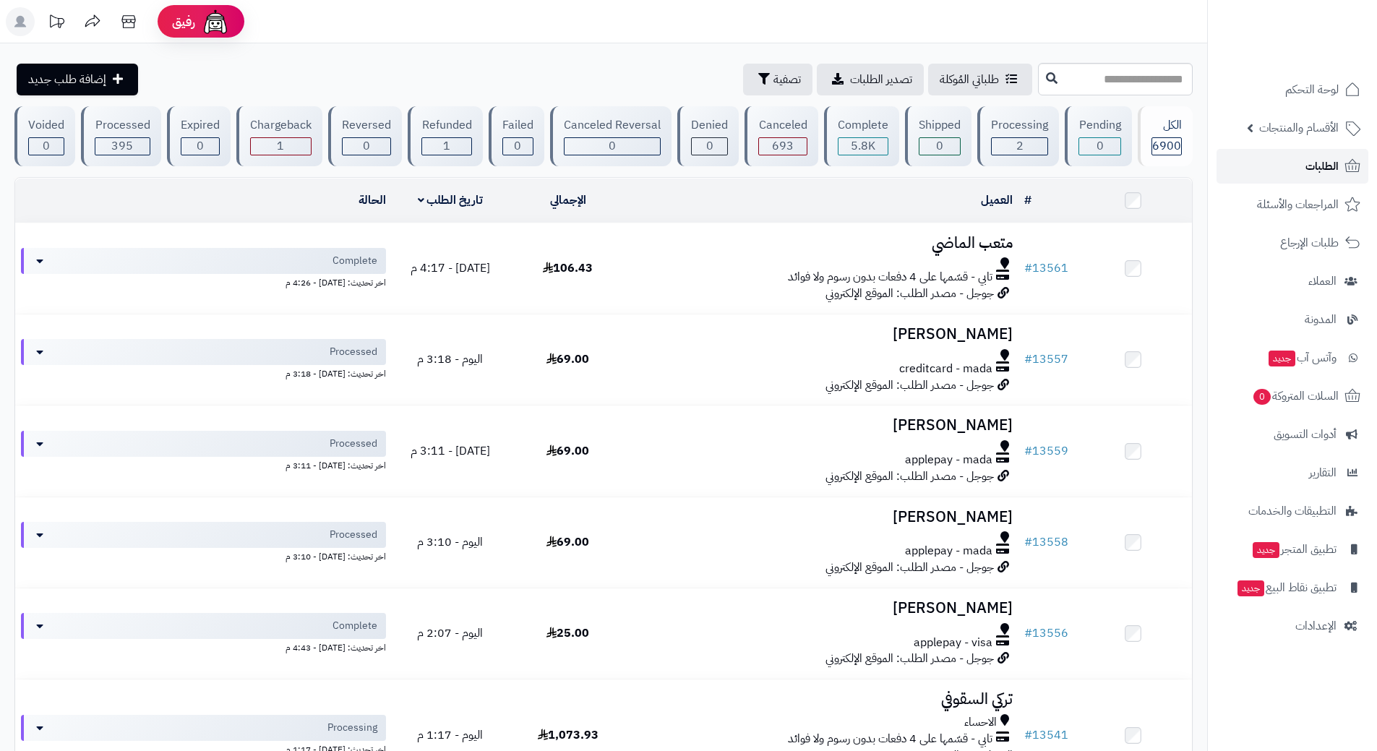
click at [1269, 157] on link "الطلبات" at bounding box center [1293, 166] width 152 height 35
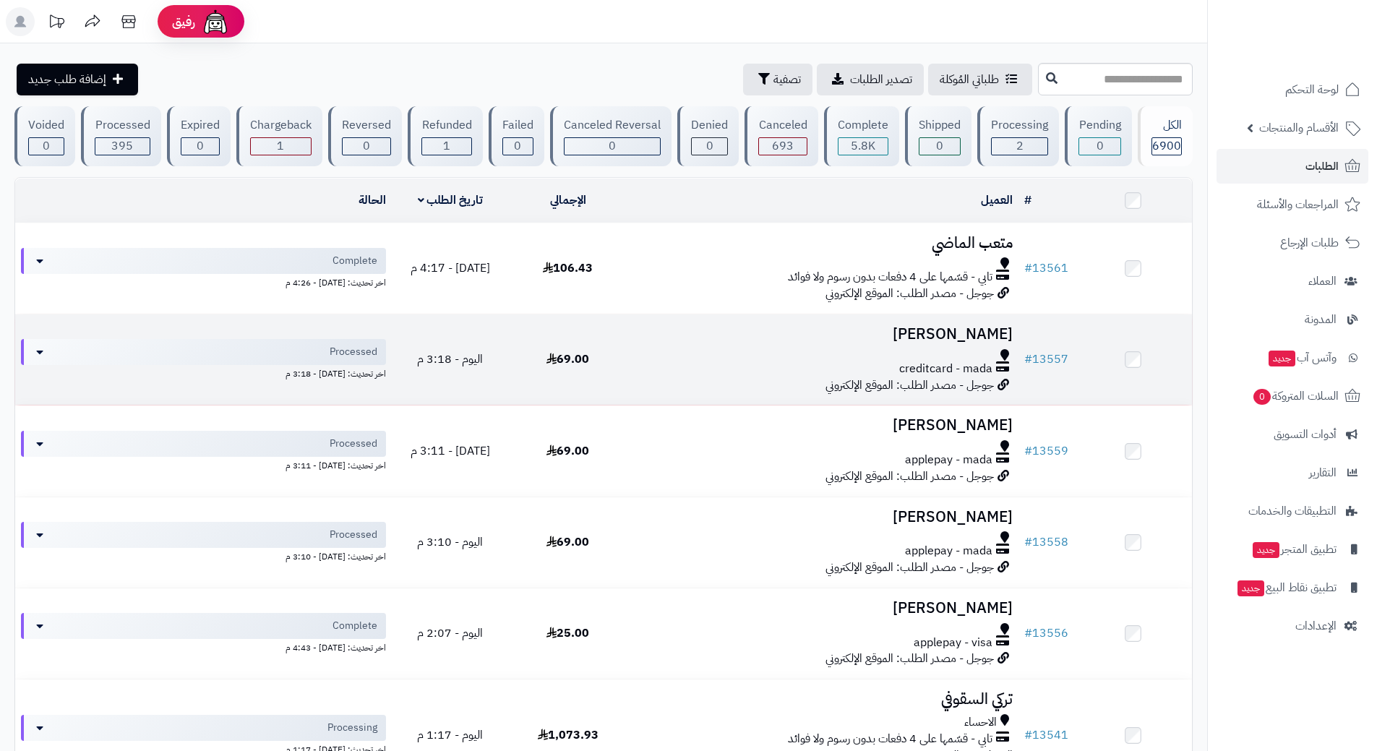
click at [687, 361] on div "creditcard - mada" at bounding box center [823, 369] width 380 height 17
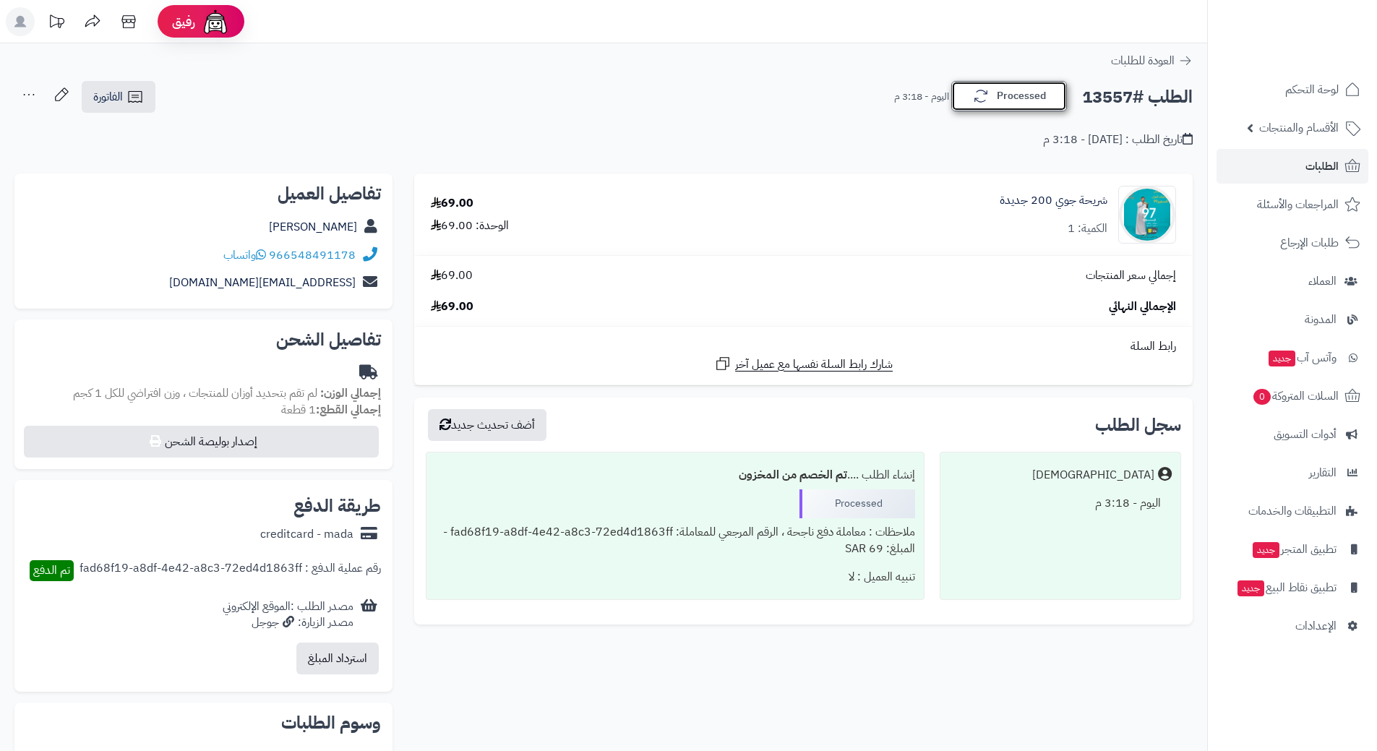
click at [1026, 108] on button "Processed" at bounding box center [1009, 96] width 116 height 30
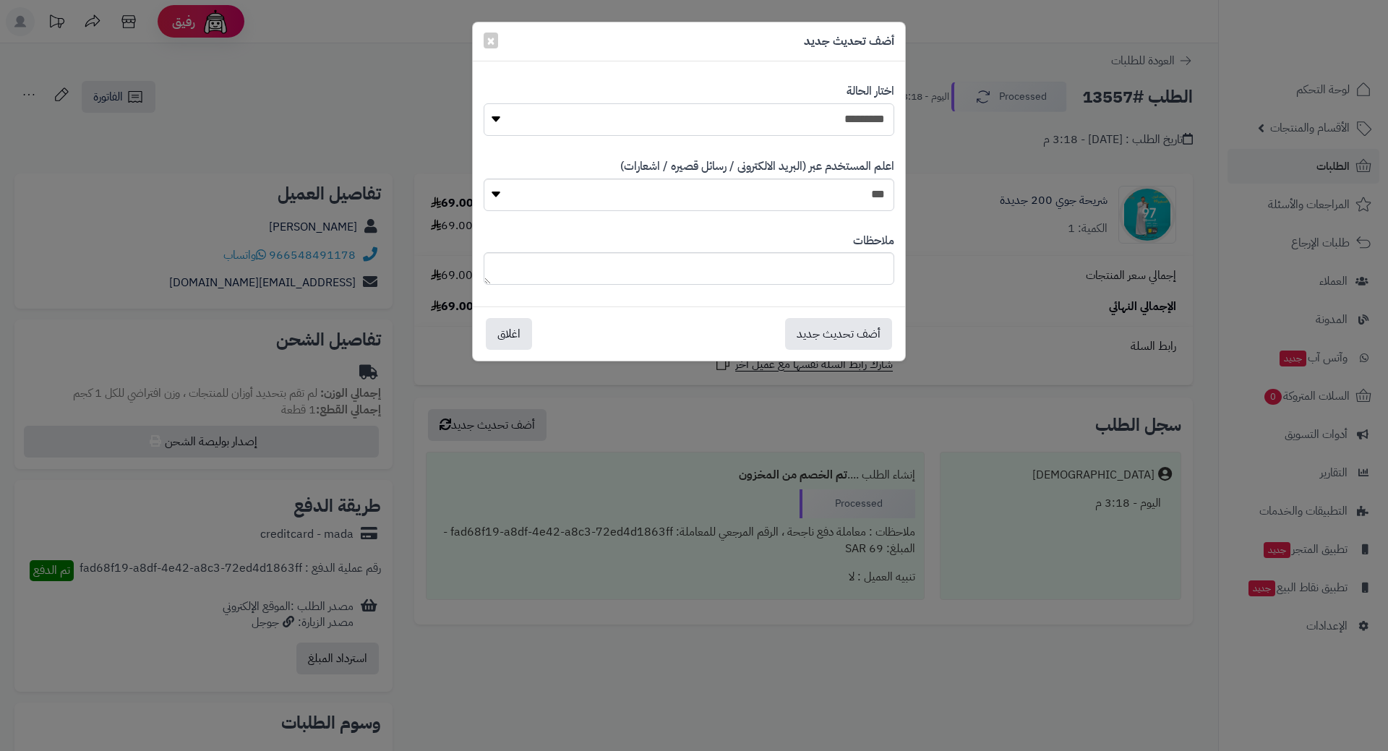
click at [852, 119] on select "**********" at bounding box center [689, 119] width 411 height 33
select select "*"
click at [484, 103] on select "**********" at bounding box center [689, 119] width 411 height 33
click at [845, 329] on button "أضف تحديث جديد" at bounding box center [838, 333] width 107 height 32
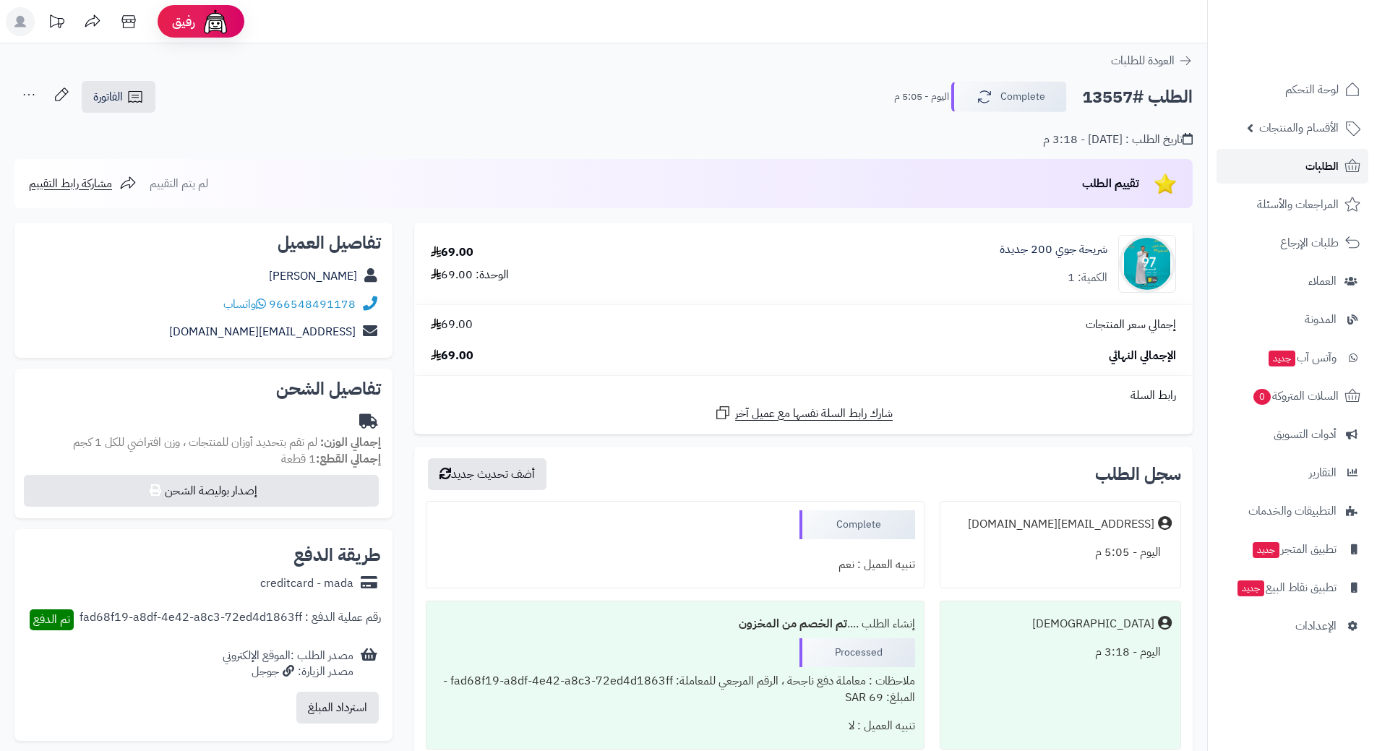
click at [1275, 166] on link "الطلبات" at bounding box center [1293, 166] width 152 height 35
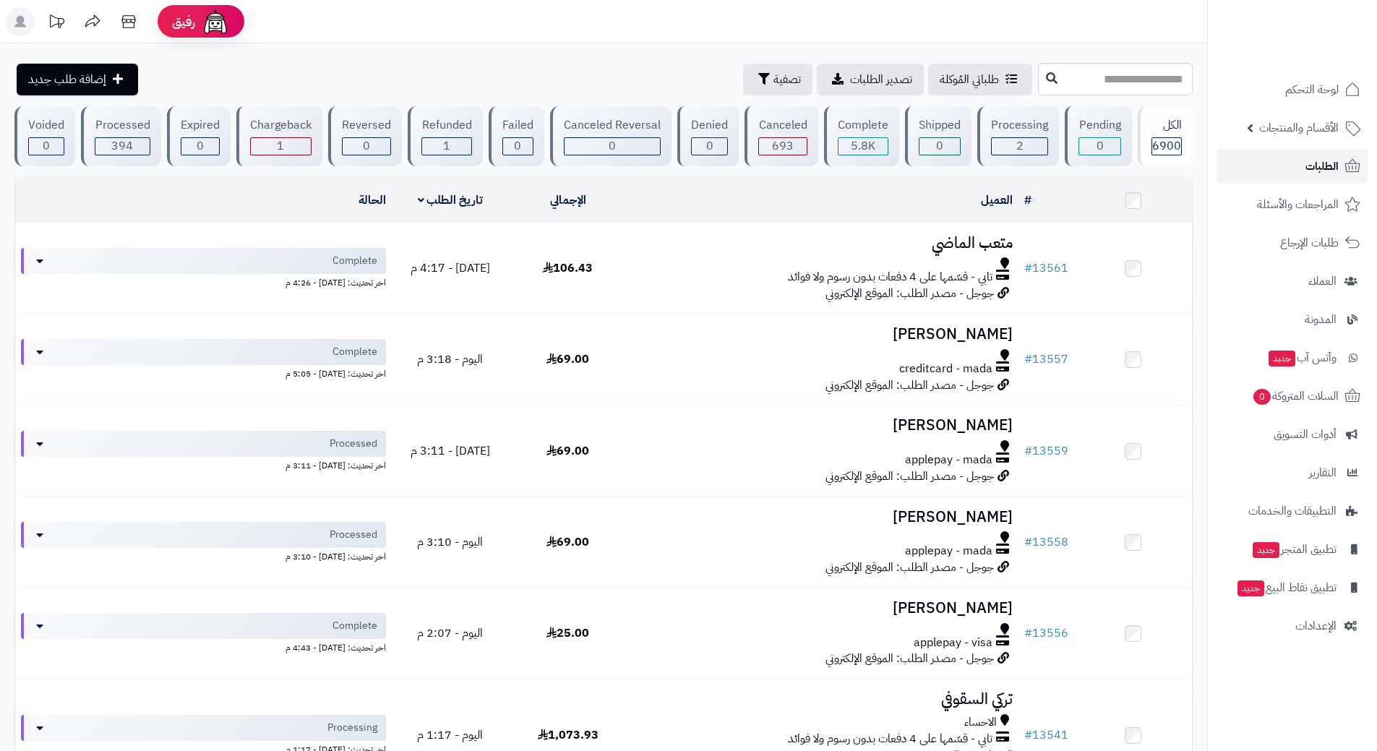
click at [1320, 170] on span "الطلبات" at bounding box center [1322, 166] width 33 height 20
click at [1265, 168] on link "الطلبات" at bounding box center [1293, 166] width 152 height 35
click at [1268, 163] on link "الطلبات" at bounding box center [1293, 166] width 152 height 35
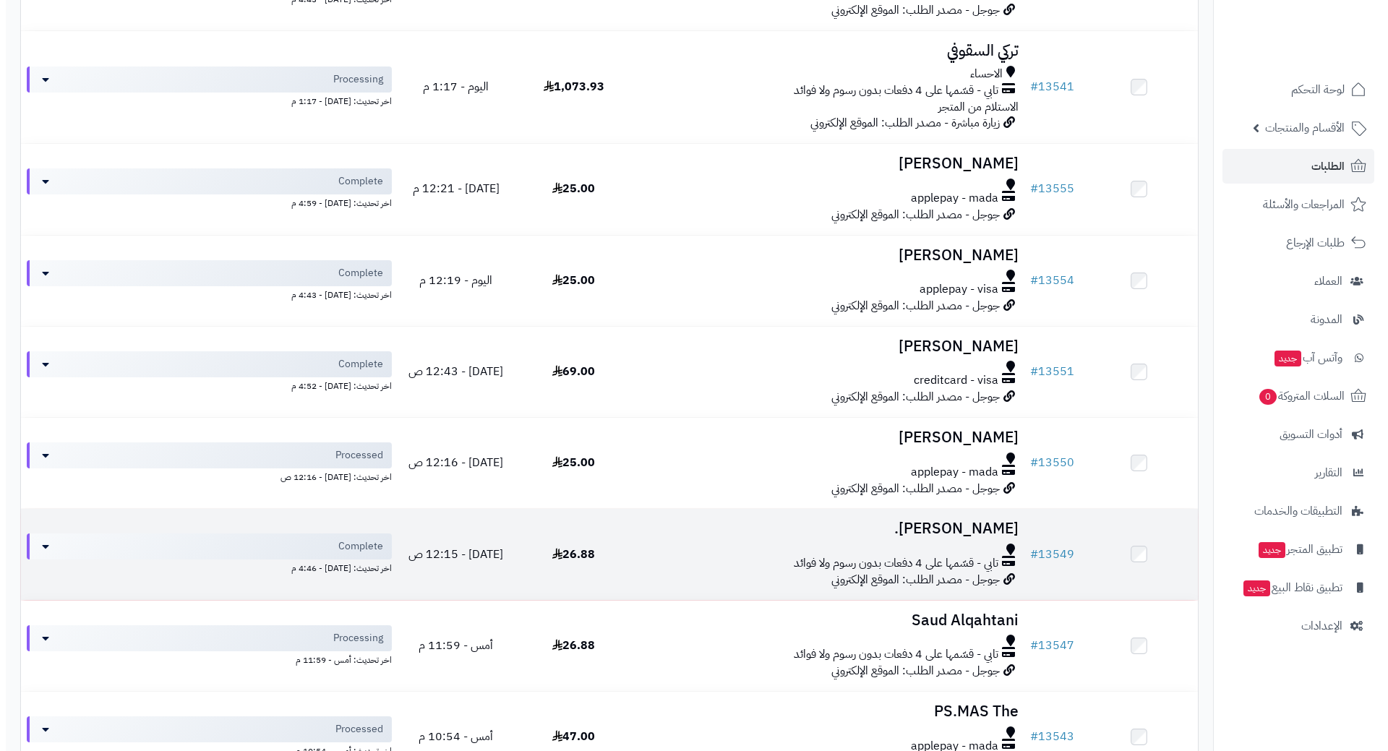
scroll to position [651, 0]
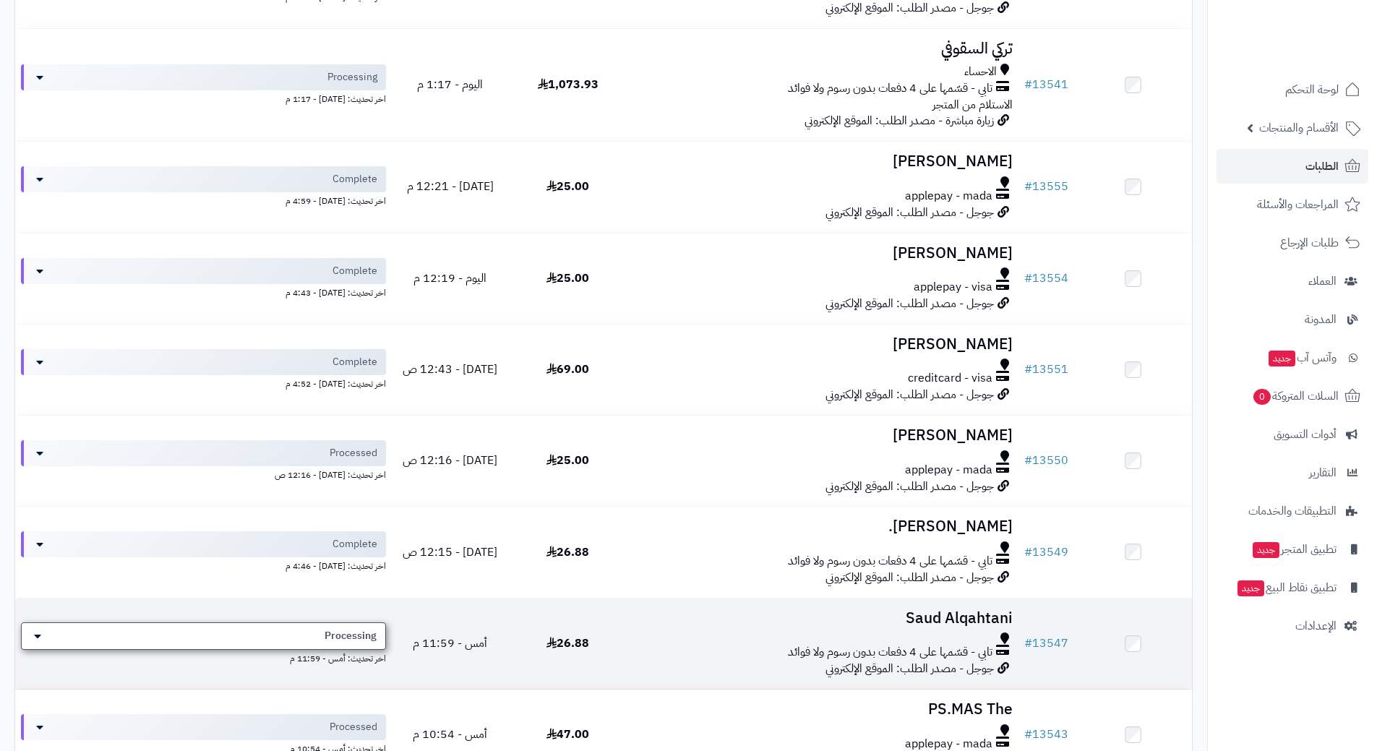
click at [369, 632] on span "Processing" at bounding box center [351, 636] width 52 height 14
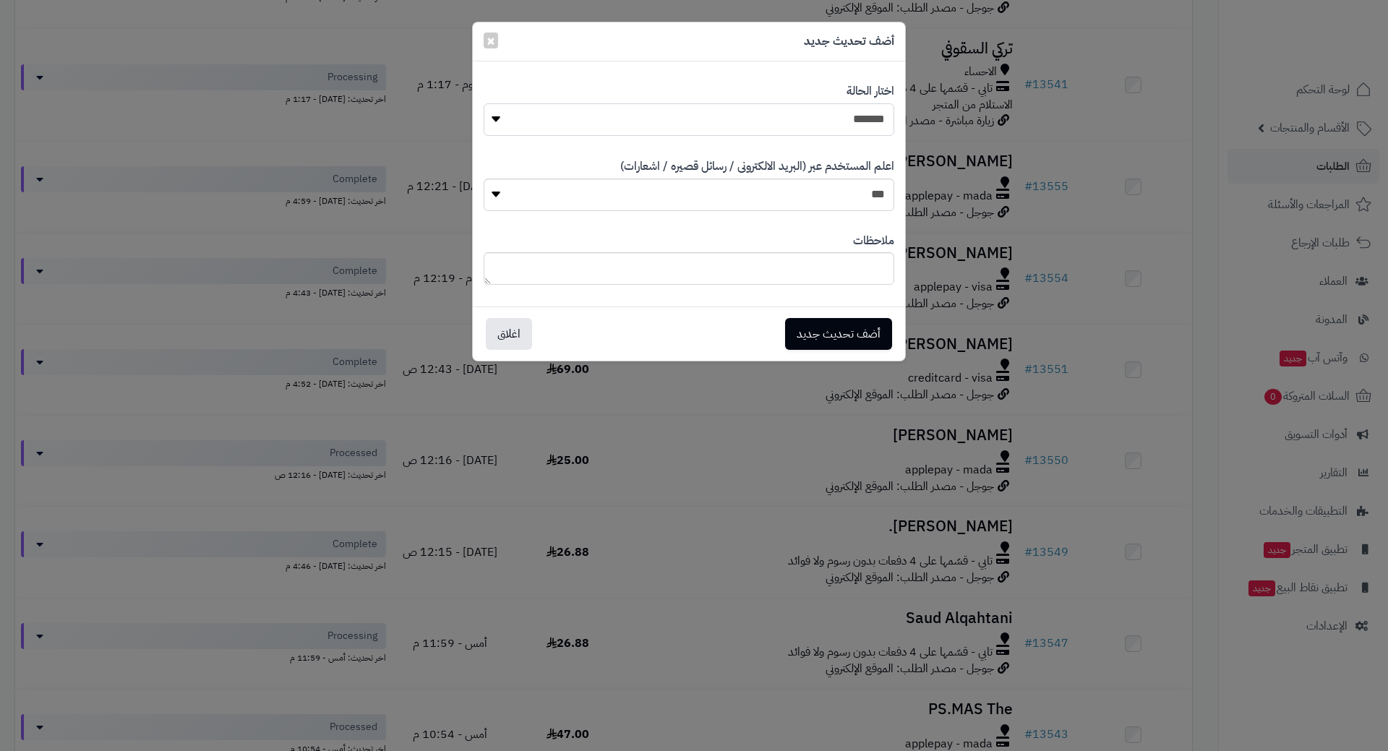
click at [763, 130] on select "**********" at bounding box center [689, 119] width 411 height 33
select select "*"
click at [484, 103] on select "**********" at bounding box center [689, 119] width 411 height 33
click at [834, 335] on button "أضف تحديث جديد" at bounding box center [838, 333] width 107 height 32
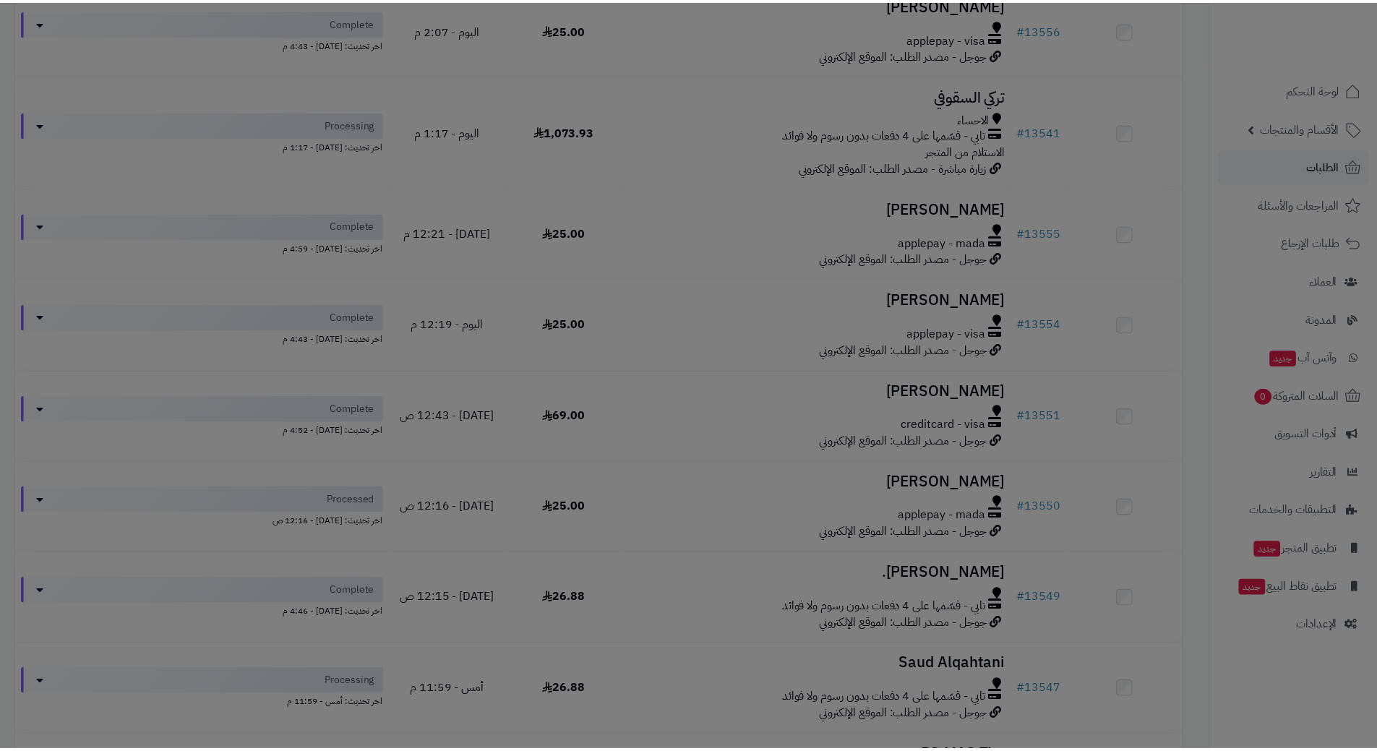
scroll to position [698, 0]
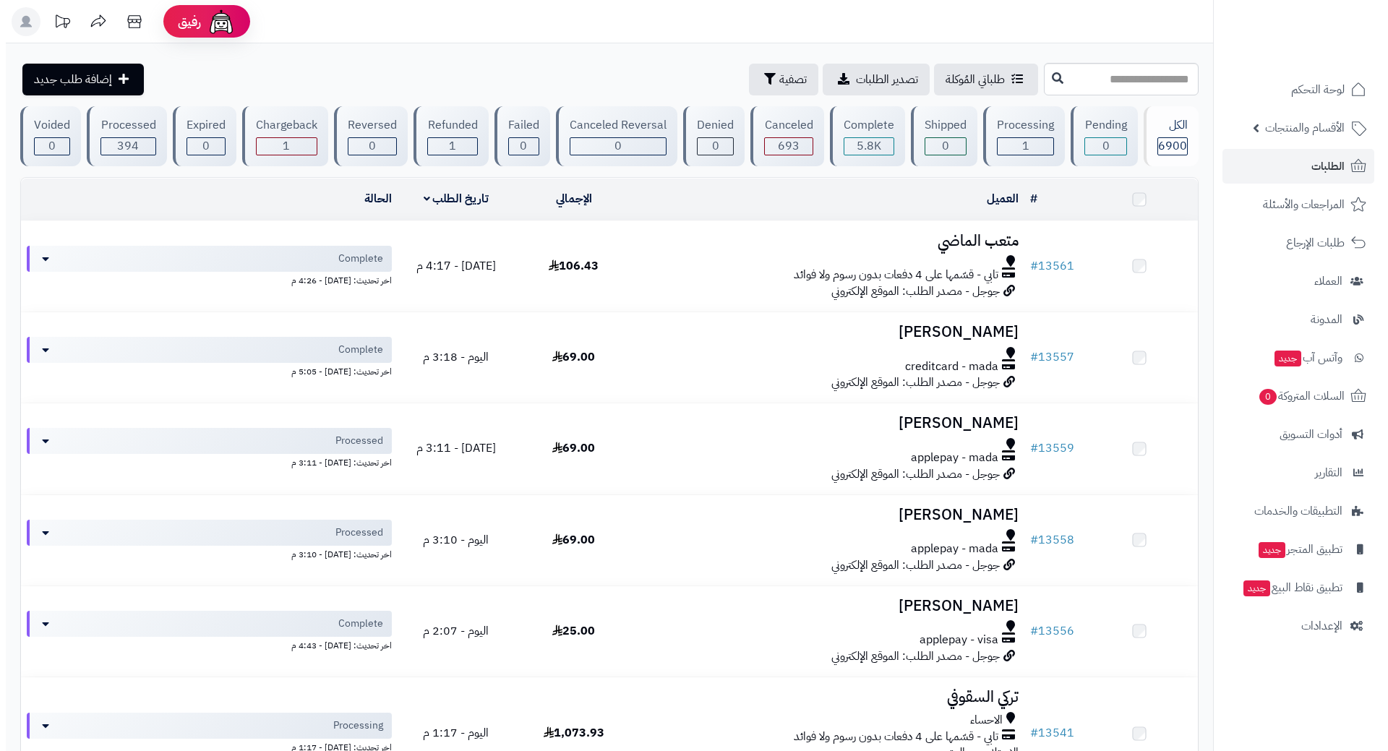
scroll to position [651, 0]
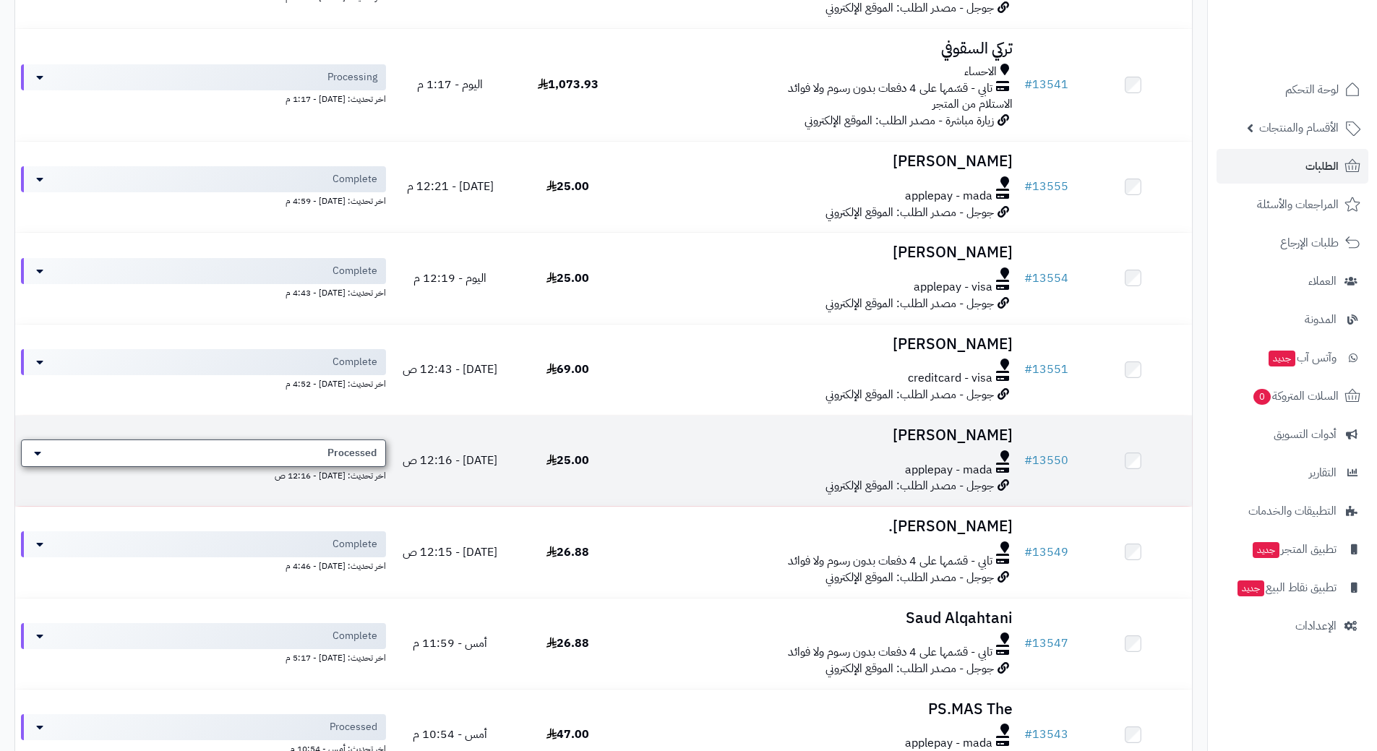
click at [362, 446] on span "Processed" at bounding box center [351, 453] width 49 height 14
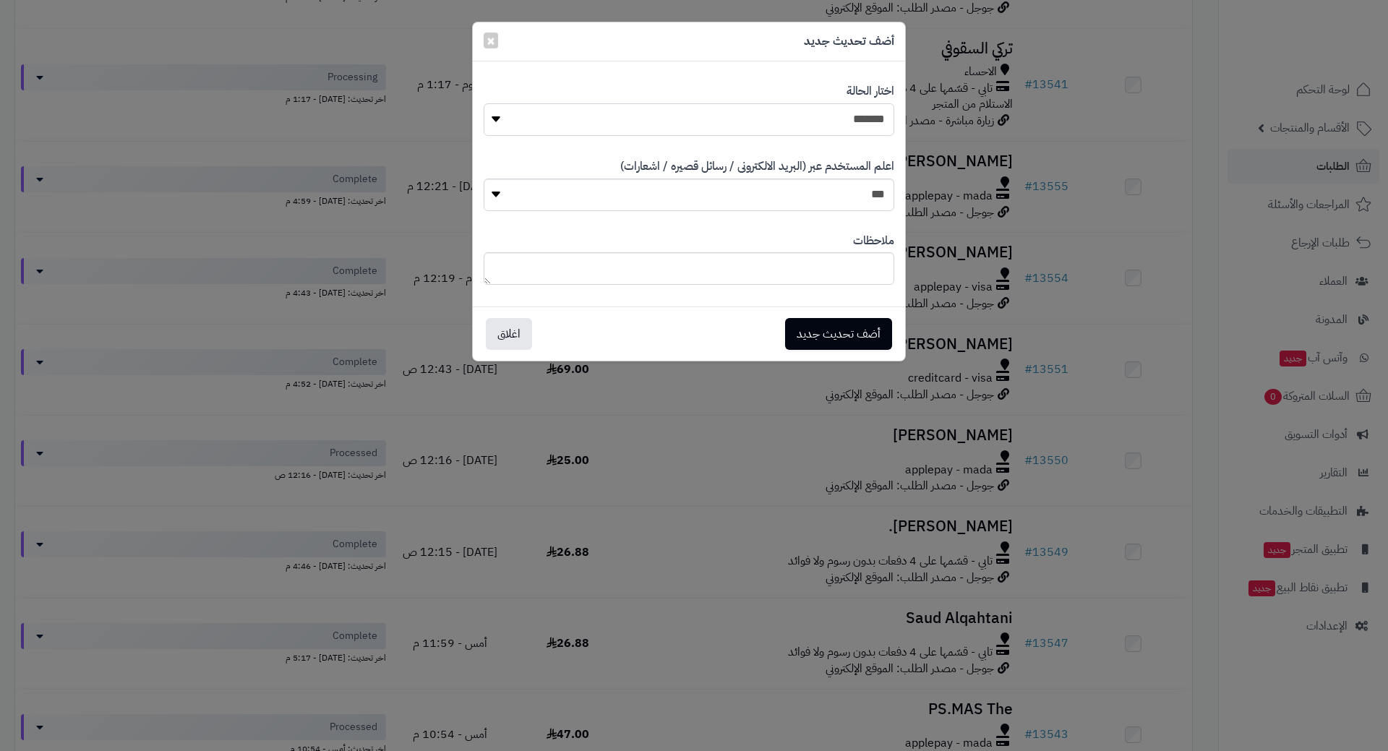
click at [825, 114] on select "**********" at bounding box center [689, 119] width 411 height 33
select select "*"
click at [484, 103] on select "**********" at bounding box center [689, 119] width 411 height 33
click at [846, 323] on button "أضف تحديث جديد" at bounding box center [838, 333] width 107 height 32
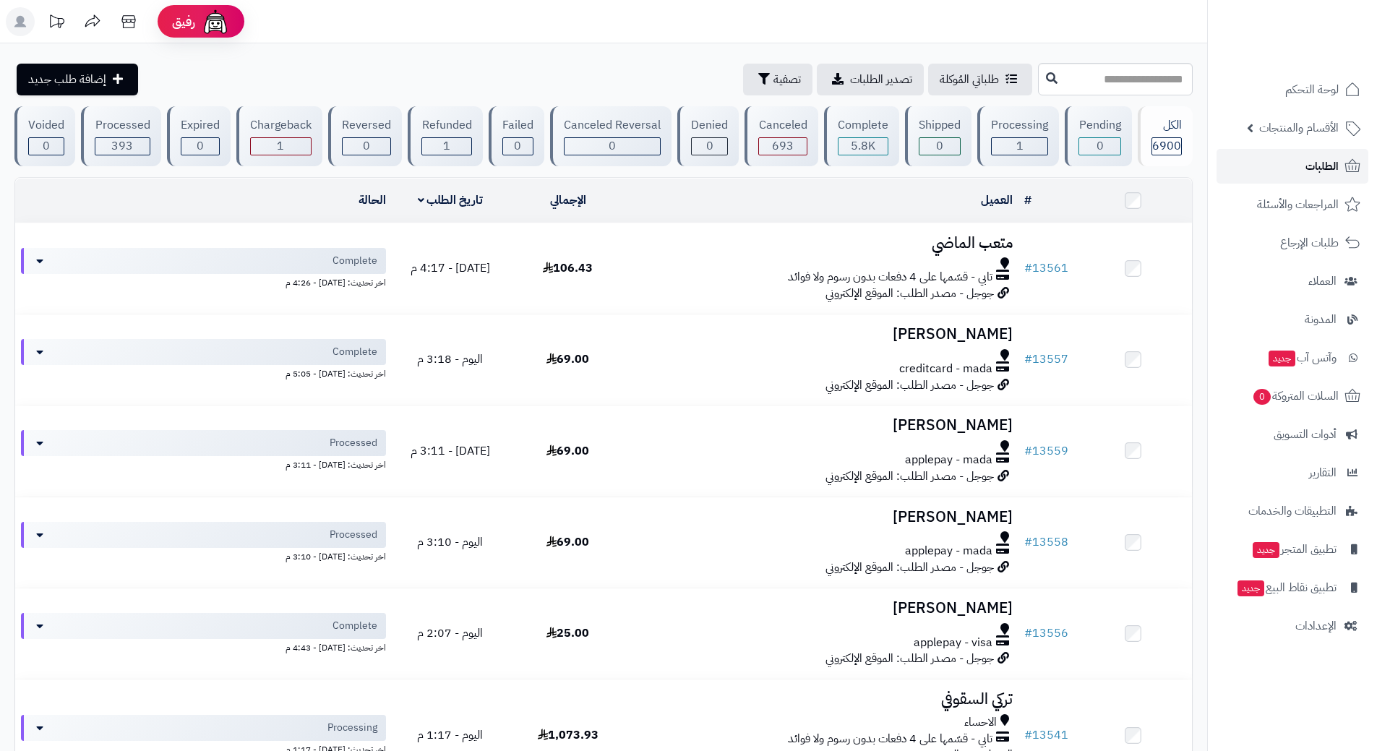
click at [1262, 161] on link "الطلبات" at bounding box center [1293, 166] width 152 height 35
click at [1095, 78] on input "text" at bounding box center [1115, 79] width 155 height 33
type input "*"
type input "*****"
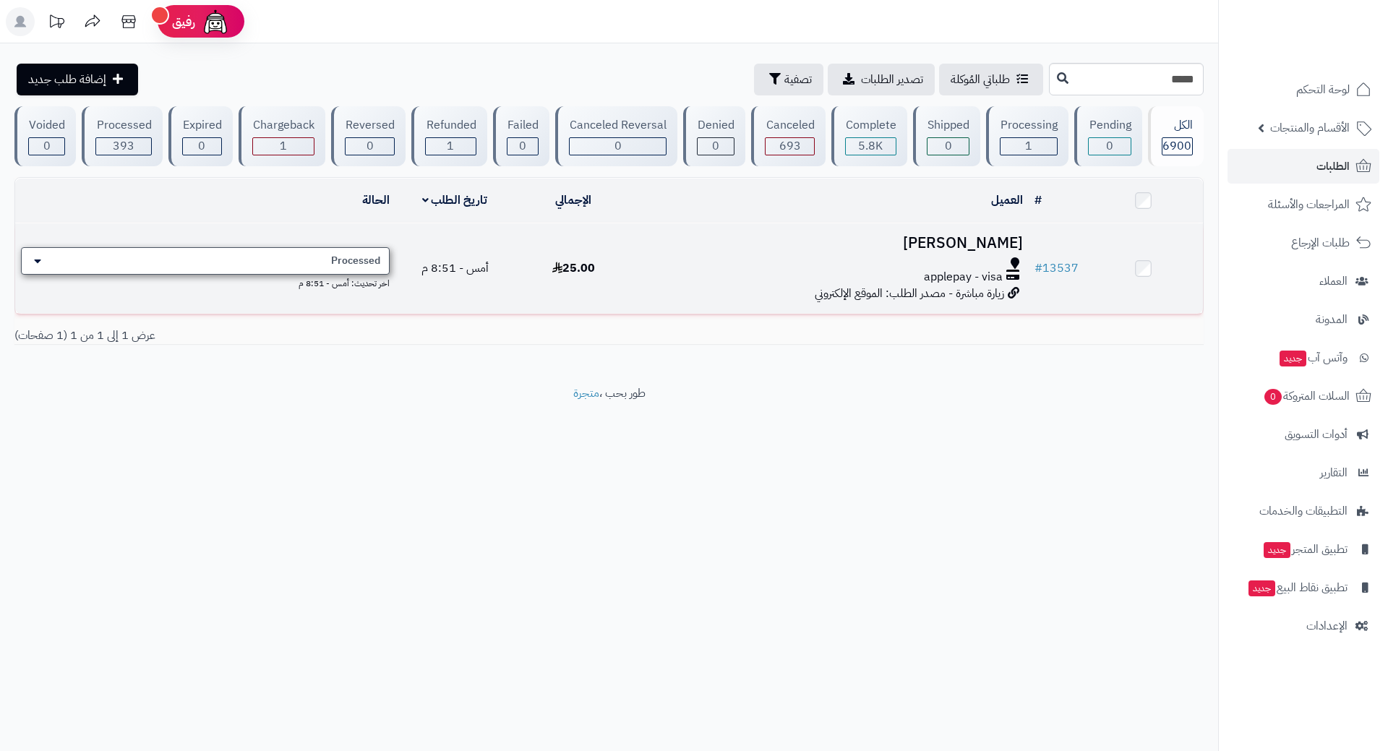
click at [370, 254] on span "Processed" at bounding box center [355, 261] width 49 height 14
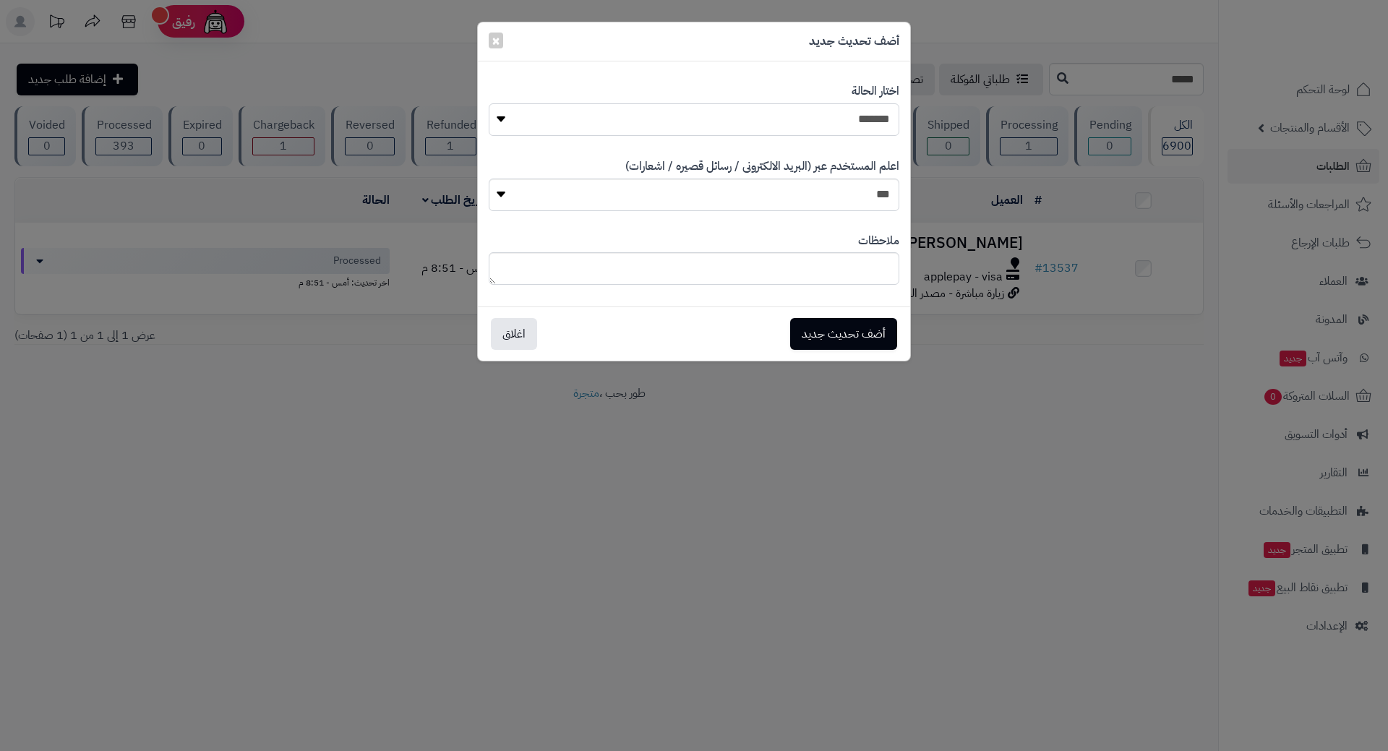
click at [685, 128] on select "**********" at bounding box center [694, 119] width 411 height 33
select select "*"
click at [489, 103] on select "**********" at bounding box center [694, 119] width 411 height 33
click at [849, 335] on button "أضف تحديث جديد" at bounding box center [843, 333] width 107 height 32
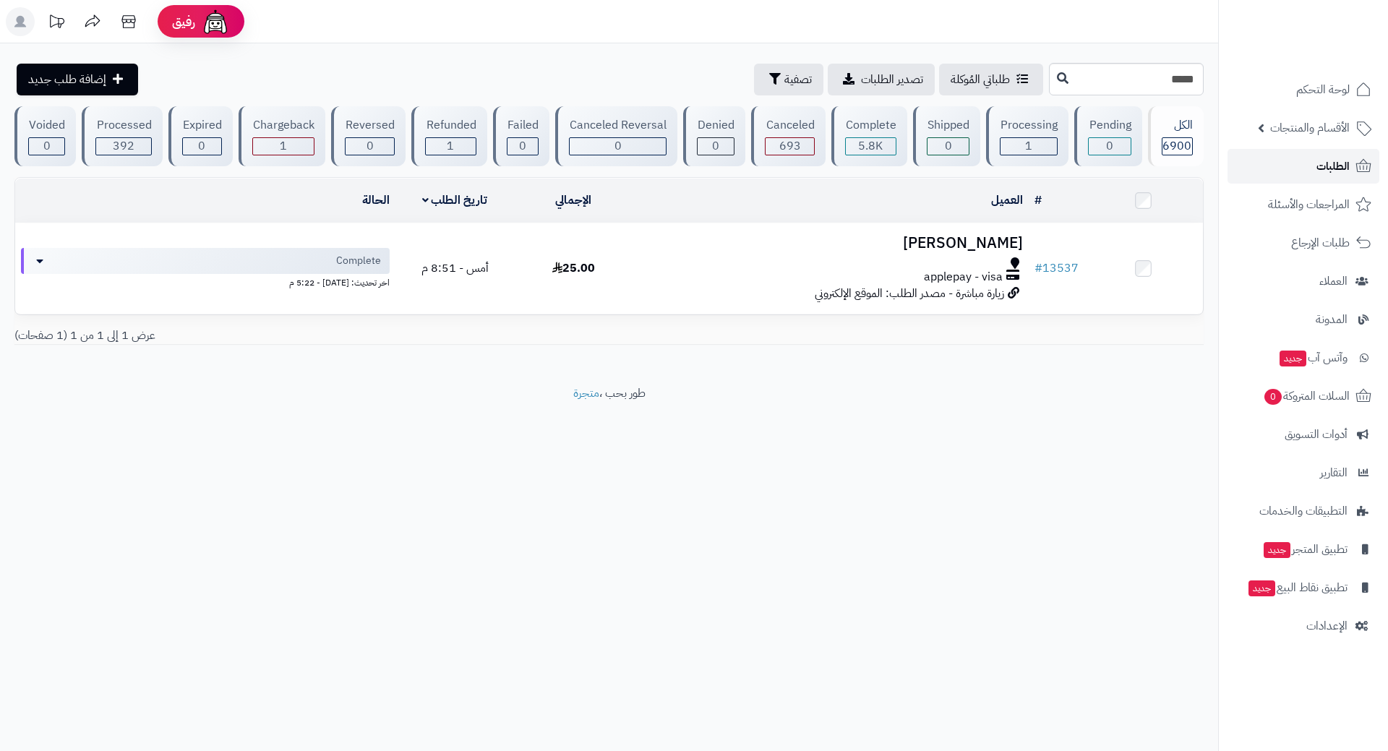
click at [1275, 160] on link "الطلبات" at bounding box center [1304, 166] width 152 height 35
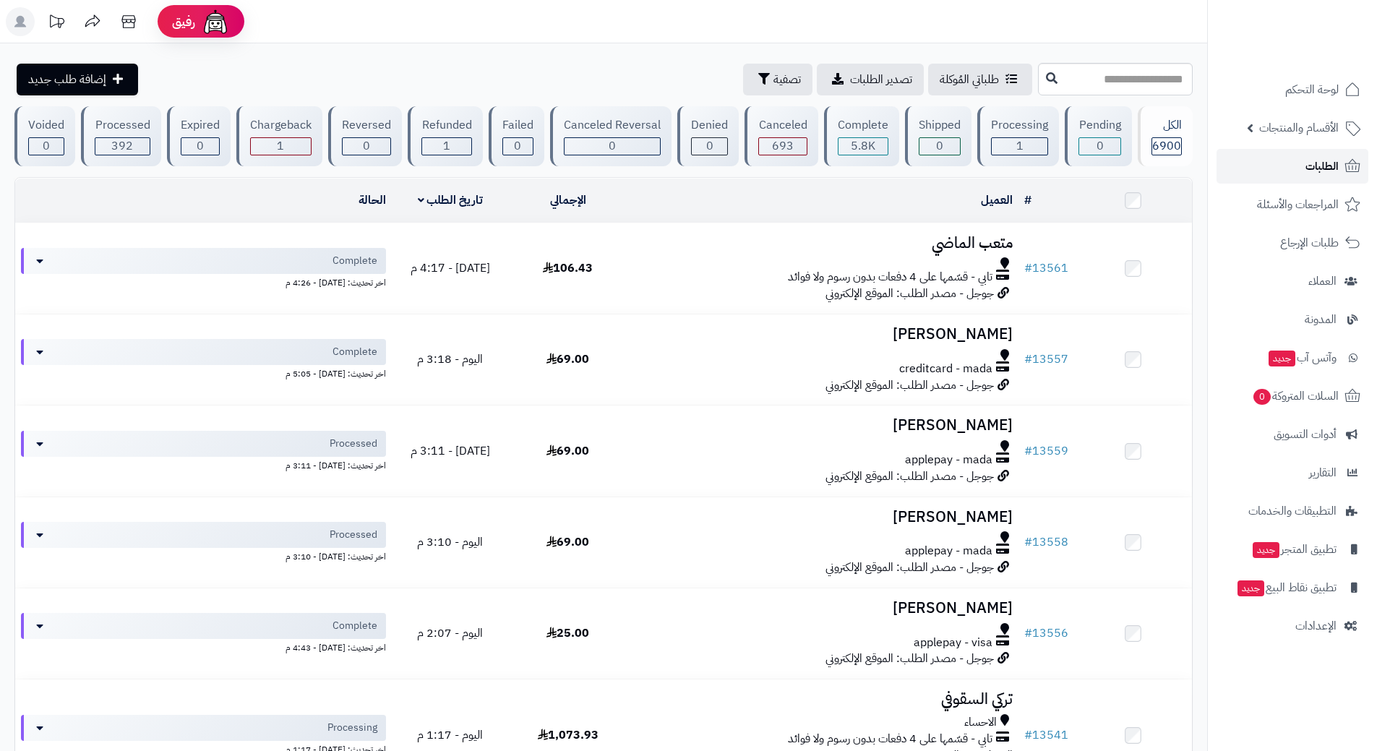
click at [1263, 172] on link "الطلبات" at bounding box center [1293, 166] width 152 height 35
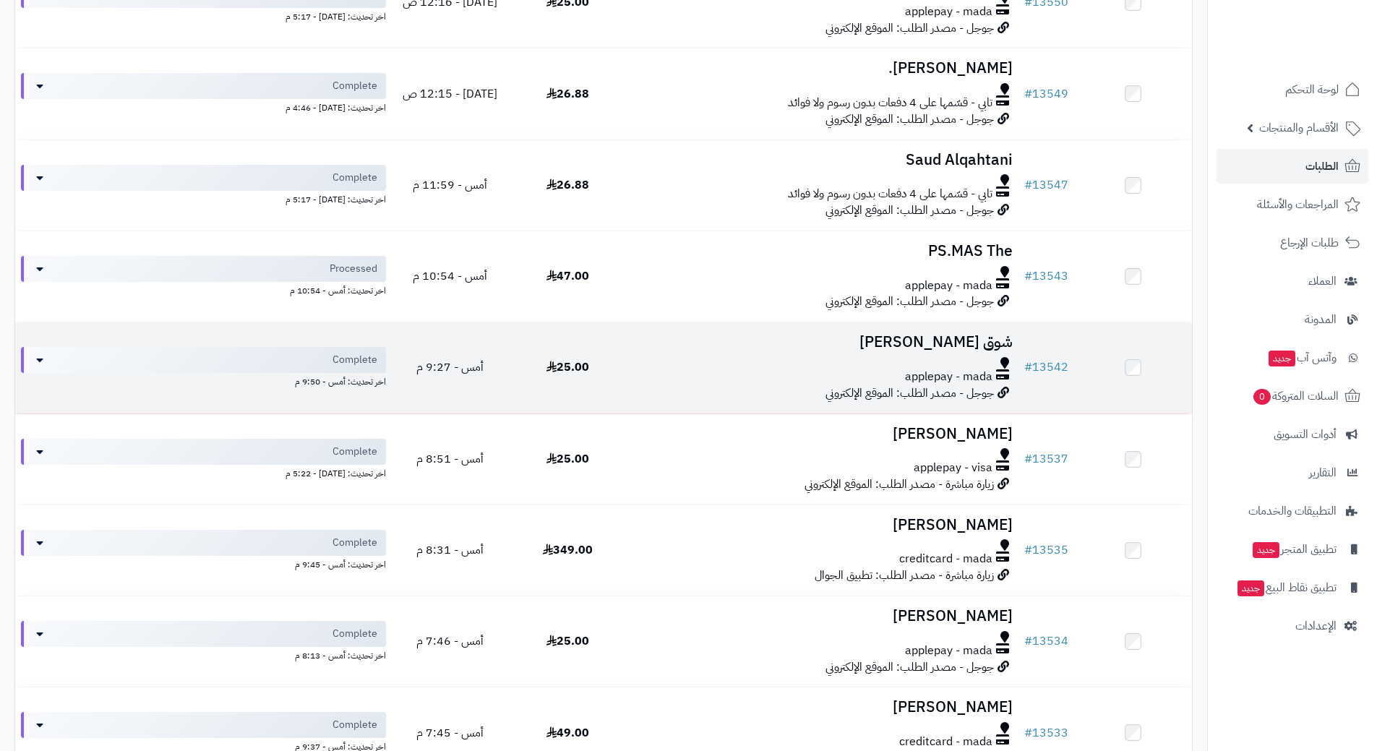
scroll to position [1157, 0]
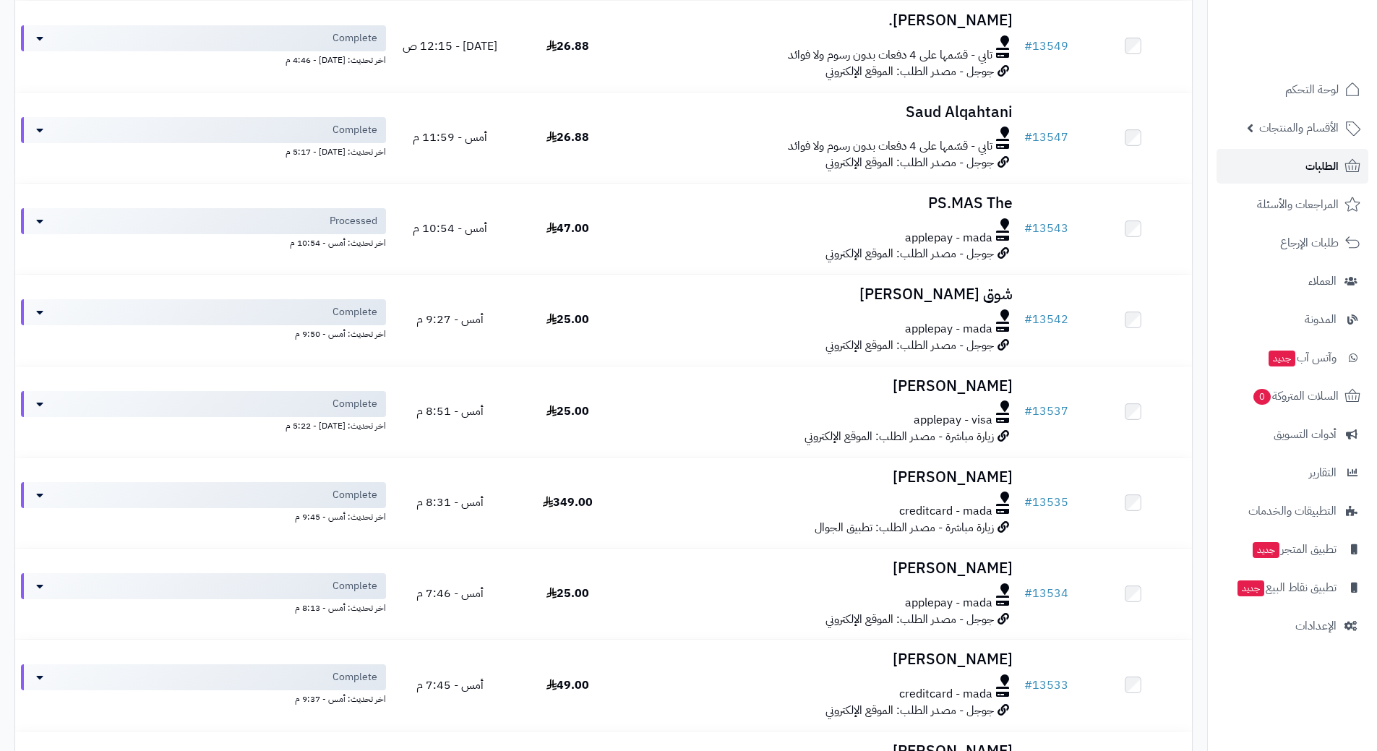
click at [1284, 162] on link "الطلبات" at bounding box center [1293, 166] width 152 height 35
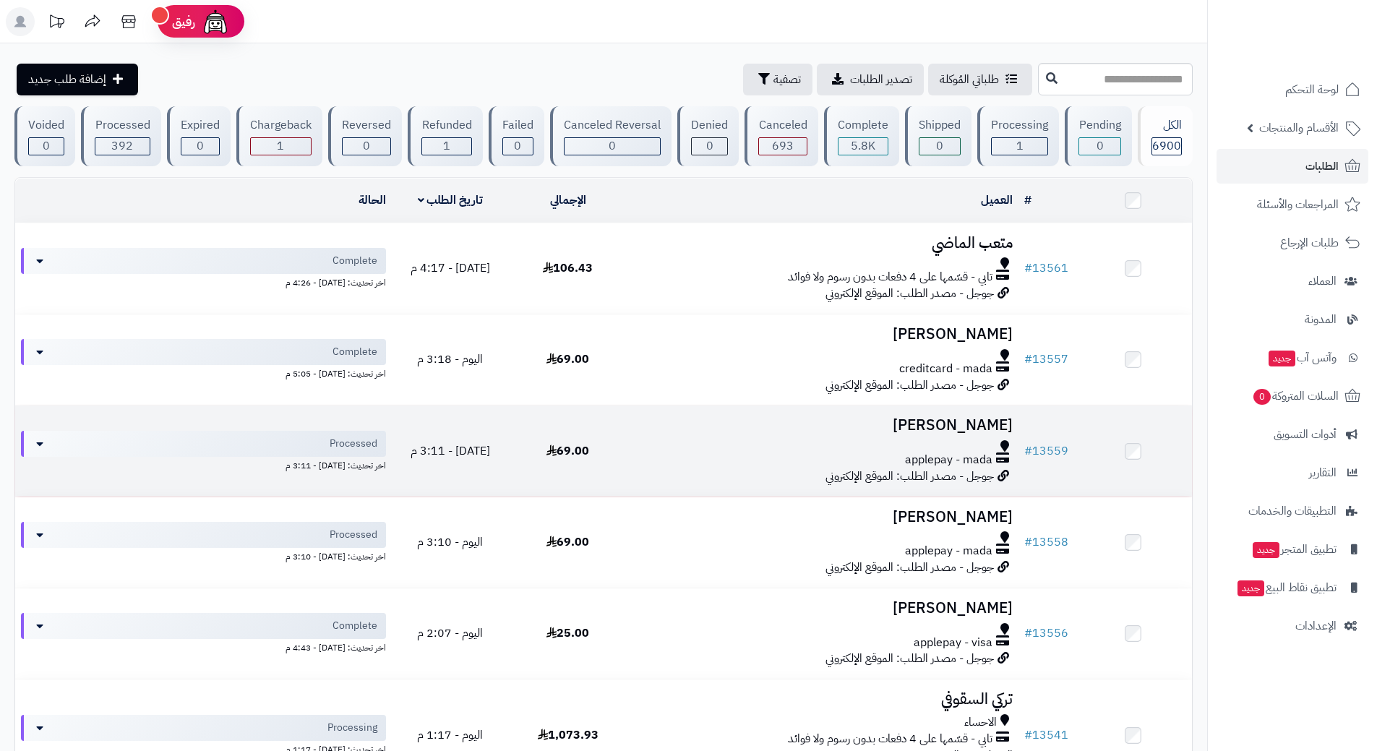
click at [679, 435] on td "[PERSON_NAME] applepay - mada جوجل - مصدر الطلب: الموقع الإلكتروني" at bounding box center [823, 451] width 392 height 90
click at [680, 435] on td "Rana R applepay - mada جوجل - مصدر الطلب: الموقع الإلكتروني" at bounding box center [823, 451] width 392 height 90
click at [694, 445] on div at bounding box center [823, 446] width 380 height 12
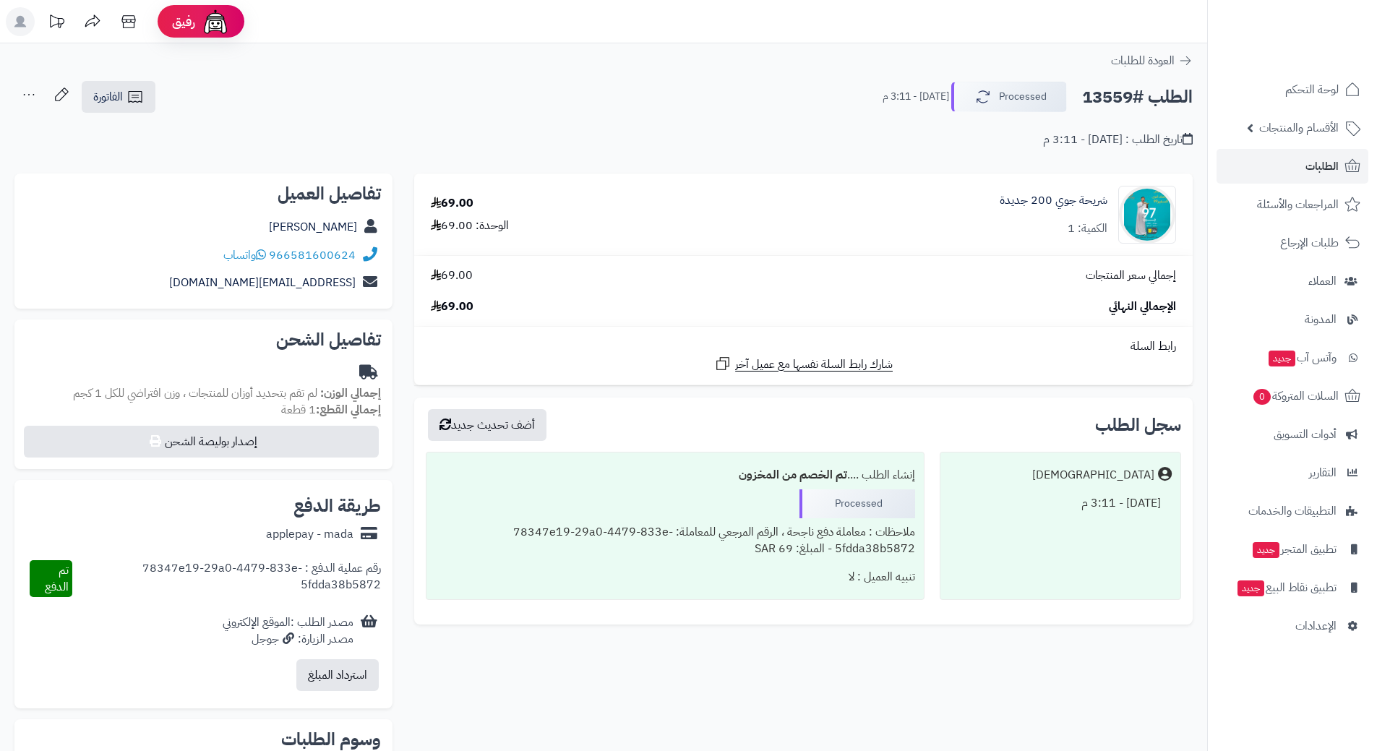
click at [1134, 100] on h2 "الطلب #13559" at bounding box center [1137, 97] width 111 height 30
click at [1134, 99] on h2 "الطلب #13559" at bounding box center [1137, 97] width 111 height 30
copy div "الطلب #13559 Processed"
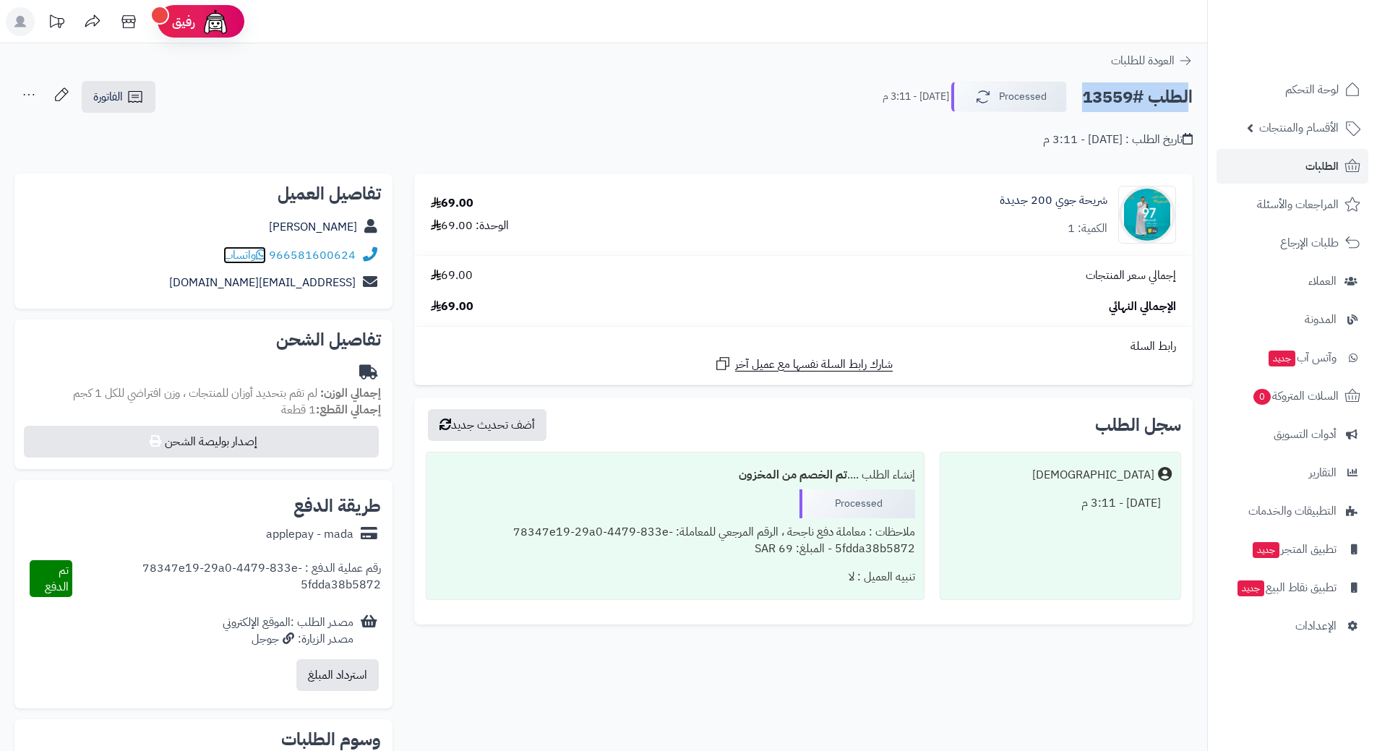
click at [263, 257] on icon at bounding box center [261, 255] width 10 height 12
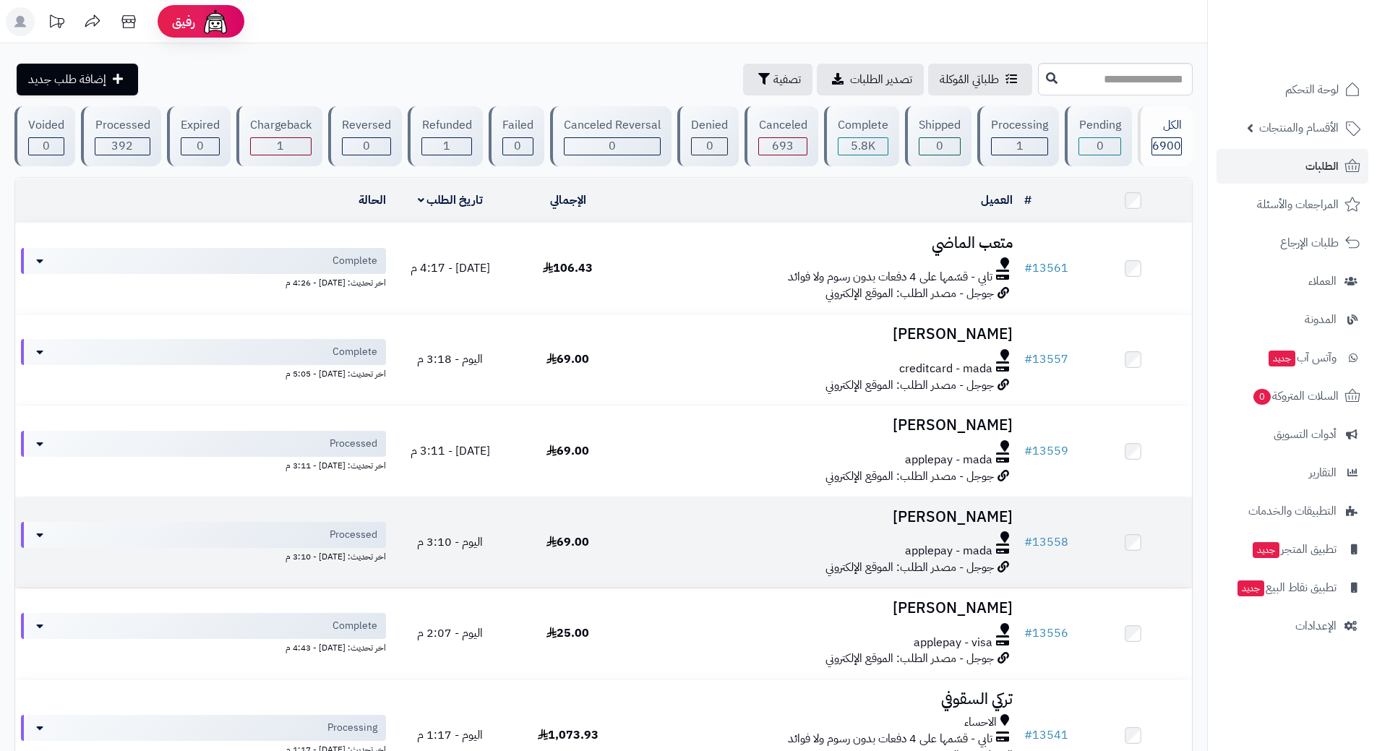
click at [646, 548] on div "applepay - mada" at bounding box center [823, 551] width 380 height 17
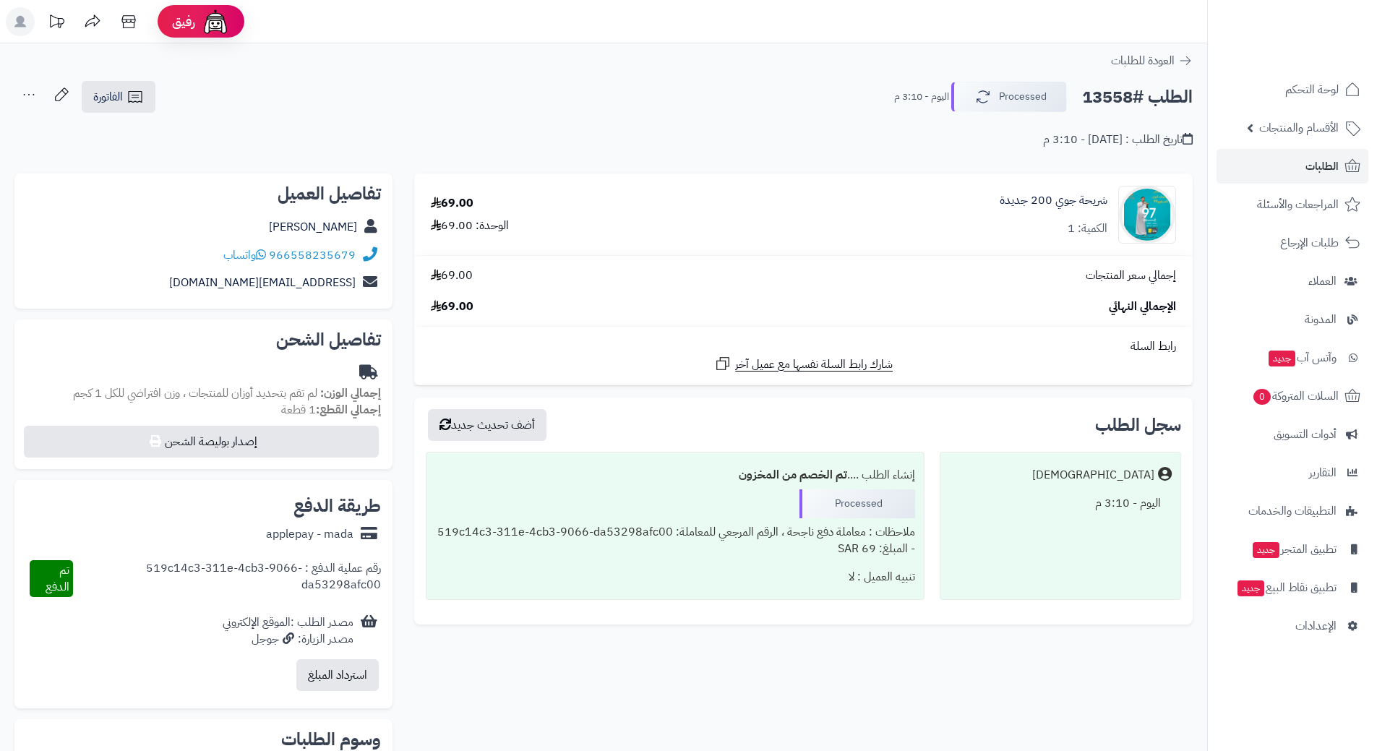
click at [1139, 93] on h2 "الطلب #13558" at bounding box center [1137, 97] width 111 height 30
copy div "الطلب #13558 Processed"
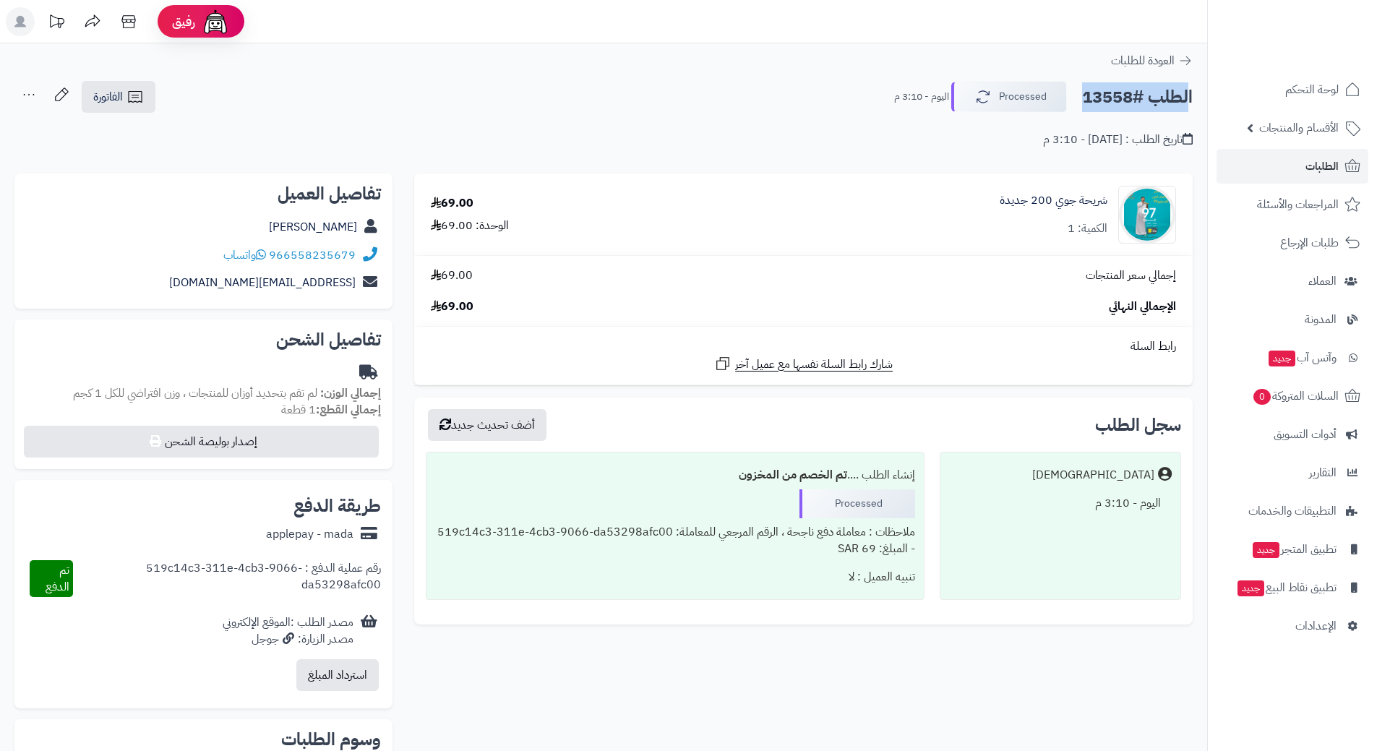
copy div "الطلب #13558 Processed"
click at [262, 254] on icon at bounding box center [261, 255] width 10 height 12
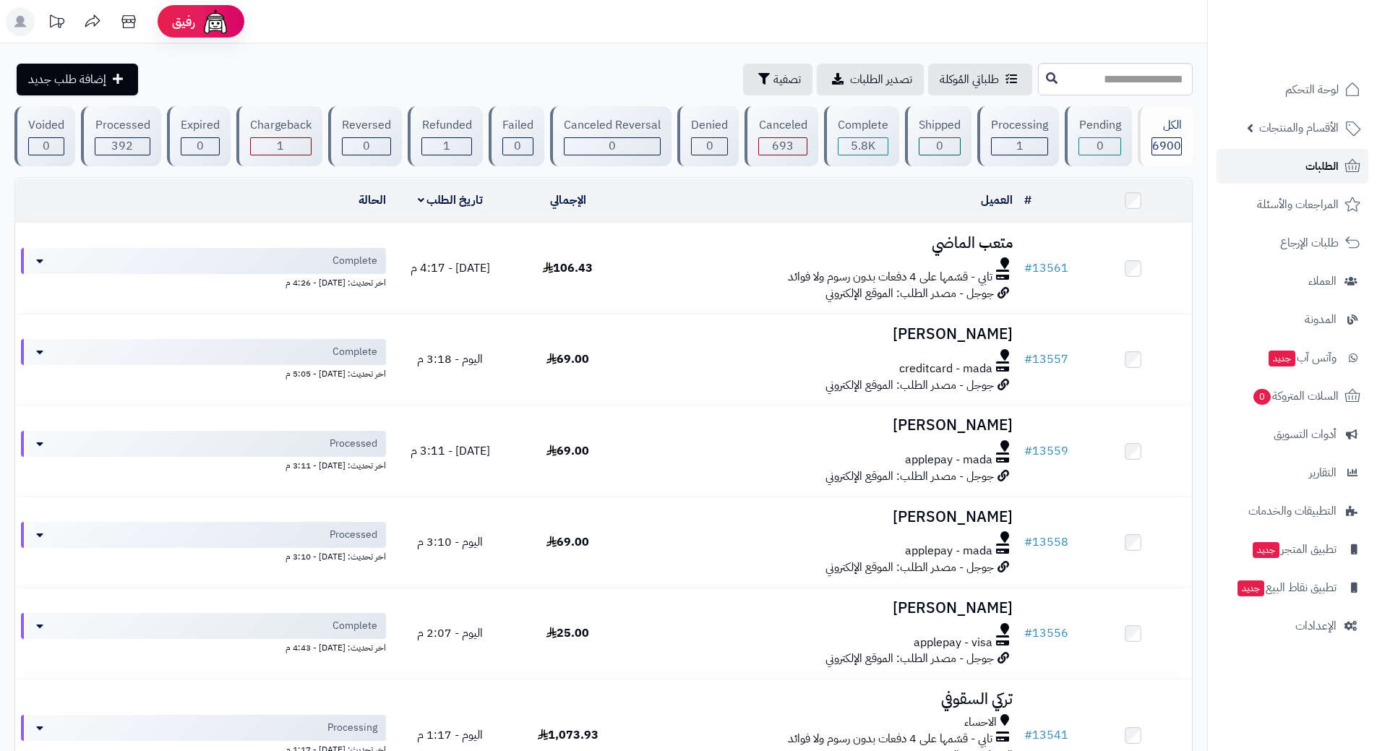
click at [1275, 161] on link "الطلبات" at bounding box center [1293, 166] width 152 height 35
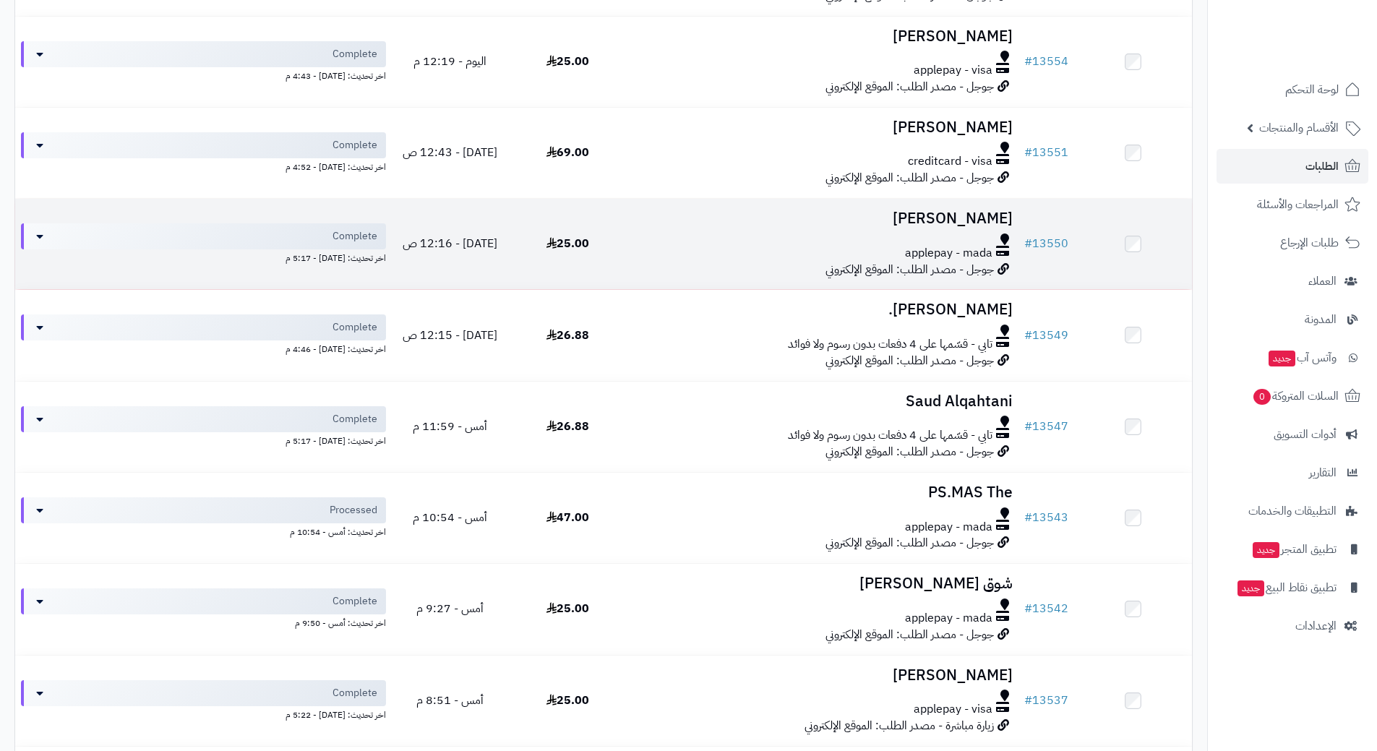
scroll to position [1012, 0]
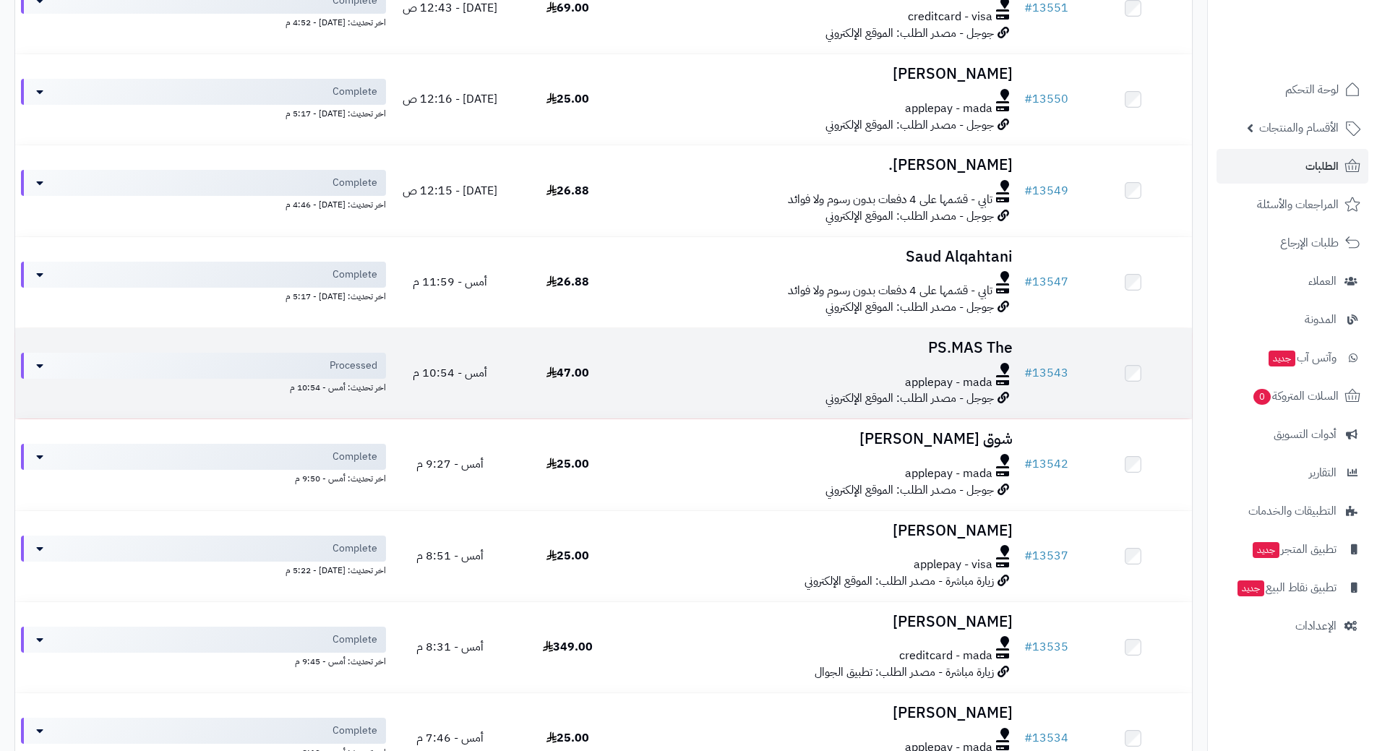
click at [669, 379] on div "applepay - mada" at bounding box center [823, 382] width 380 height 17
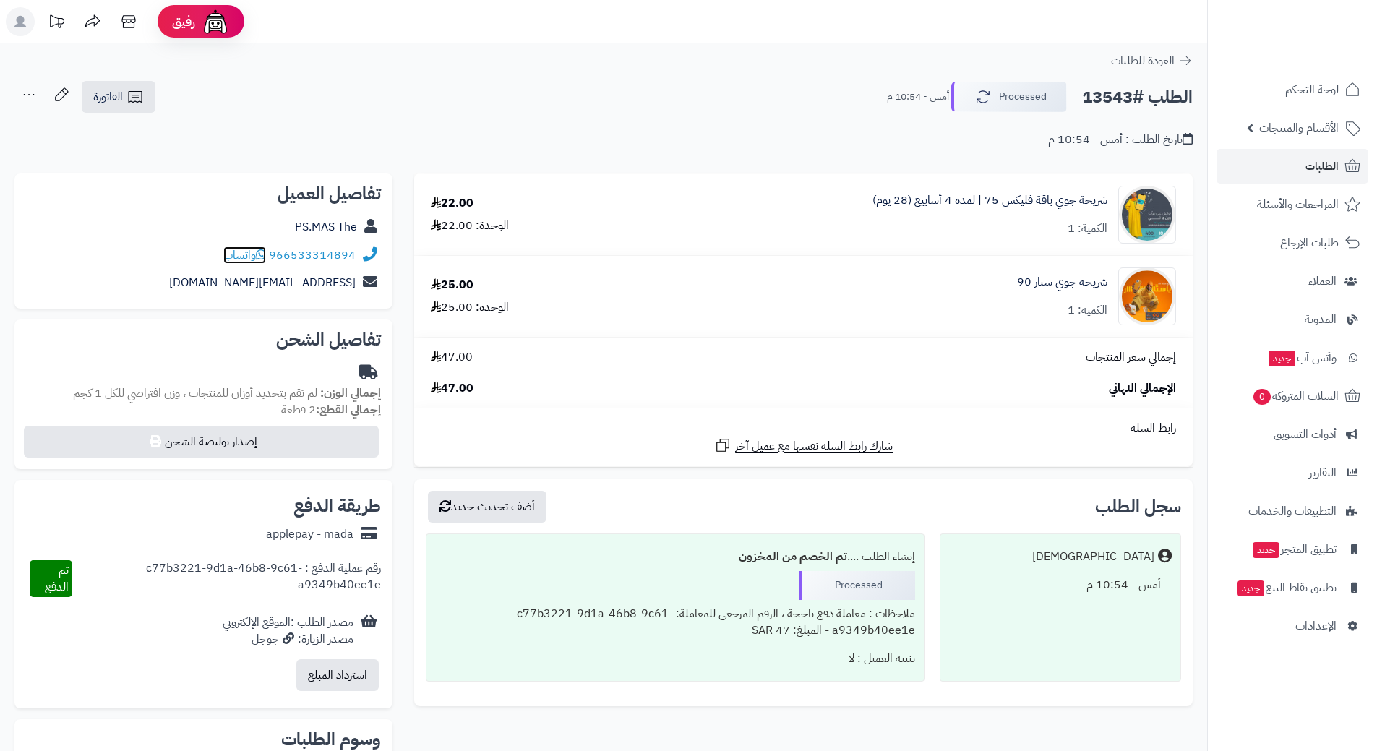
click at [262, 253] on icon at bounding box center [261, 255] width 10 height 12
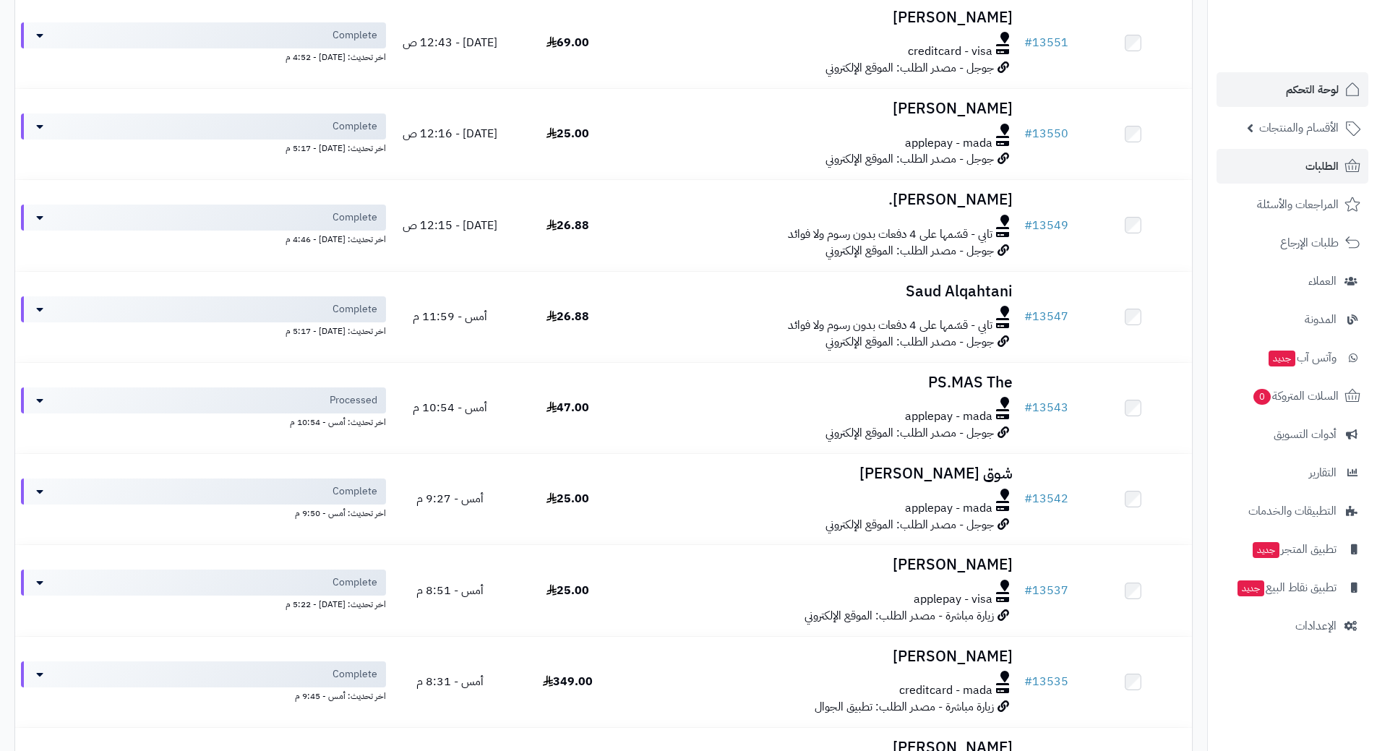
scroll to position [969, 0]
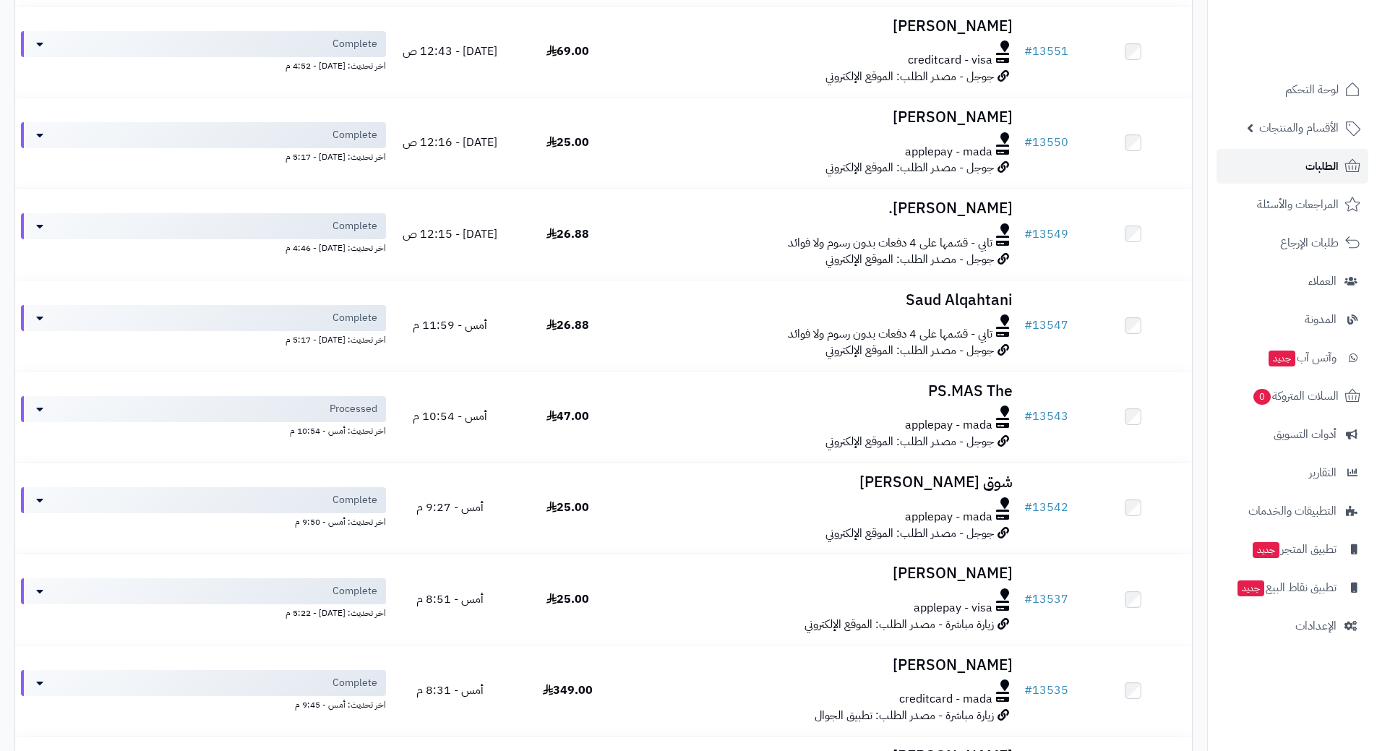
click at [1282, 168] on link "الطلبات" at bounding box center [1293, 166] width 152 height 35
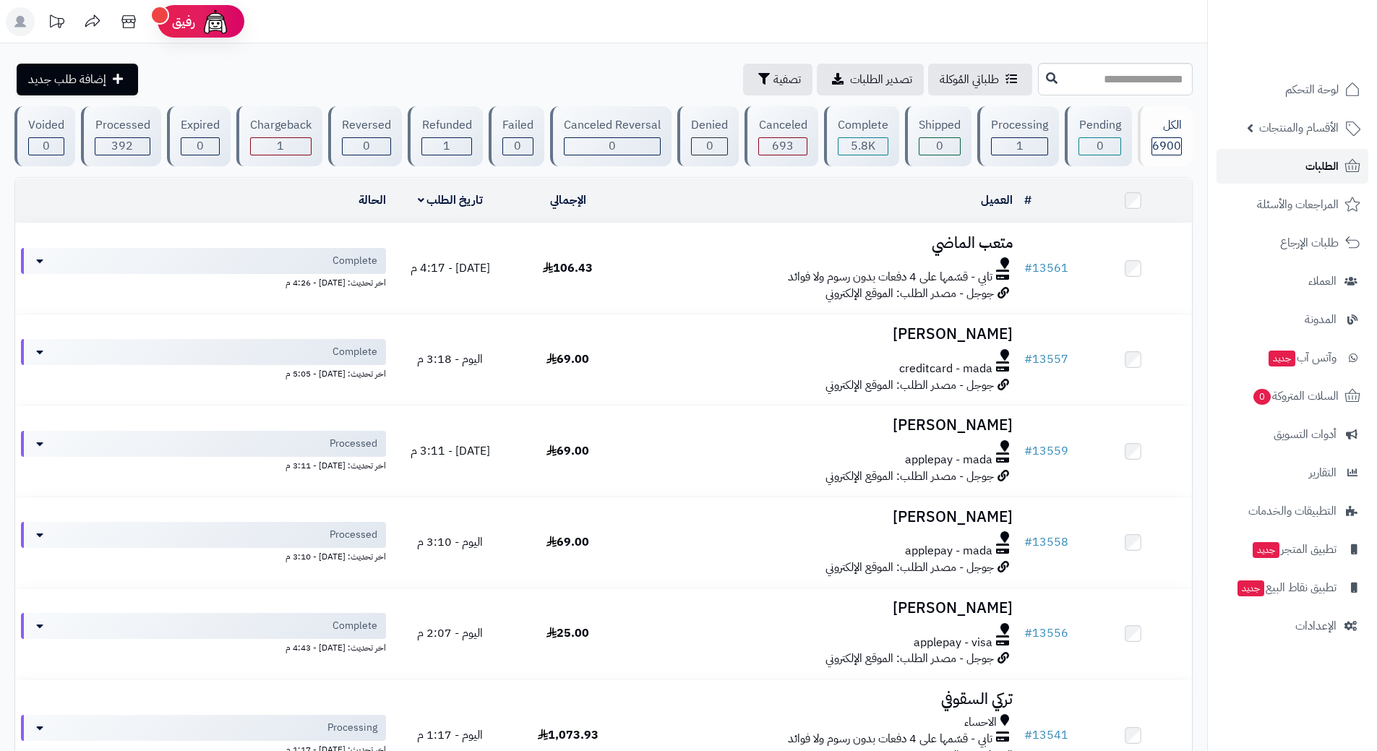
click at [1261, 166] on link "الطلبات" at bounding box center [1293, 166] width 152 height 35
click at [1259, 160] on link "الطلبات" at bounding box center [1293, 166] width 152 height 35
click at [1272, 164] on link "الطلبات" at bounding box center [1293, 166] width 152 height 35
